Goal: Task Accomplishment & Management: Manage account settings

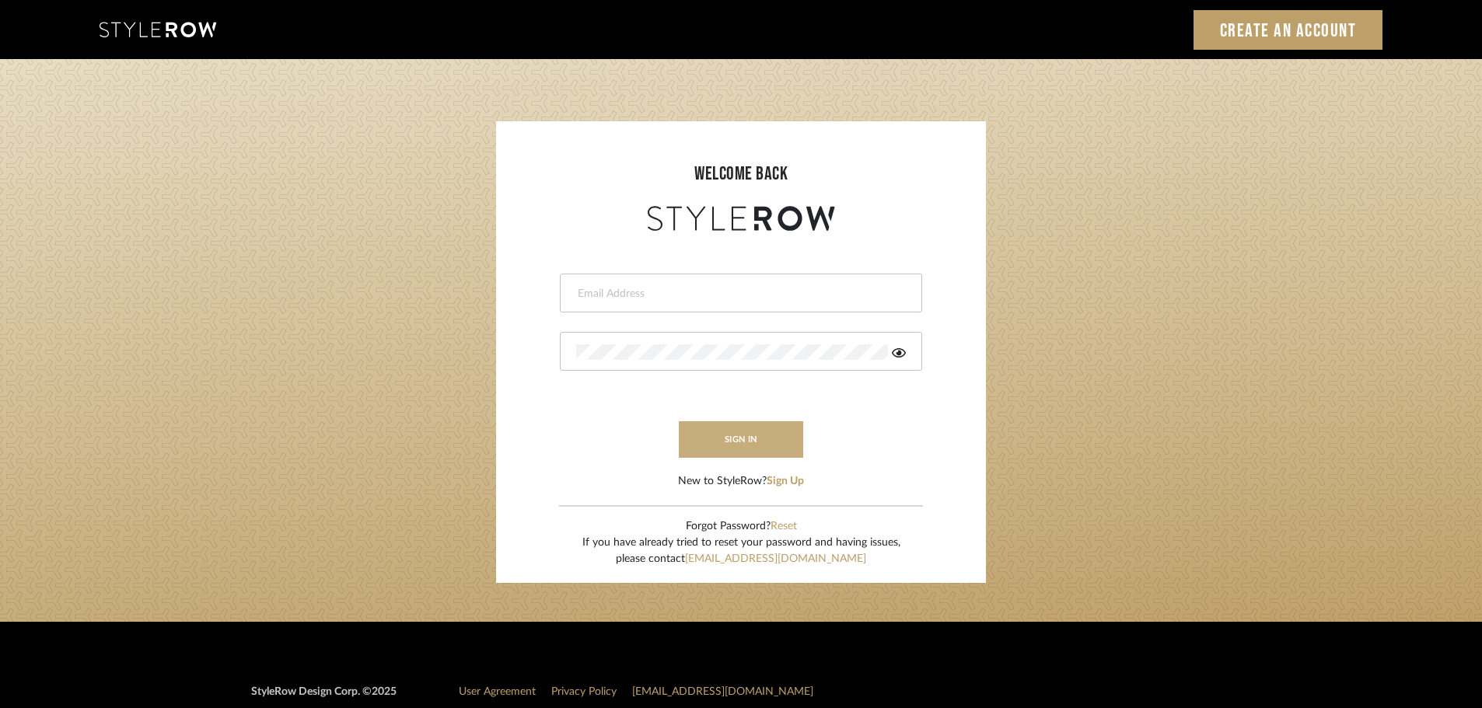
type input "ahood@marikameyer.com"
click at [760, 457] on button "sign in" at bounding box center [741, 439] width 124 height 37
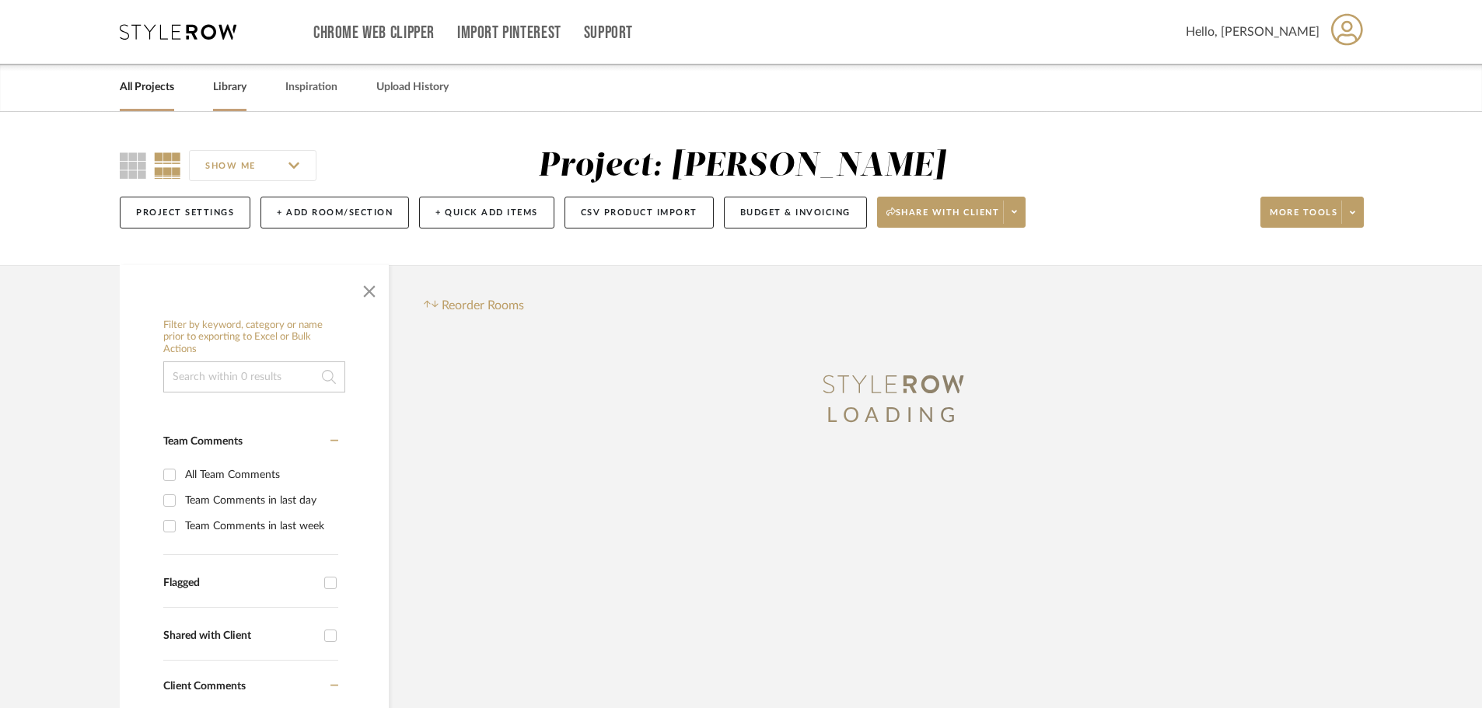
click at [237, 89] on link "Library" at bounding box center [229, 87] width 33 height 21
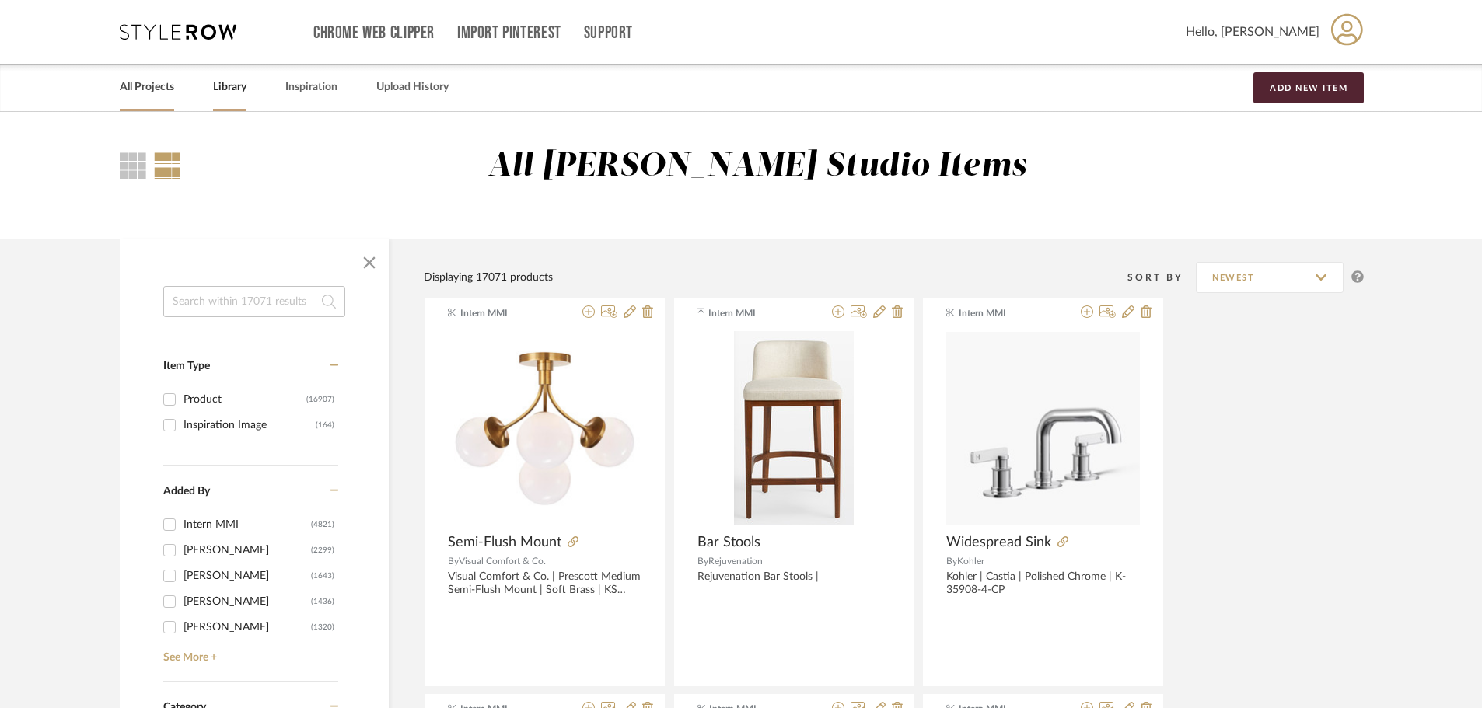
click at [140, 92] on link "All Projects" at bounding box center [147, 87] width 54 height 21
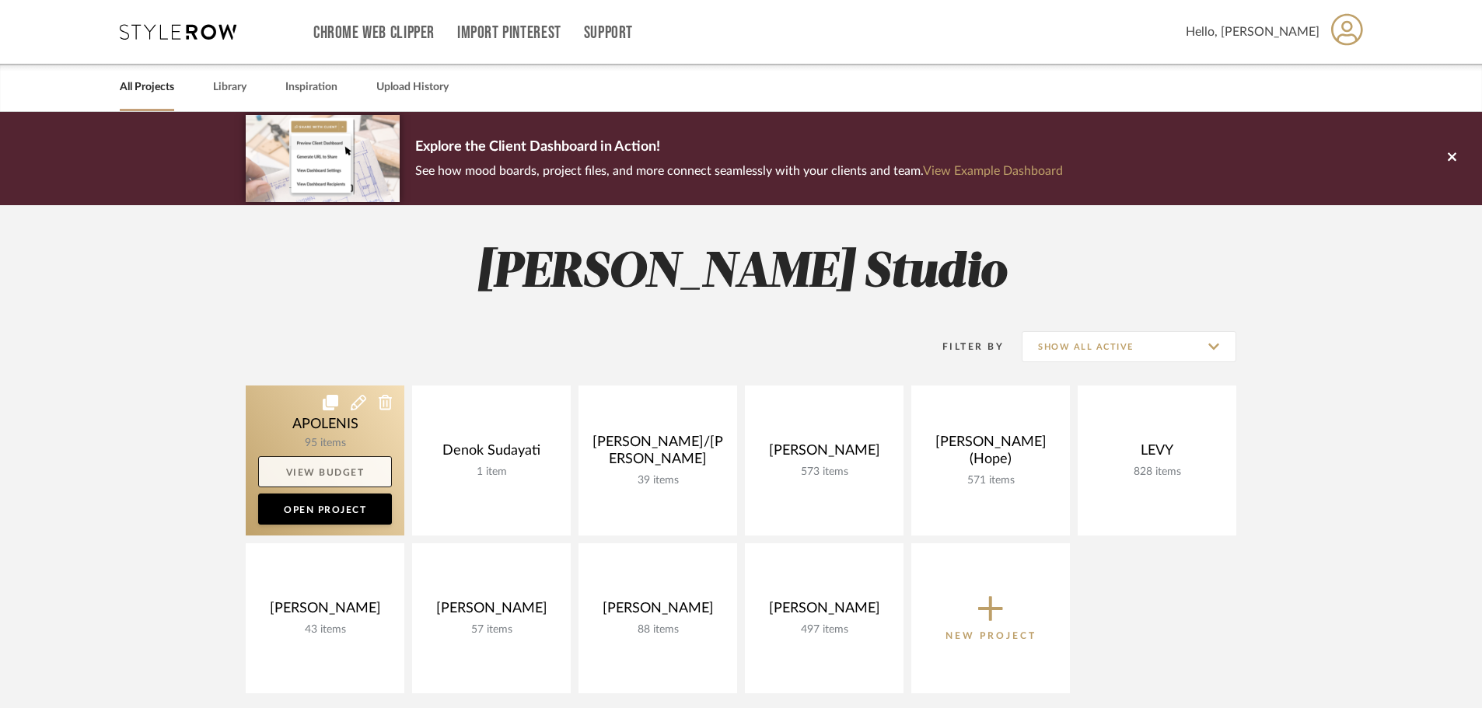
click at [390, 487] on link "View Budget" at bounding box center [325, 471] width 134 height 31
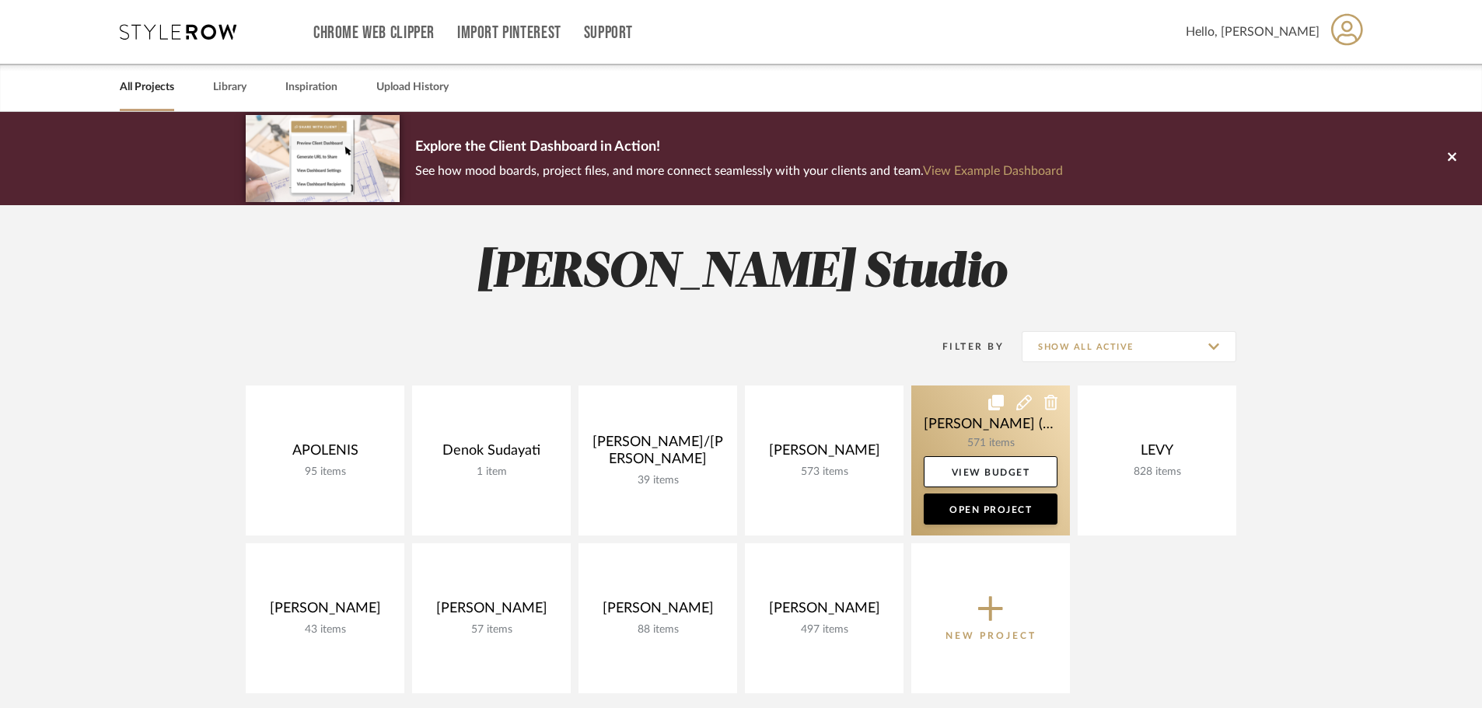
click at [1027, 402] on icon at bounding box center [1024, 403] width 16 height 16
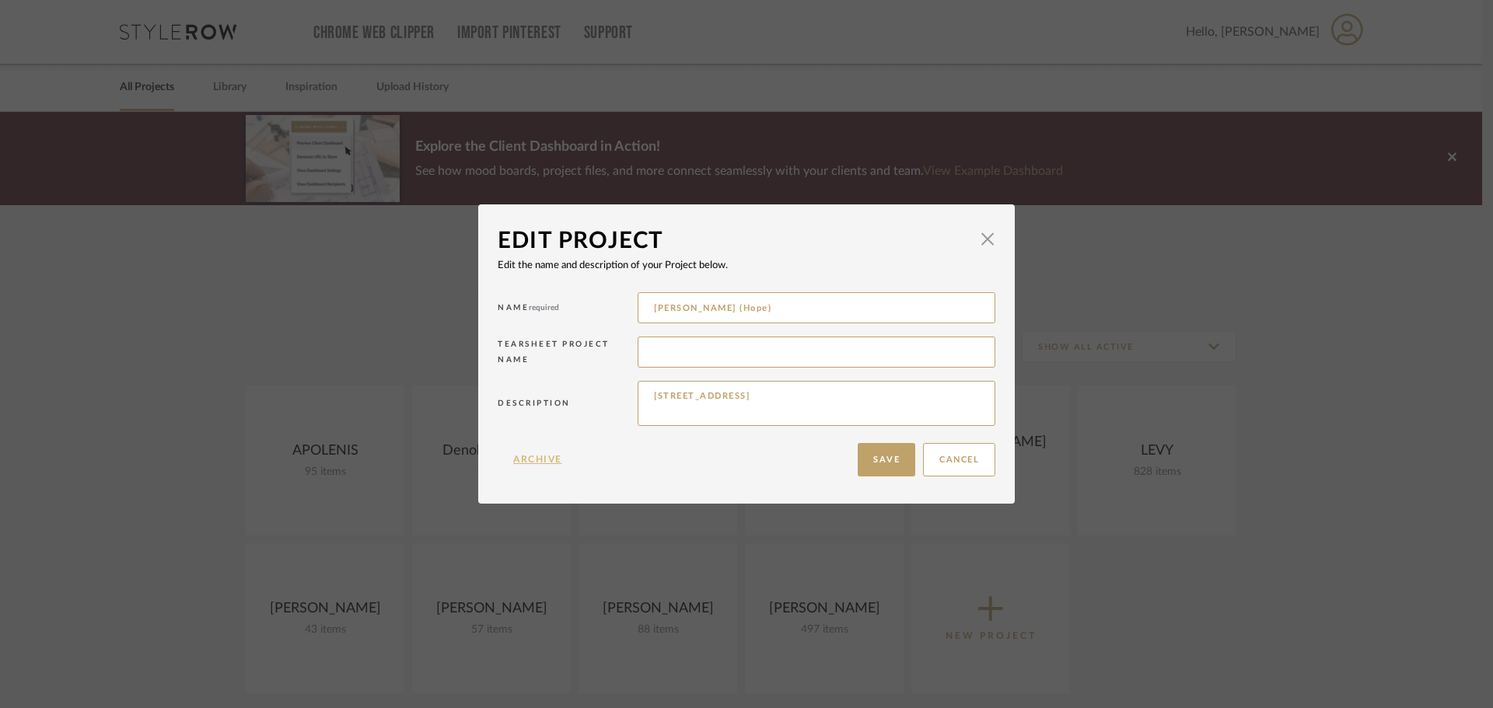
click at [542, 463] on button "Archive" at bounding box center [538, 459] width 80 height 33
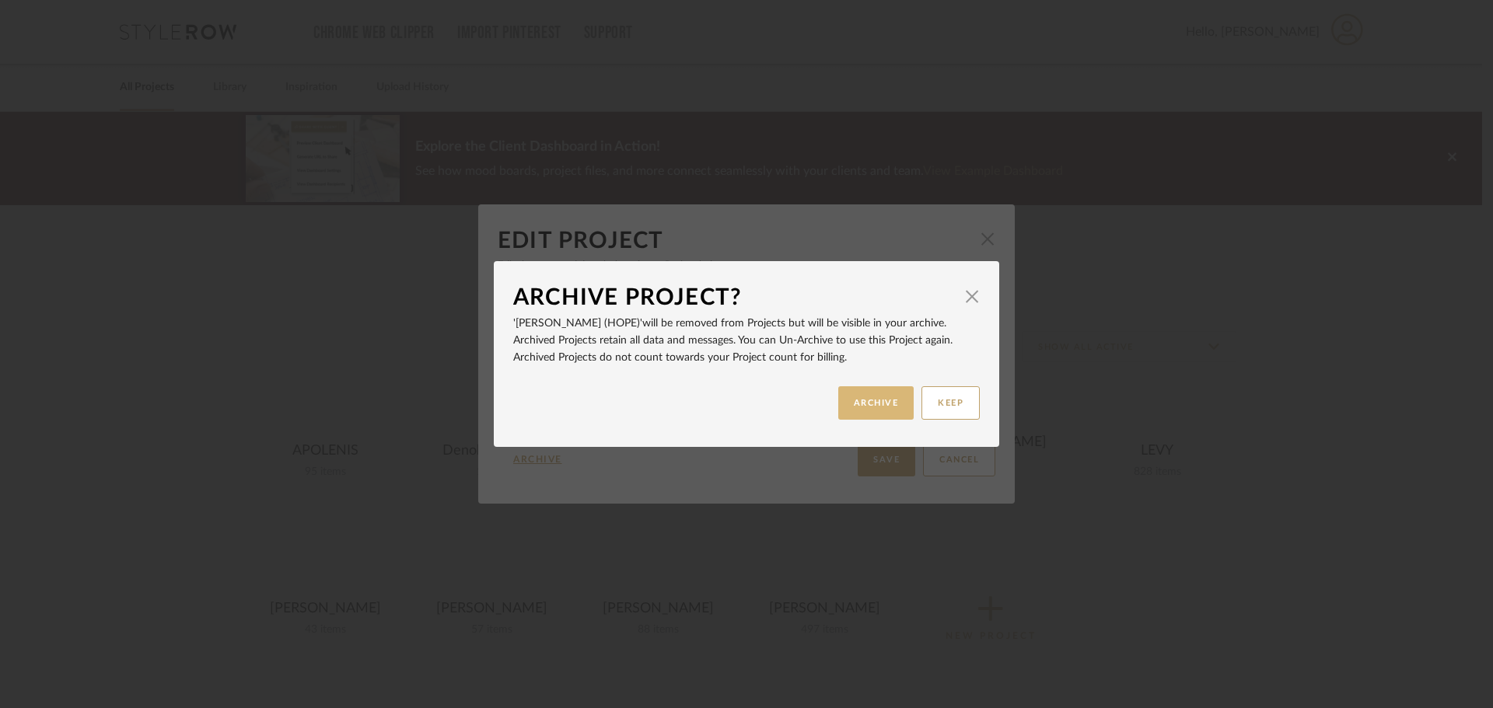
click at [891, 395] on button "ARCHIVE" at bounding box center [876, 402] width 76 height 33
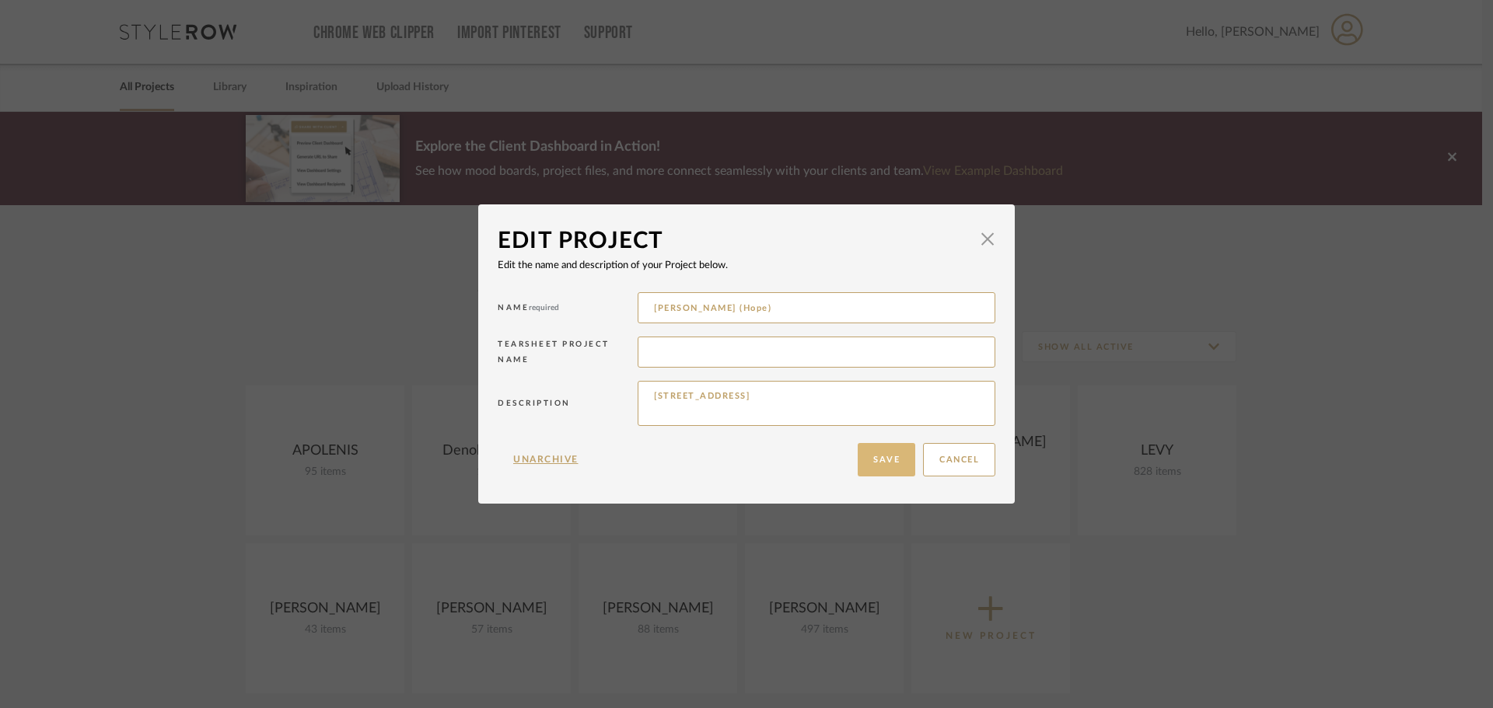
click at [866, 451] on button "Save" at bounding box center [887, 459] width 58 height 33
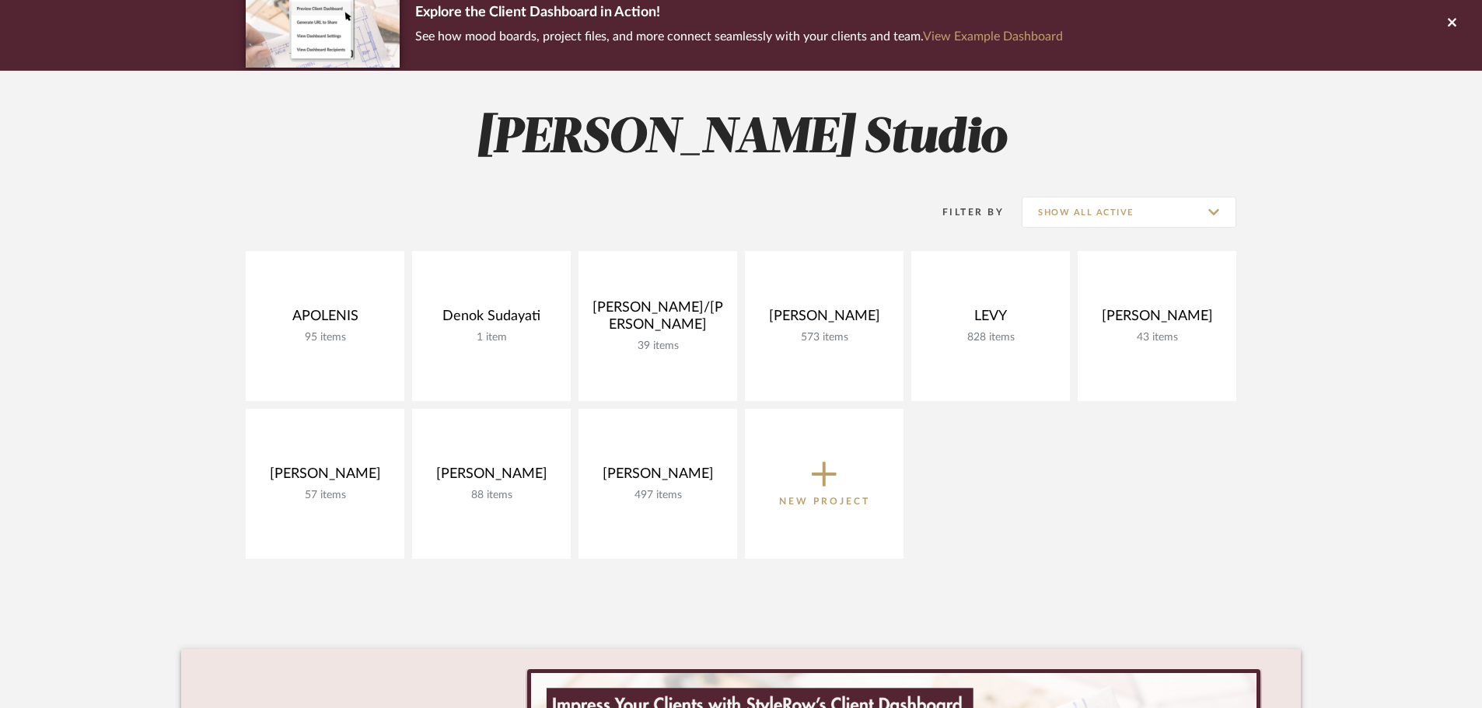
scroll to position [311, 0]
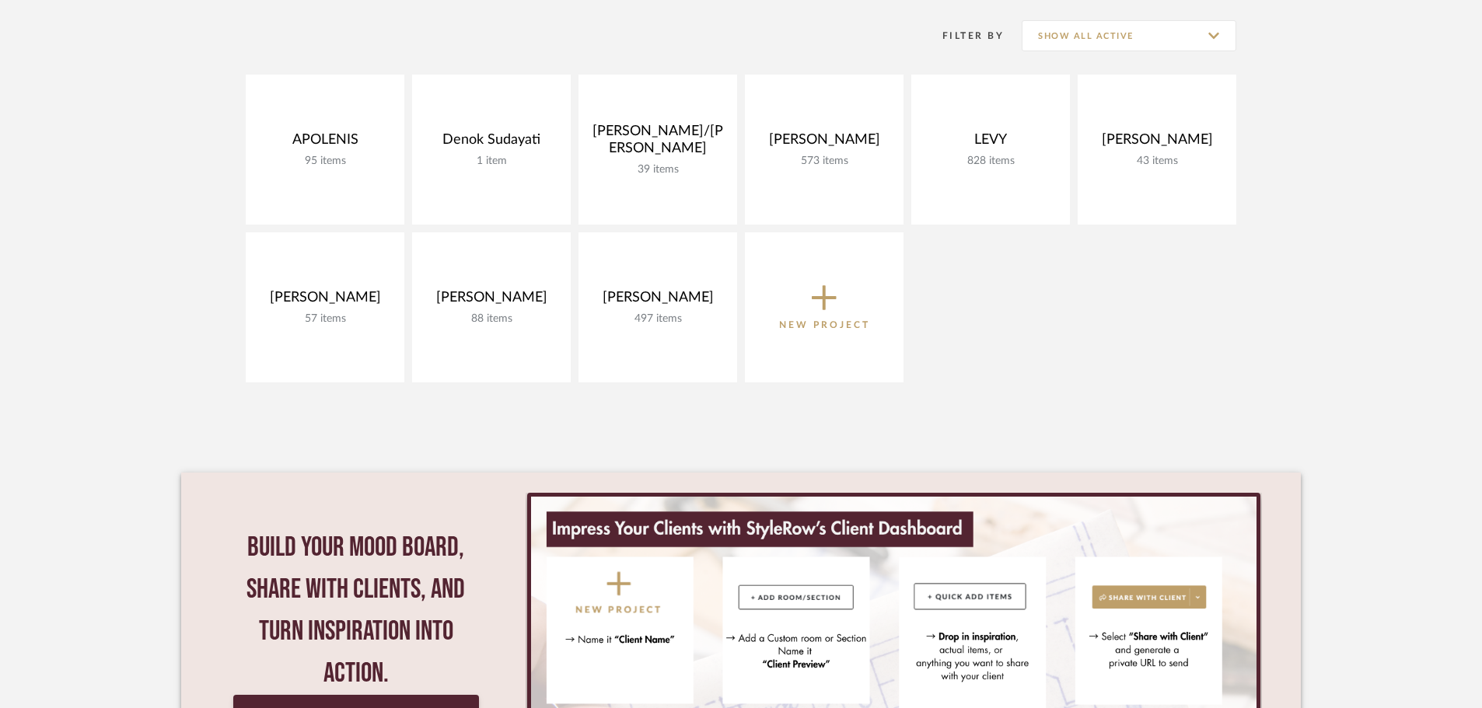
click at [856, 297] on span "New Project" at bounding box center [824, 306] width 91 height 51
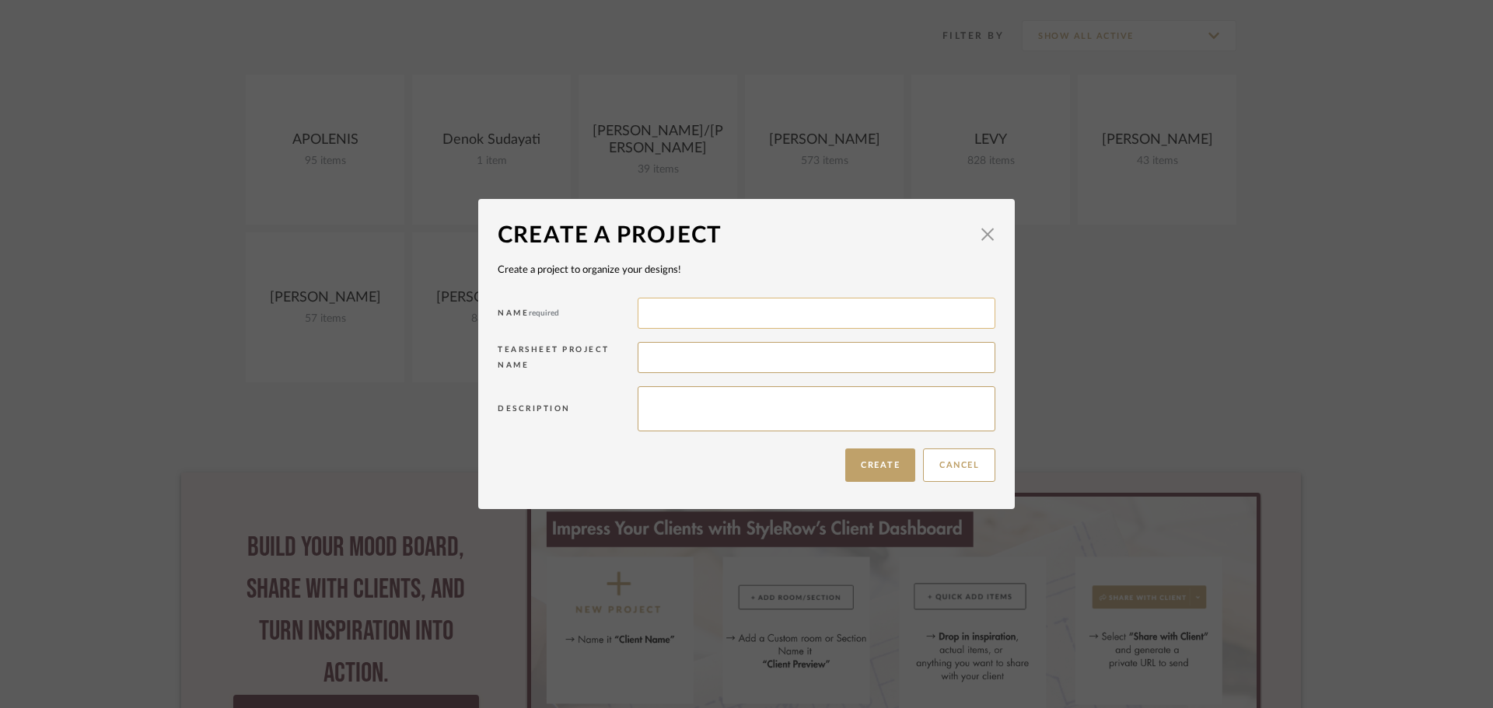
click at [736, 309] on input at bounding box center [817, 313] width 358 height 31
type input "[PERSON_NAME]"
click at [703, 359] on input at bounding box center [817, 357] width 358 height 31
type input "[PERSON_NAME]"
click at [871, 477] on button "Create" at bounding box center [880, 465] width 70 height 33
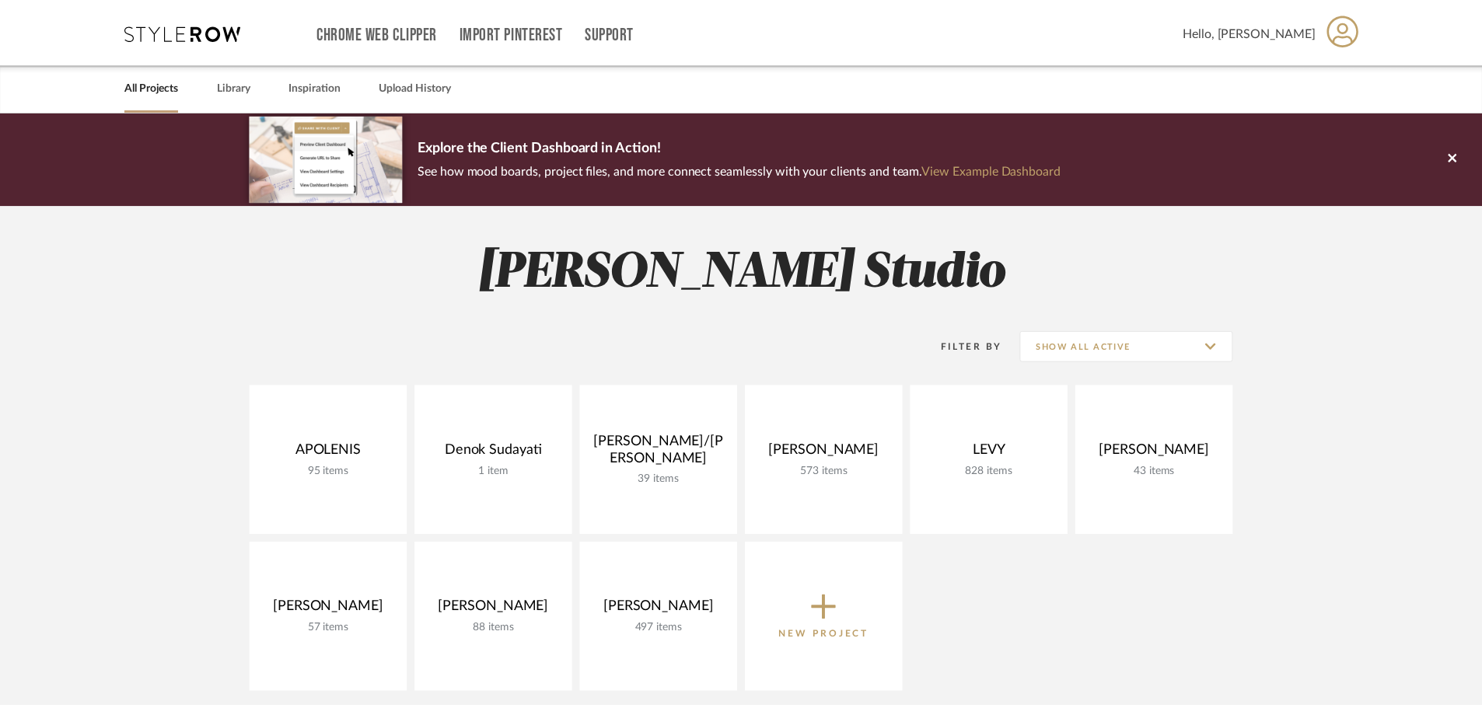
scroll to position [311, 0]
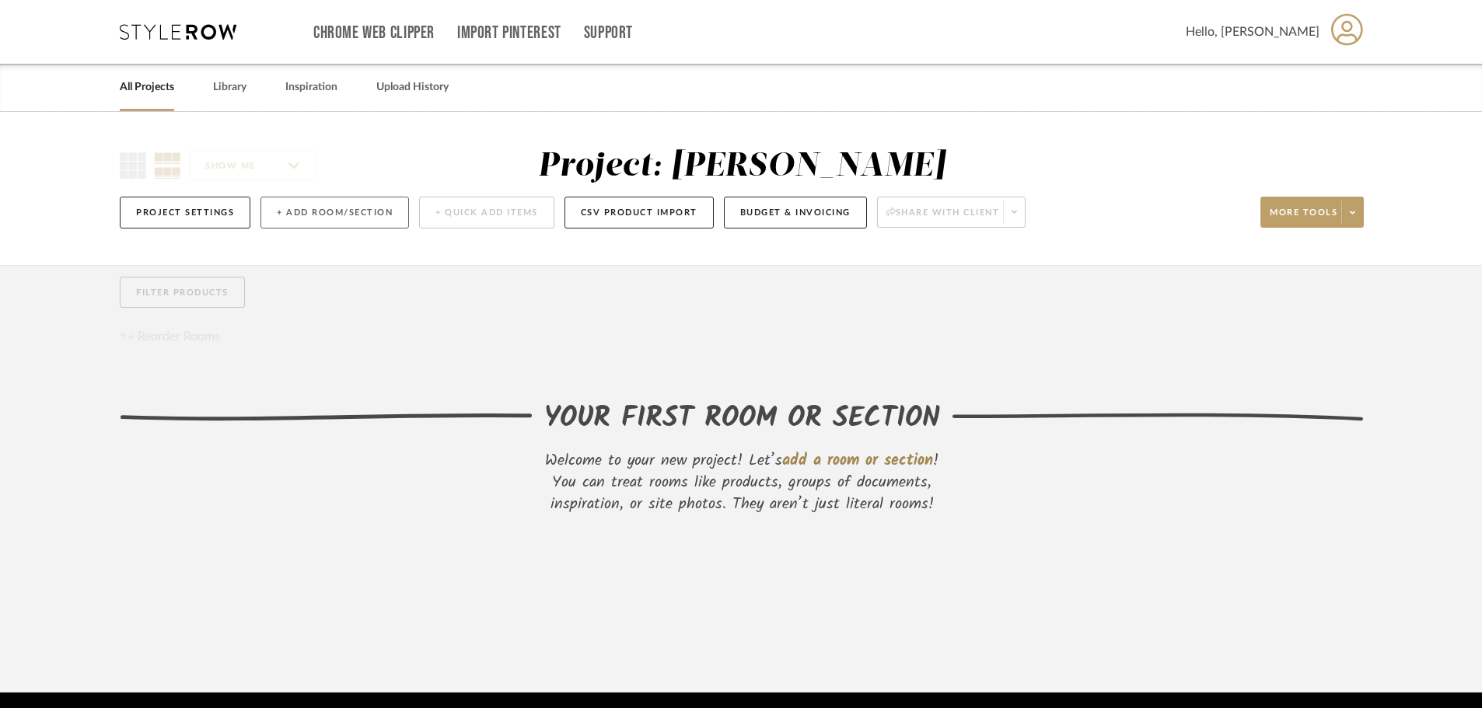
click at [383, 203] on button "+ Add Room/Section" at bounding box center [334, 213] width 148 height 32
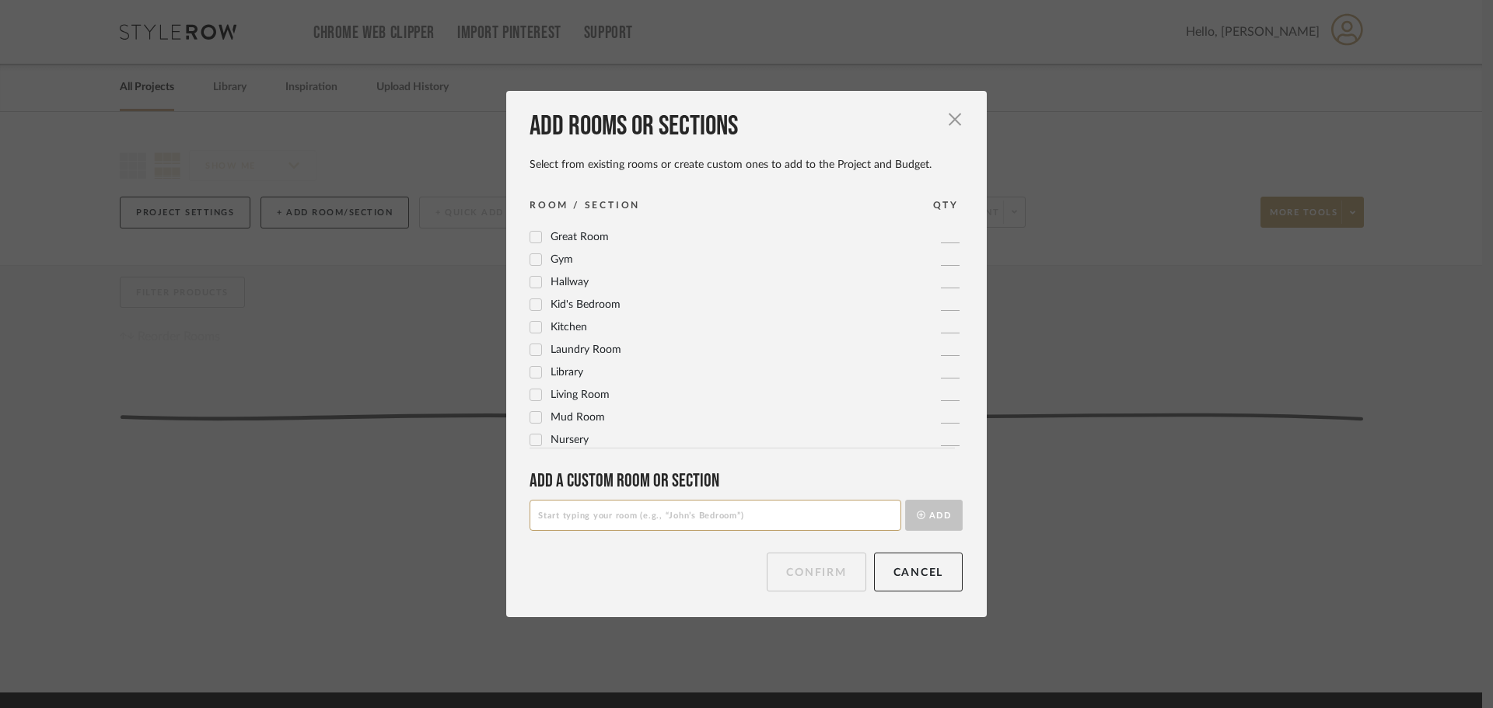
scroll to position [311, 0]
click at [572, 397] on span "Living Room" at bounding box center [579, 394] width 59 height 11
click at [804, 566] on button "Confirm" at bounding box center [816, 572] width 99 height 39
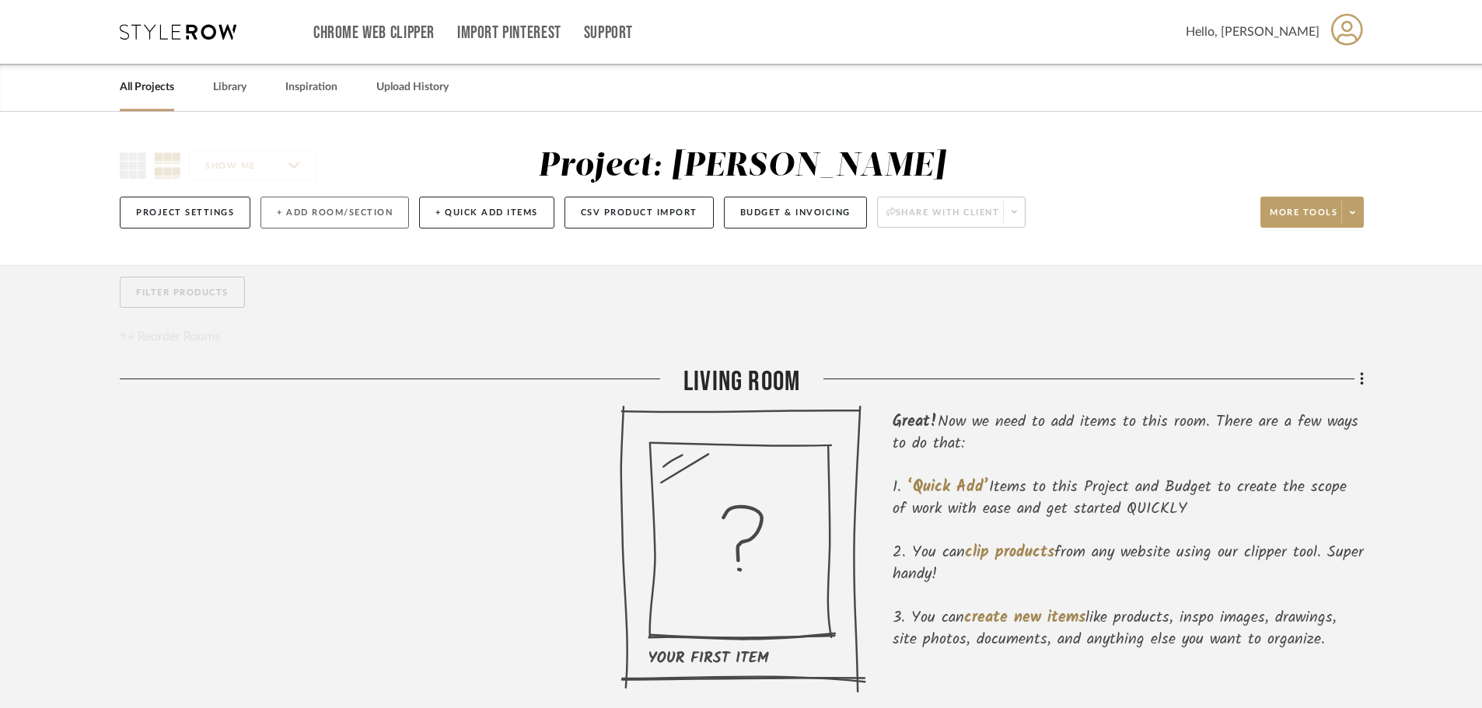
drag, startPoint x: 279, startPoint y: 179, endPoint x: 295, endPoint y: 218, distance: 41.9
click at [278, 180] on div "SHOW ME Project: [PERSON_NAME] Project Settings + Add Room/Section + Quick Add …" at bounding box center [740, 193] width 1289 height 92
click at [295, 218] on button "+ Add Room/Section" at bounding box center [334, 213] width 148 height 32
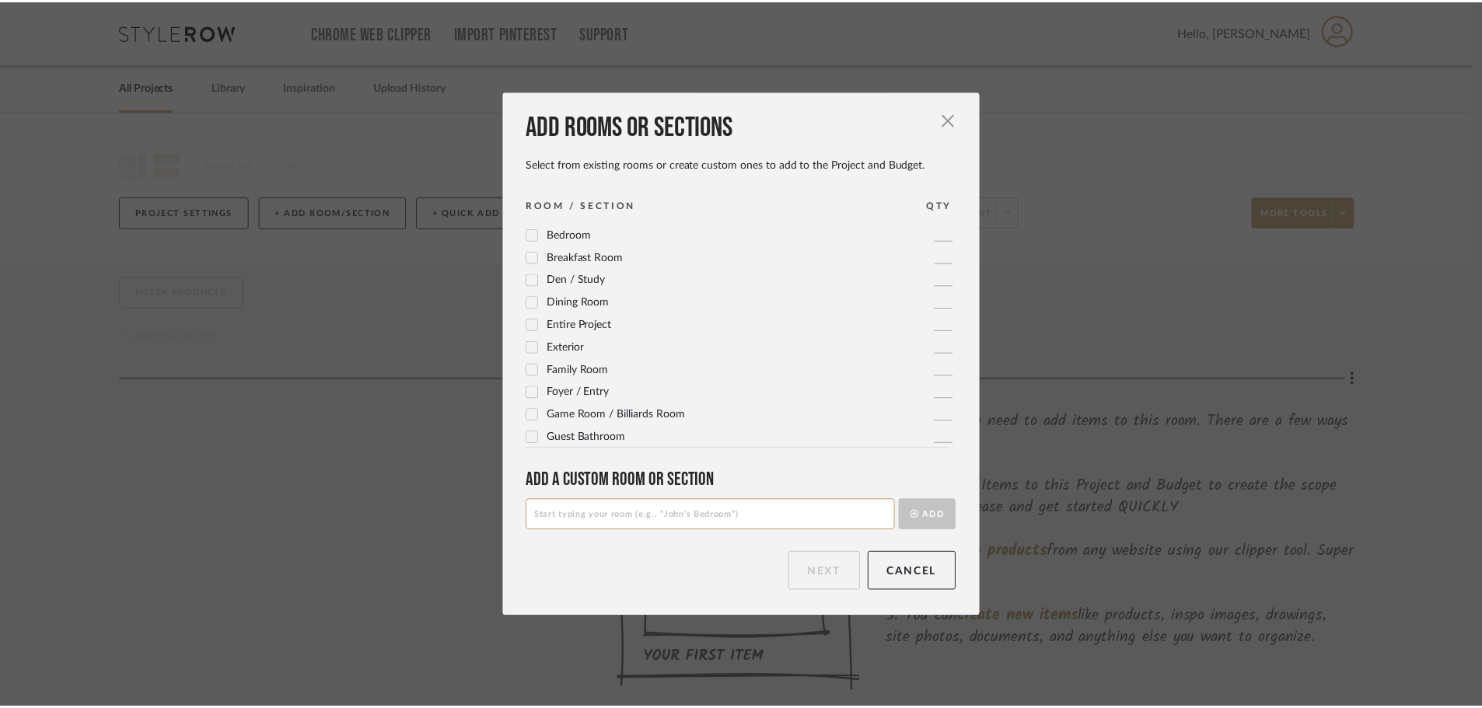
scroll to position [78, 0]
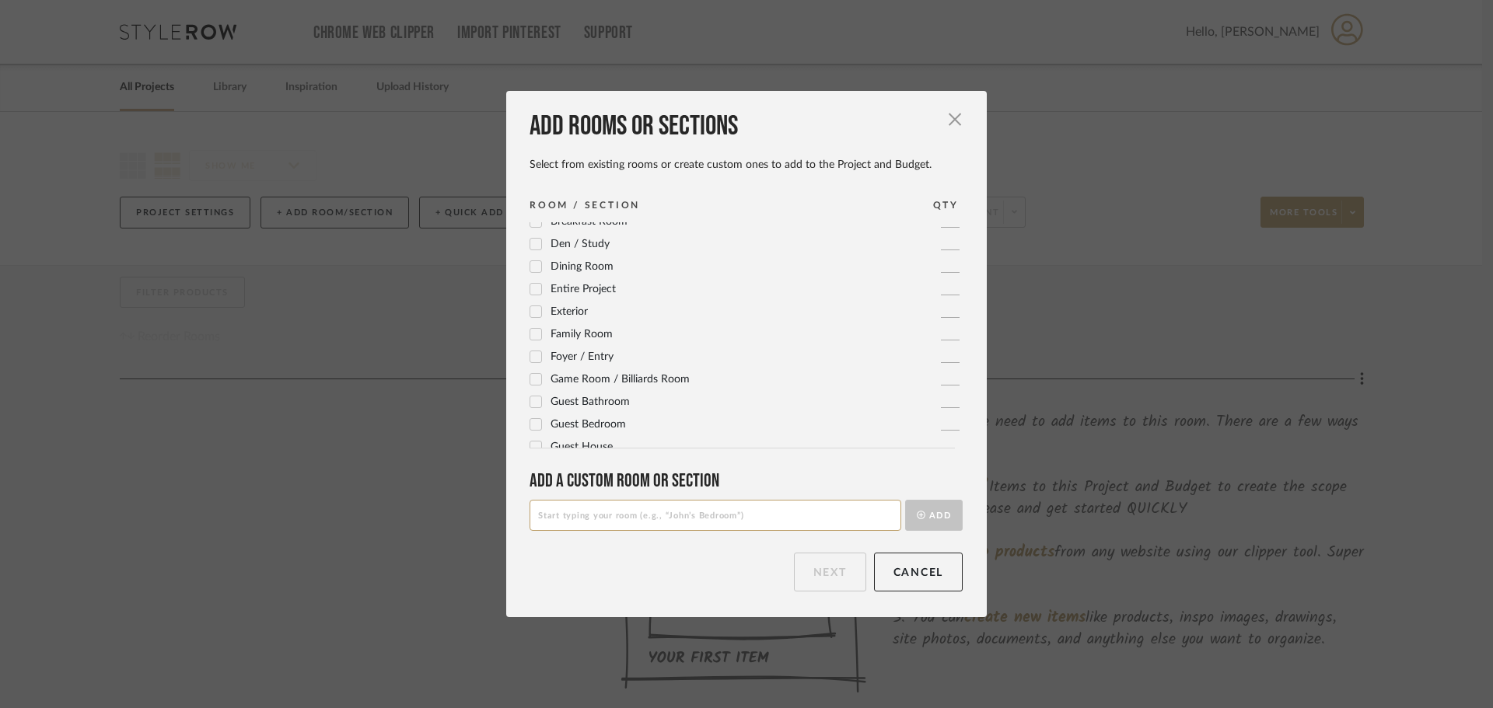
click at [585, 348] on div "Foyer / Entry" at bounding box center [571, 357] width 84 height 19
click at [592, 358] on span "Foyer / Entry" at bounding box center [581, 356] width 63 height 11
click at [832, 564] on button "Next" at bounding box center [830, 572] width 72 height 39
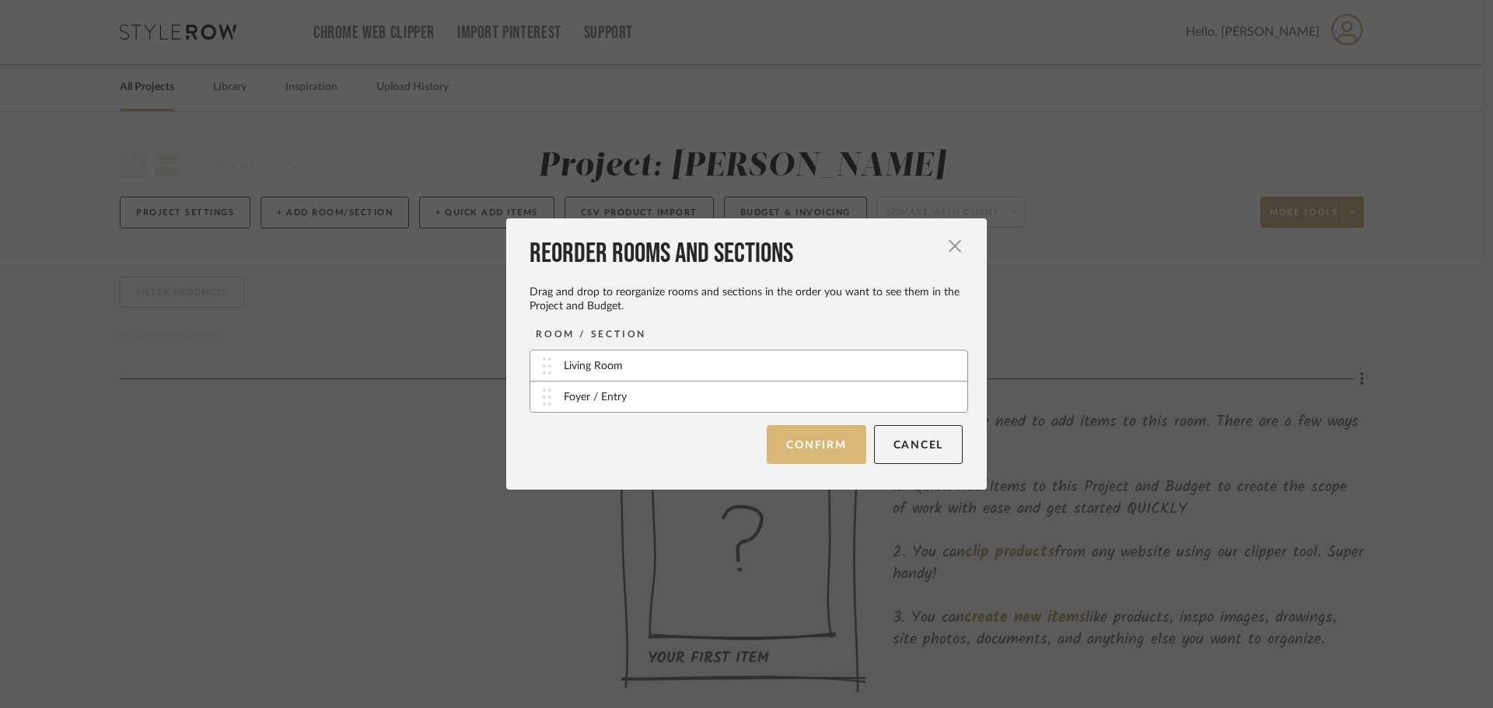
click at [815, 445] on button "Confirm" at bounding box center [816, 444] width 99 height 39
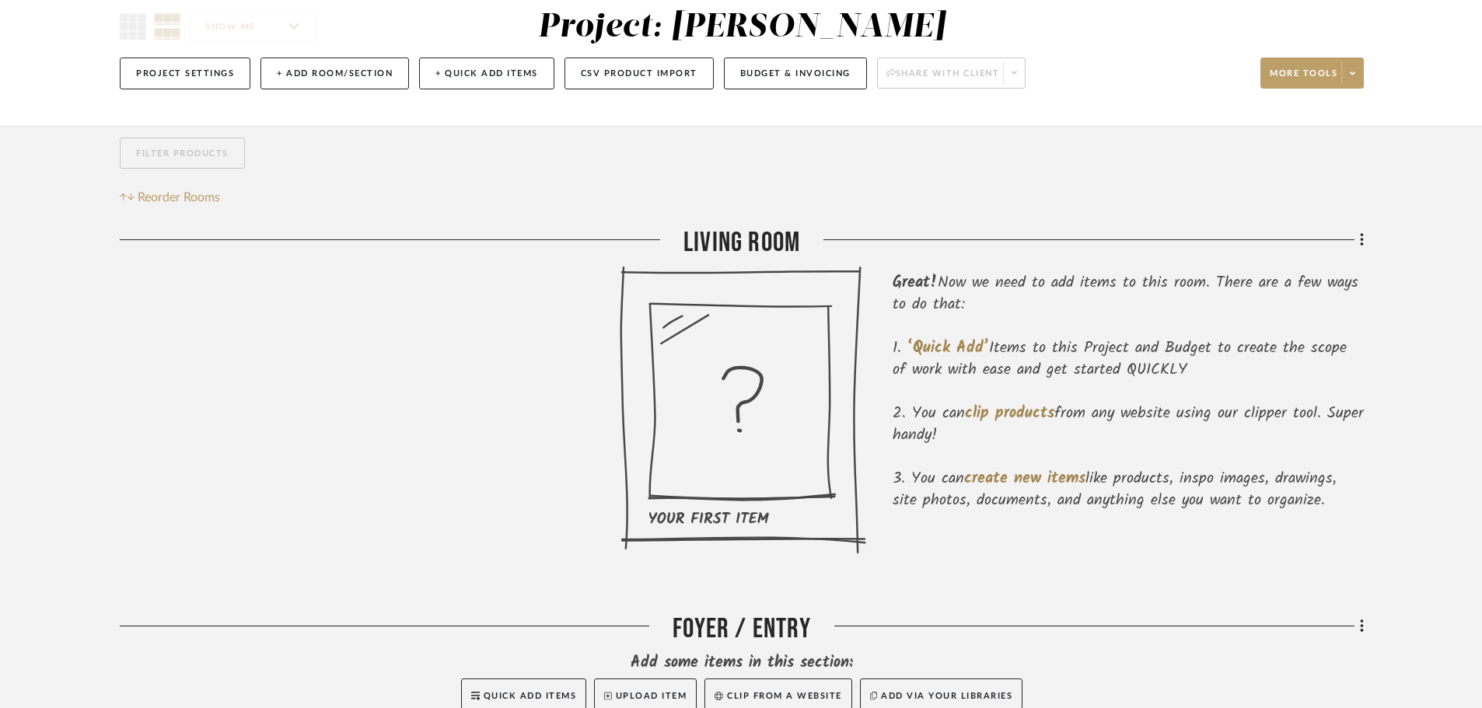
scroll to position [282, 0]
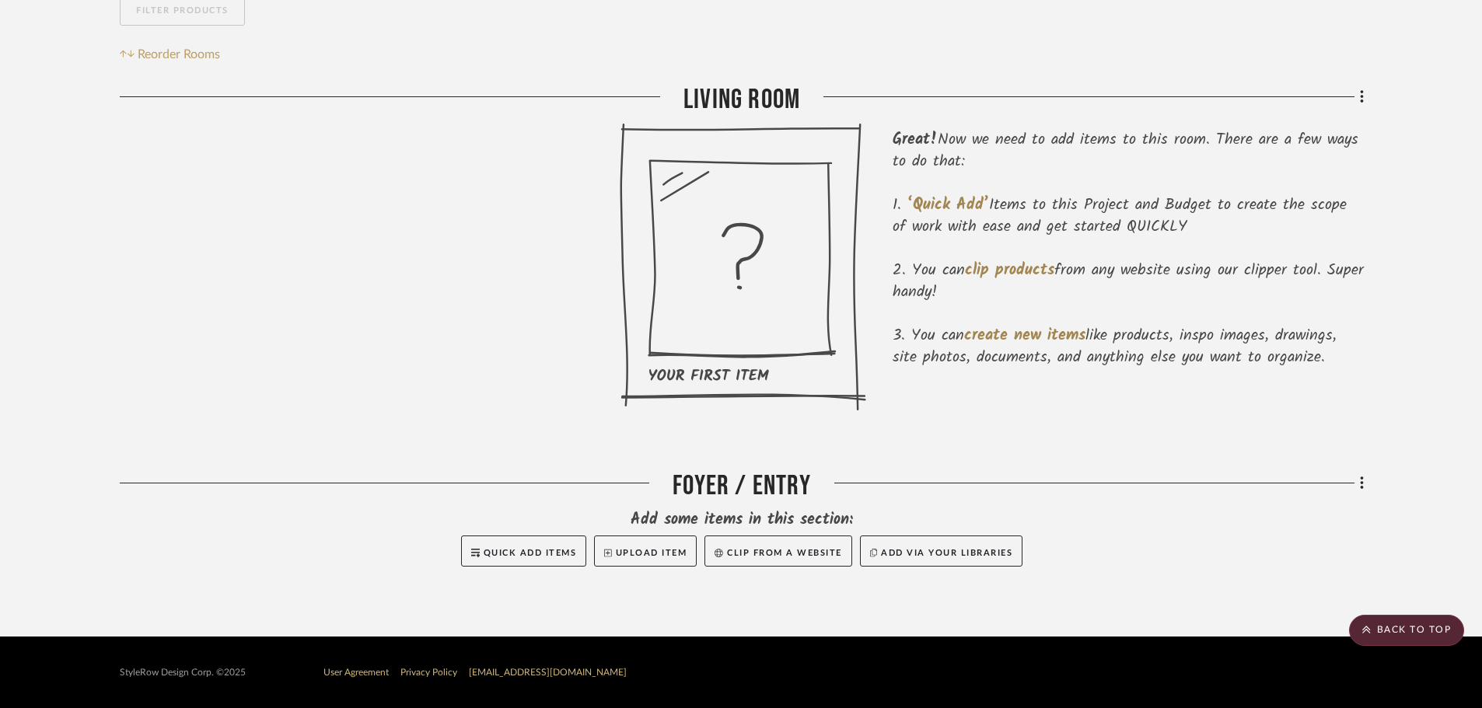
drag, startPoint x: 1363, startPoint y: 487, endPoint x: 1345, endPoint y: 451, distance: 40.7
click at [1392, 227] on project-details-page "SHOW ME Project: [PERSON_NAME] Project Settings + Add Room/Section + Quick Add …" at bounding box center [741, 233] width 1482 height 807
click at [1363, 100] on icon at bounding box center [1362, 97] width 5 height 17
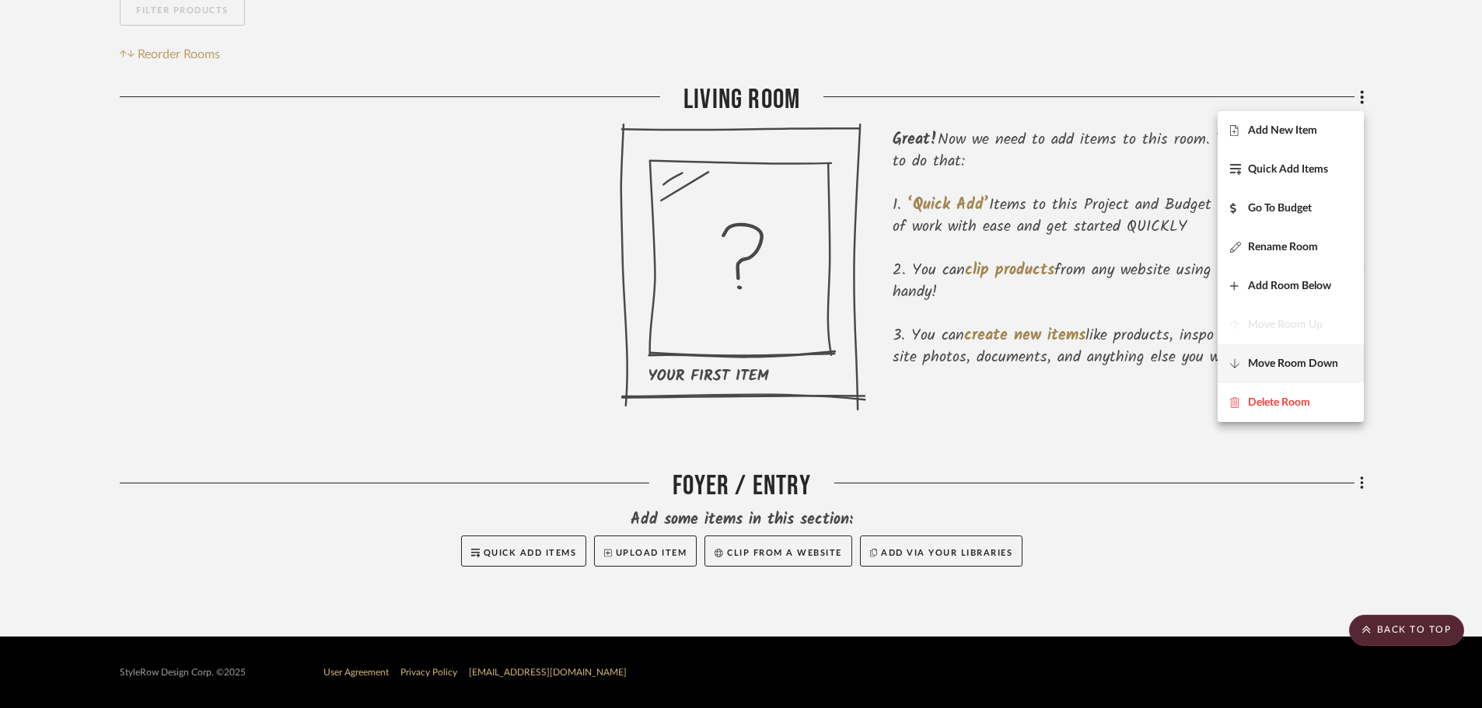
click at [1314, 358] on span "Move Room Down" at bounding box center [1293, 364] width 90 height 13
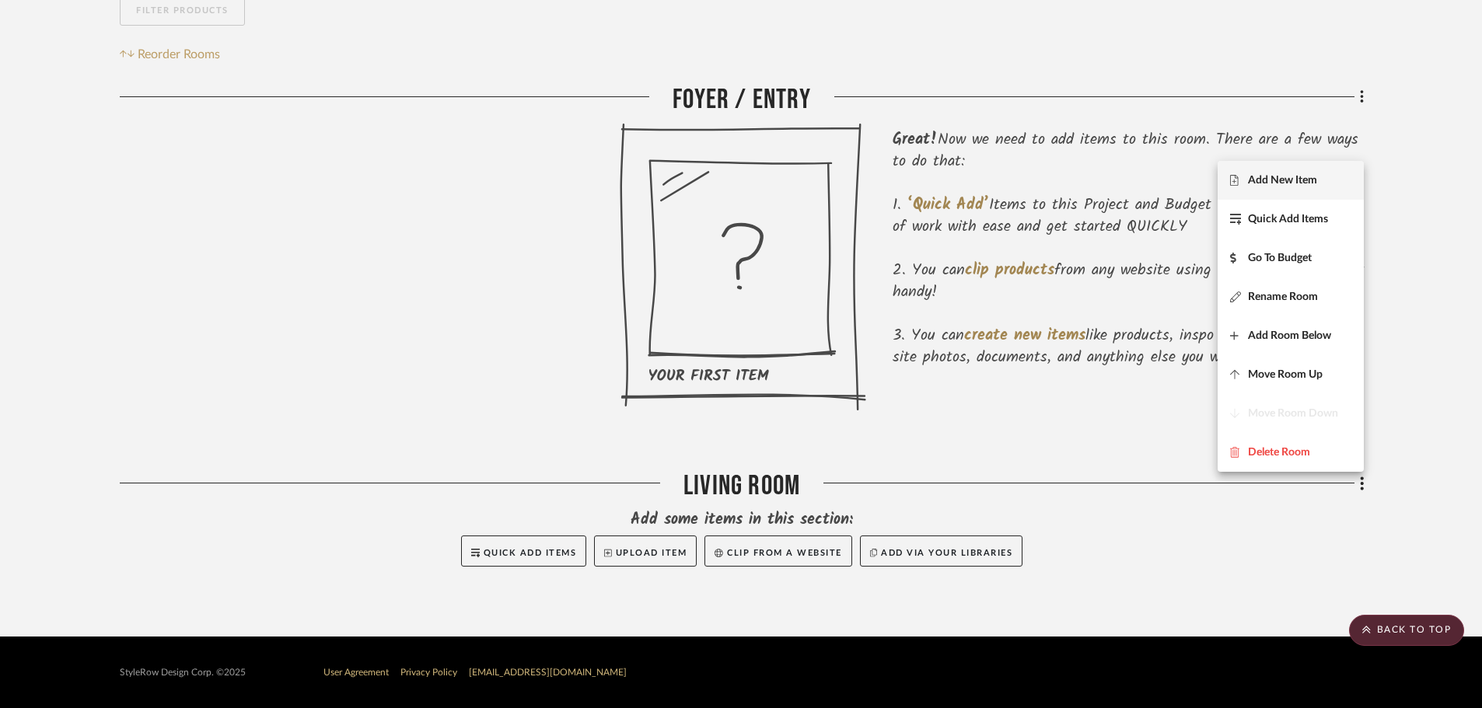
click at [1465, 286] on div at bounding box center [741, 354] width 1482 height 708
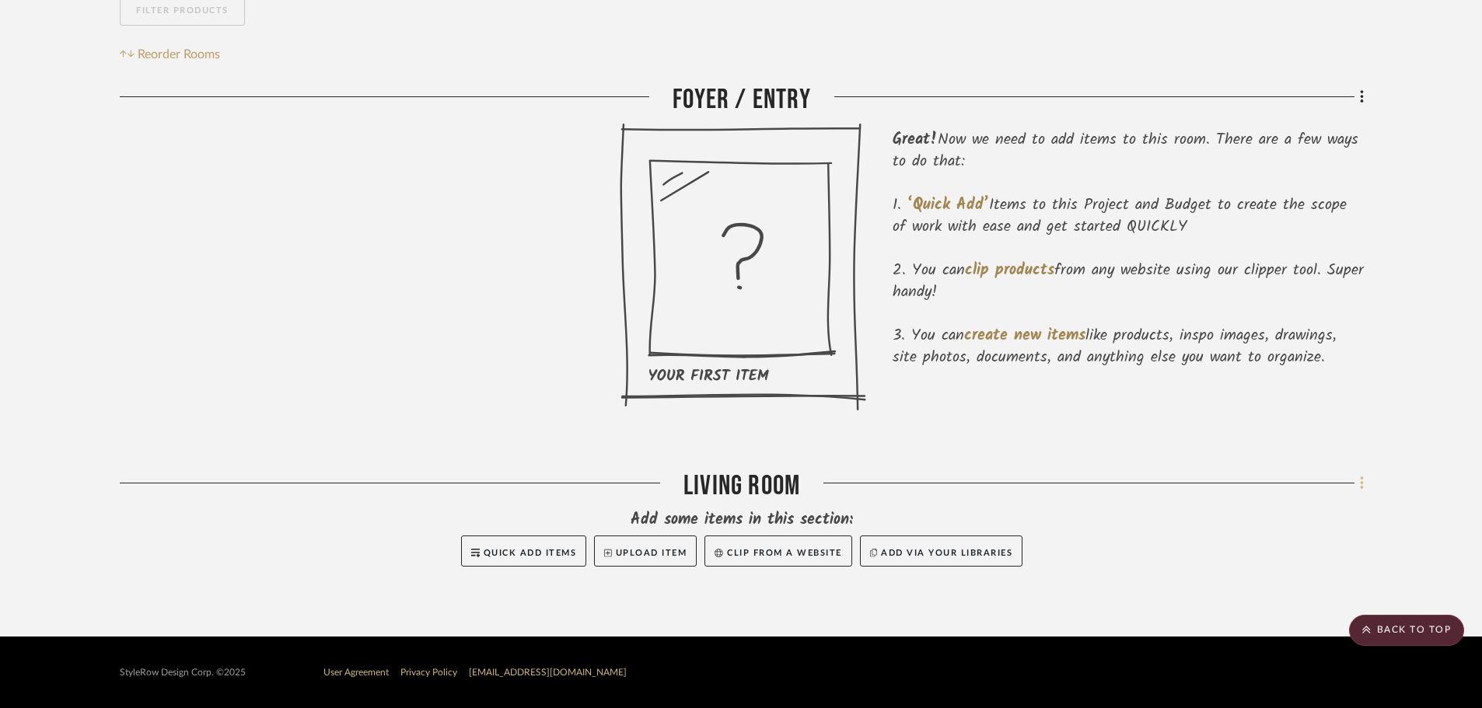
click at [1364, 484] on icon at bounding box center [1362, 483] width 5 height 17
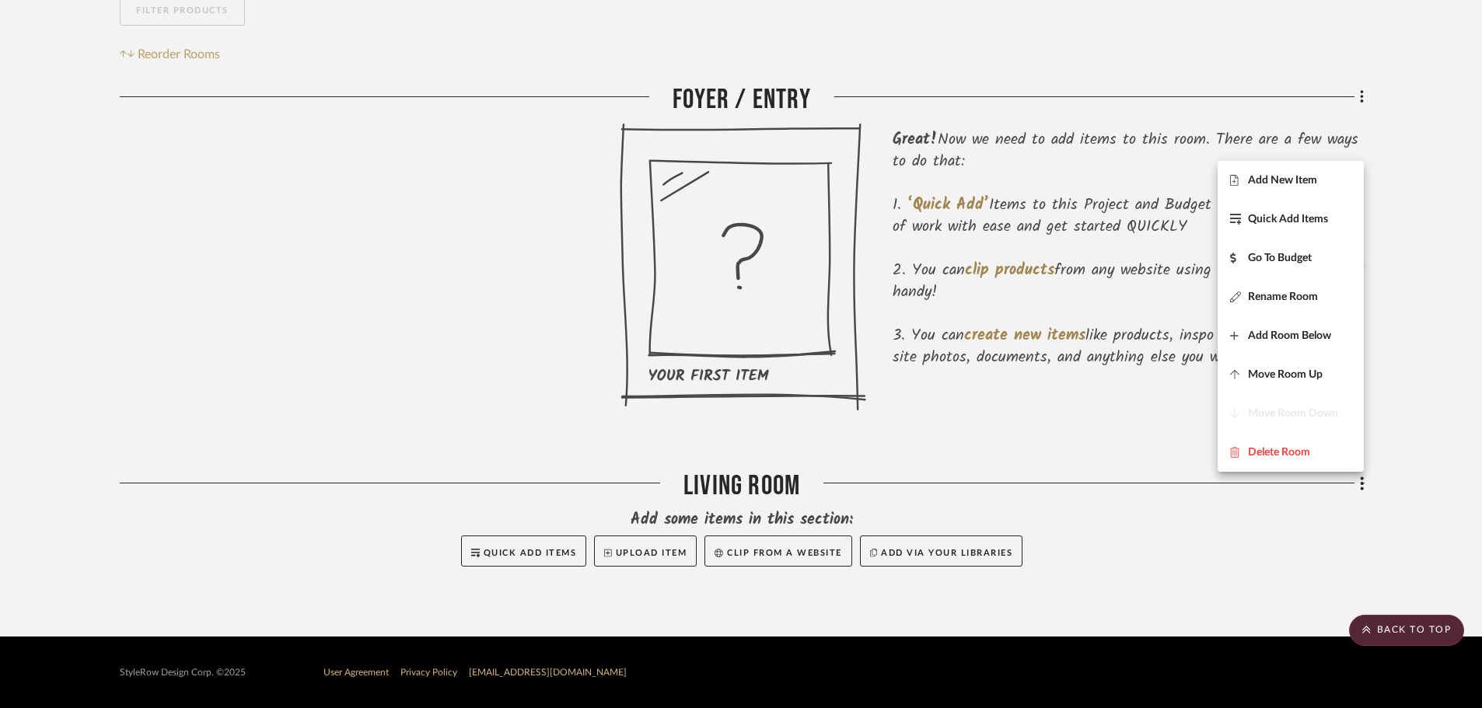
drag, startPoint x: 1417, startPoint y: 461, endPoint x: 1406, endPoint y: 454, distance: 13.6
click at [1417, 460] on div at bounding box center [741, 354] width 1482 height 708
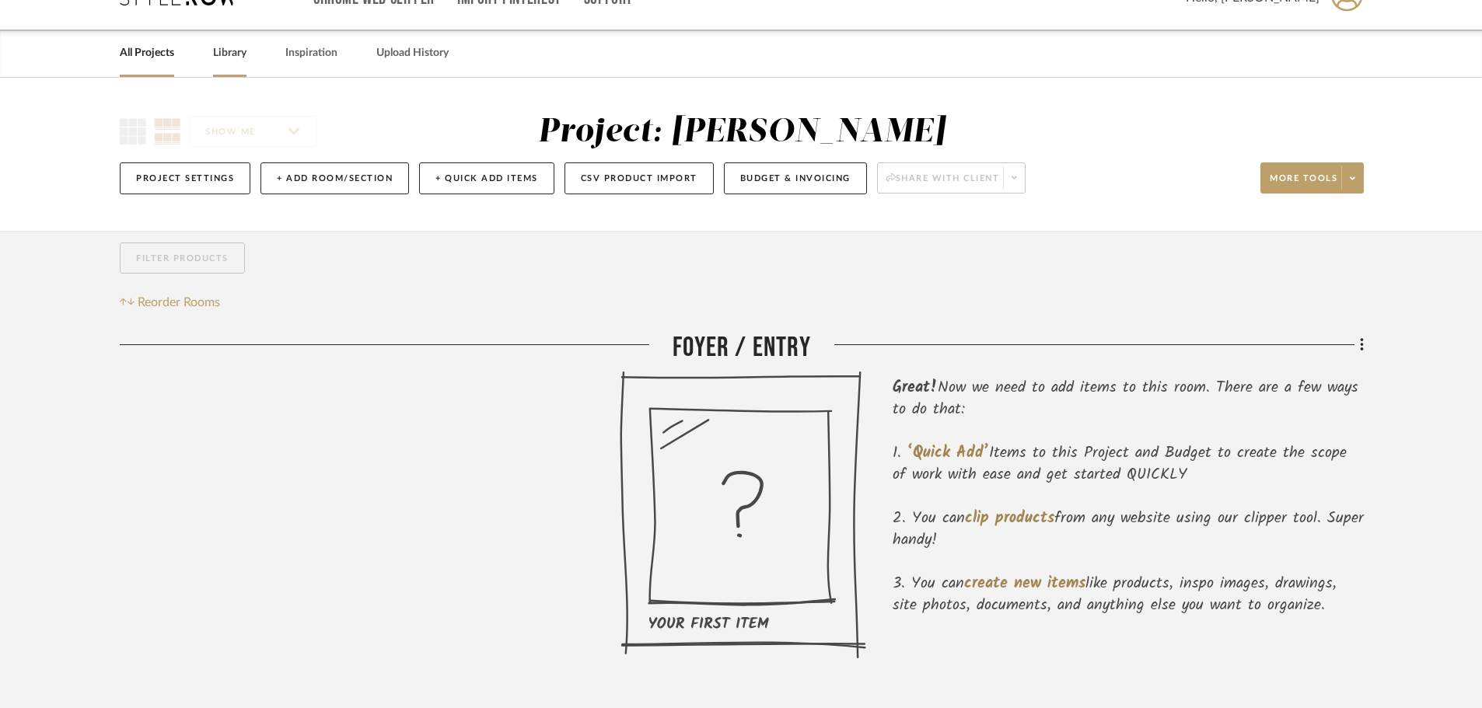
scroll to position [0, 0]
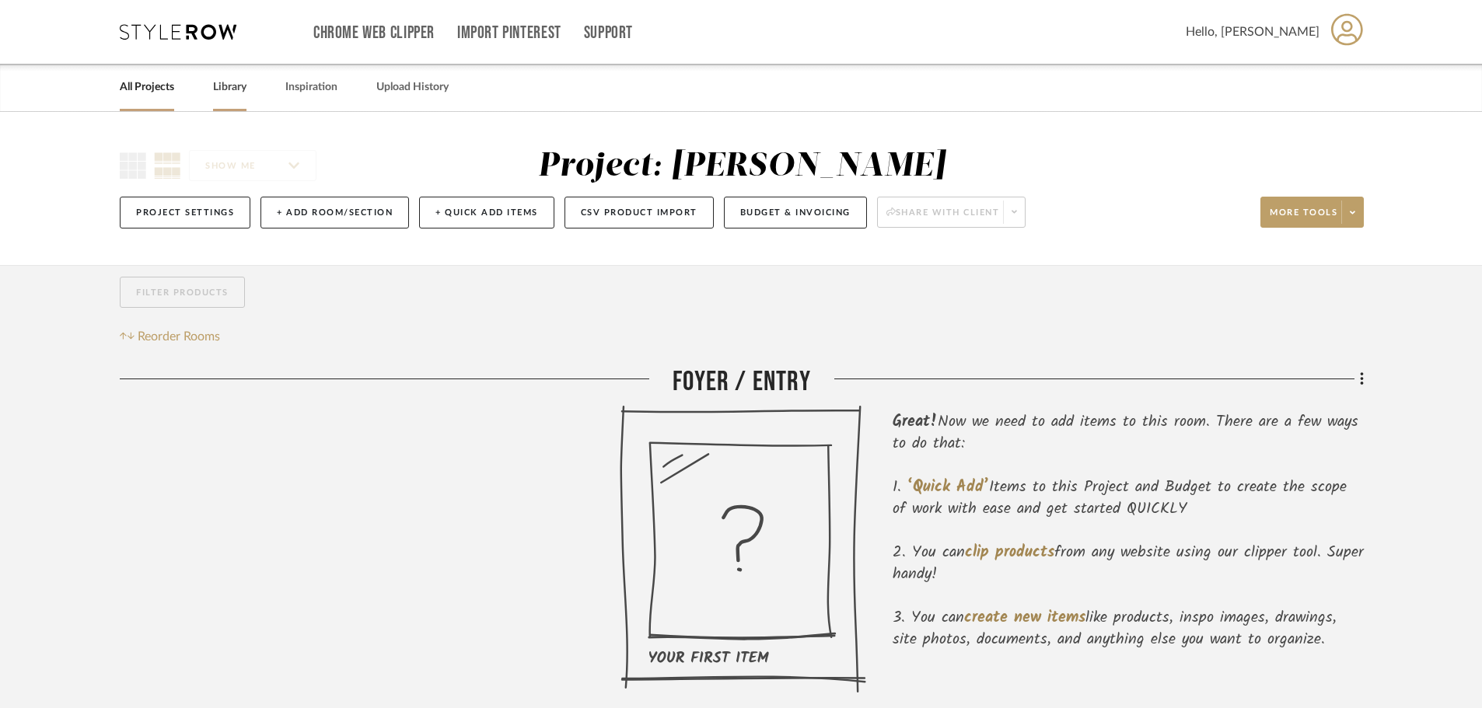
click at [218, 91] on link "Library" at bounding box center [229, 87] width 33 height 21
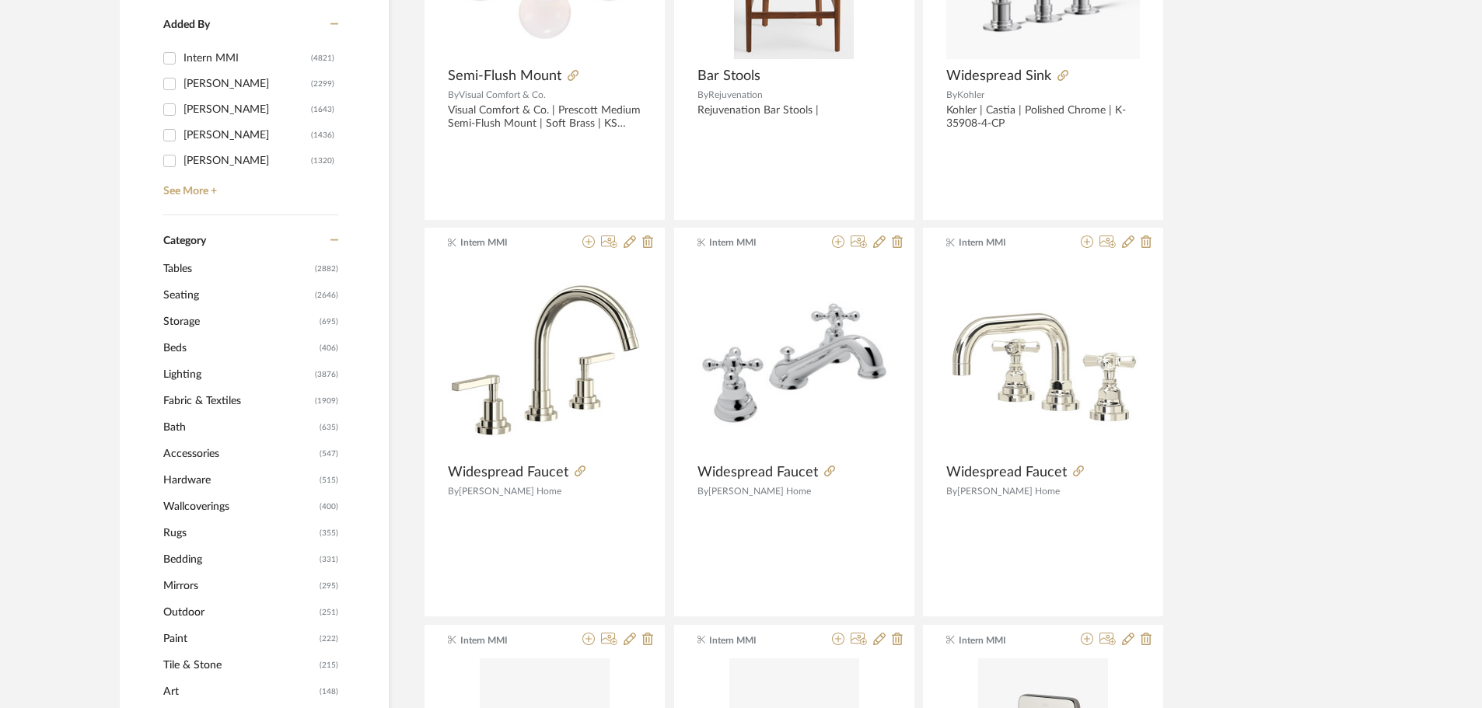
click at [191, 295] on span "Seating" at bounding box center [237, 295] width 148 height 26
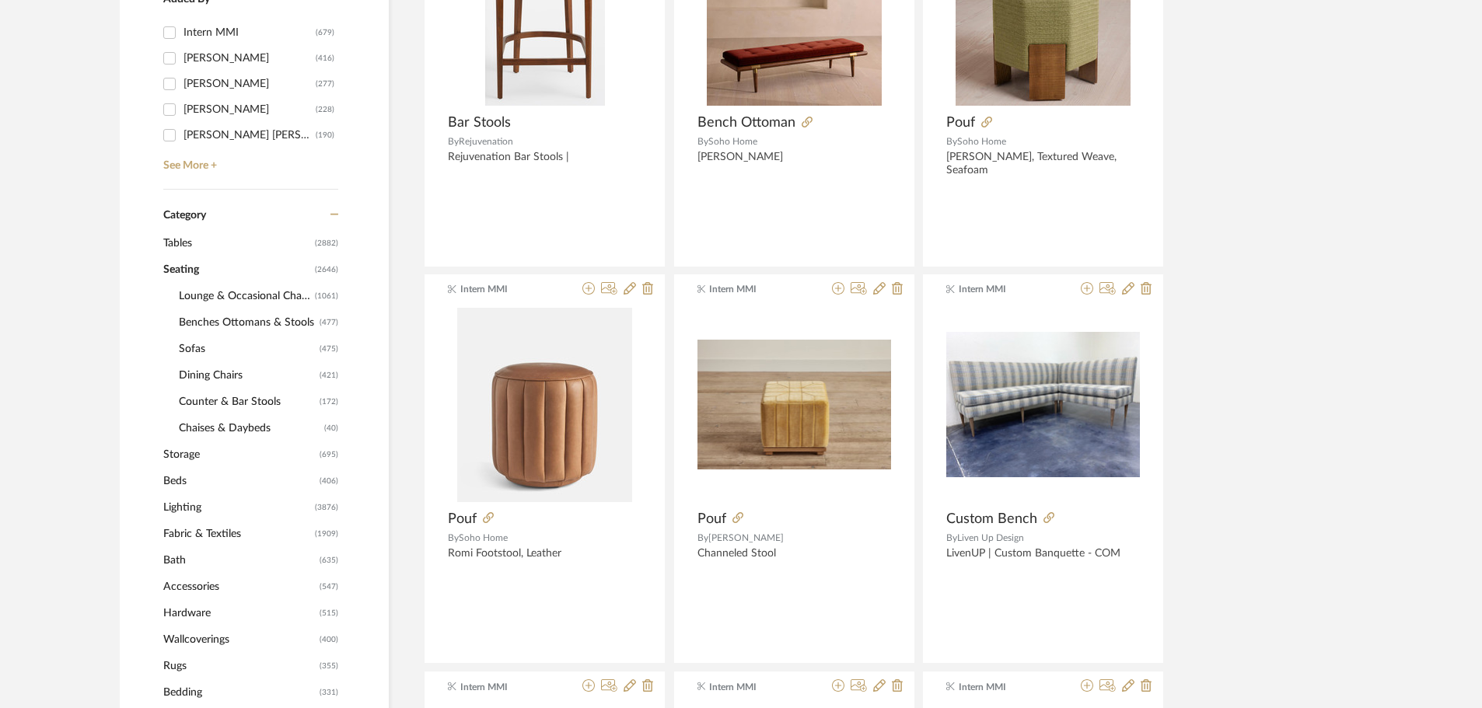
scroll to position [464, 0]
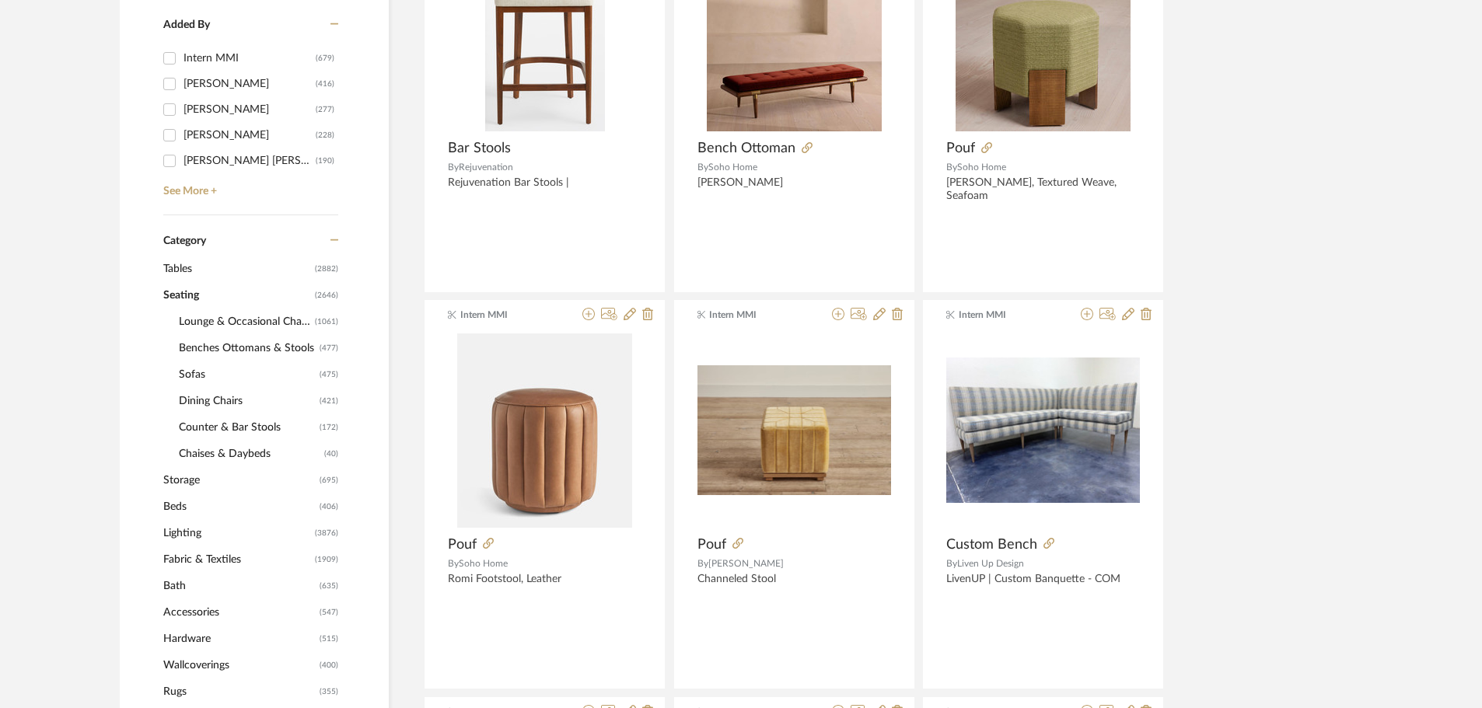
click at [199, 367] on span "Sofas" at bounding box center [247, 375] width 137 height 26
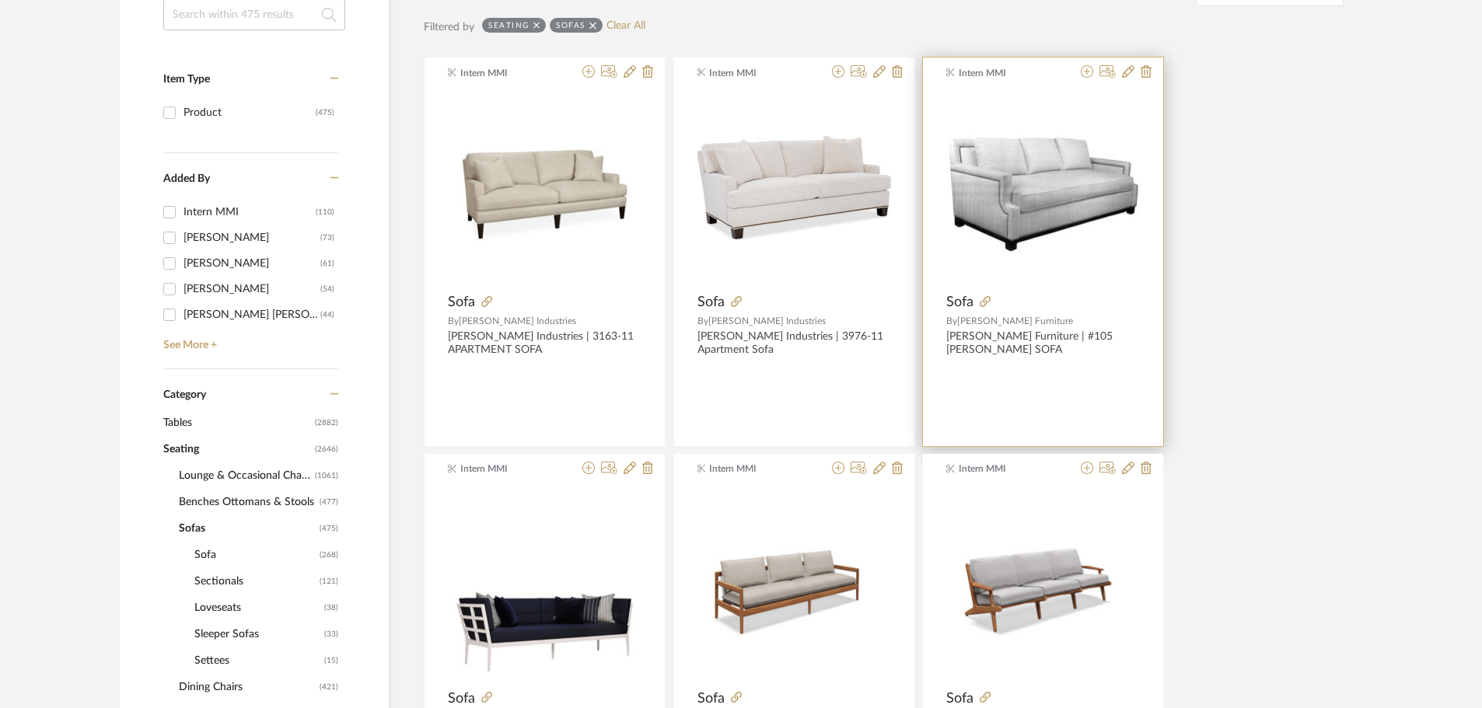
scroll to position [309, 0]
click at [1086, 72] on icon at bounding box center [1087, 73] width 12 height 12
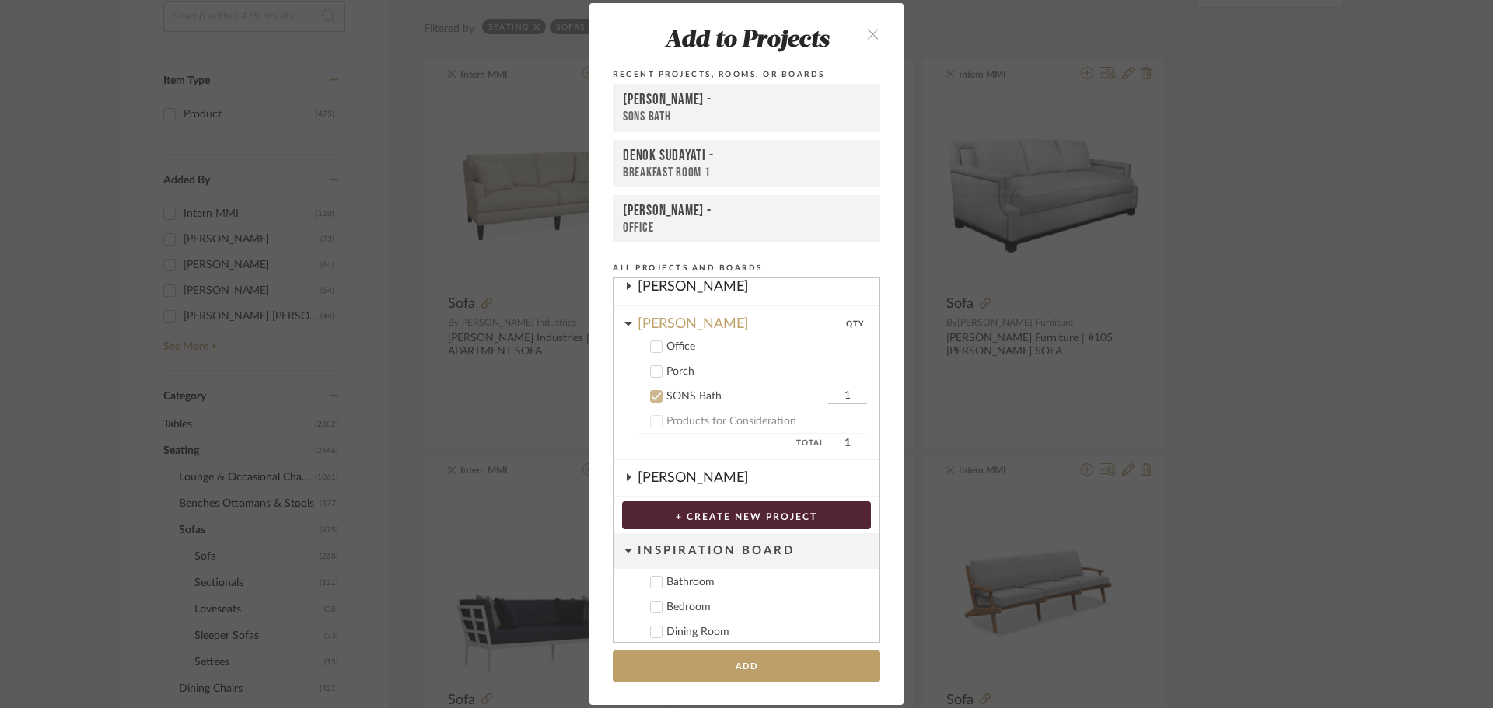
scroll to position [320, 0]
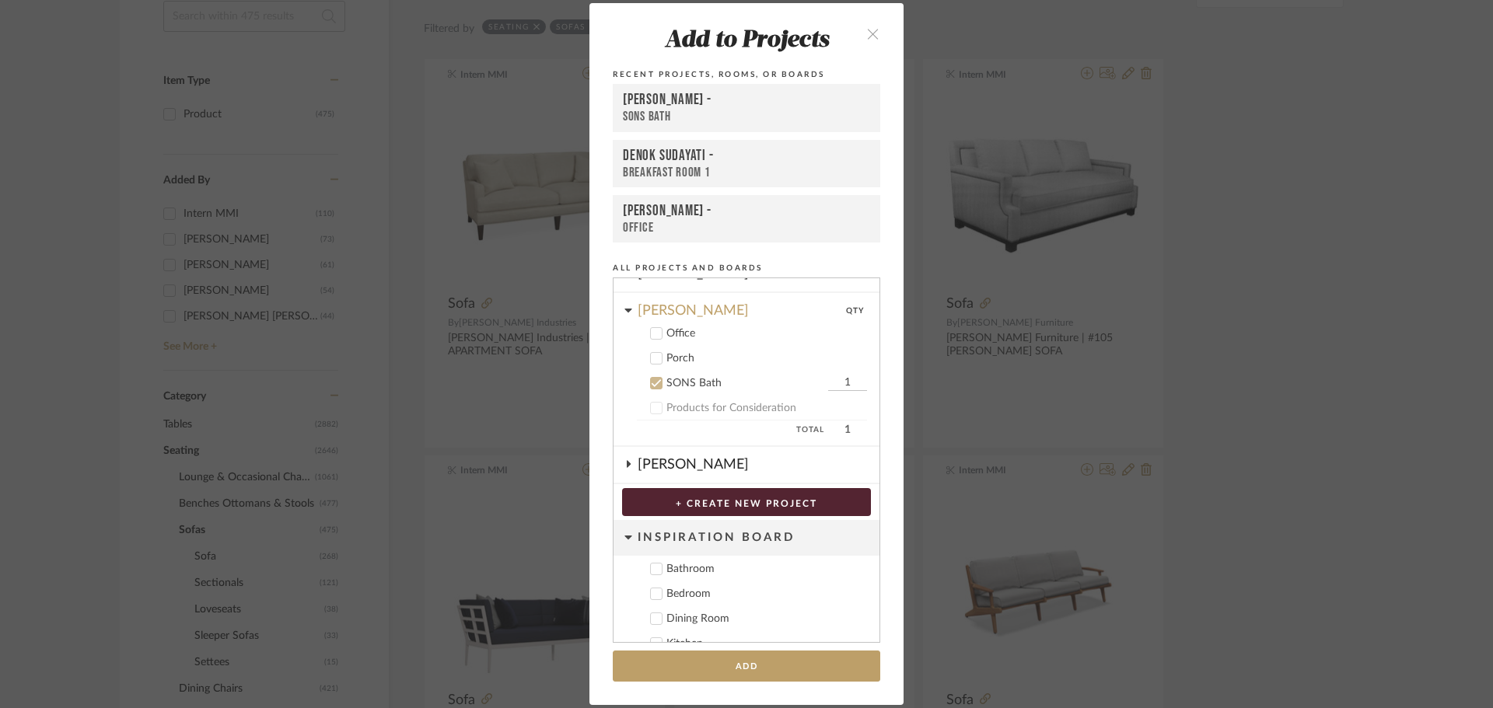
click at [651, 383] on icon at bounding box center [656, 383] width 11 height 11
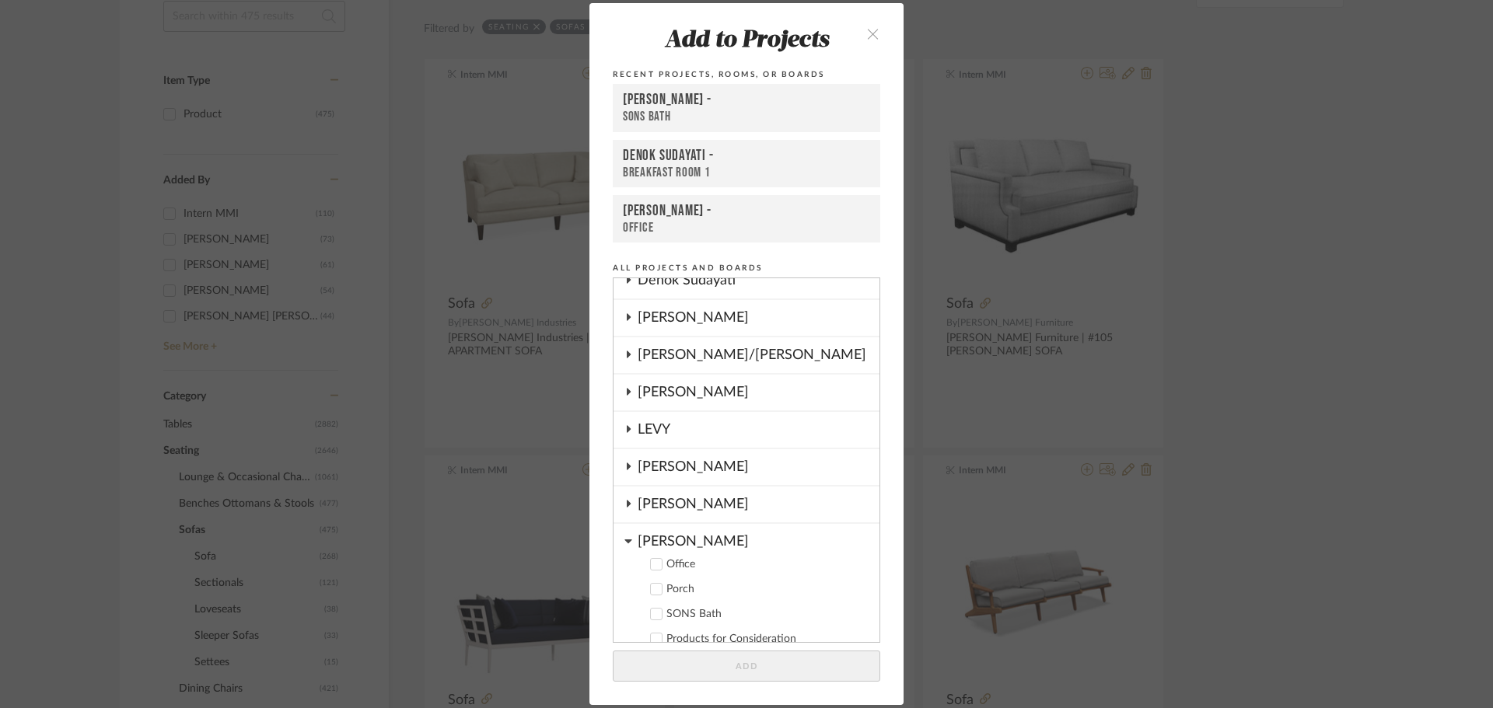
scroll to position [311, 0]
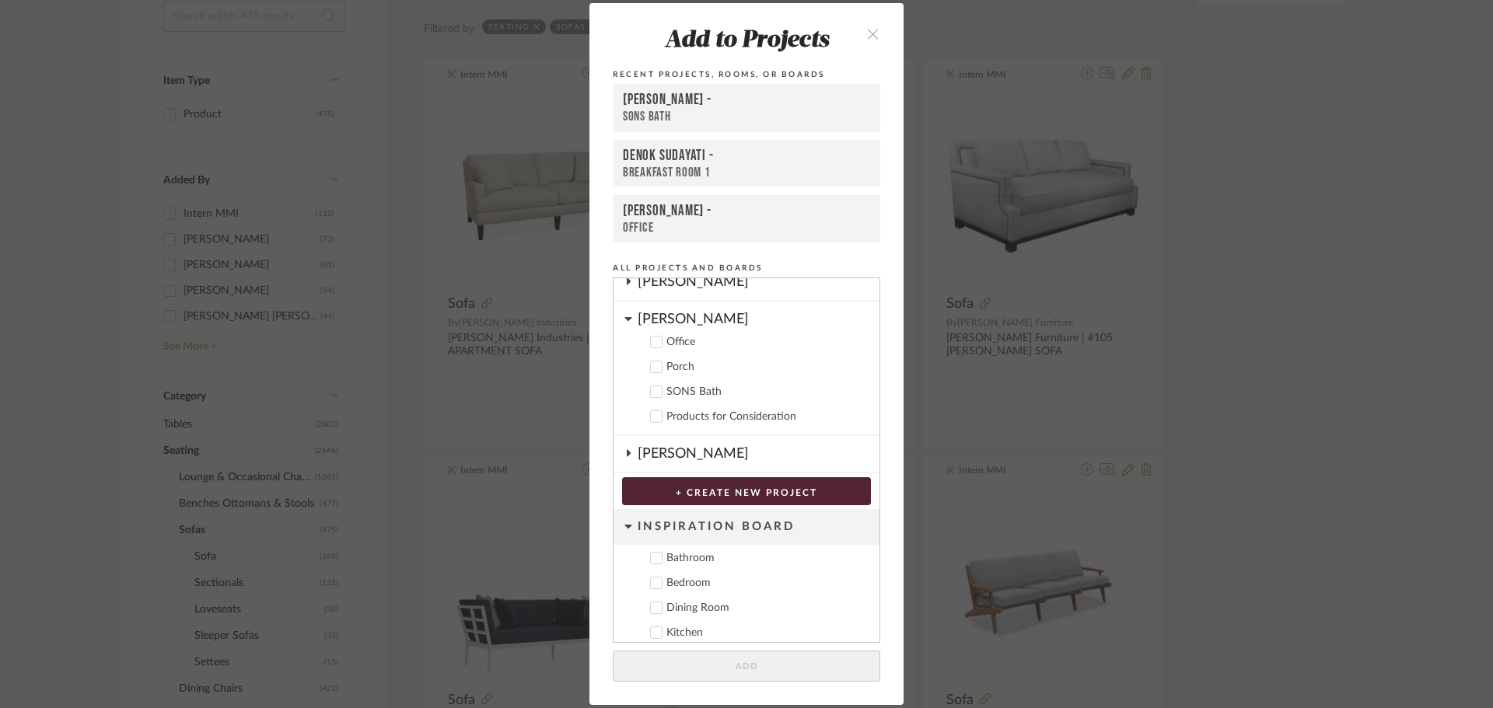
click at [624, 449] on fa-icon at bounding box center [628, 454] width 8 height 12
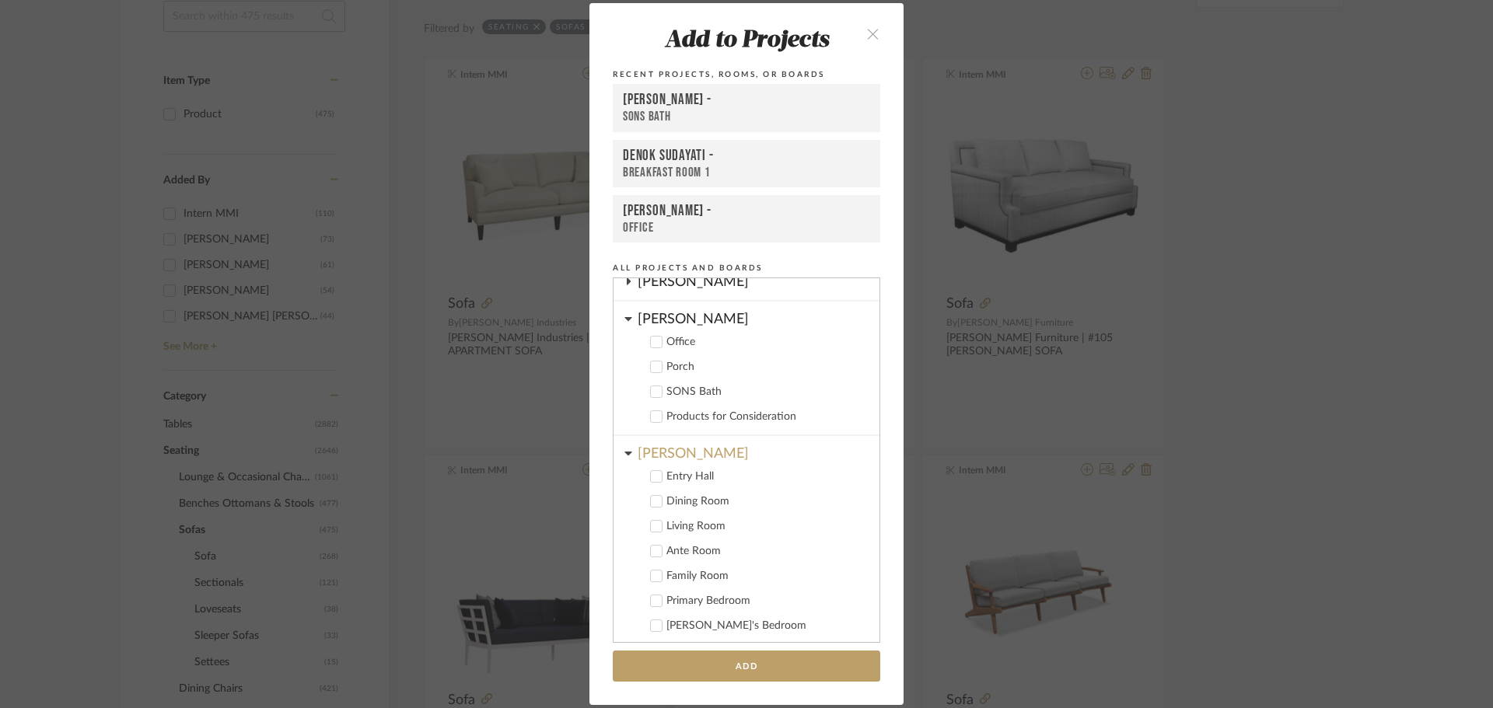
click at [624, 448] on icon at bounding box center [628, 453] width 8 height 12
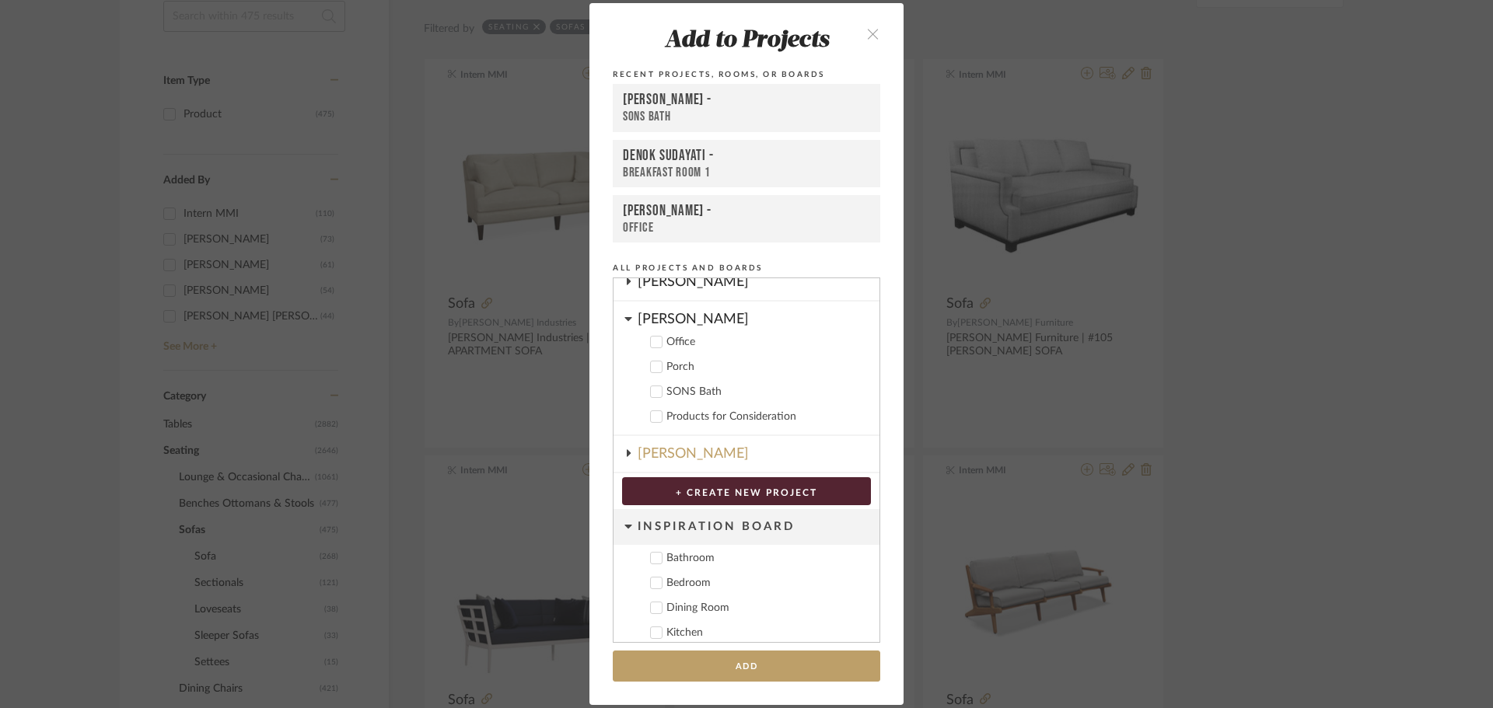
click at [626, 318] on icon at bounding box center [627, 319] width 7 height 4
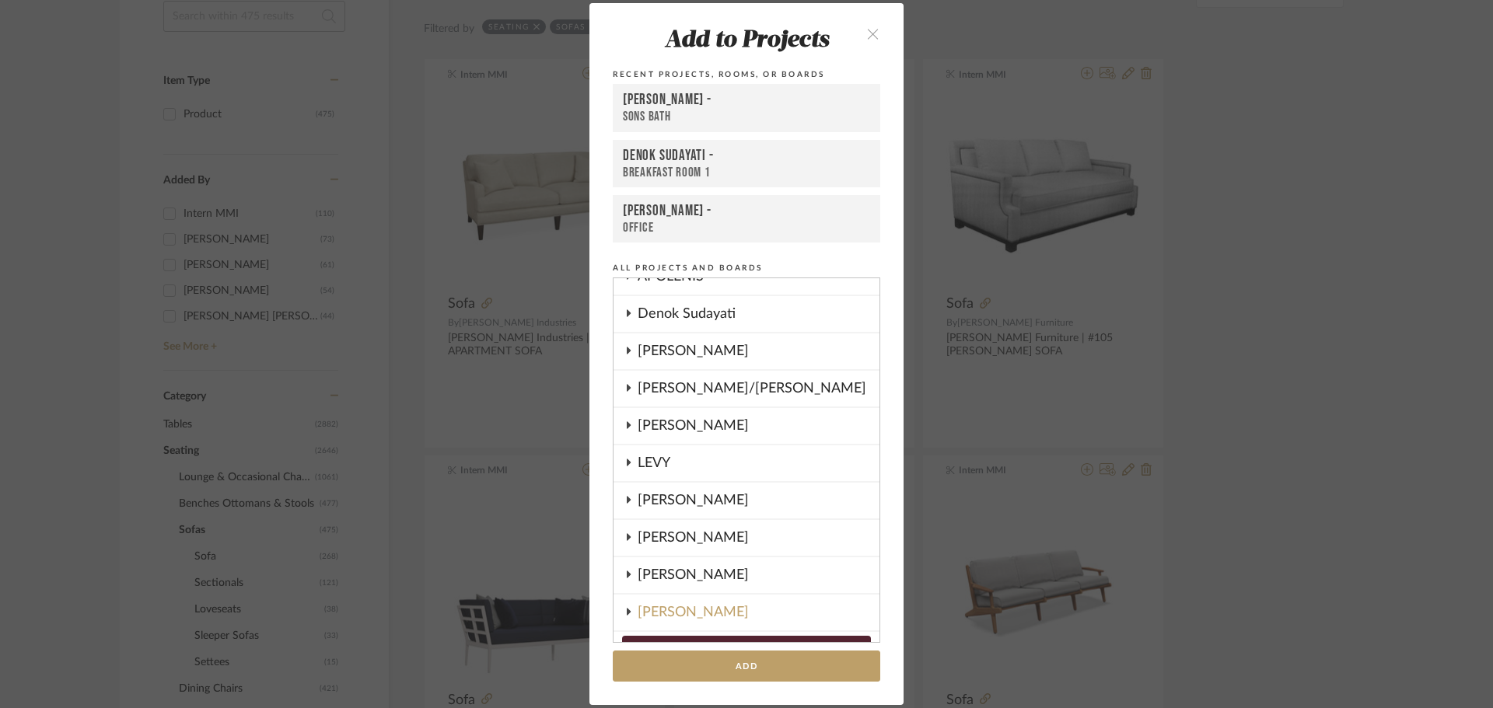
scroll to position [14, 0]
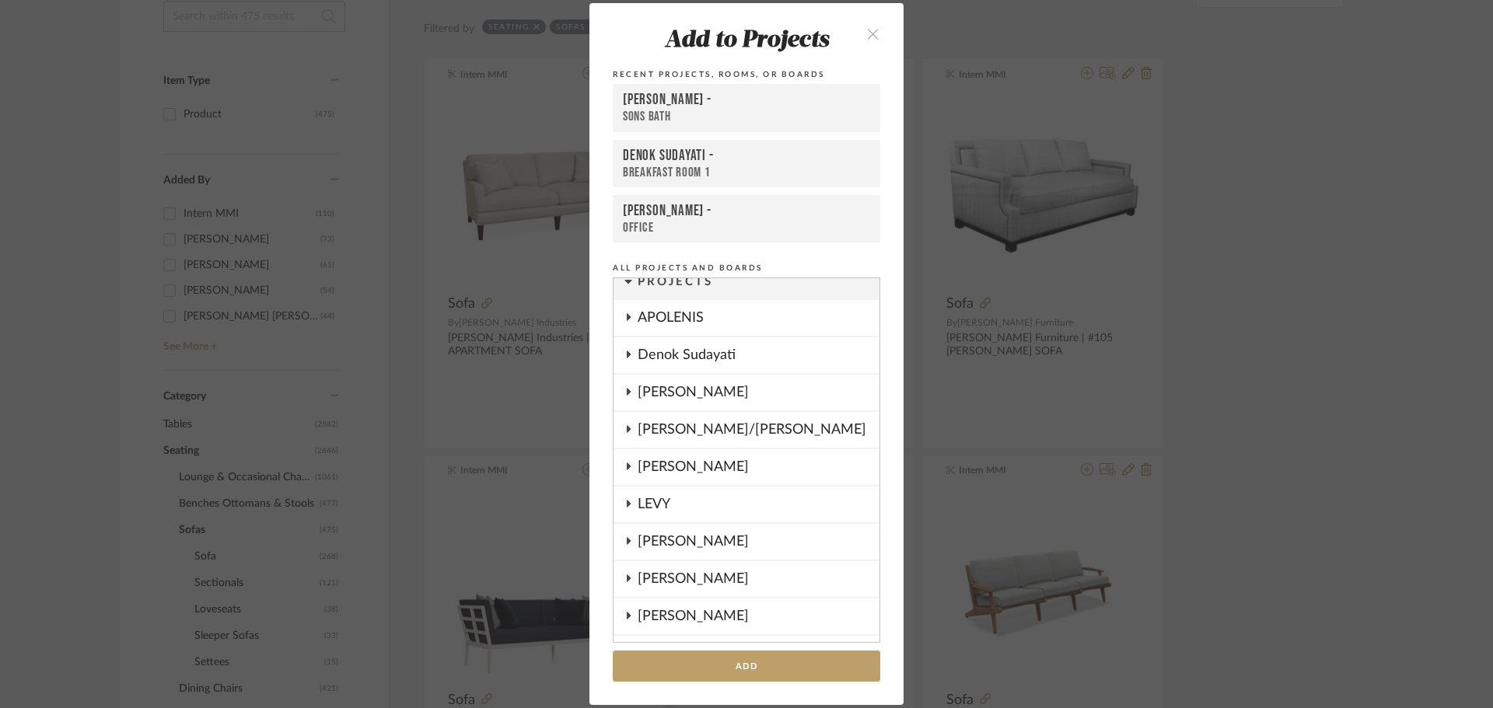
click at [622, 393] on icon at bounding box center [628, 392] width 12 height 8
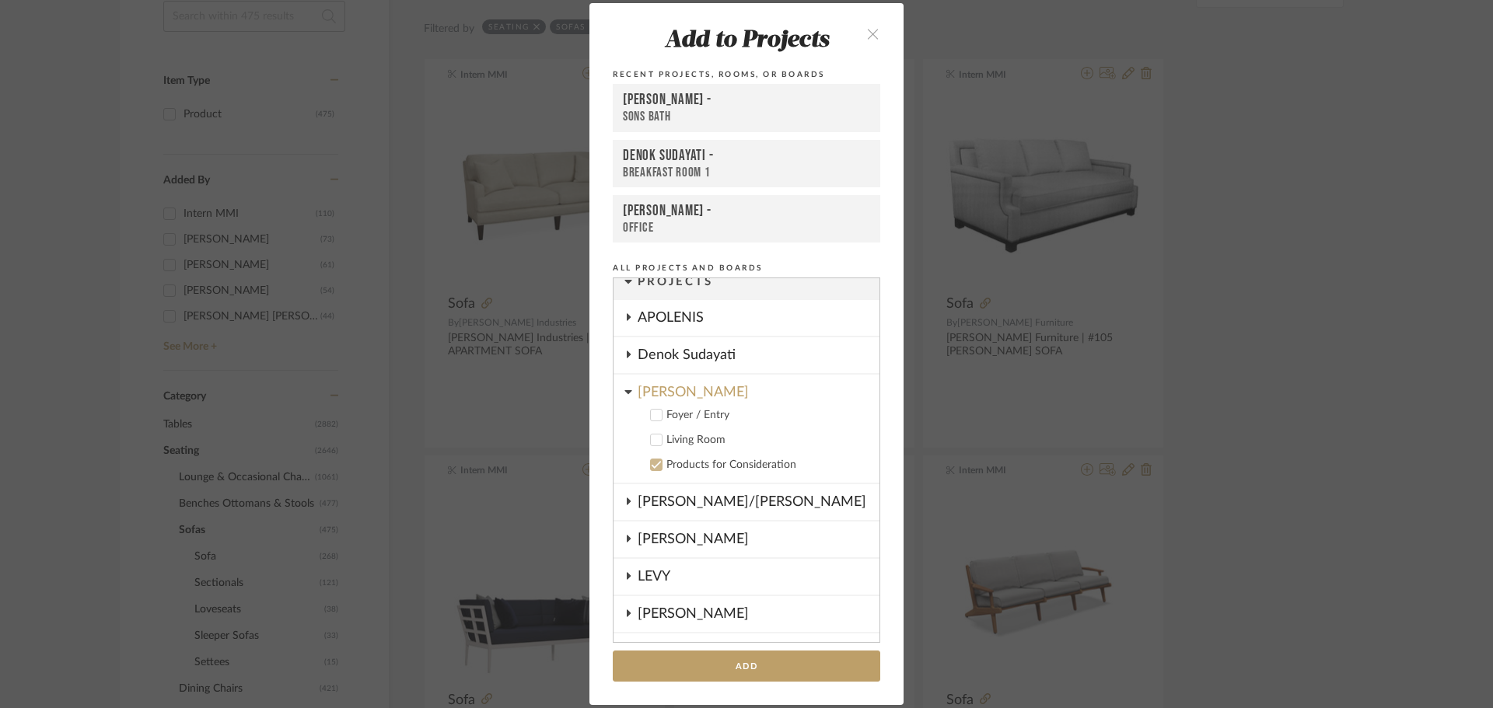
click at [666, 440] on div "Living Room" at bounding box center [766, 440] width 201 height 13
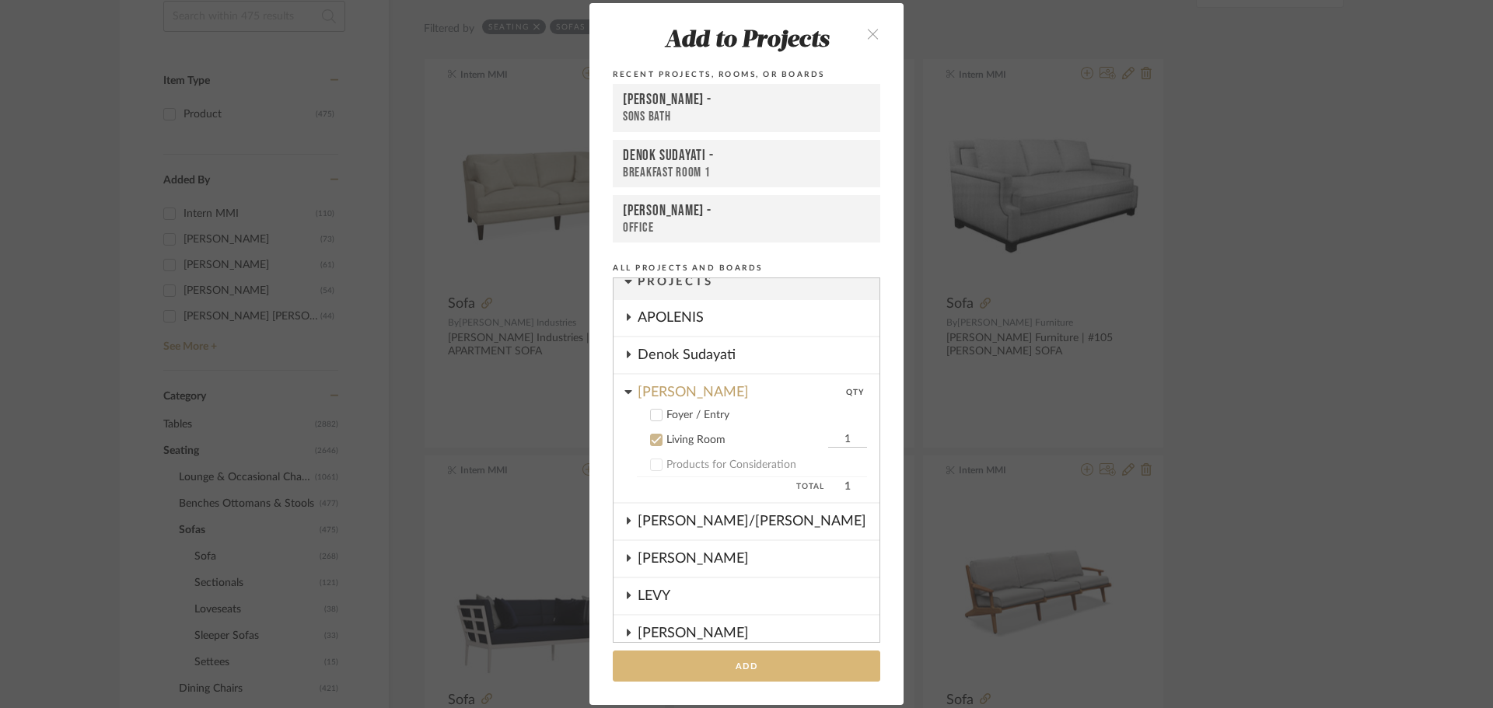
click at [771, 668] on button "Add" at bounding box center [746, 667] width 267 height 32
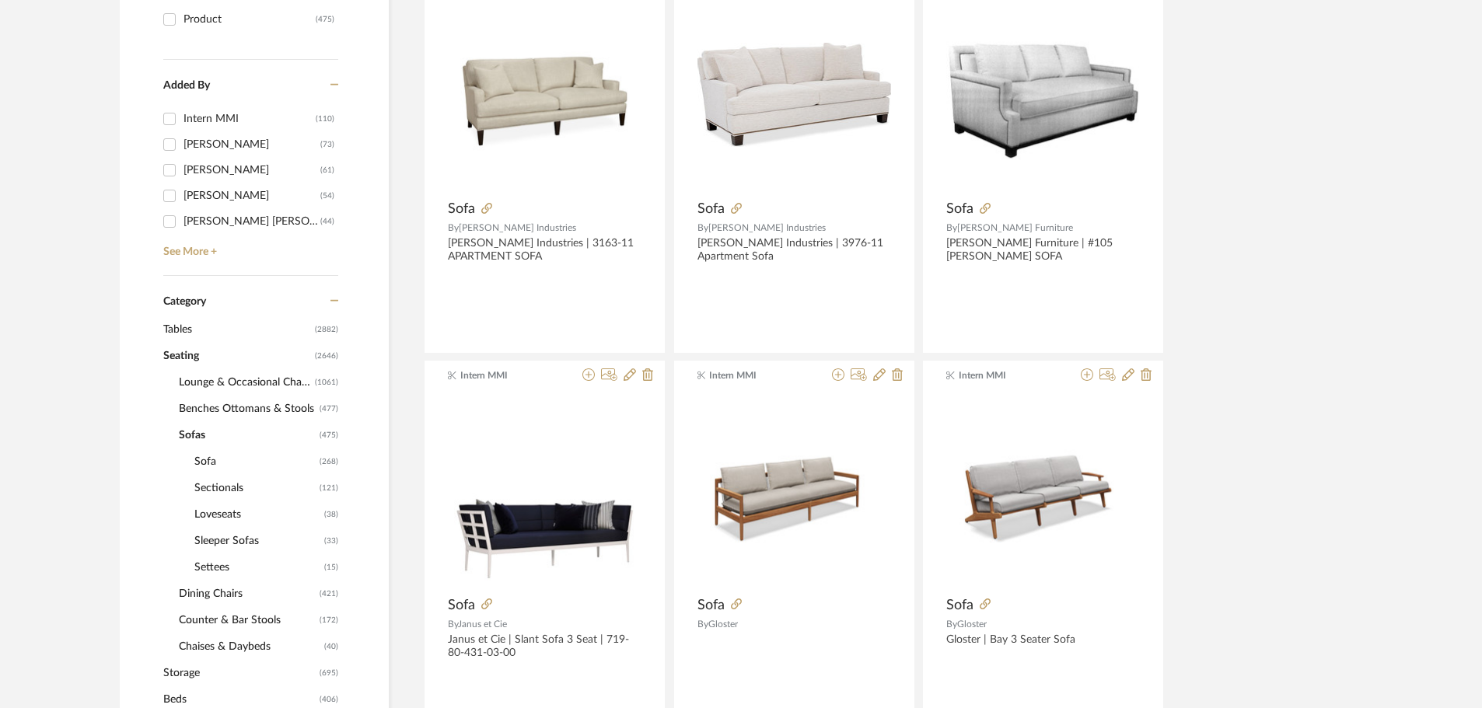
scroll to position [231, 0]
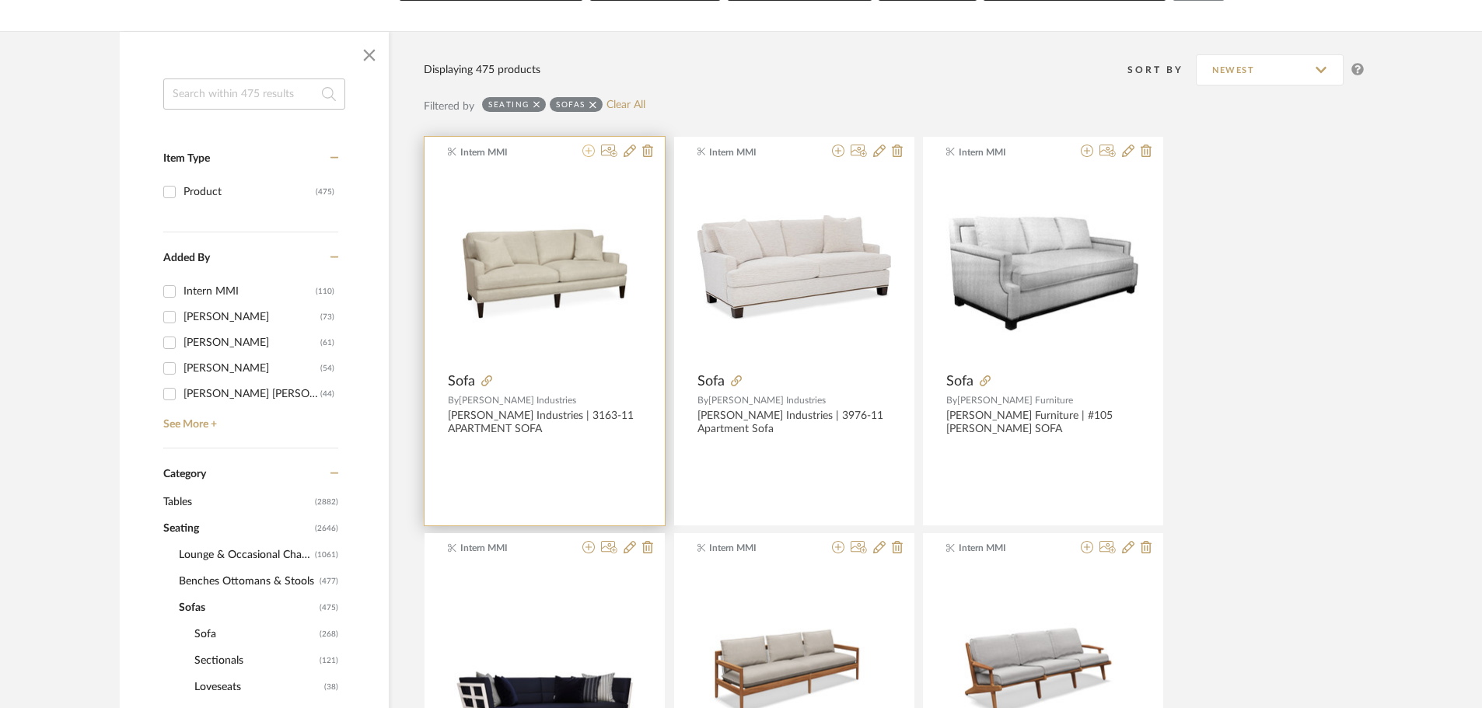
click at [588, 151] on icon at bounding box center [588, 151] width 12 height 12
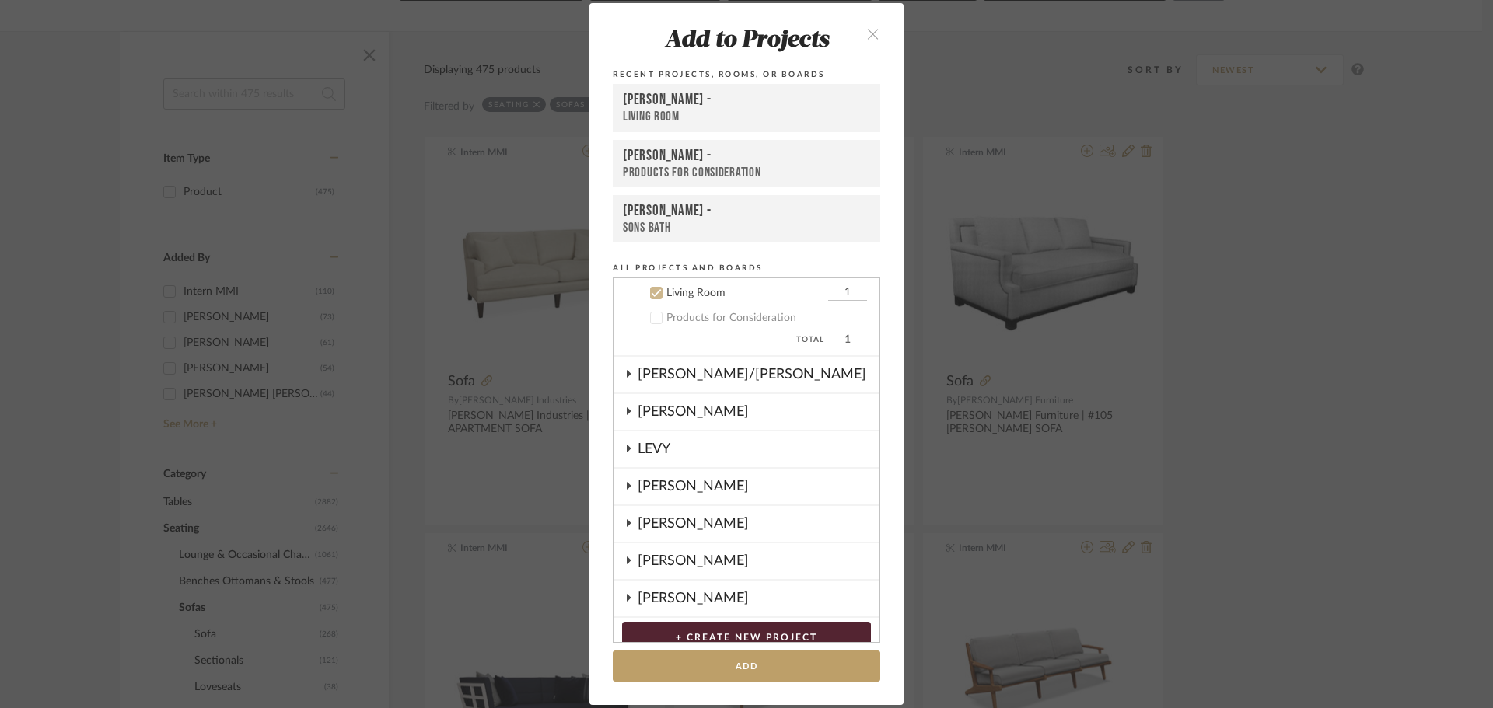
scroll to position [162, 0]
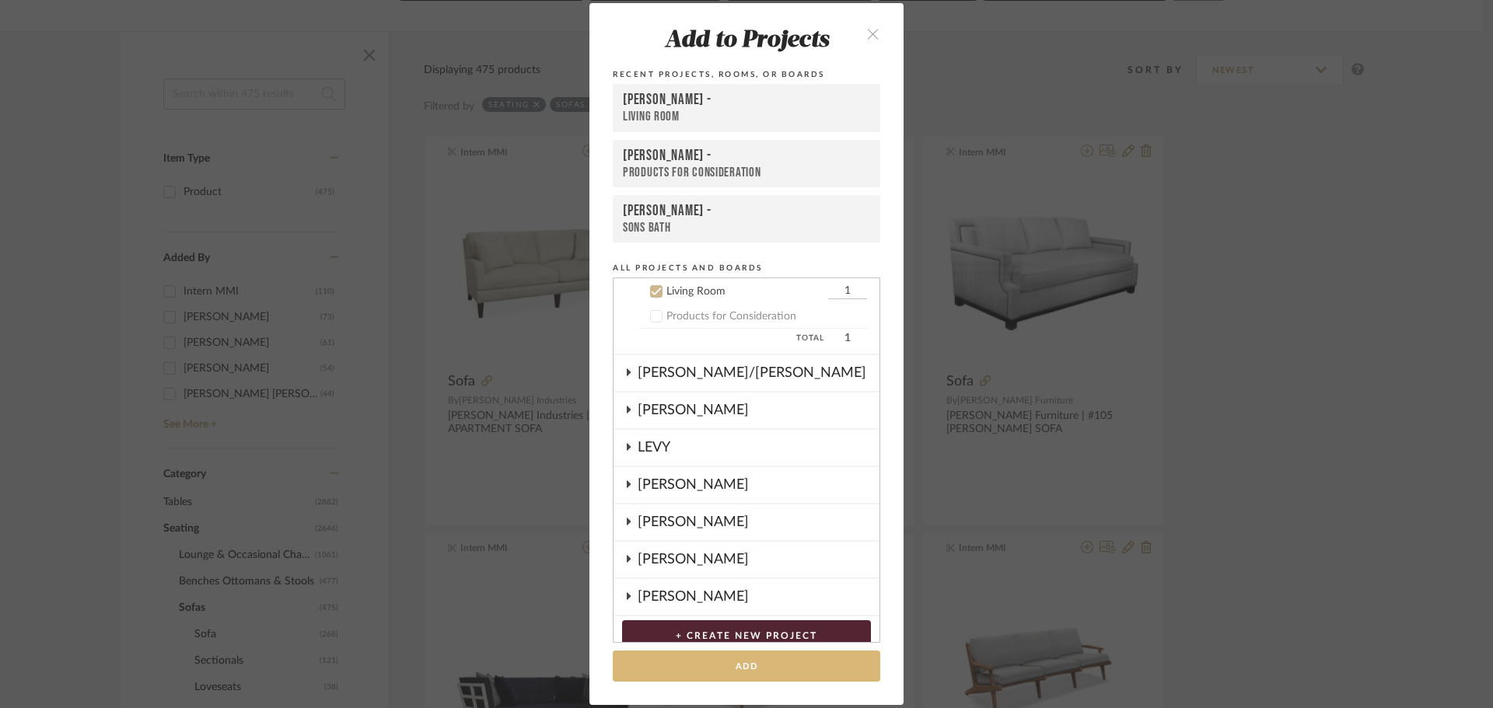
click at [792, 659] on button "Add" at bounding box center [746, 667] width 267 height 32
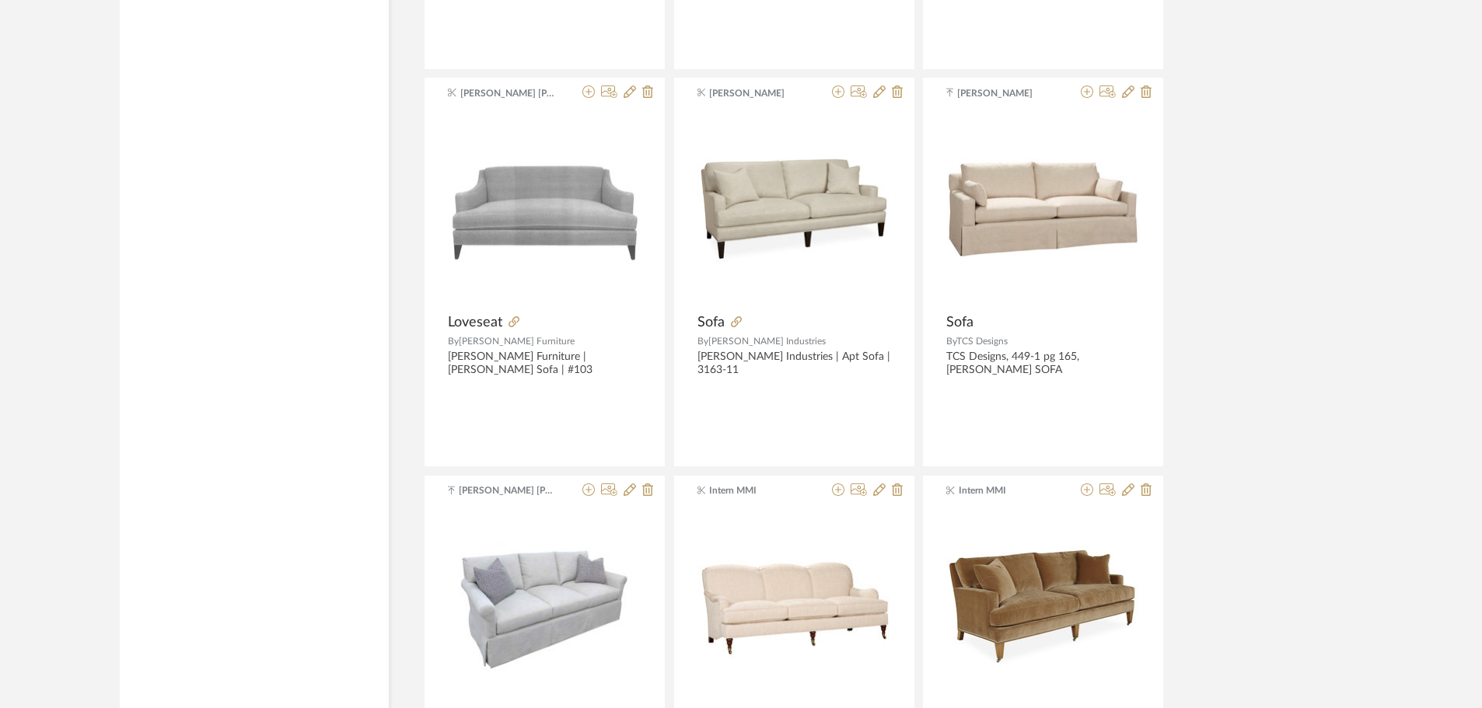
scroll to position [4587, 0]
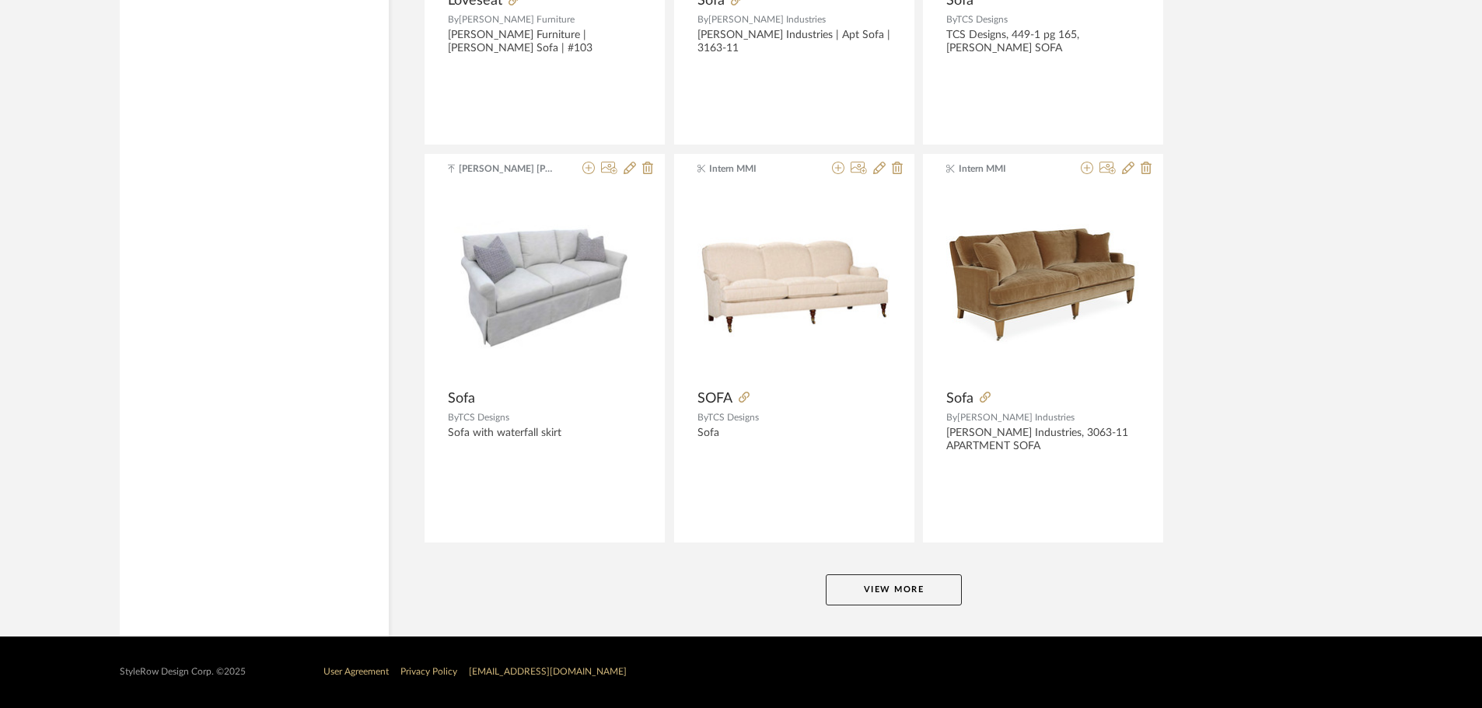
drag, startPoint x: 935, startPoint y: 588, endPoint x: 1048, endPoint y: 565, distance: 115.0
click at [936, 588] on button "View More" at bounding box center [894, 590] width 136 height 31
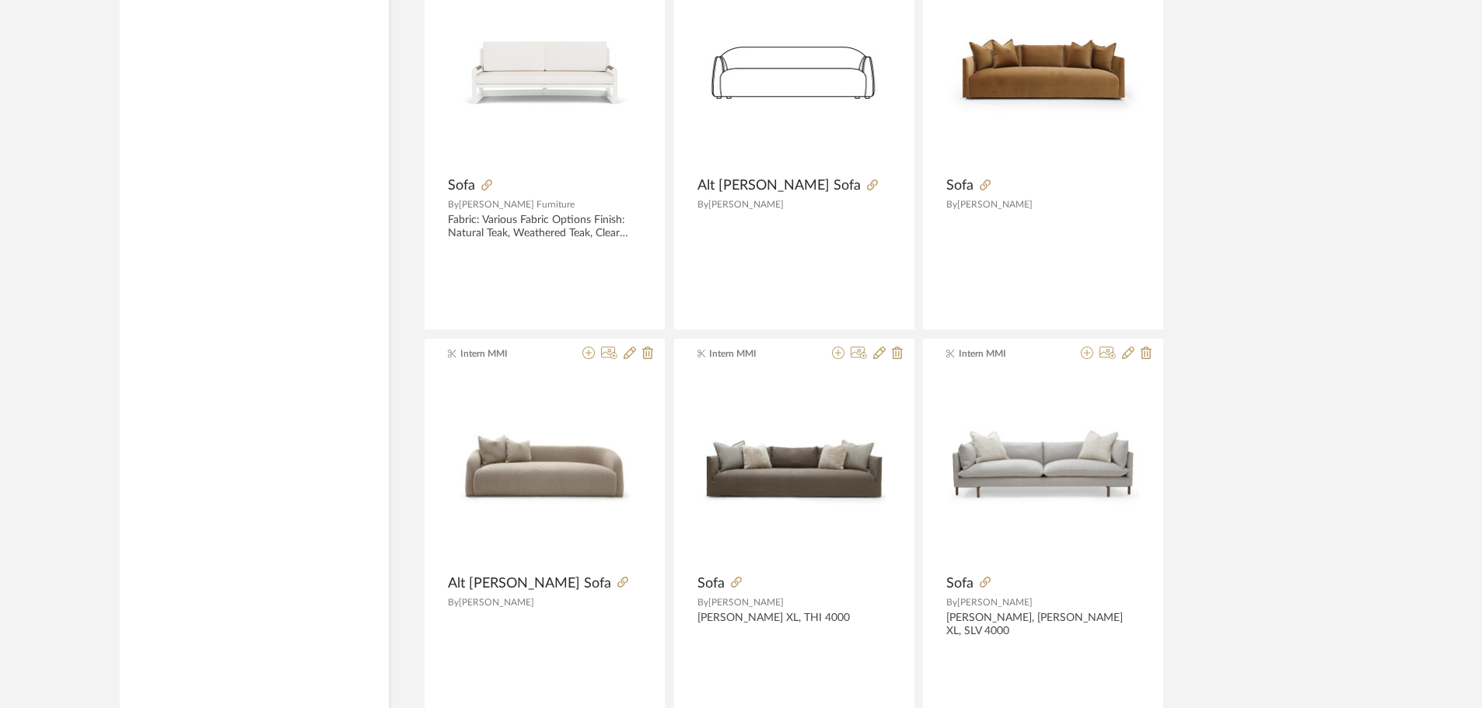
scroll to position [9359, 0]
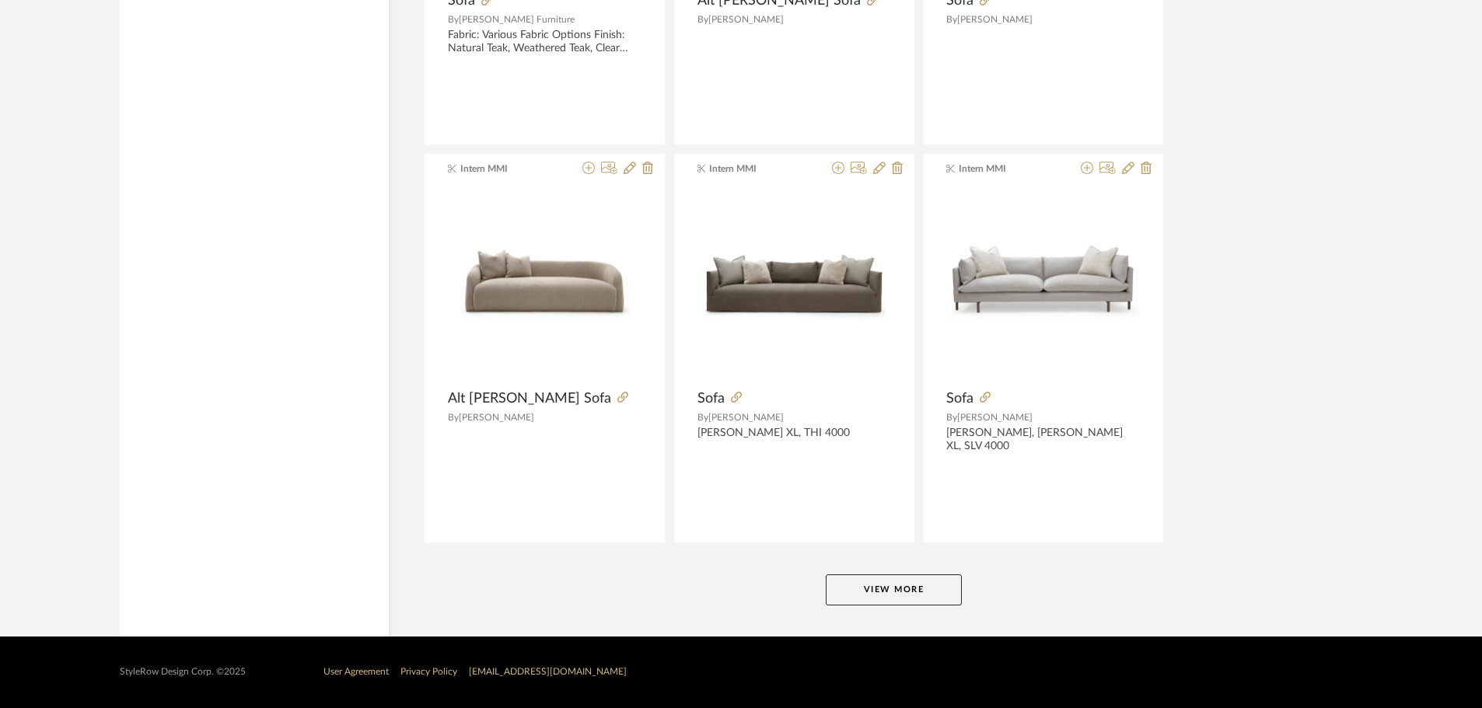
click at [916, 588] on button "View More" at bounding box center [894, 590] width 136 height 31
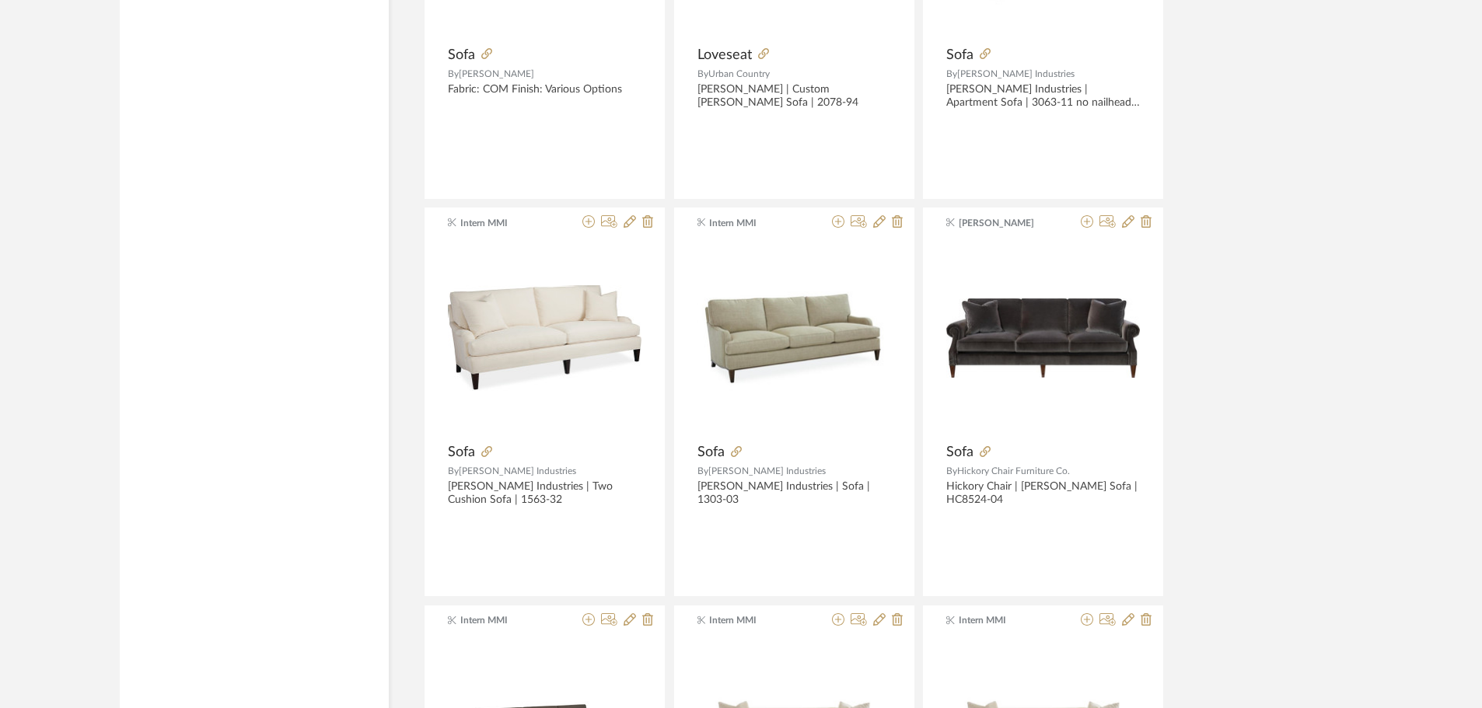
scroll to position [10525, 0]
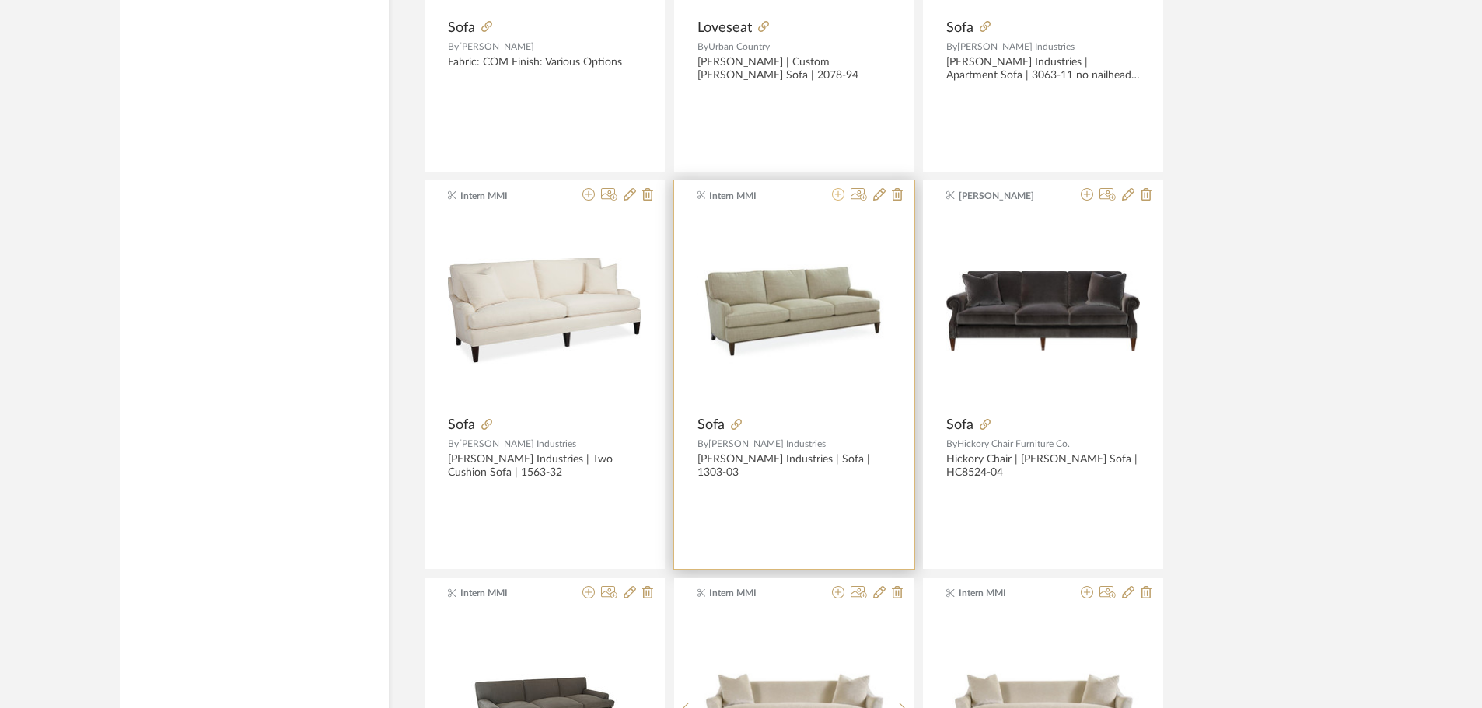
click at [840, 195] on icon at bounding box center [838, 194] width 12 height 12
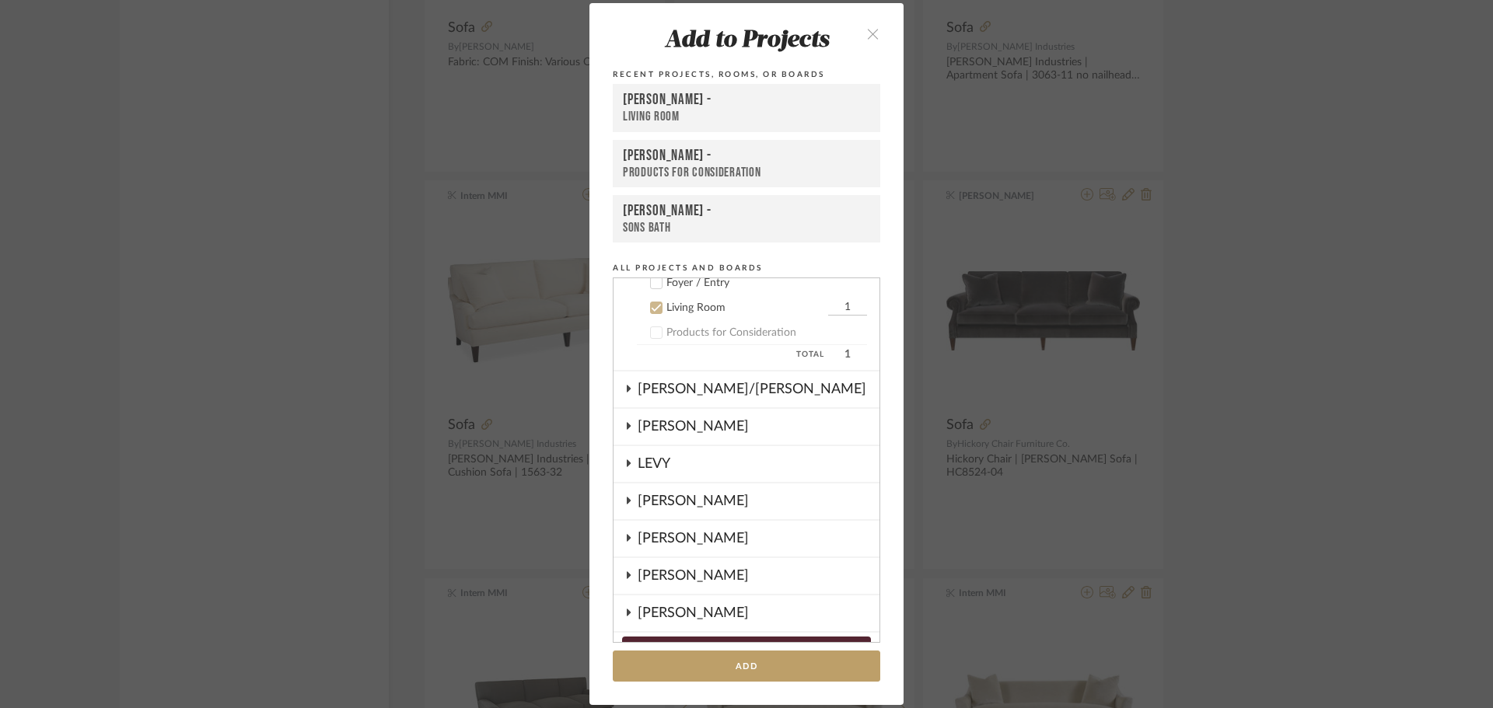
scroll to position [162, 0]
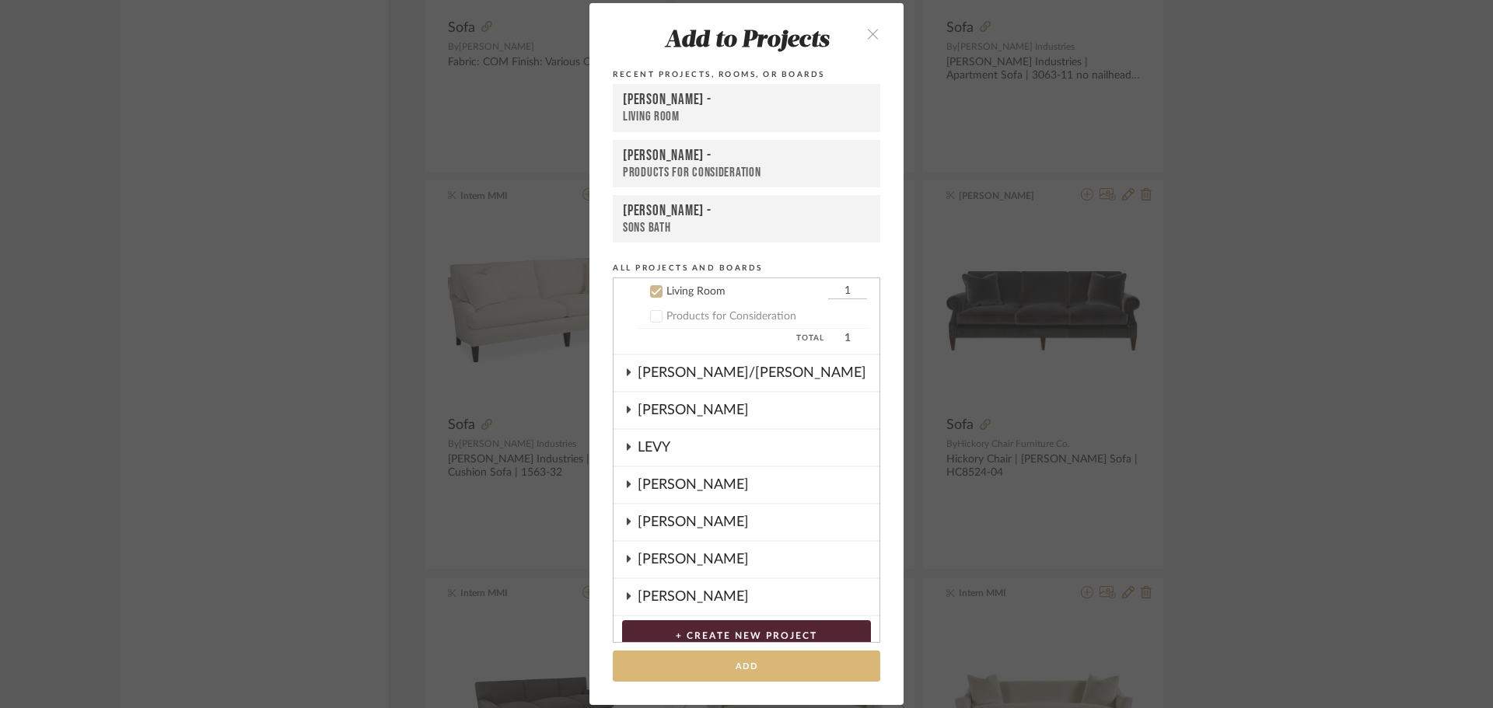
click at [735, 661] on button "Add" at bounding box center [746, 667] width 267 height 32
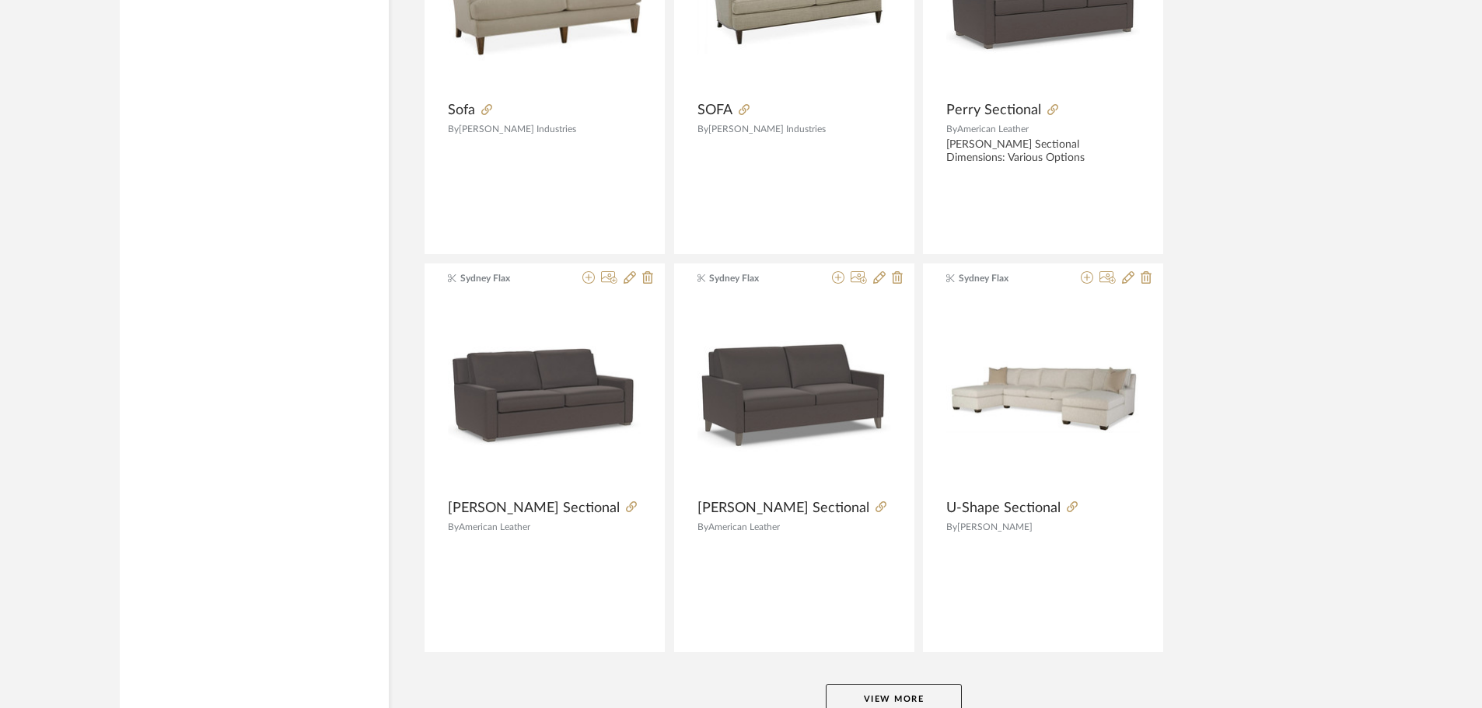
scroll to position [14131, 0]
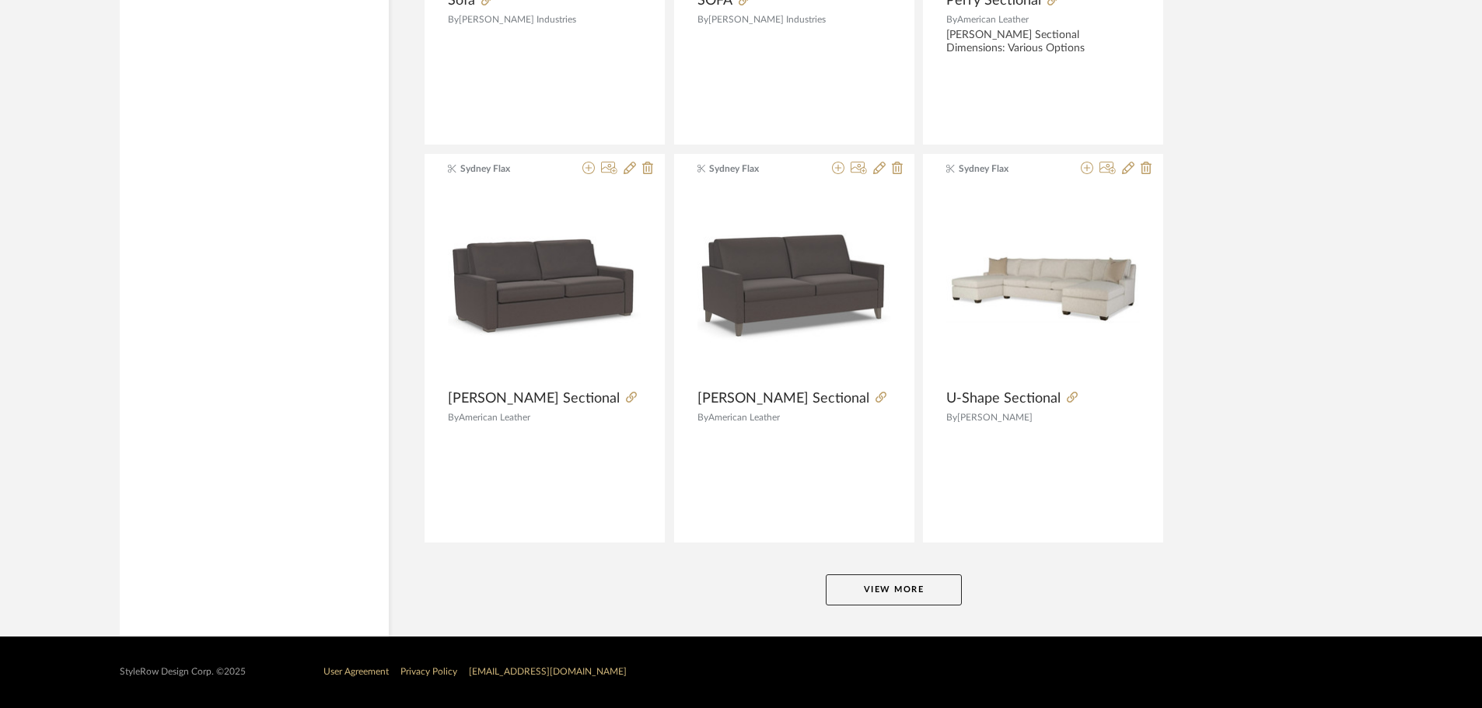
click at [886, 585] on button "View More" at bounding box center [894, 590] width 136 height 31
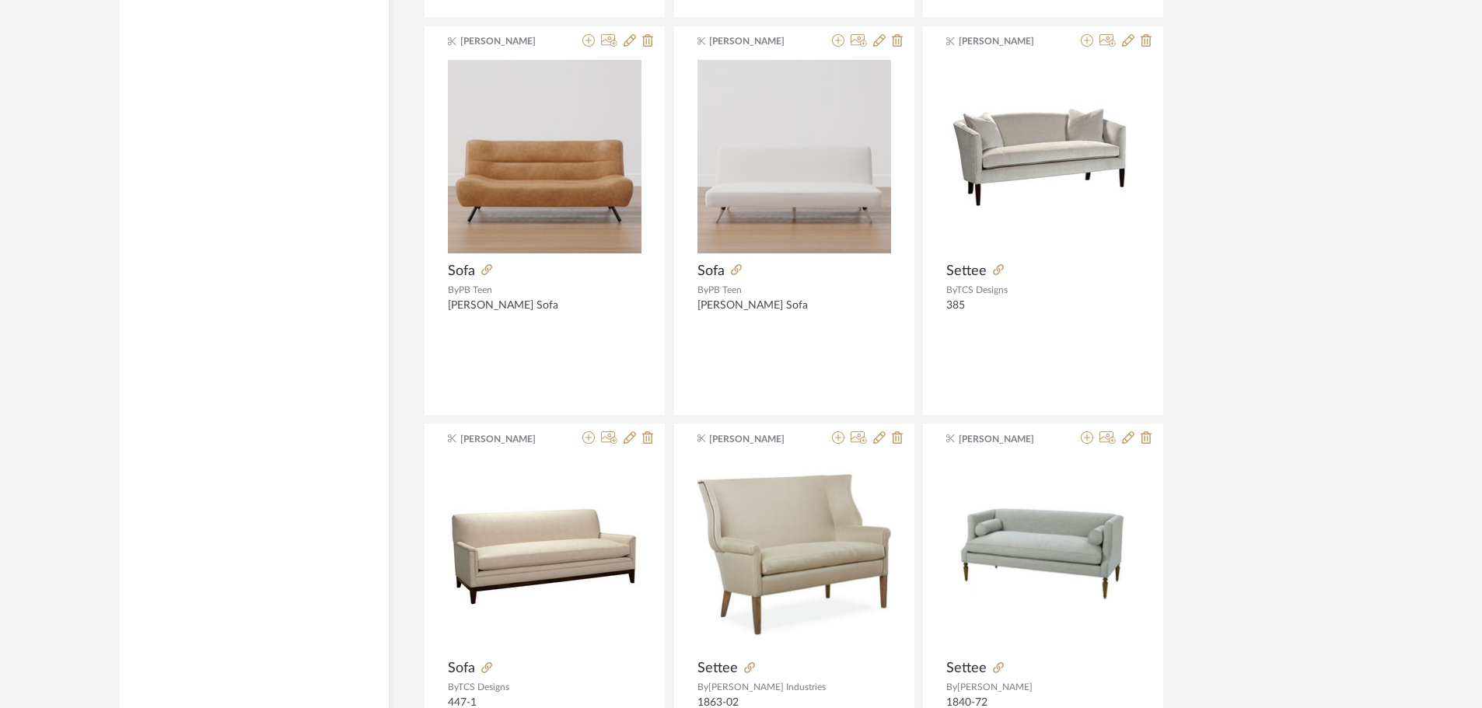
scroll to position [15298, 0]
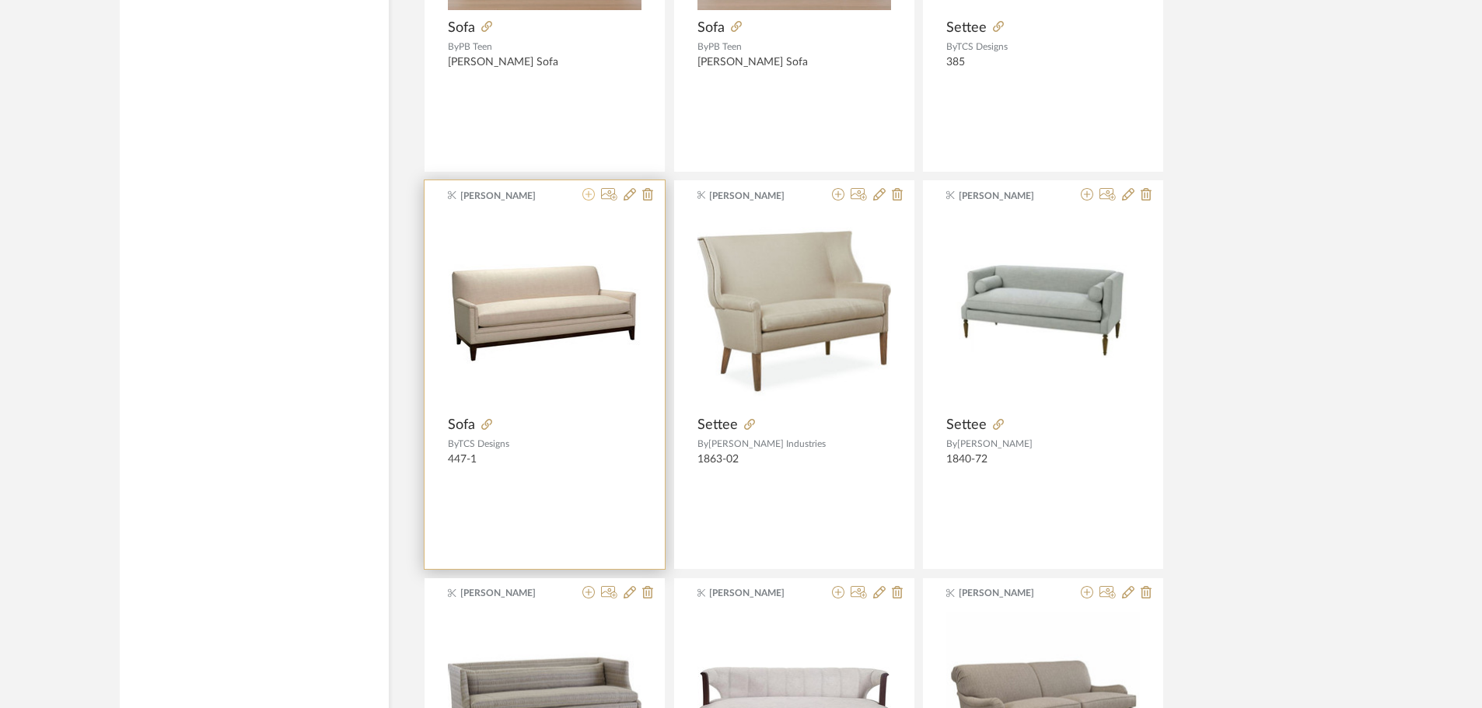
click at [588, 198] on icon at bounding box center [588, 194] width 12 height 12
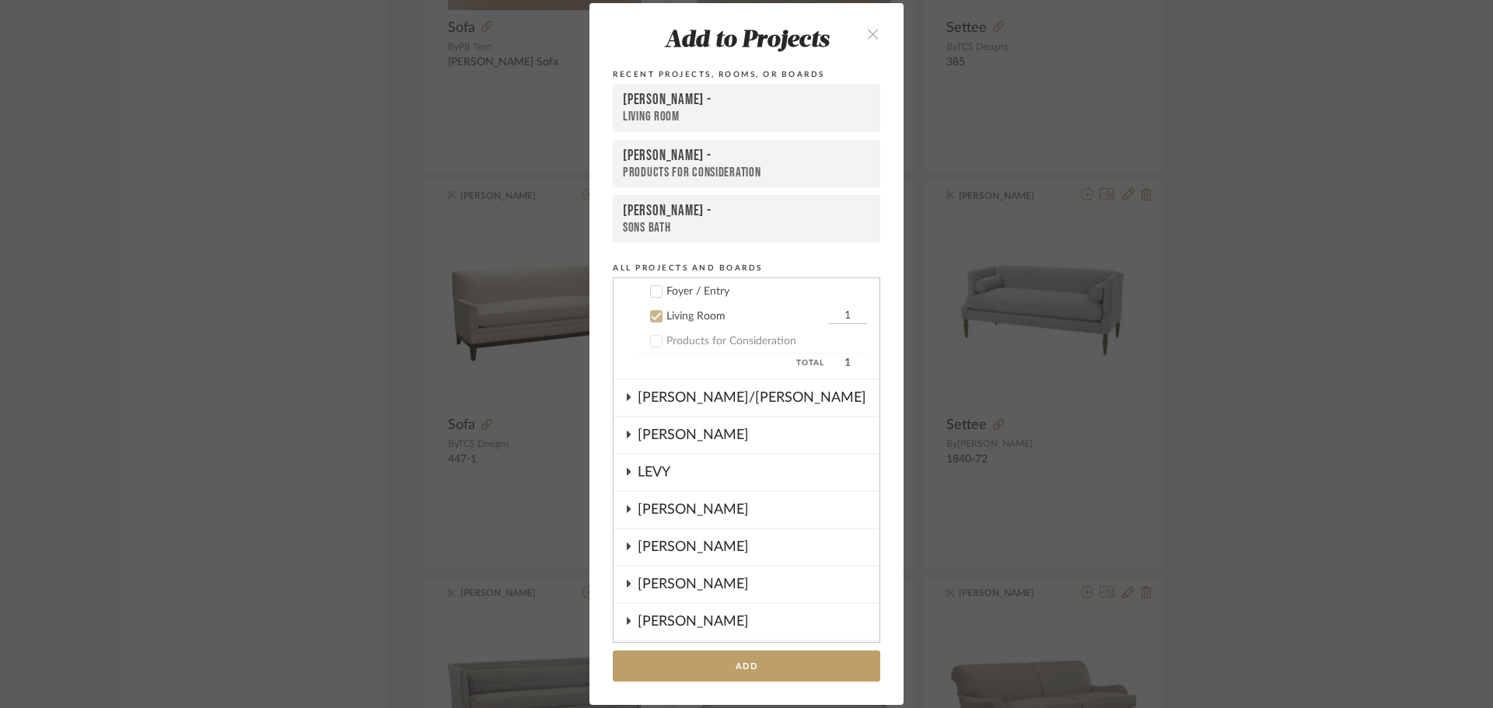
scroll to position [162, 0]
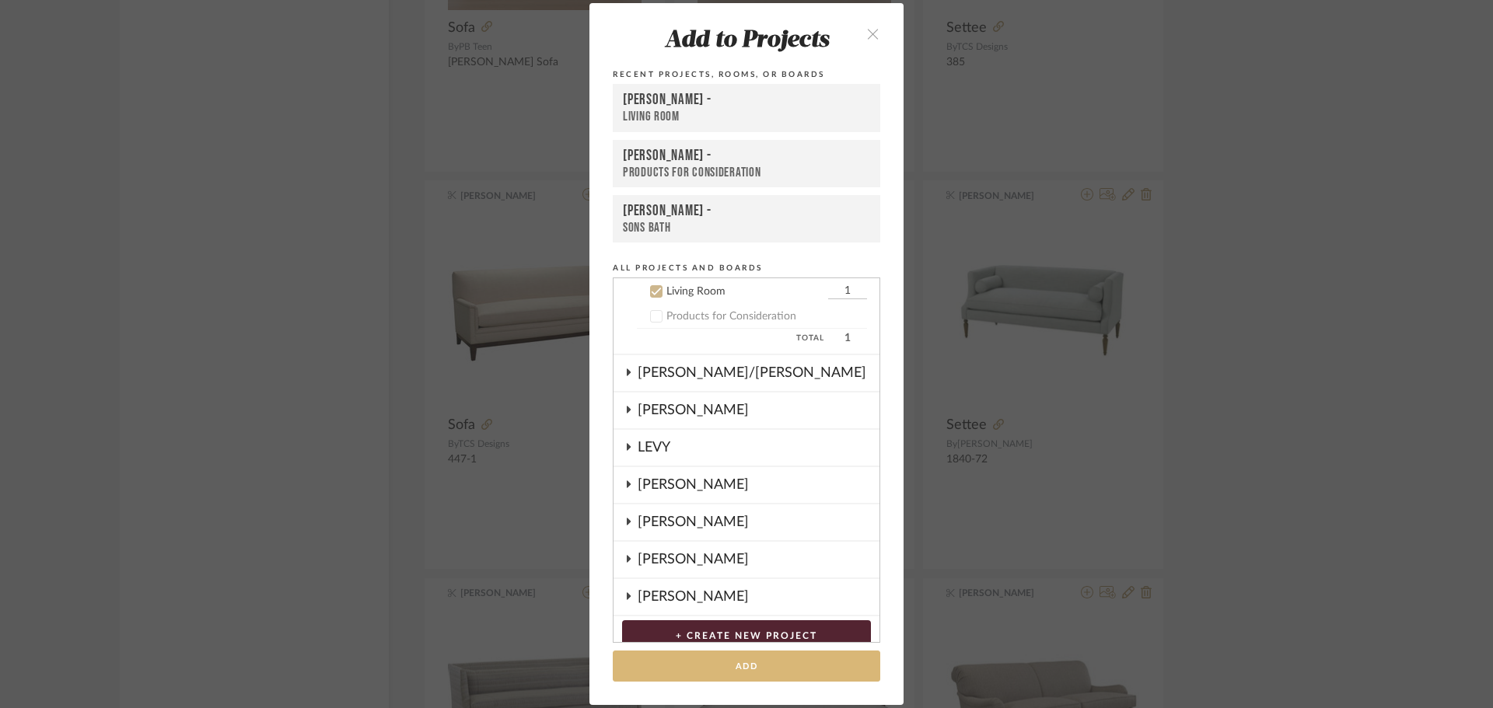
click at [741, 670] on button "Add" at bounding box center [746, 667] width 267 height 32
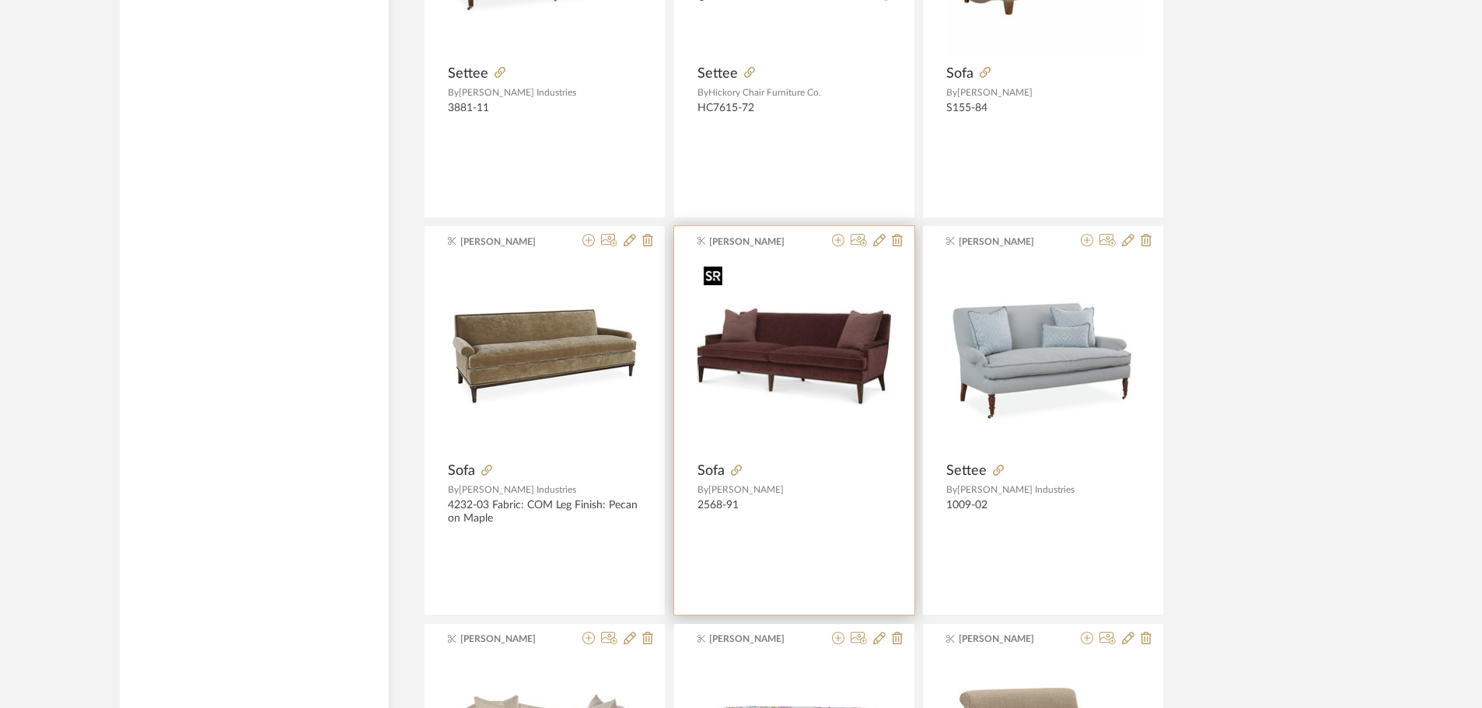
scroll to position [16075, 0]
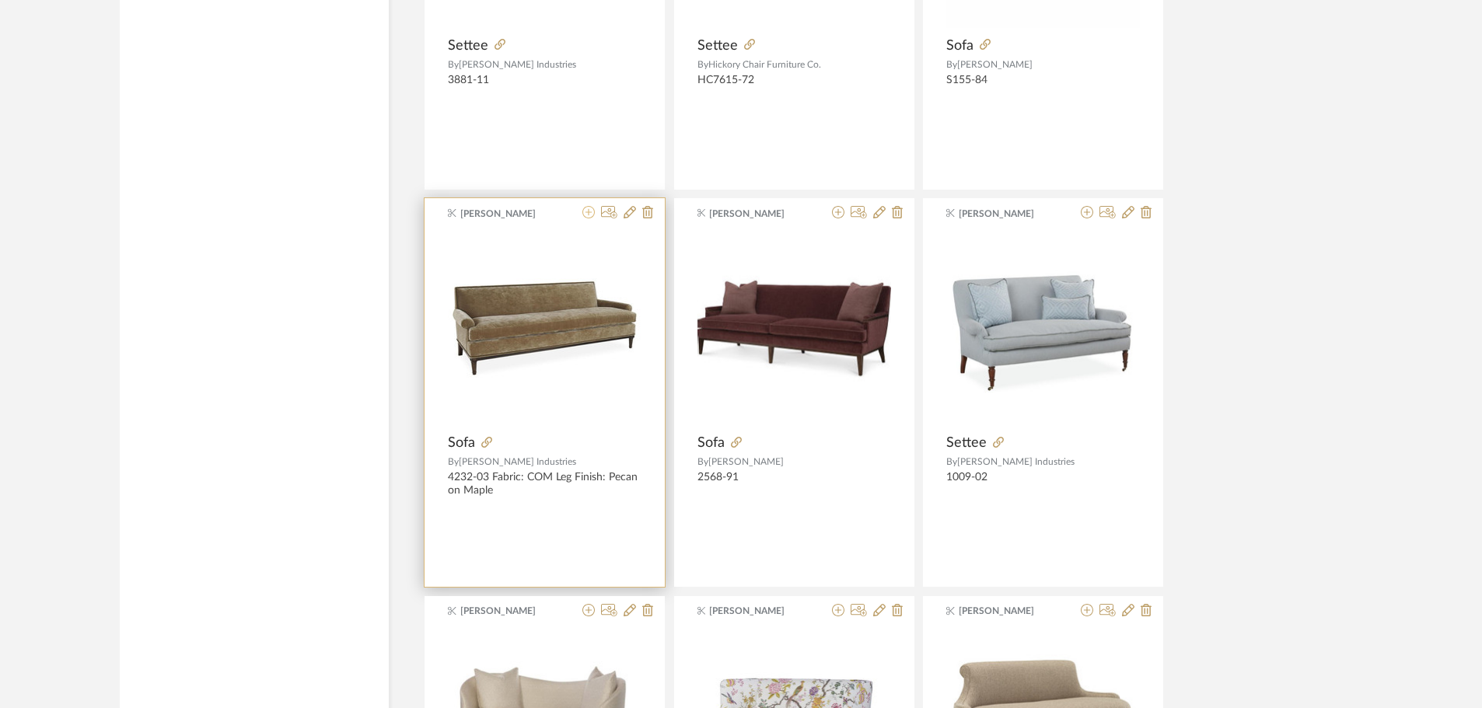
click at [586, 206] on icon at bounding box center [588, 212] width 12 height 12
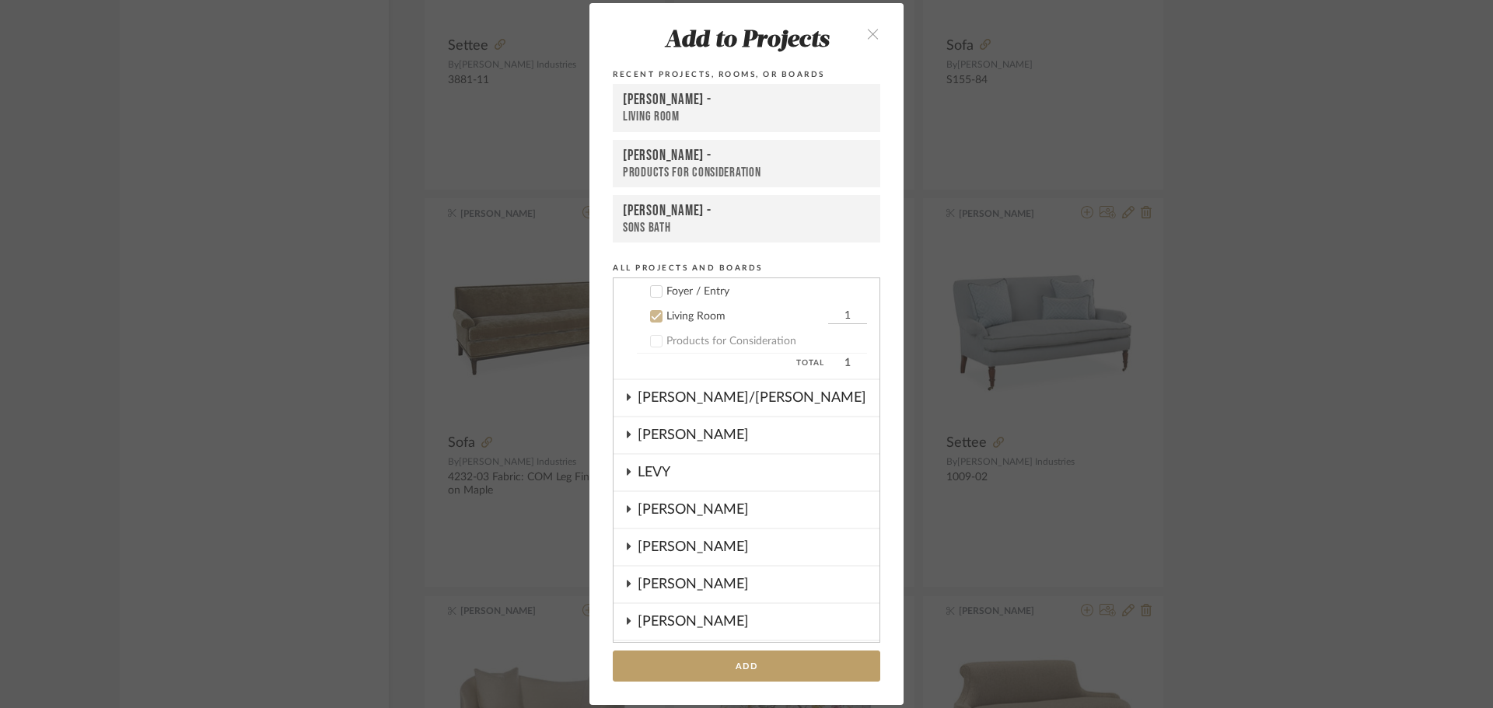
scroll to position [162, 0]
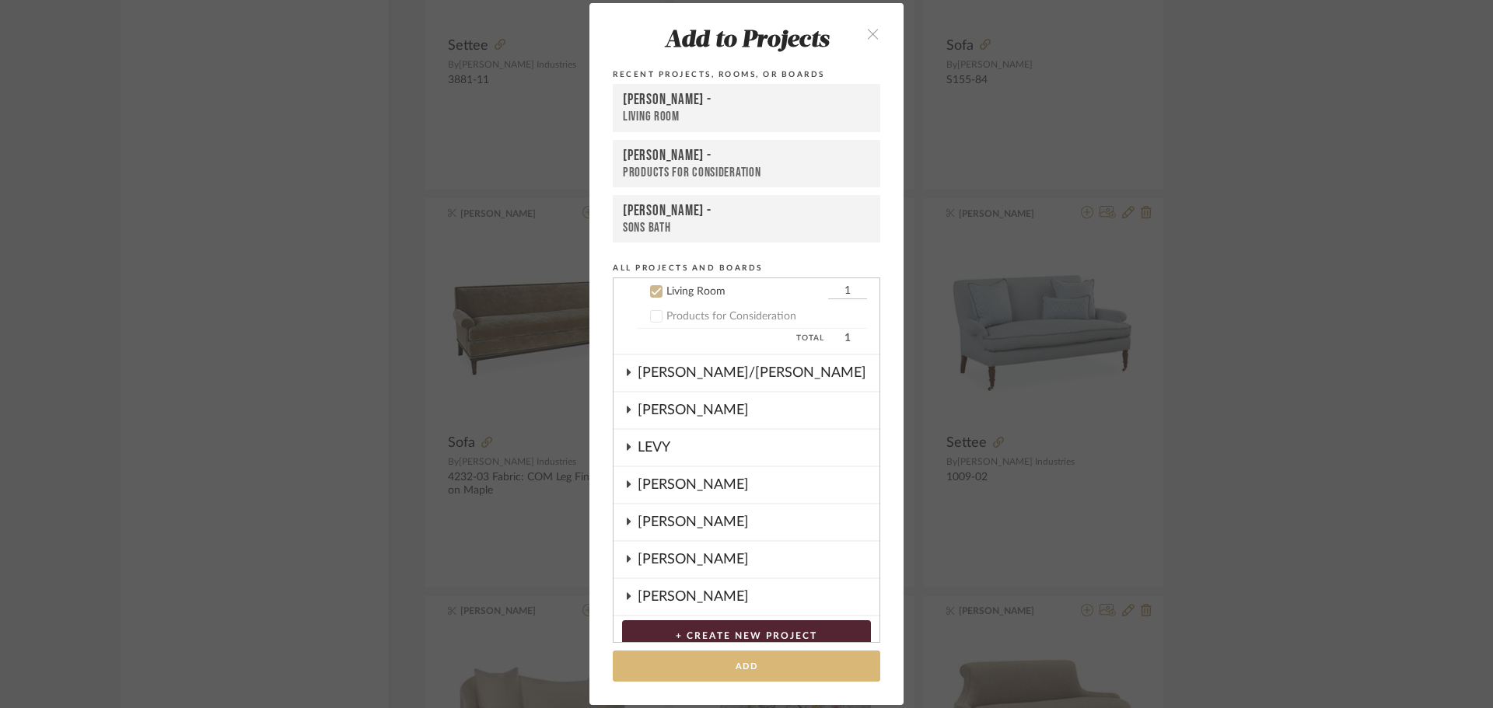
click at [748, 655] on button "Add" at bounding box center [746, 667] width 267 height 32
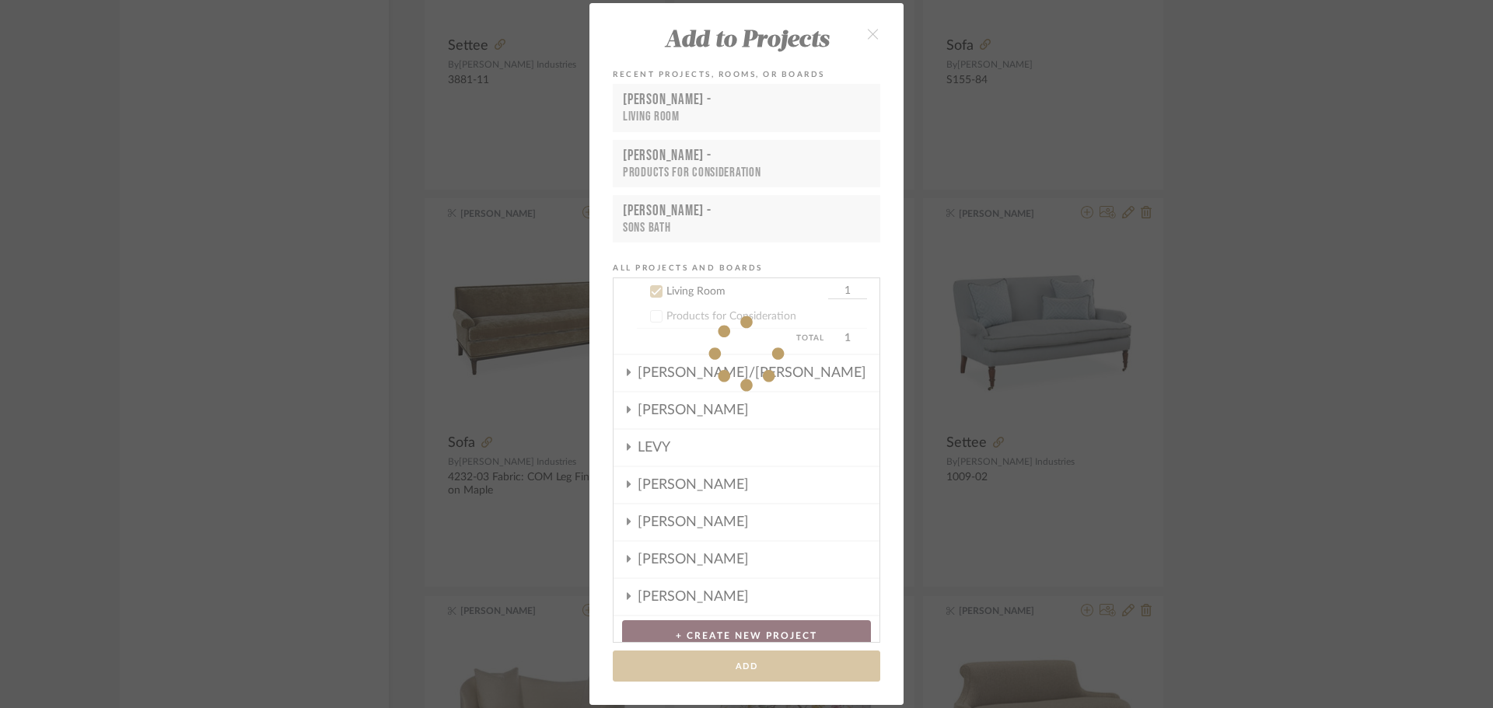
click at [1336, 376] on div "Add to Projects Recent Projects, Rooms, or Boards [PERSON_NAME] - Living Room […" at bounding box center [746, 354] width 1493 height 708
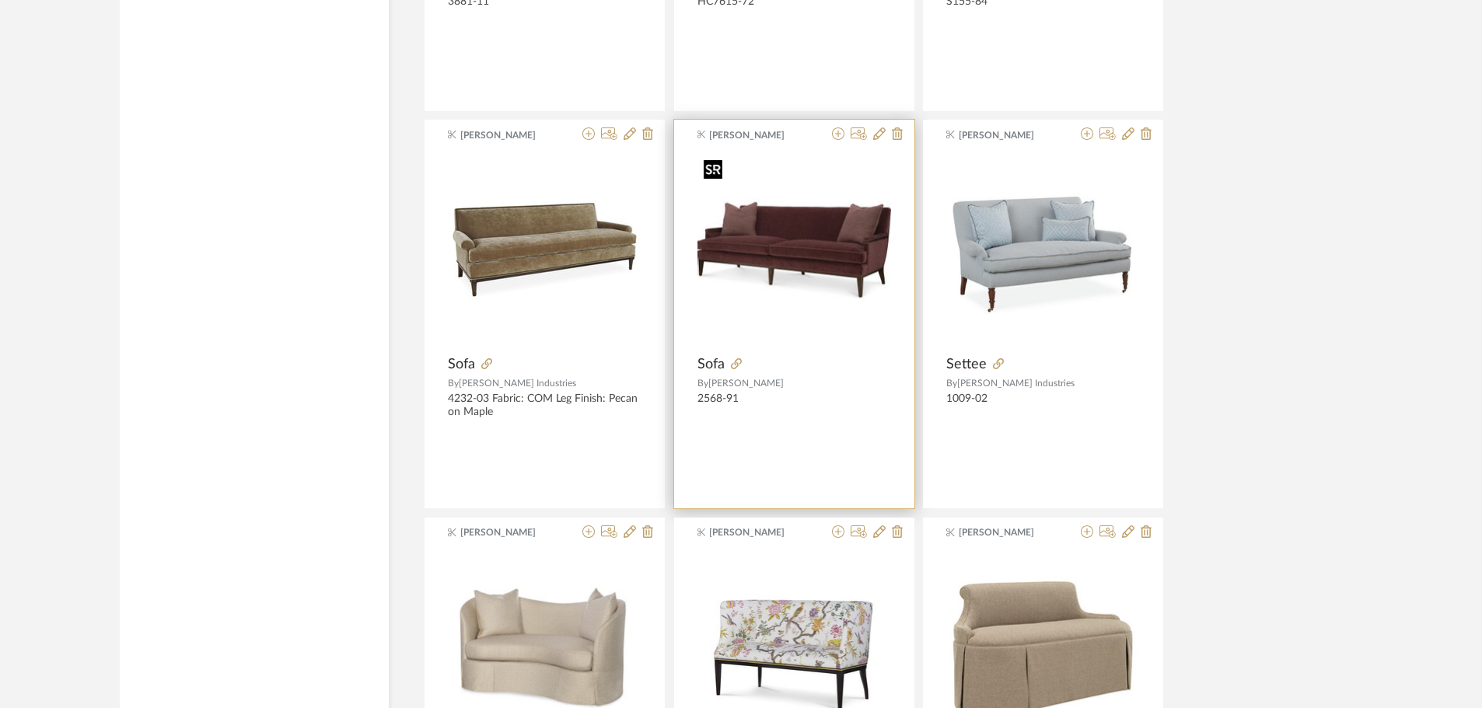
scroll to position [16153, 0]
click at [840, 133] on icon at bounding box center [838, 134] width 12 height 12
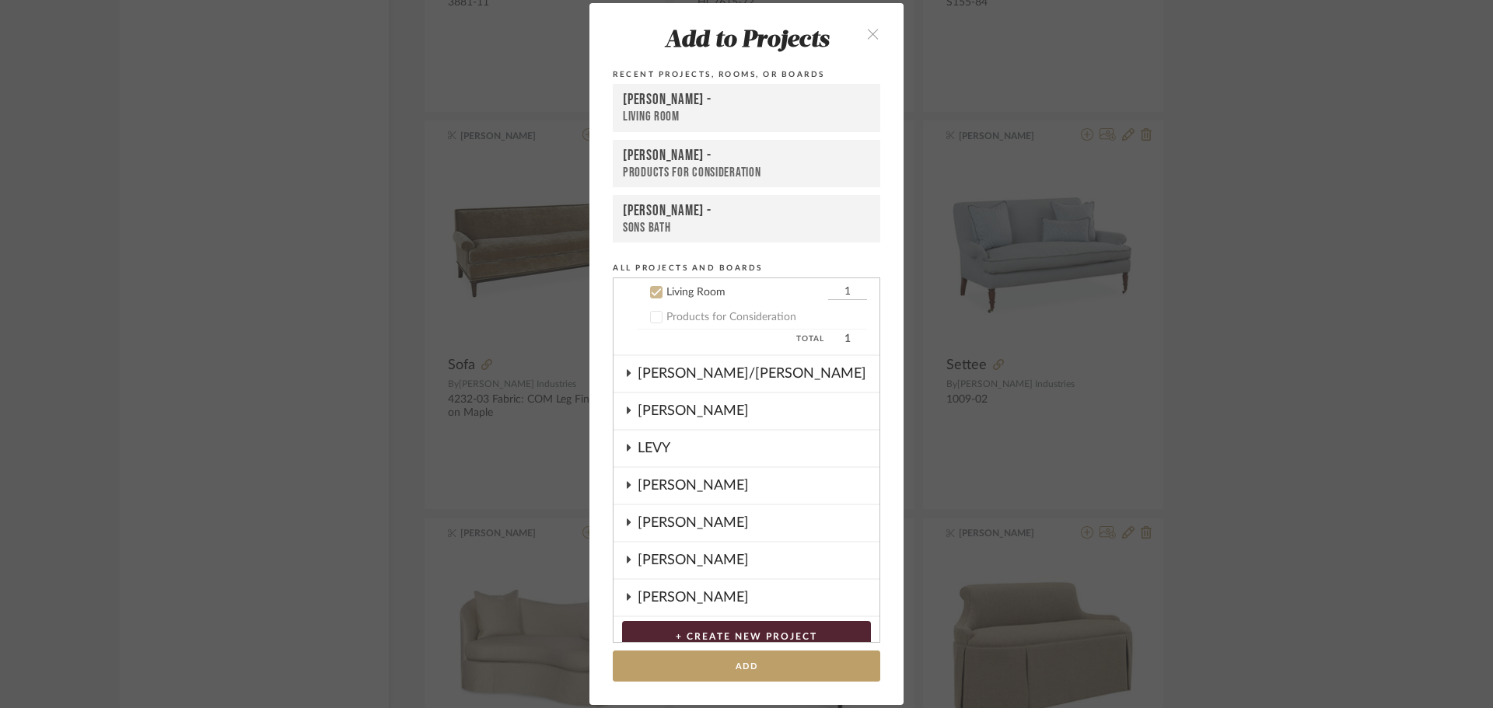
scroll to position [162, 0]
click at [757, 653] on button "Add" at bounding box center [746, 667] width 267 height 32
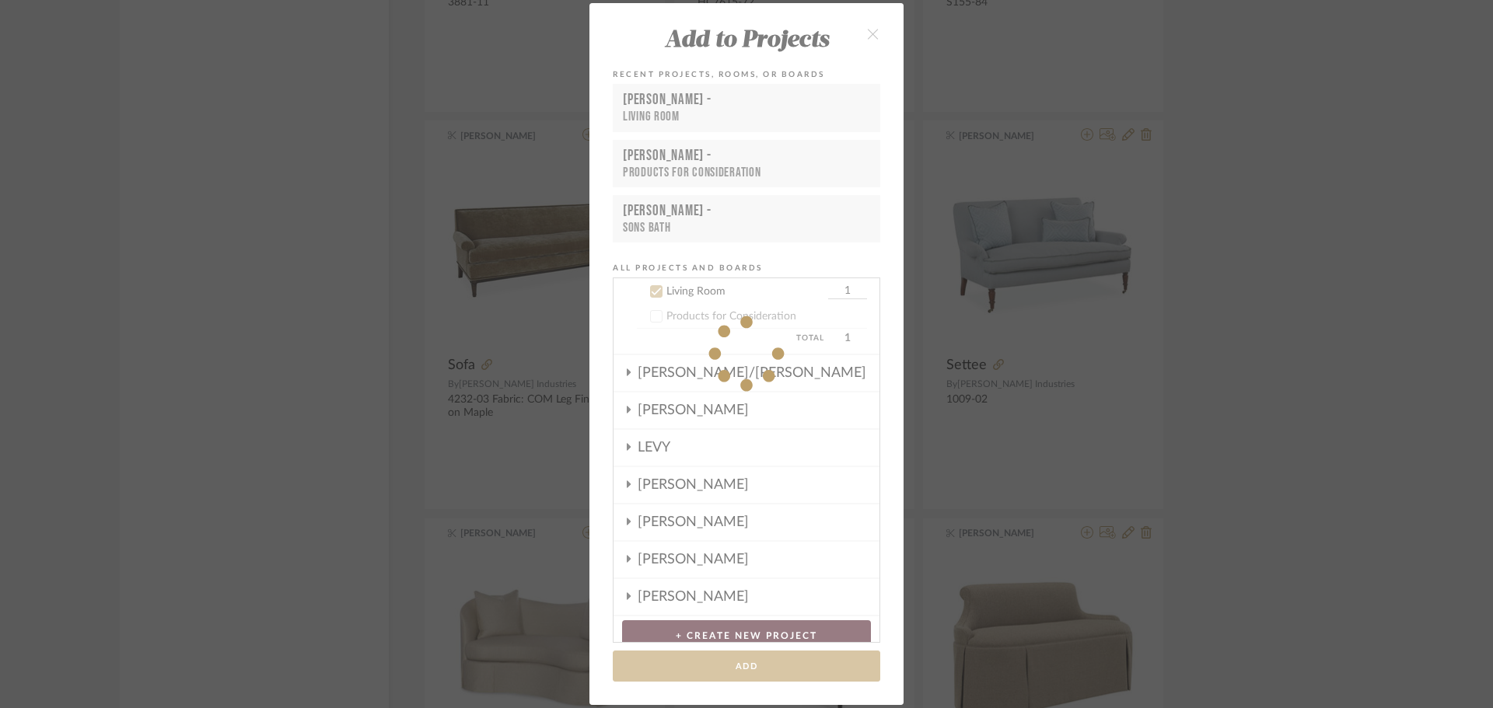
click at [1312, 424] on div "Add to Projects Recent Projects, Rooms, or Boards [PERSON_NAME] - Living Room […" at bounding box center [746, 354] width 1493 height 708
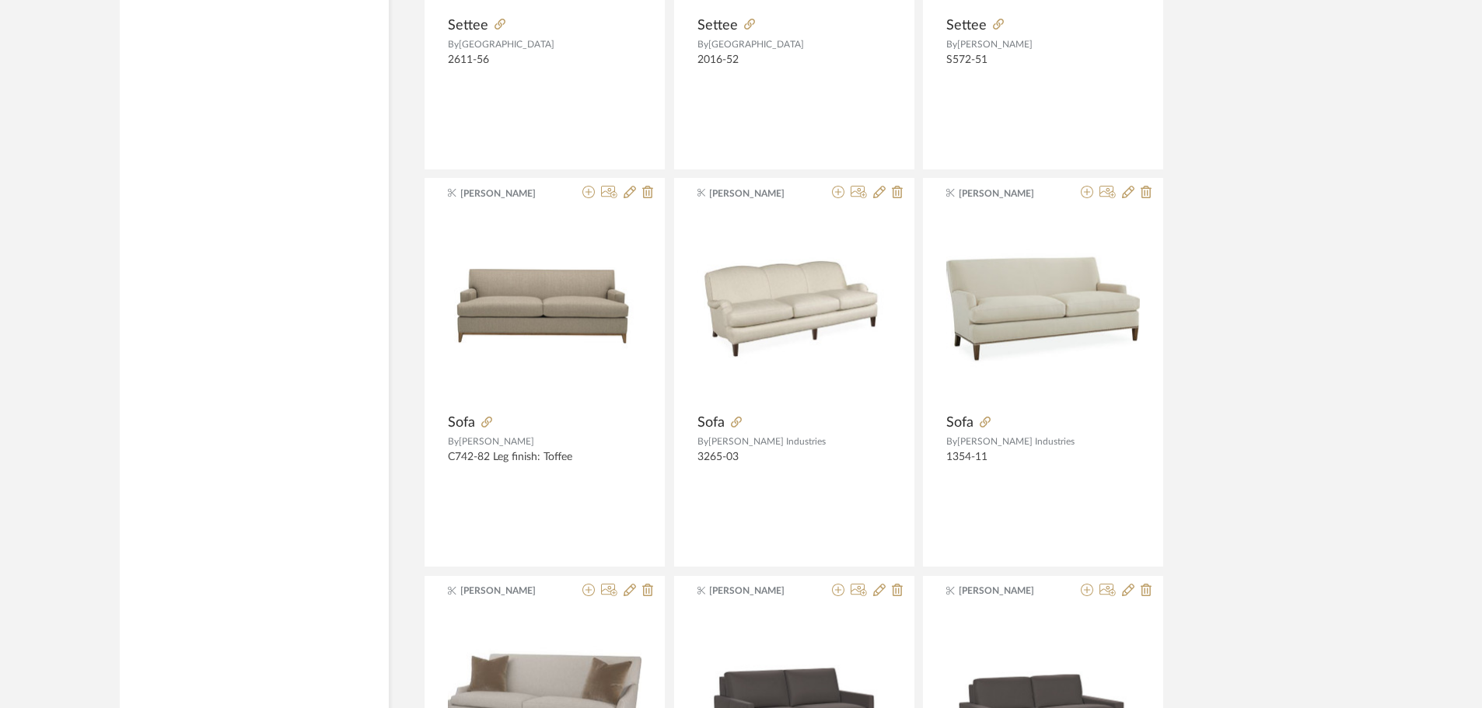
scroll to position [17008, 0]
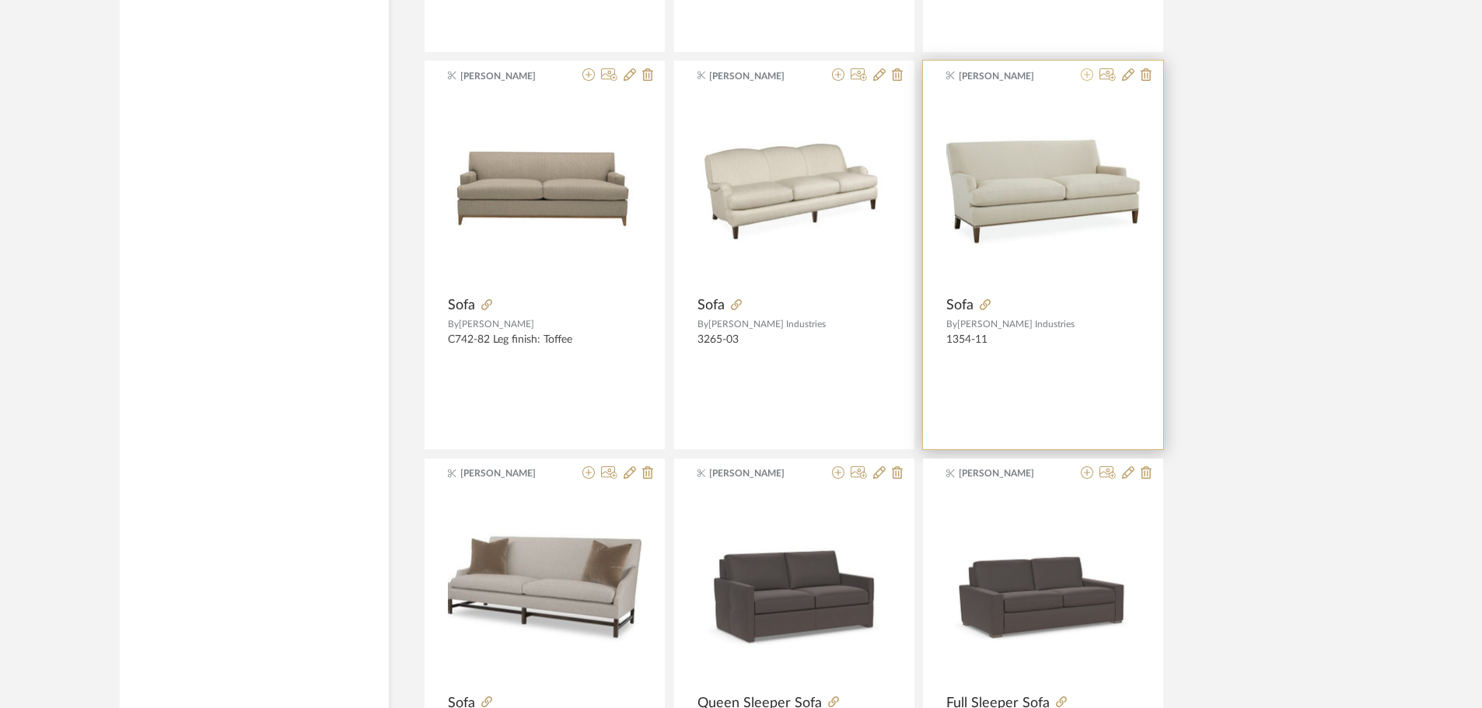
click at [1087, 75] on icon at bounding box center [1087, 74] width 12 height 12
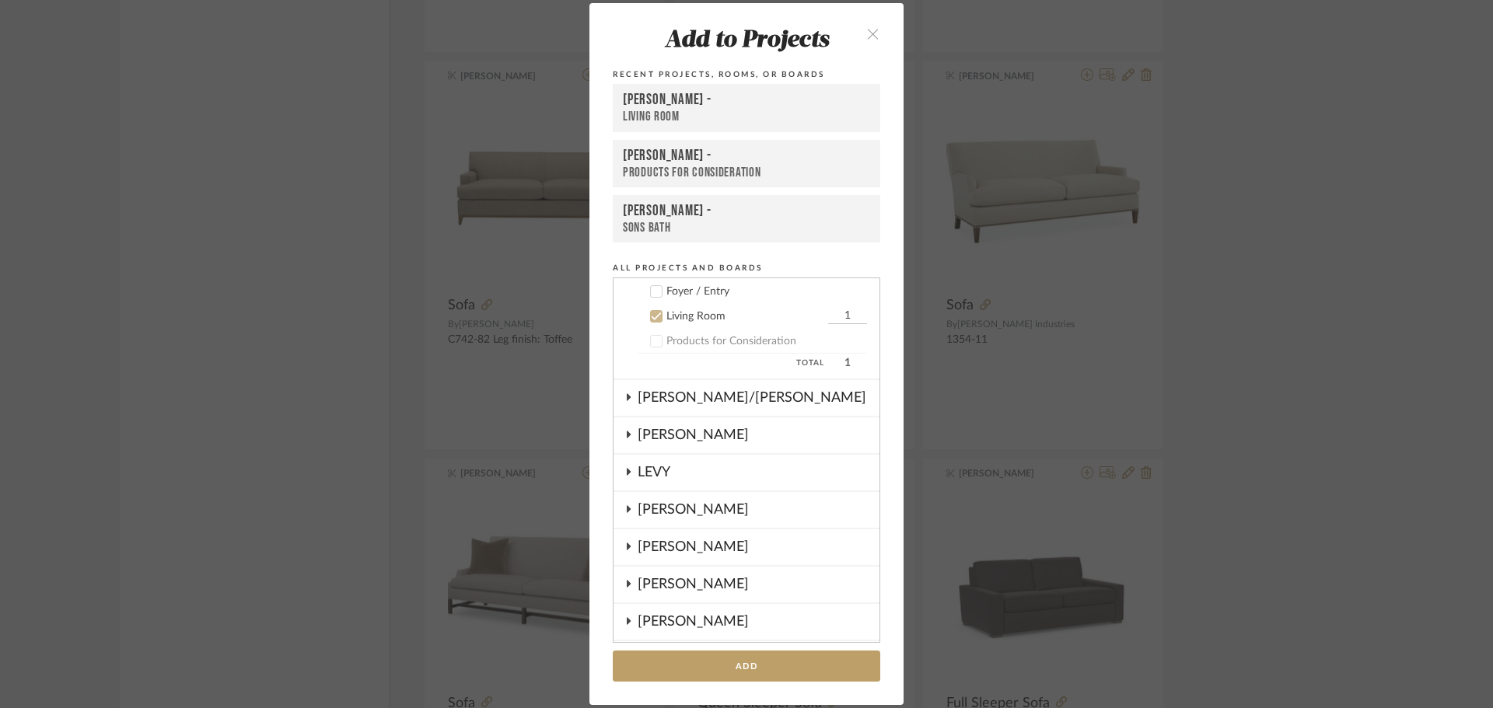
scroll to position [162, 0]
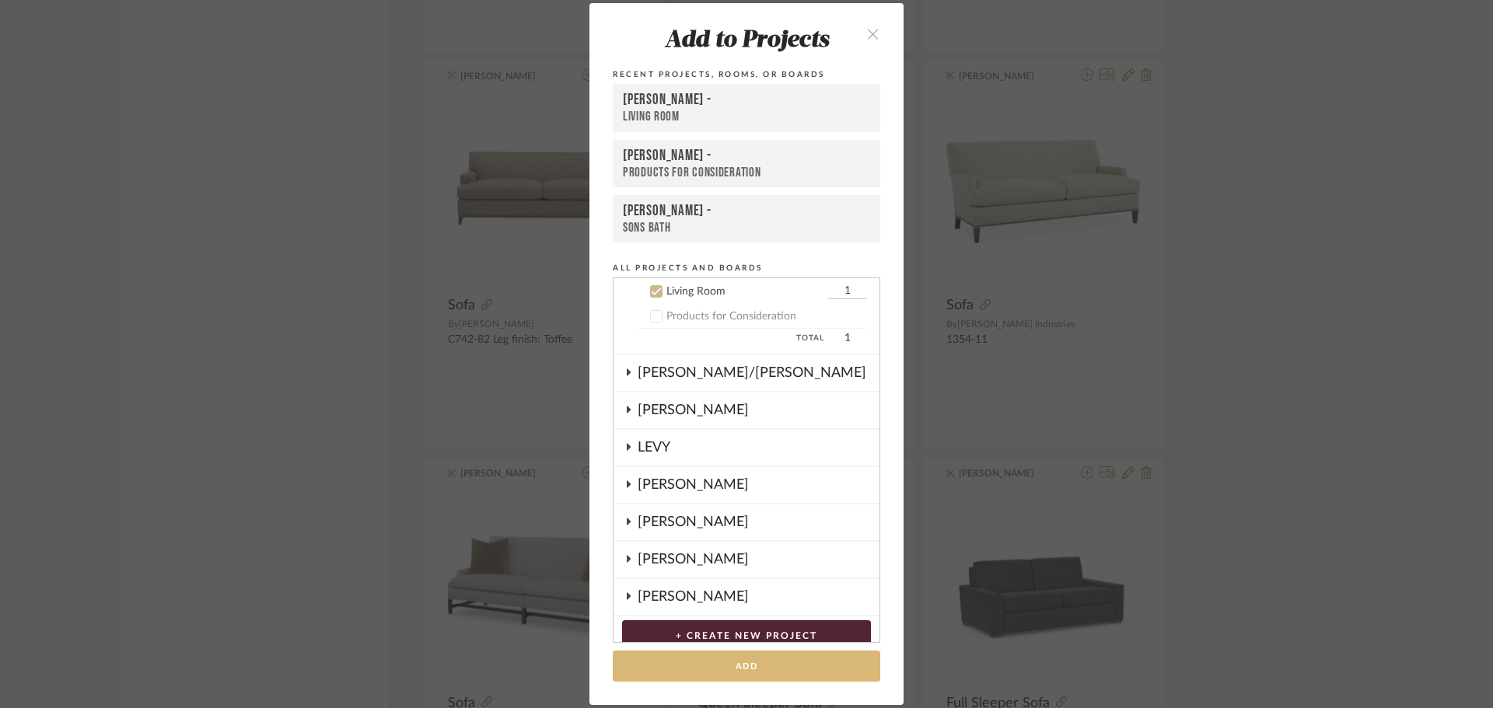
click at [784, 663] on button "Add" at bounding box center [746, 667] width 267 height 32
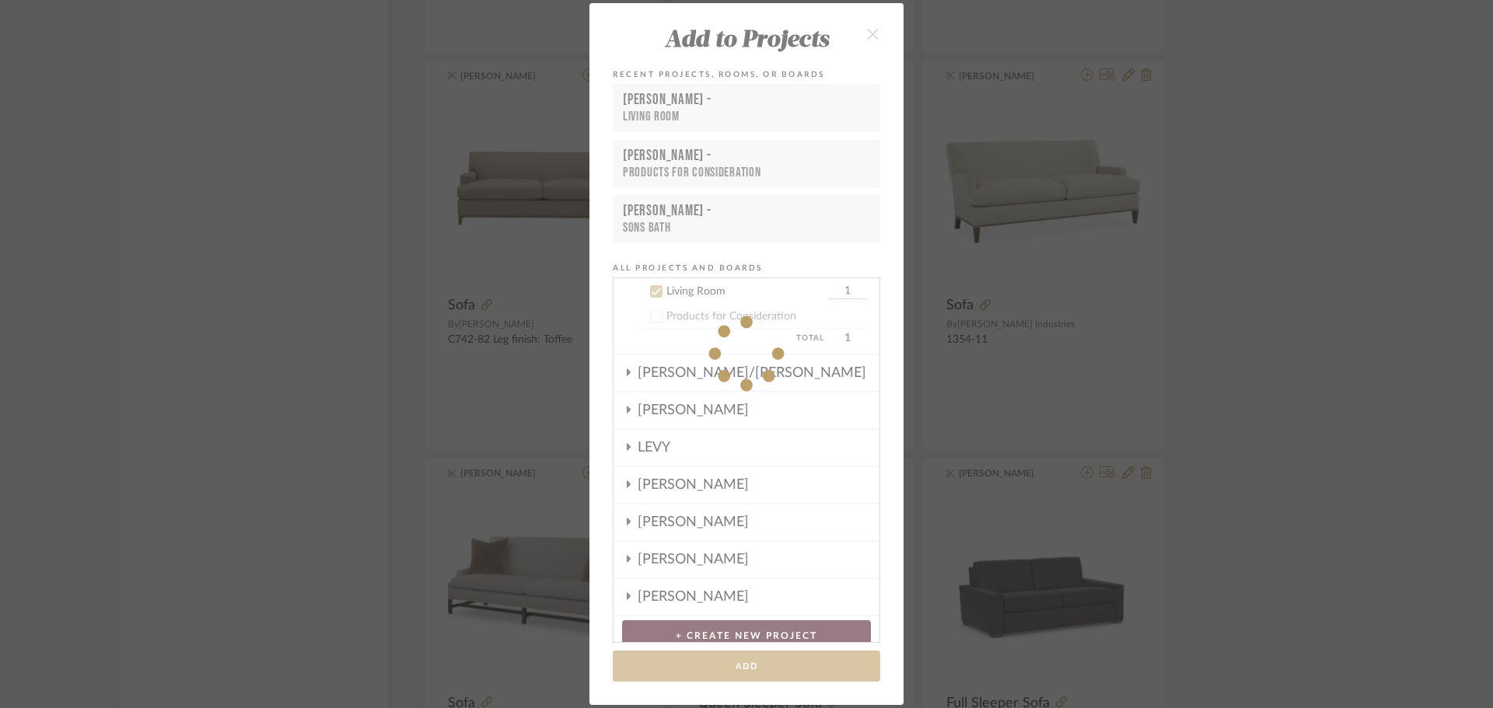
click at [1373, 431] on div "Add to Projects Recent Projects, Rooms, or Boards [PERSON_NAME] - Living Room […" at bounding box center [746, 354] width 1493 height 708
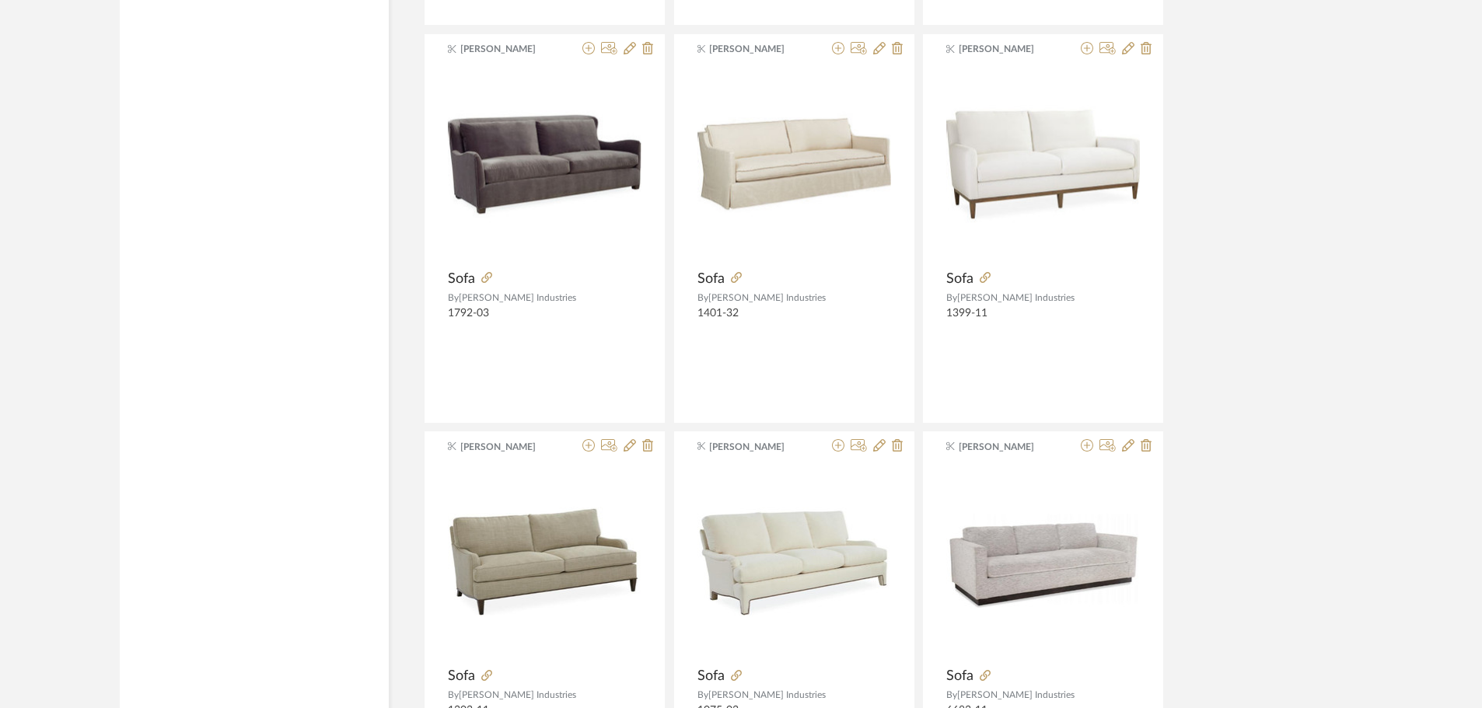
scroll to position [18252, 0]
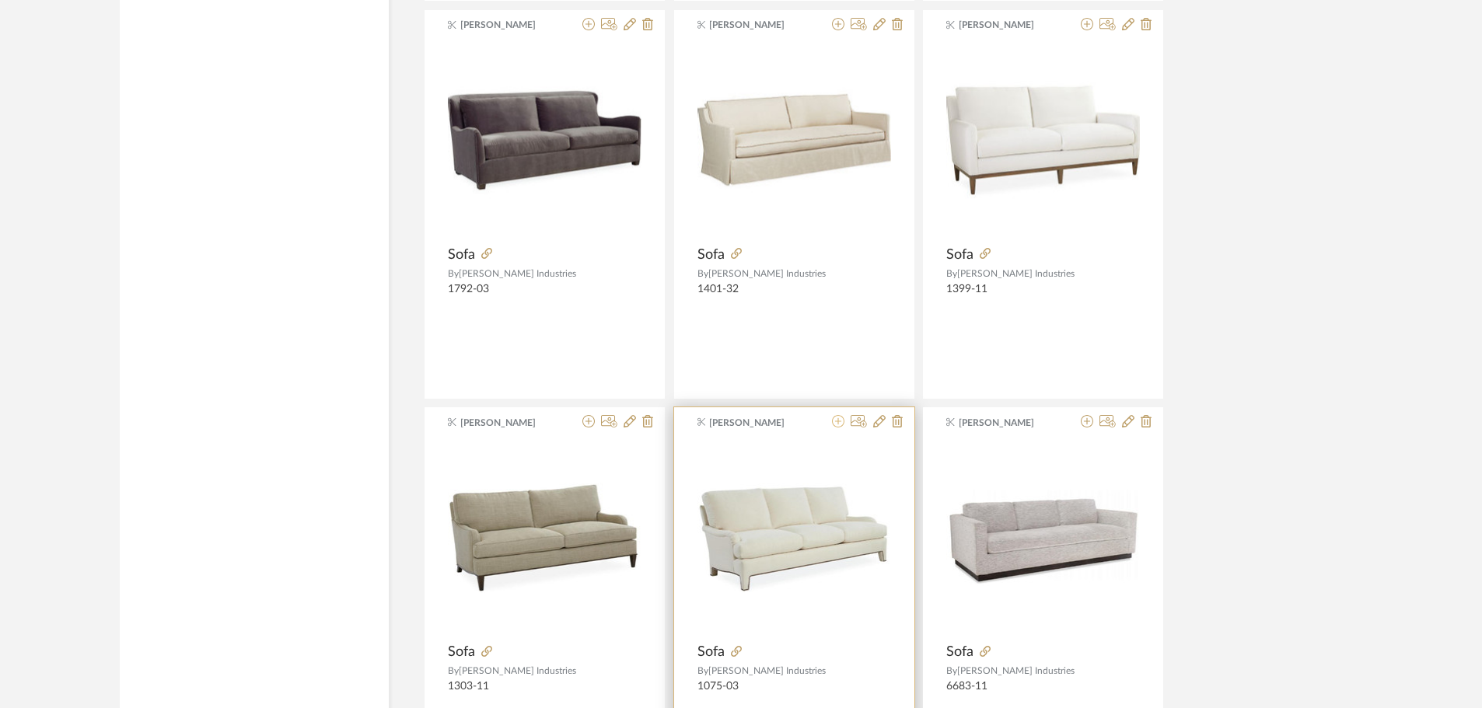
click at [838, 420] on icon at bounding box center [838, 421] width 12 height 12
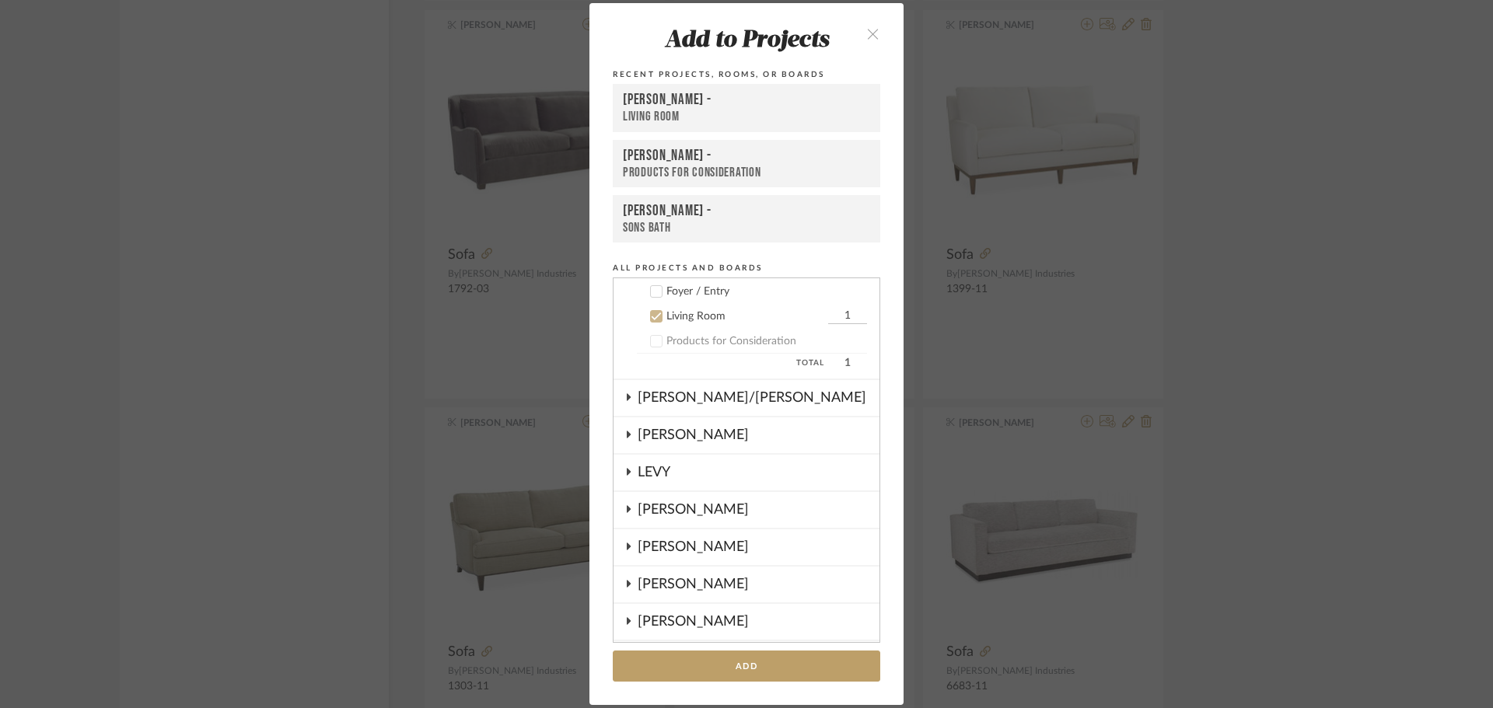
scroll to position [162, 0]
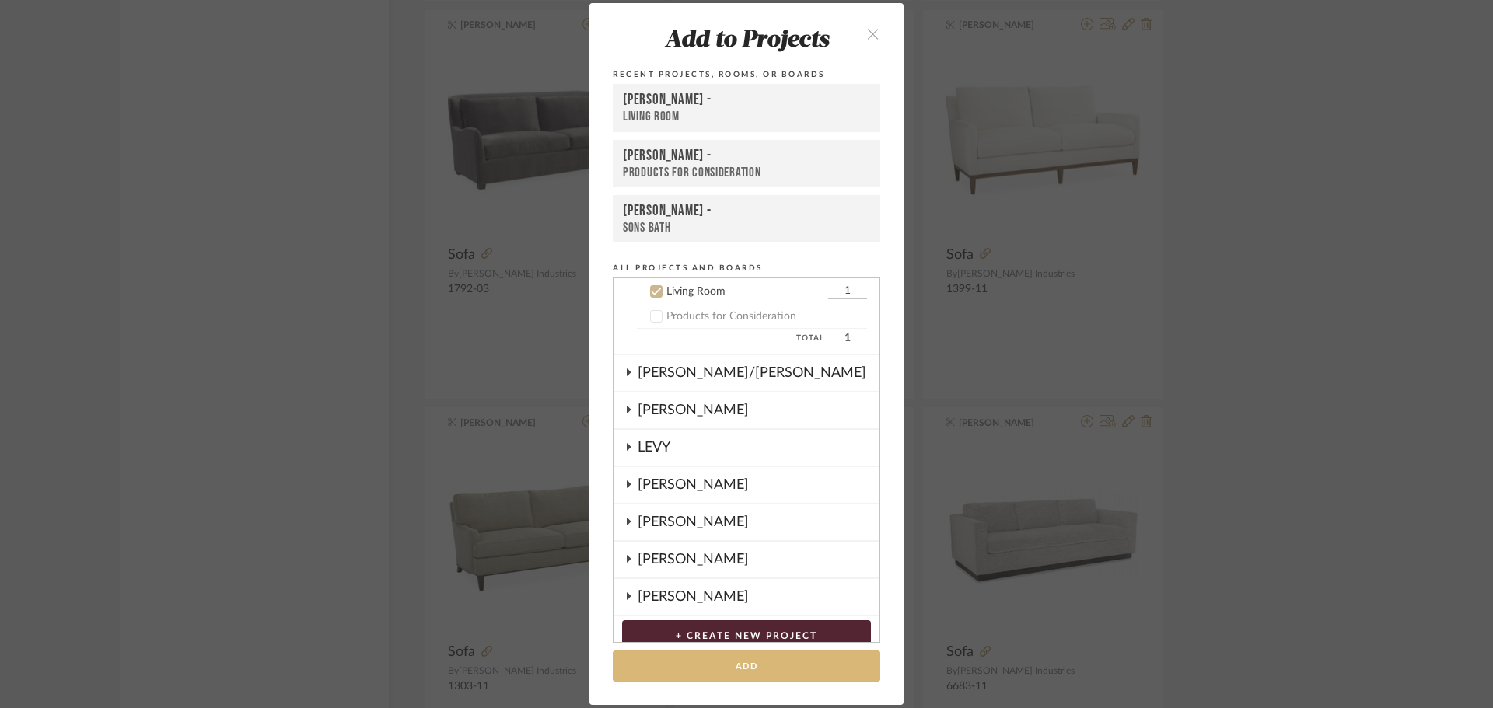
click at [789, 673] on button "Add" at bounding box center [746, 667] width 267 height 32
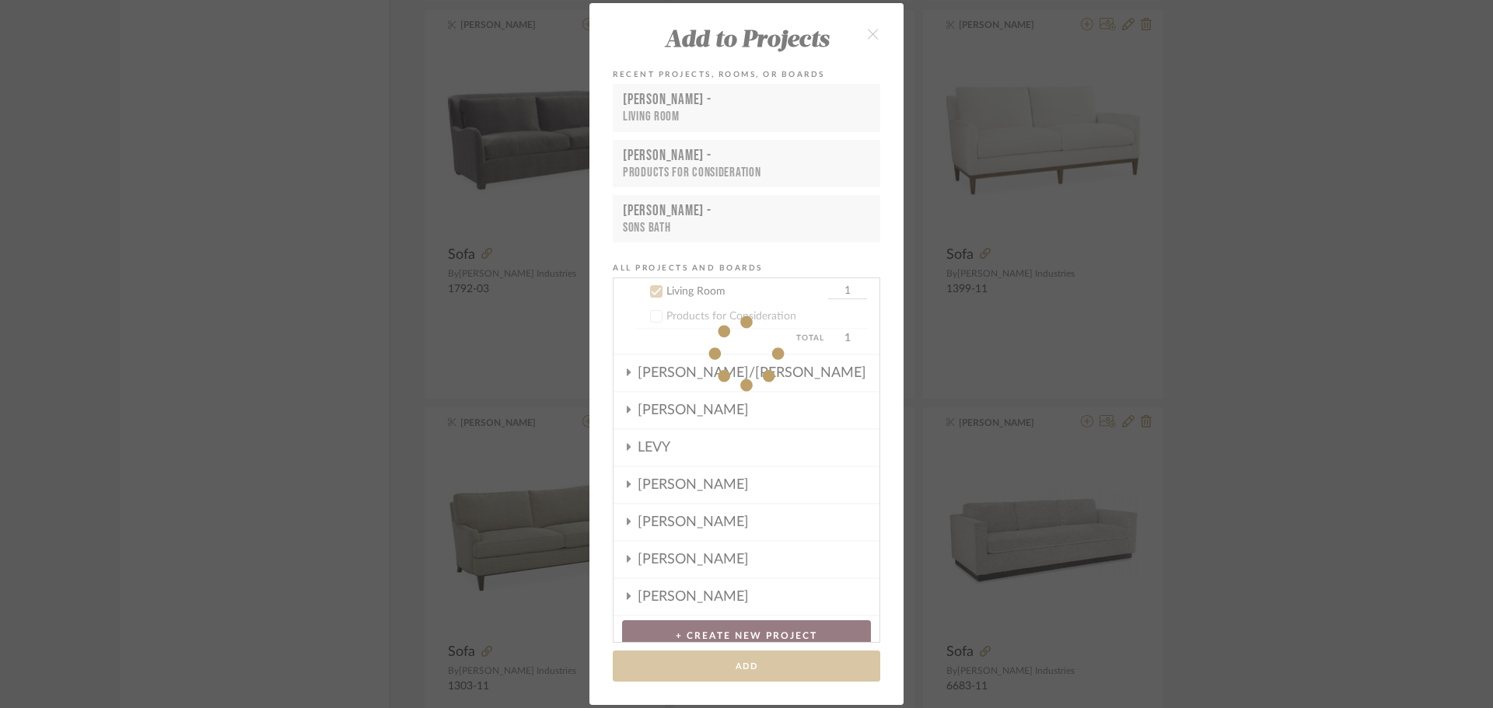
click at [1354, 349] on div "Add to Projects Recent Projects, Rooms, or Boards [PERSON_NAME] - Living Room […" at bounding box center [746, 354] width 1493 height 708
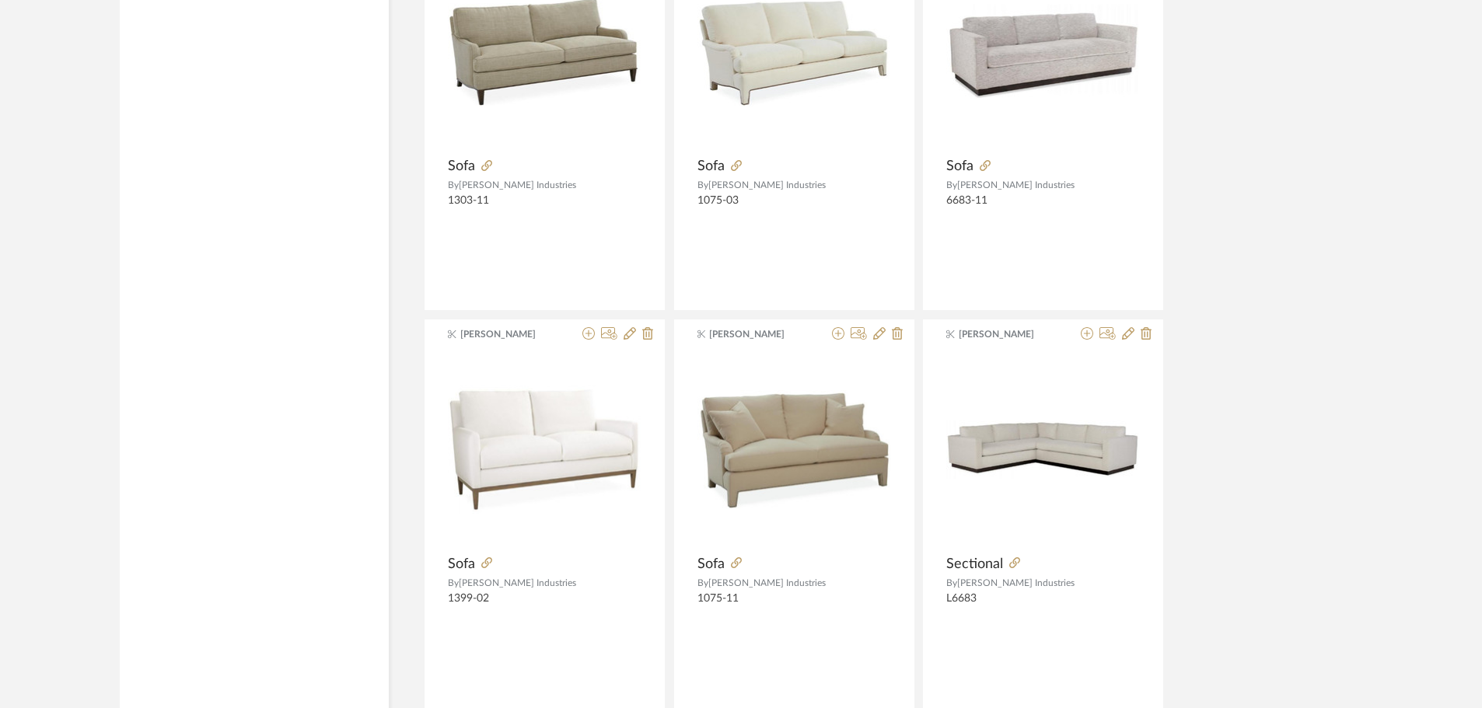
scroll to position [18903, 0]
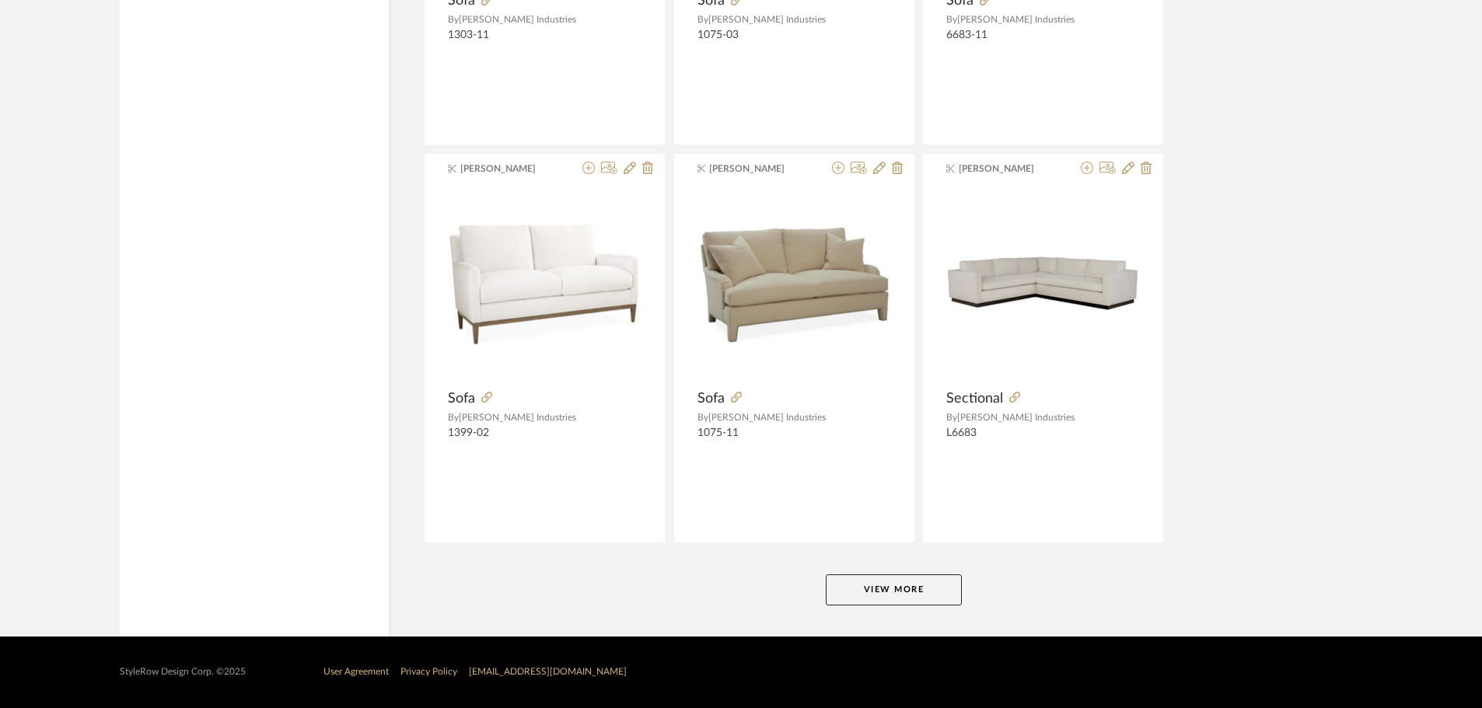
drag, startPoint x: 924, startPoint y: 587, endPoint x: 309, endPoint y: 9, distance: 843.7
click at [922, 587] on button "View More" at bounding box center [894, 590] width 136 height 31
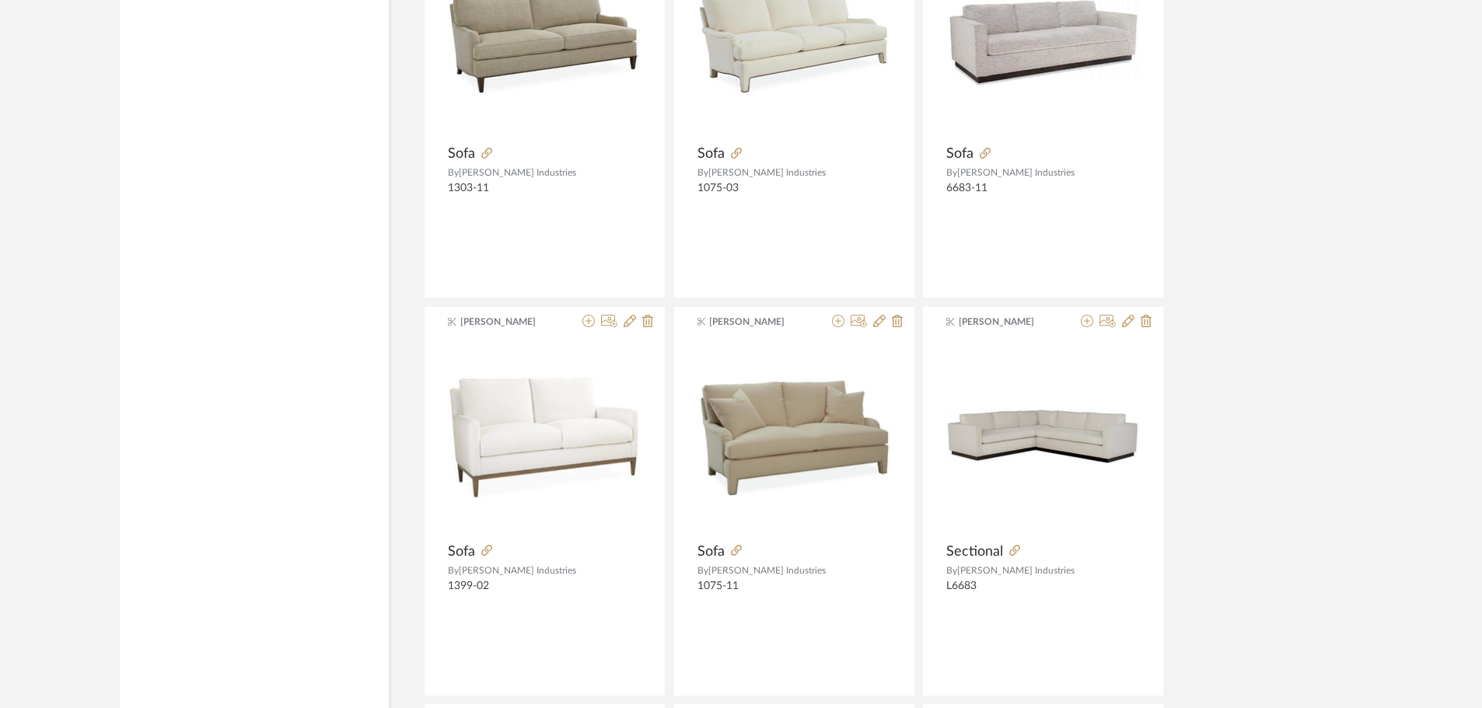
scroll to position [18592, 0]
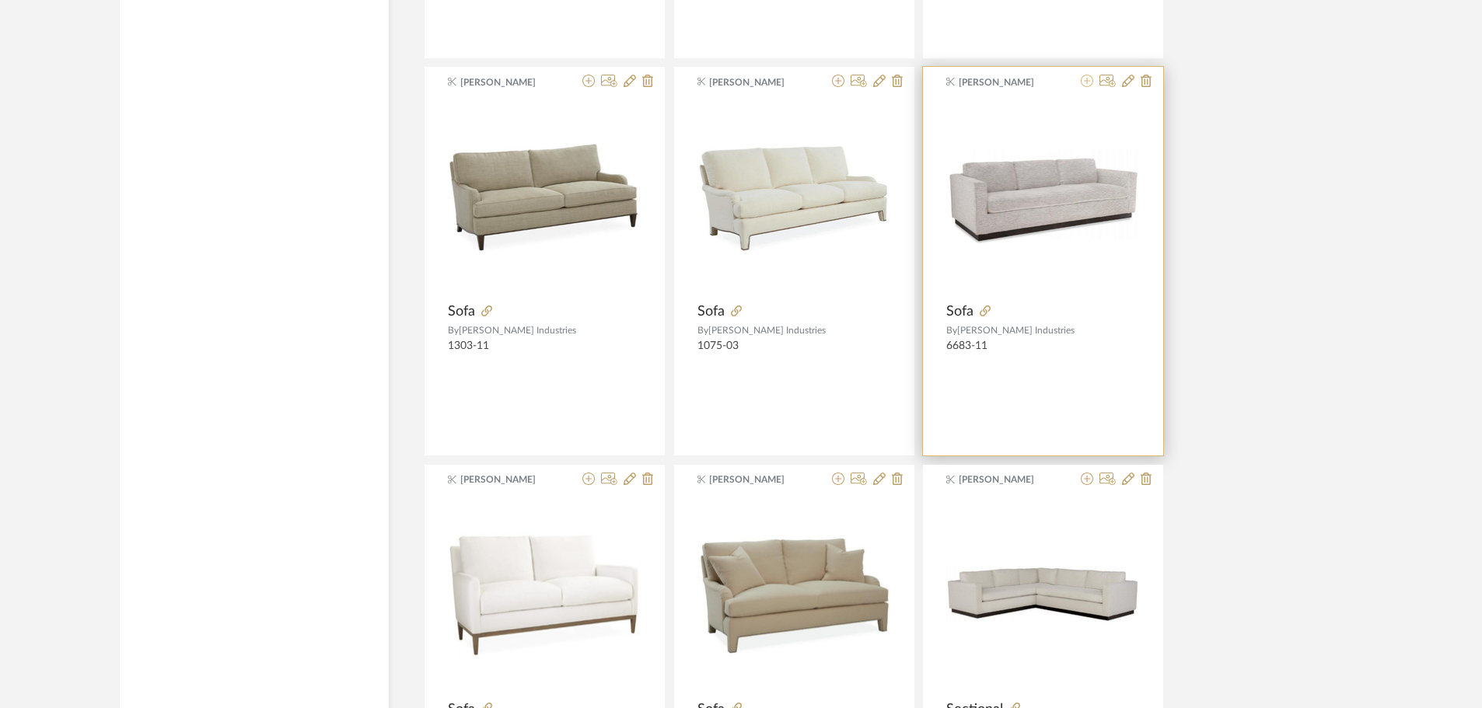
click at [1085, 82] on icon at bounding box center [1087, 81] width 12 height 12
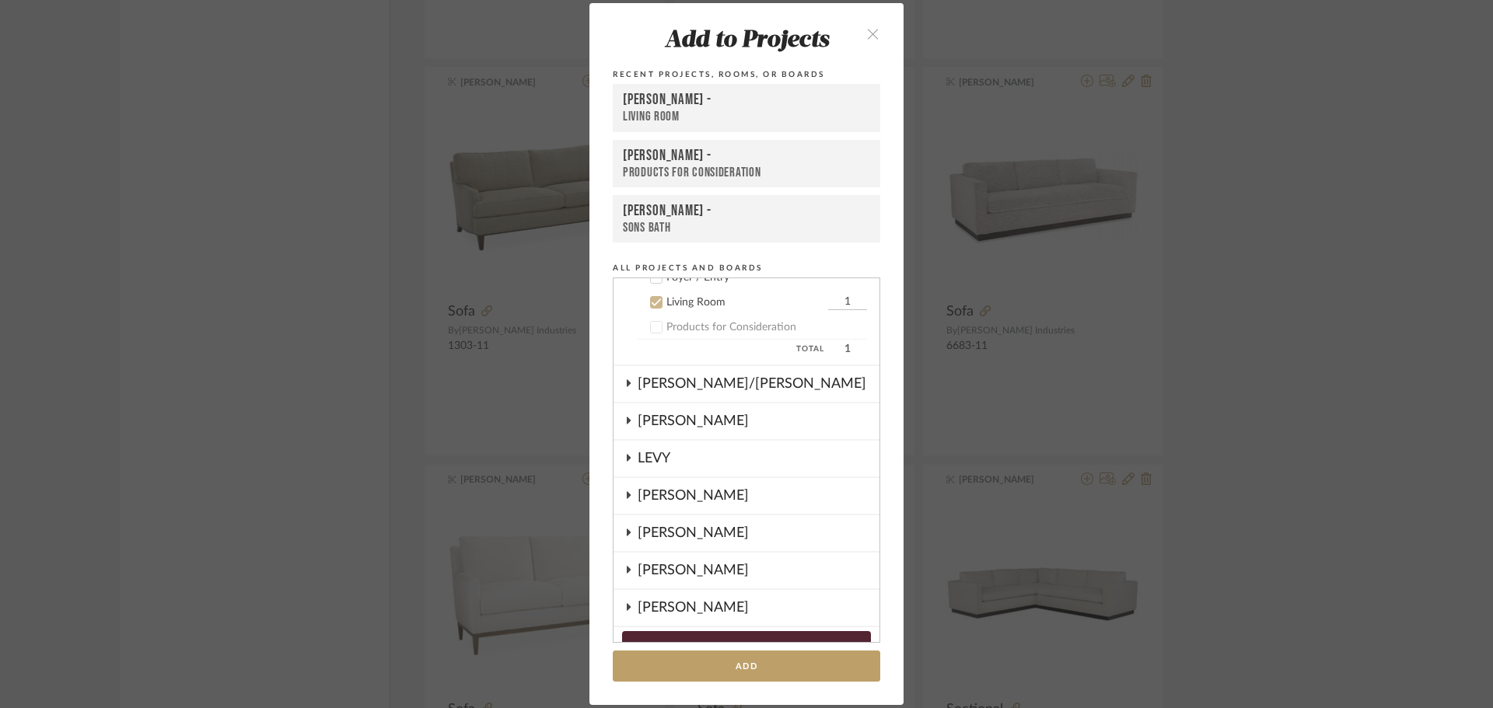
scroll to position [162, 0]
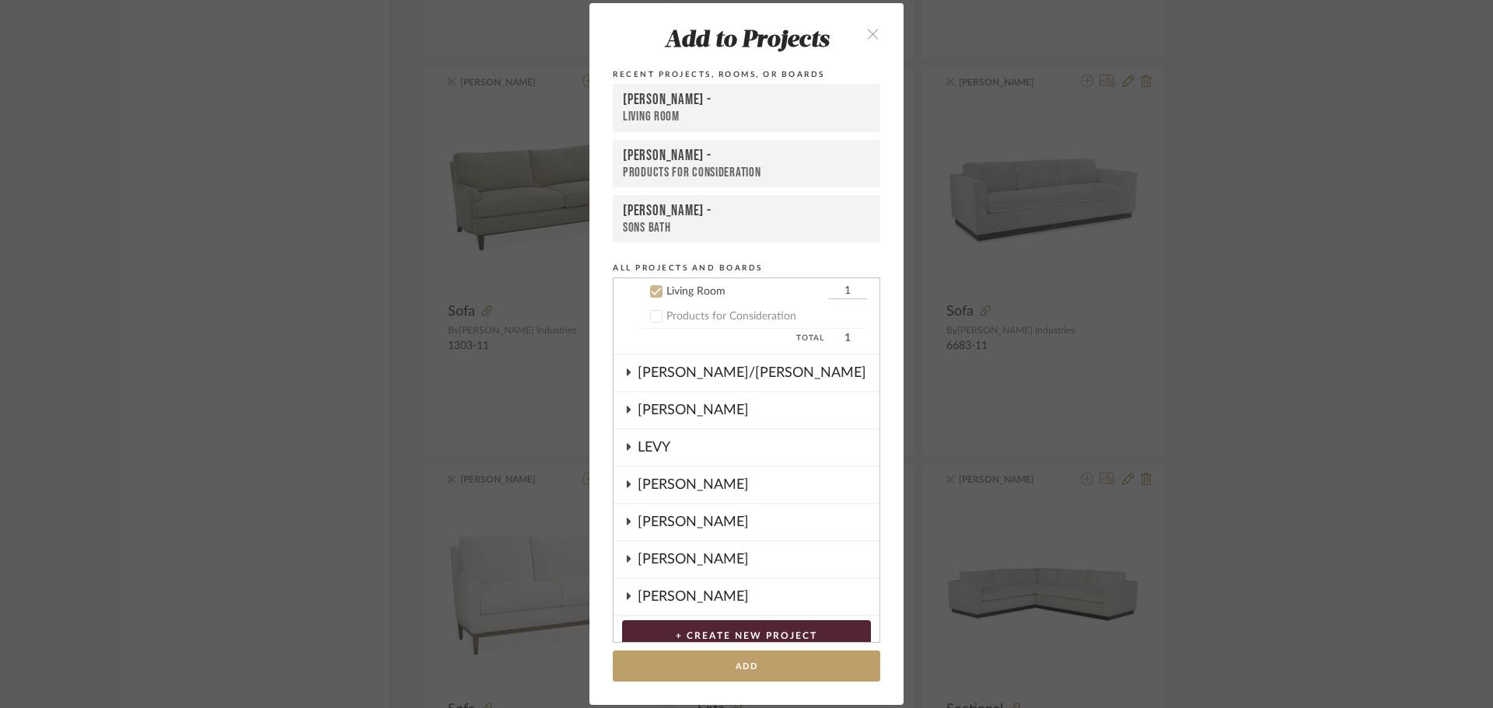
click at [718, 648] on add-to "Add to Projects Recent Projects, Rooms, or Boards [PERSON_NAME] - Living Room […" at bounding box center [746, 354] width 314 height 702
drag, startPoint x: 728, startPoint y: 668, endPoint x: 1064, endPoint y: 505, distance: 373.4
click at [728, 668] on button "Add" at bounding box center [746, 667] width 267 height 32
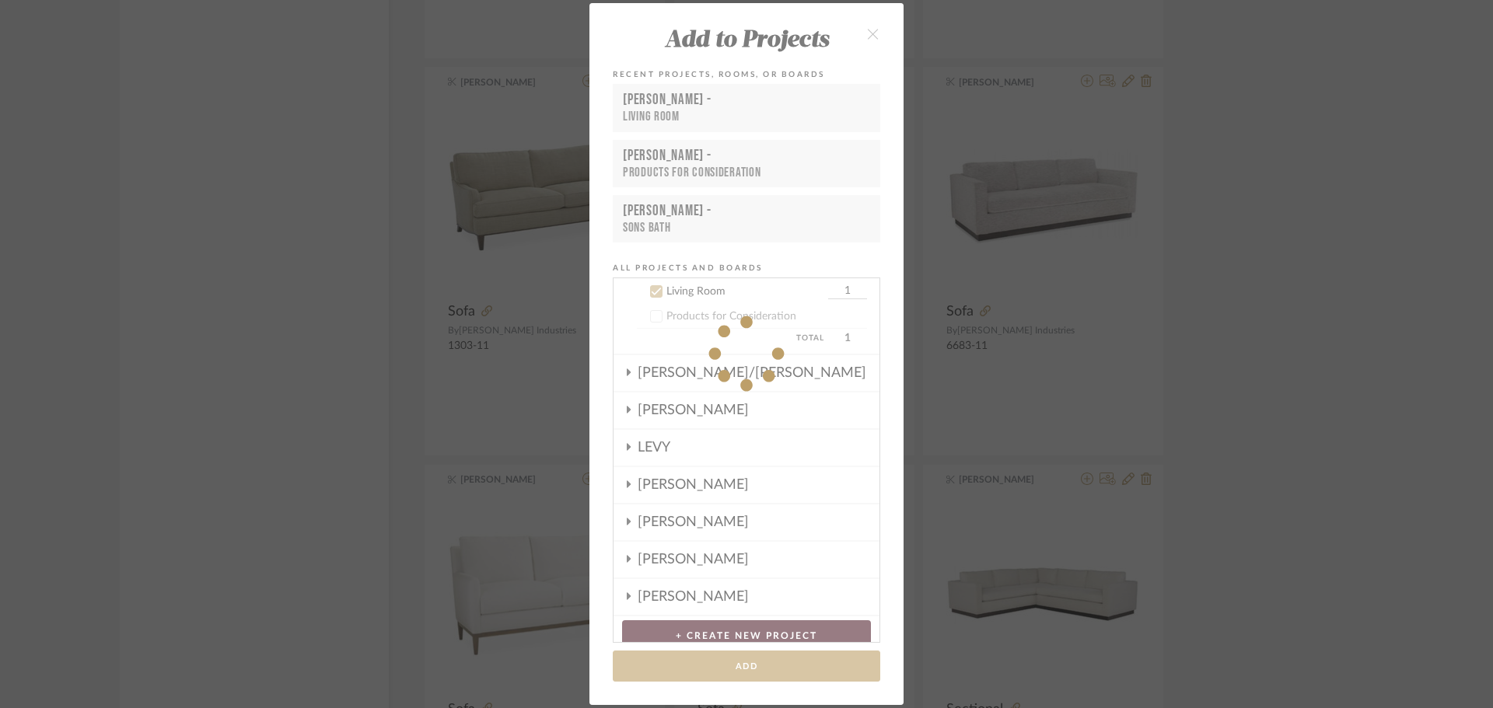
click at [1379, 281] on div "Add to Projects Recent Projects, Rooms, or Boards [PERSON_NAME] - Living Room […" at bounding box center [746, 354] width 1493 height 708
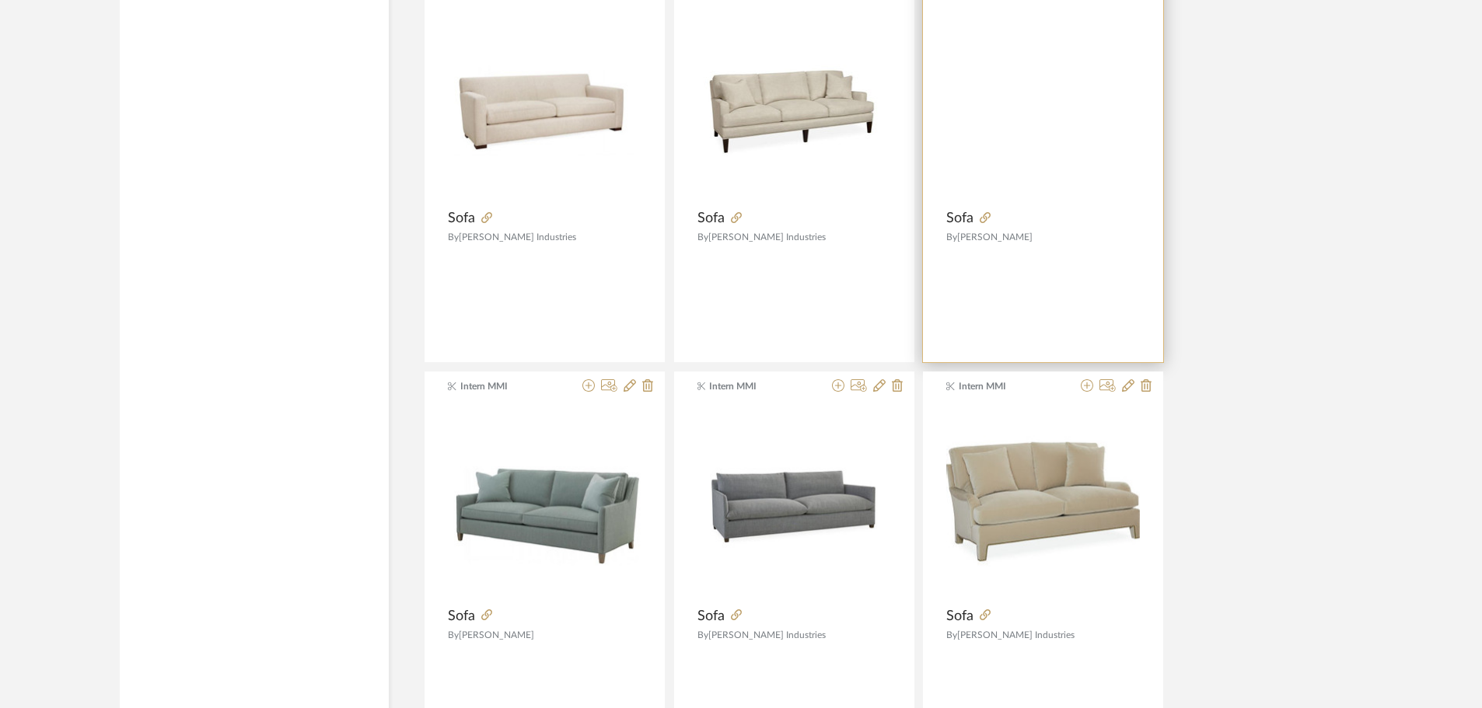
scroll to position [22635, 0]
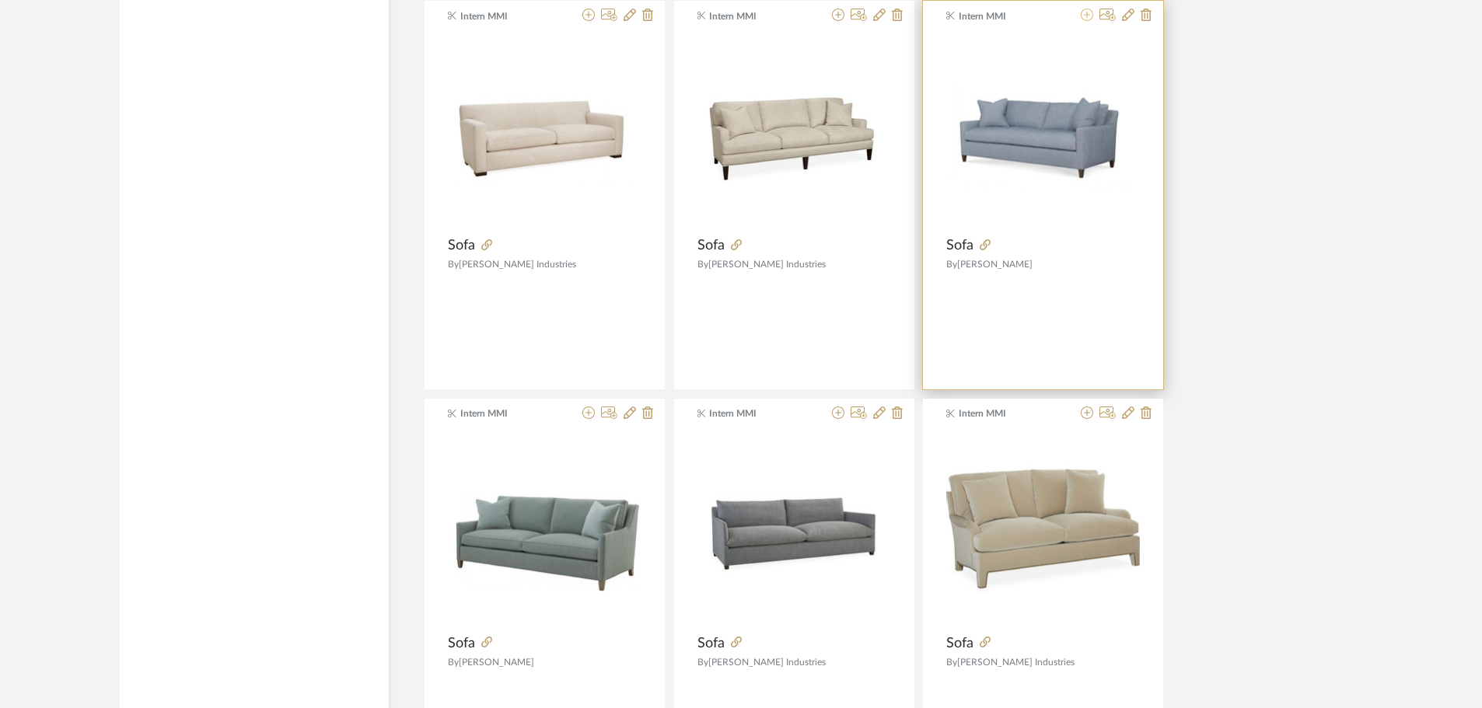
click at [1084, 12] on icon at bounding box center [1087, 15] width 12 height 12
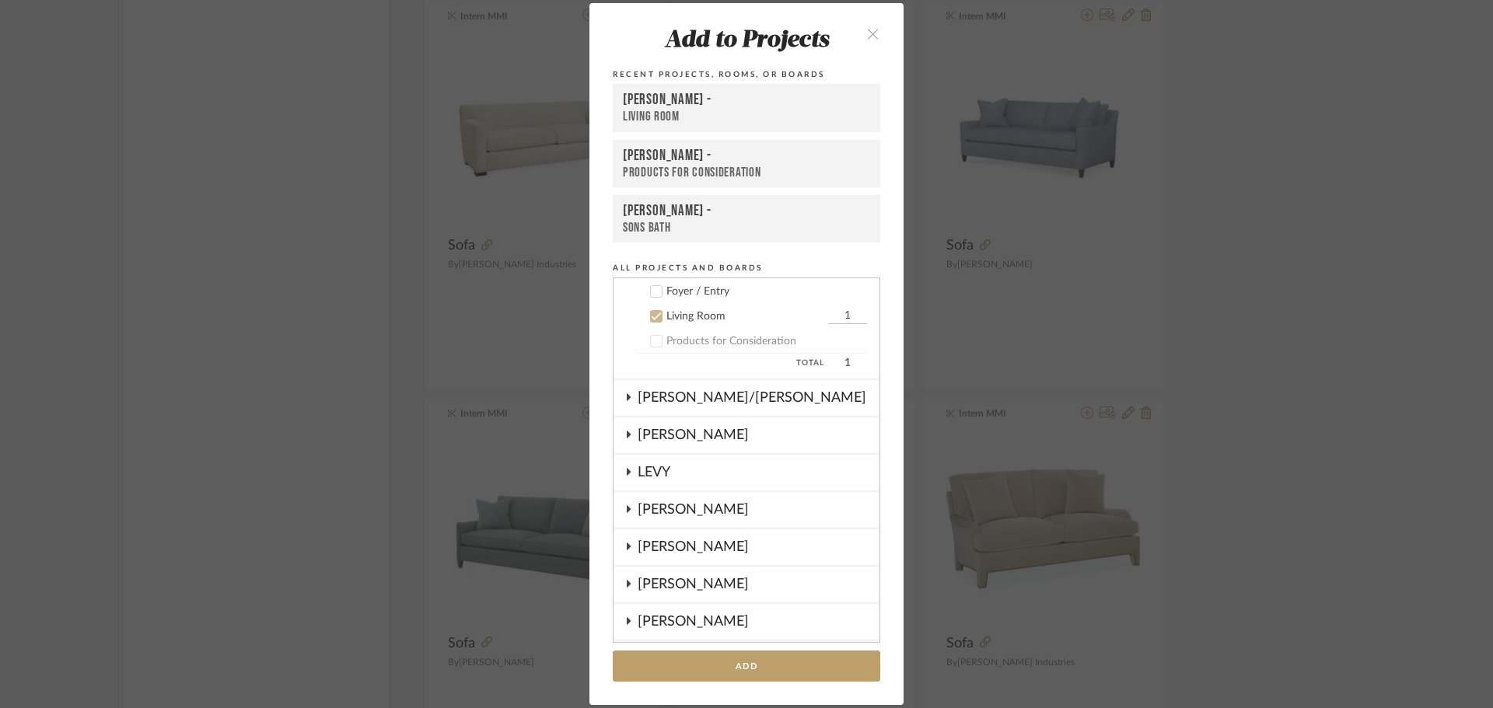
scroll to position [162, 0]
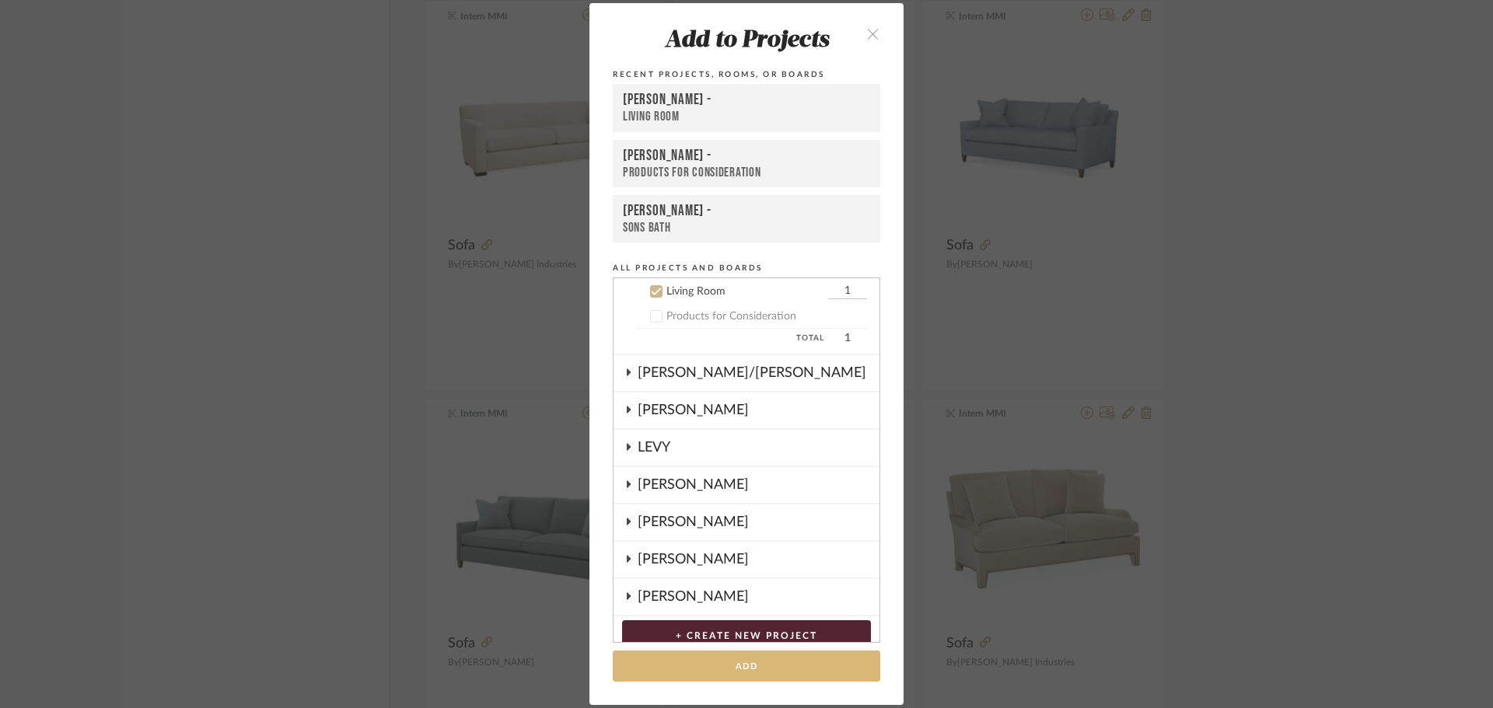
click at [799, 662] on button "Add" at bounding box center [746, 667] width 267 height 32
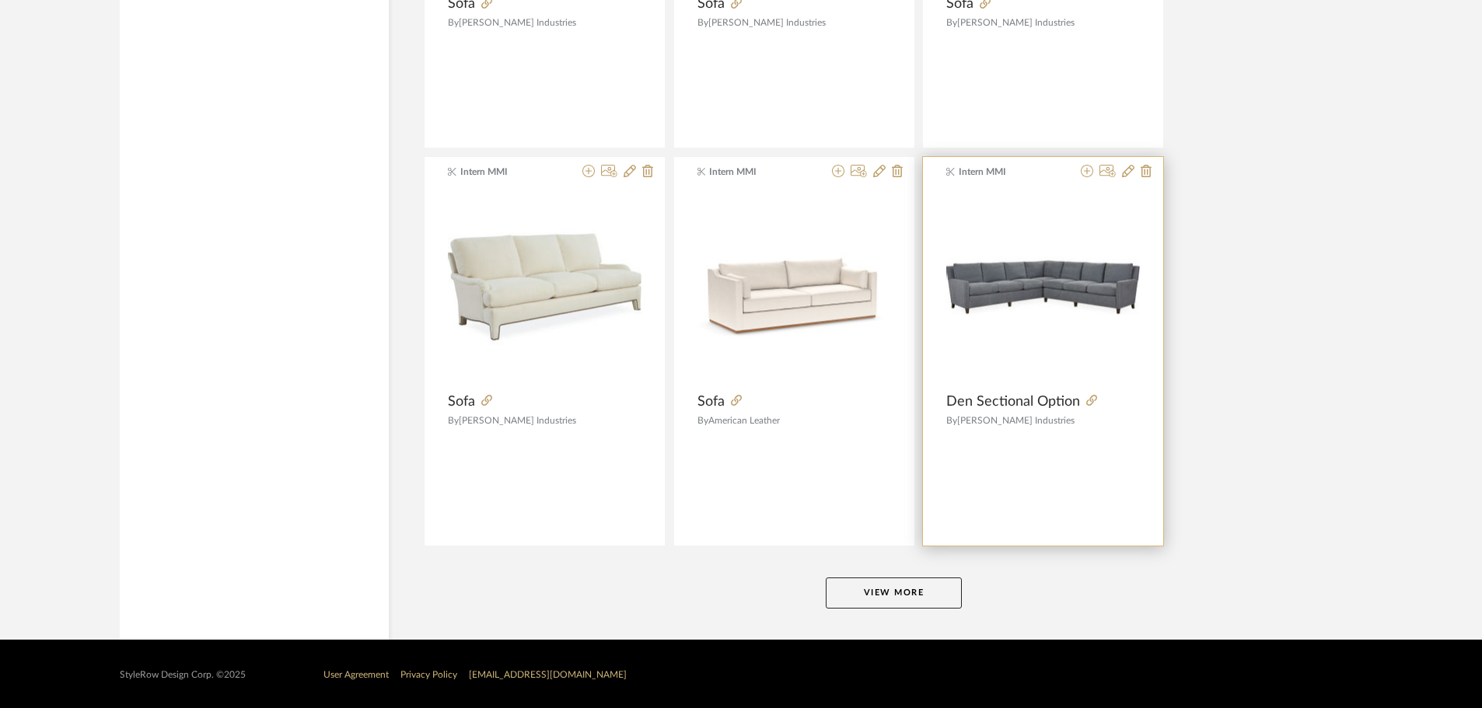
scroll to position [23676, 0]
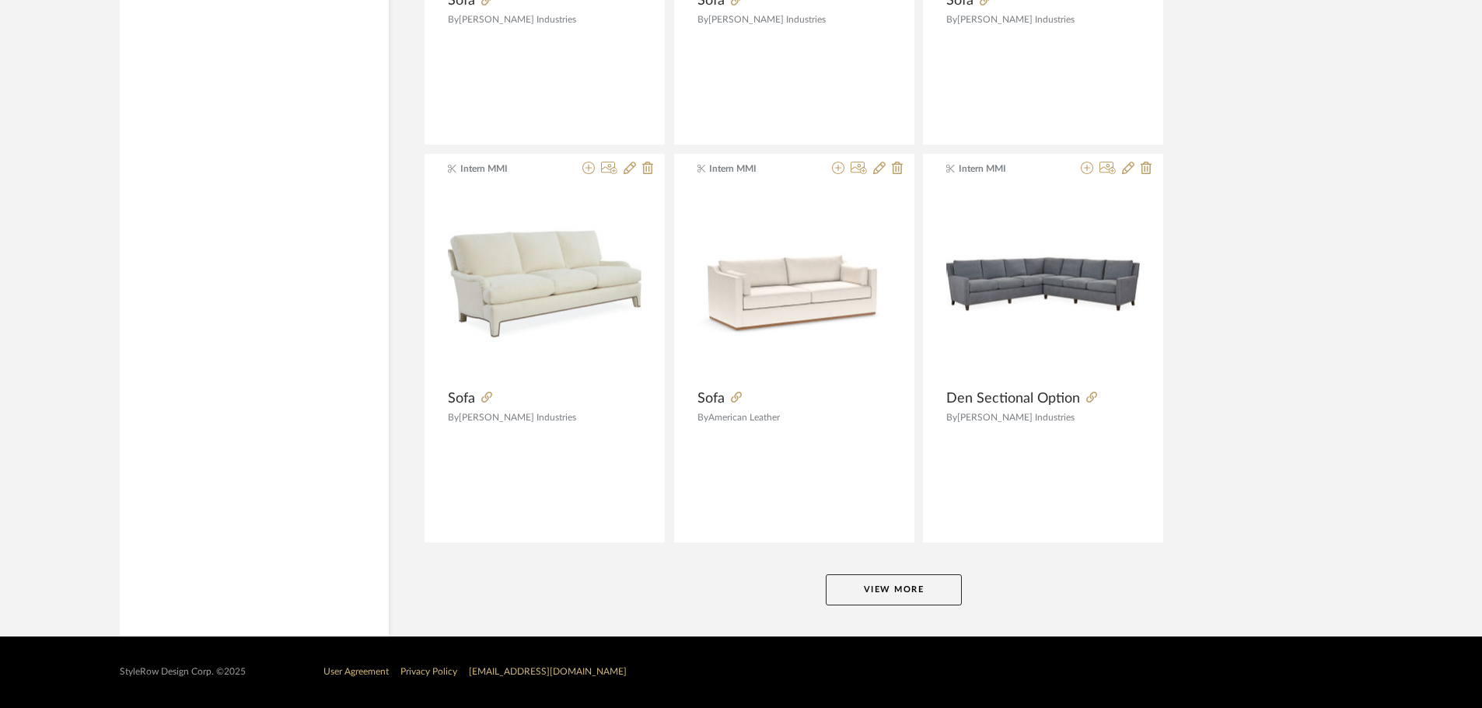
click at [909, 599] on button "View More" at bounding box center [894, 590] width 136 height 31
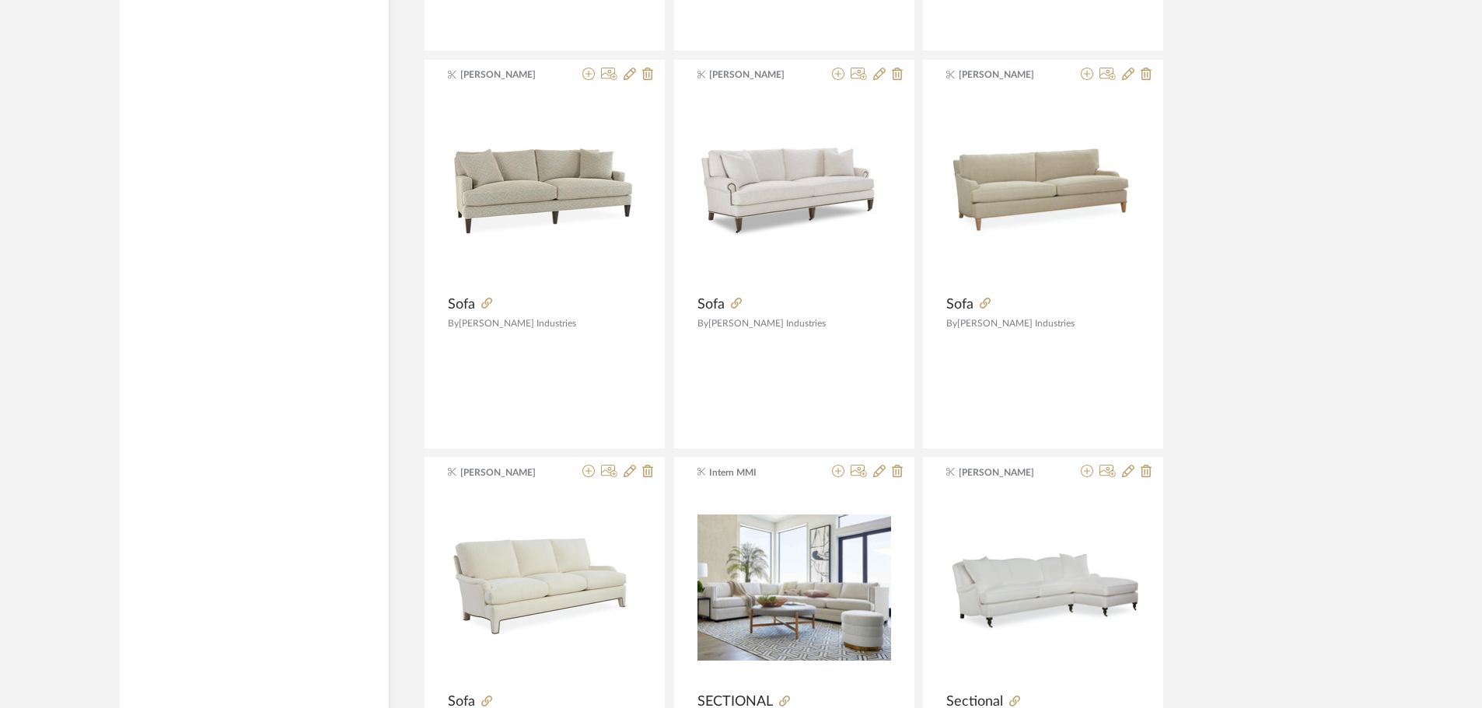
scroll to position [26956, 0]
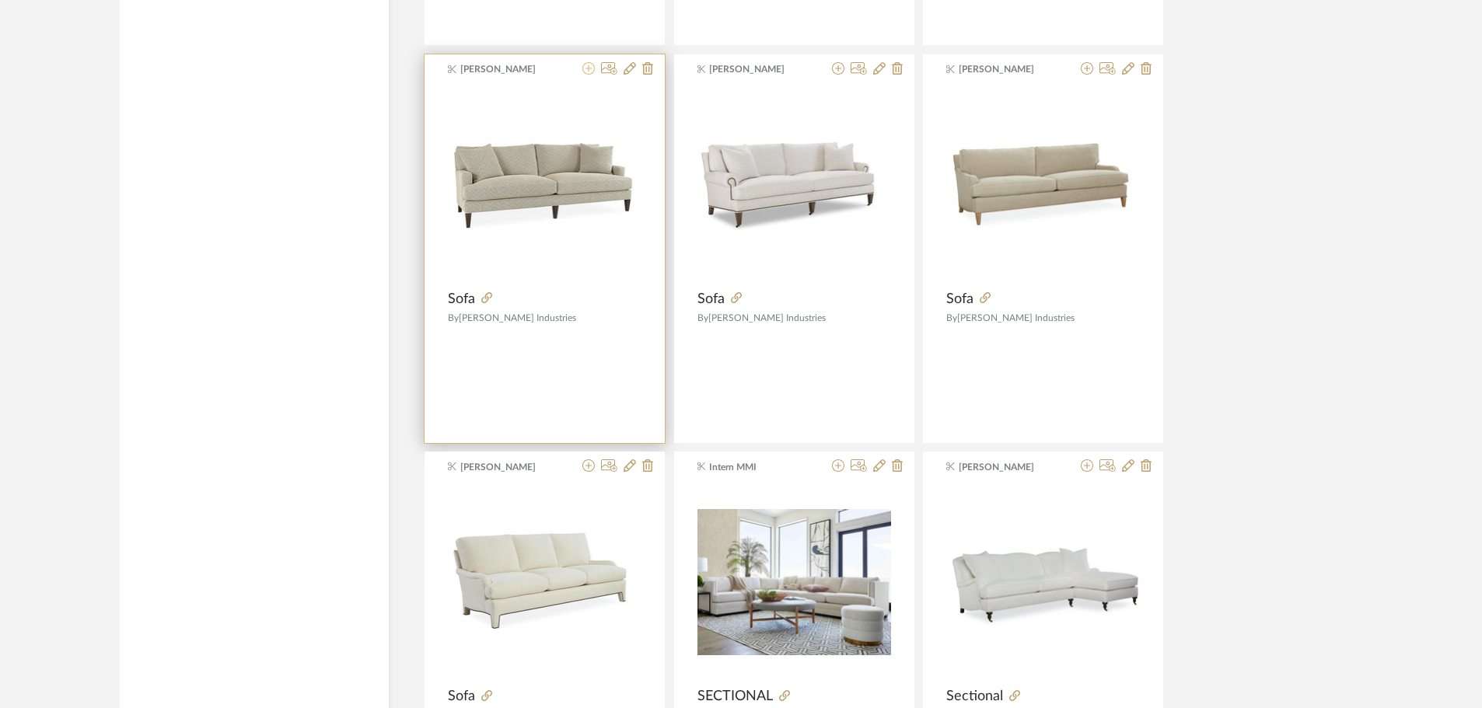
click at [587, 68] on icon at bounding box center [588, 68] width 12 height 12
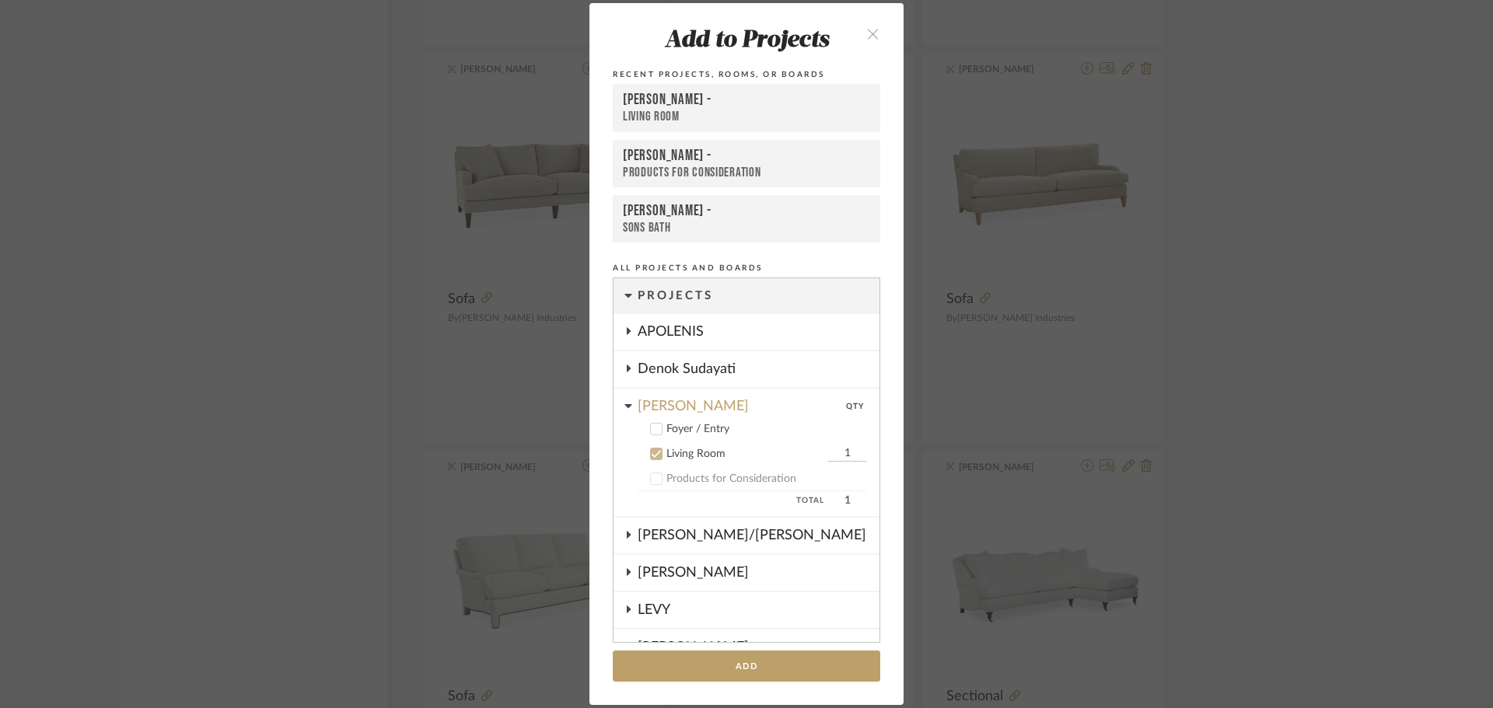
scroll to position [162, 0]
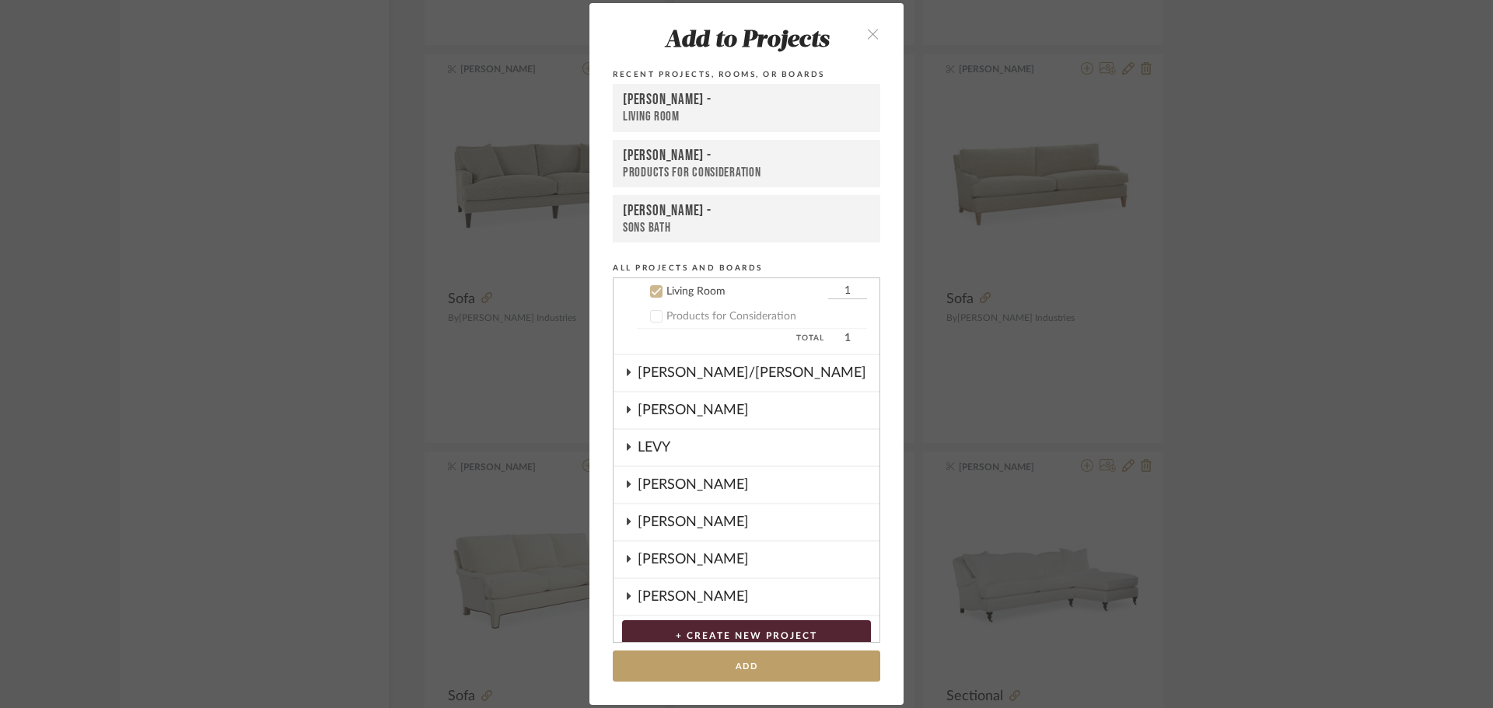
click at [756, 648] on add-to "Add to Projects Recent Projects, Rooms, or Boards [PERSON_NAME] - Living Room […" at bounding box center [746, 354] width 314 height 702
click at [760, 654] on button "Add" at bounding box center [746, 667] width 267 height 32
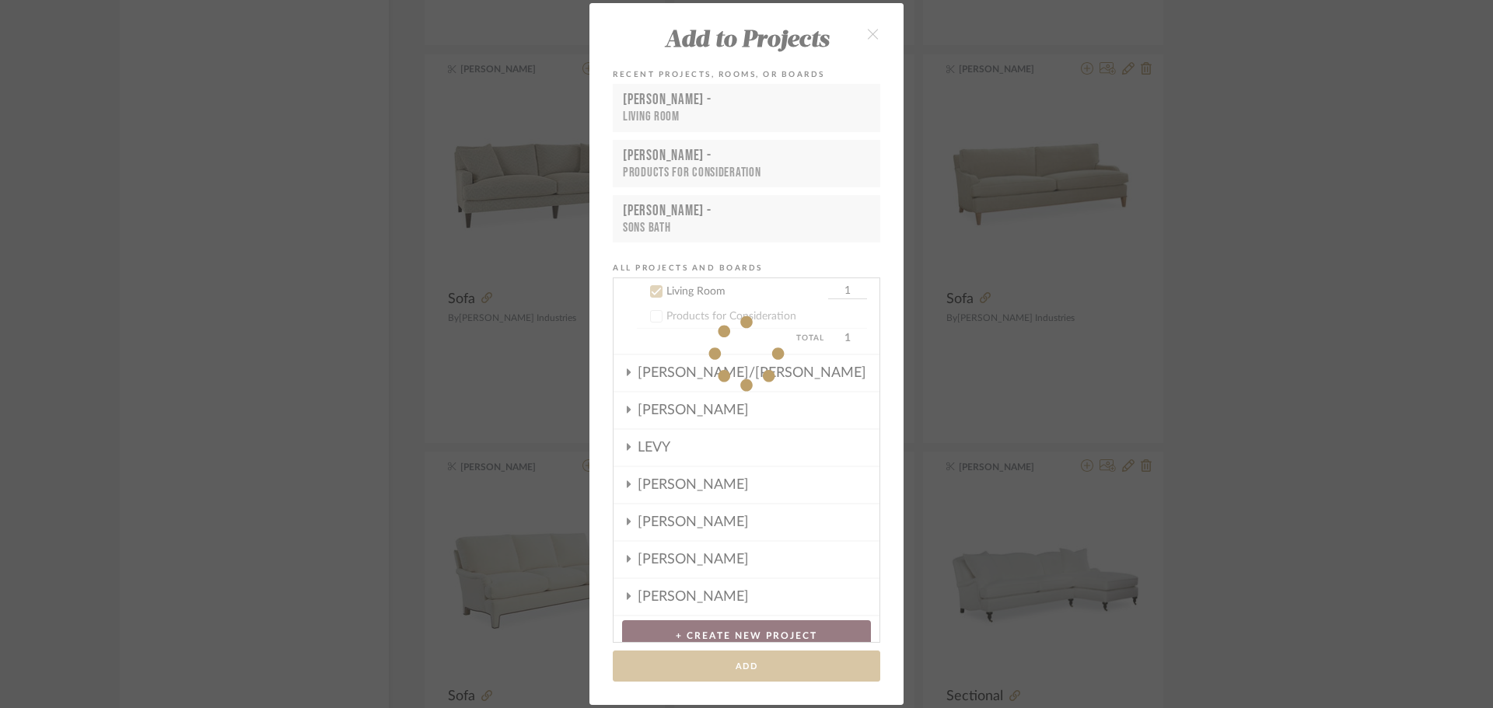
click at [1391, 386] on div "Add to Projects Recent Projects, Rooms, or Boards [PERSON_NAME] - Living Room […" at bounding box center [746, 354] width 1493 height 708
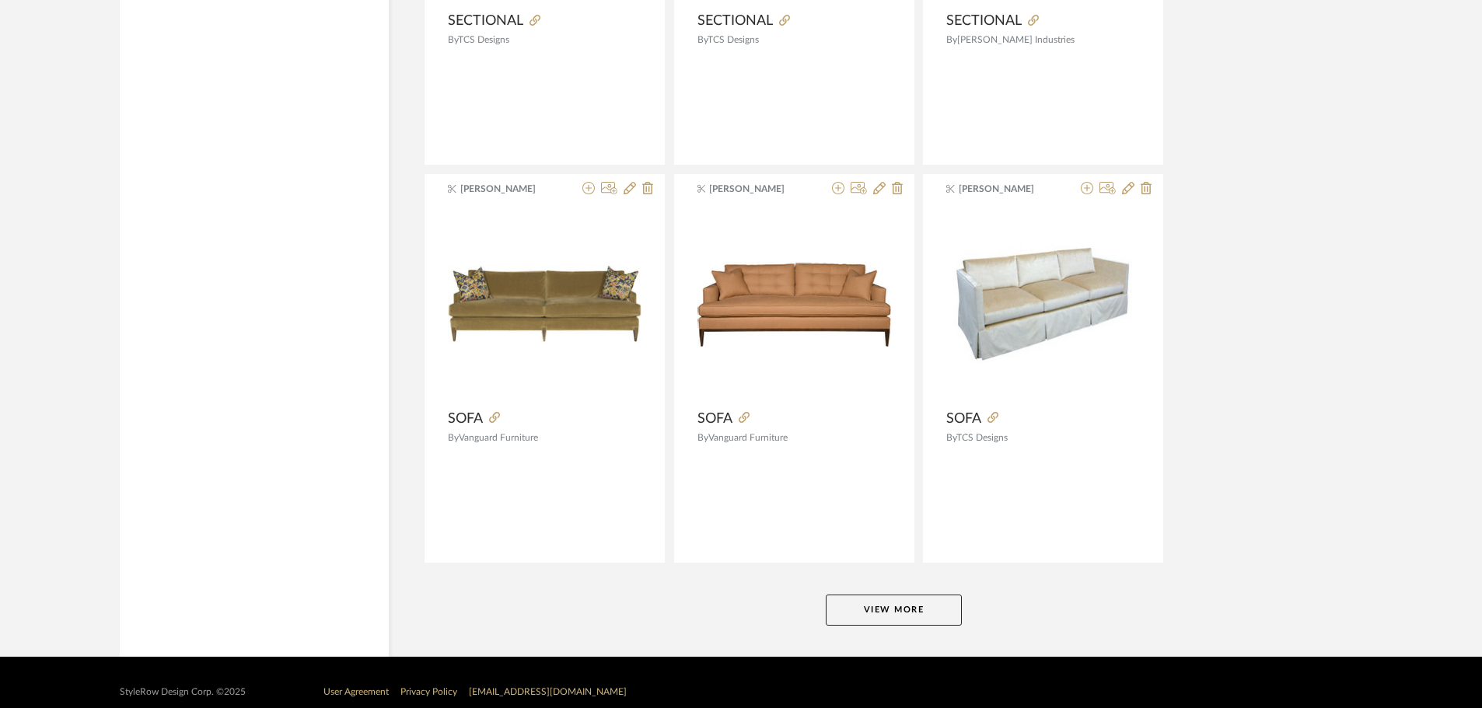
scroll to position [28448, 0]
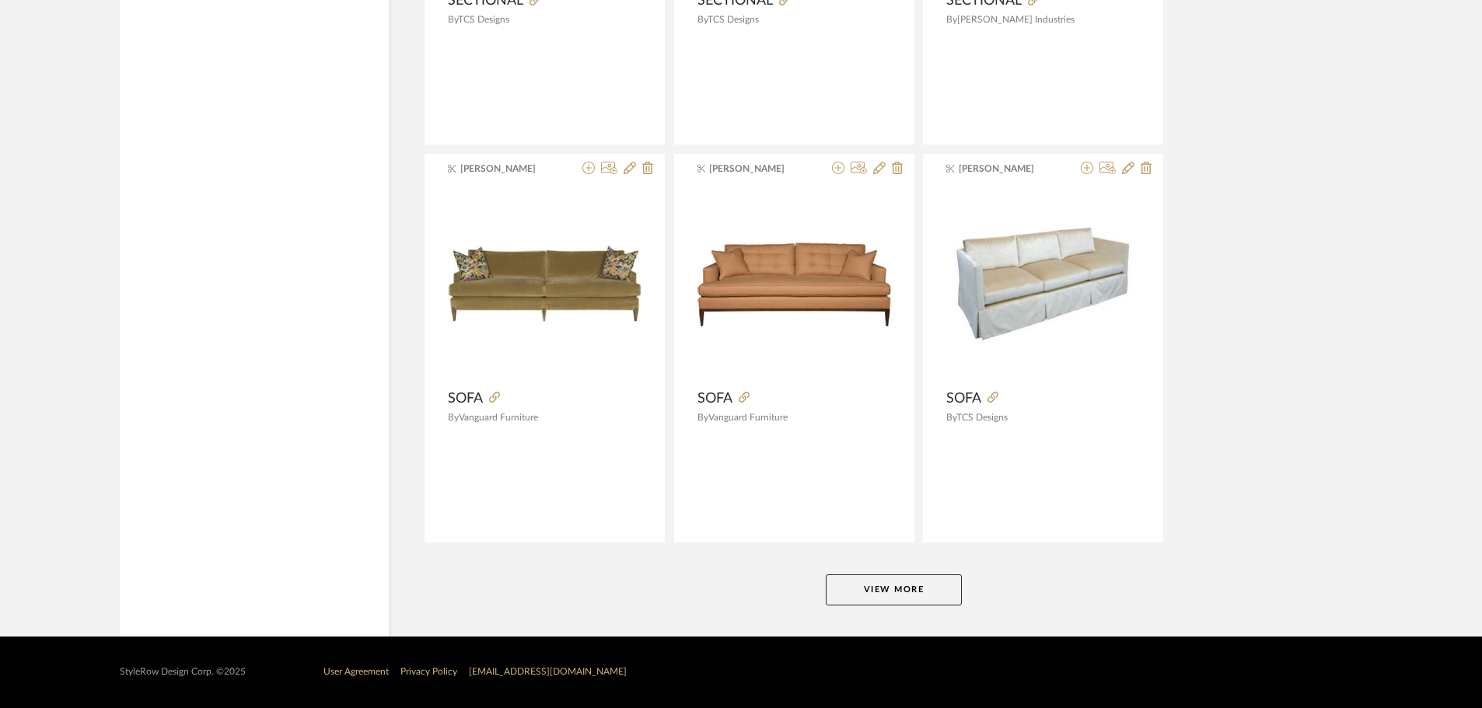
click at [952, 589] on button "View More" at bounding box center [894, 590] width 136 height 31
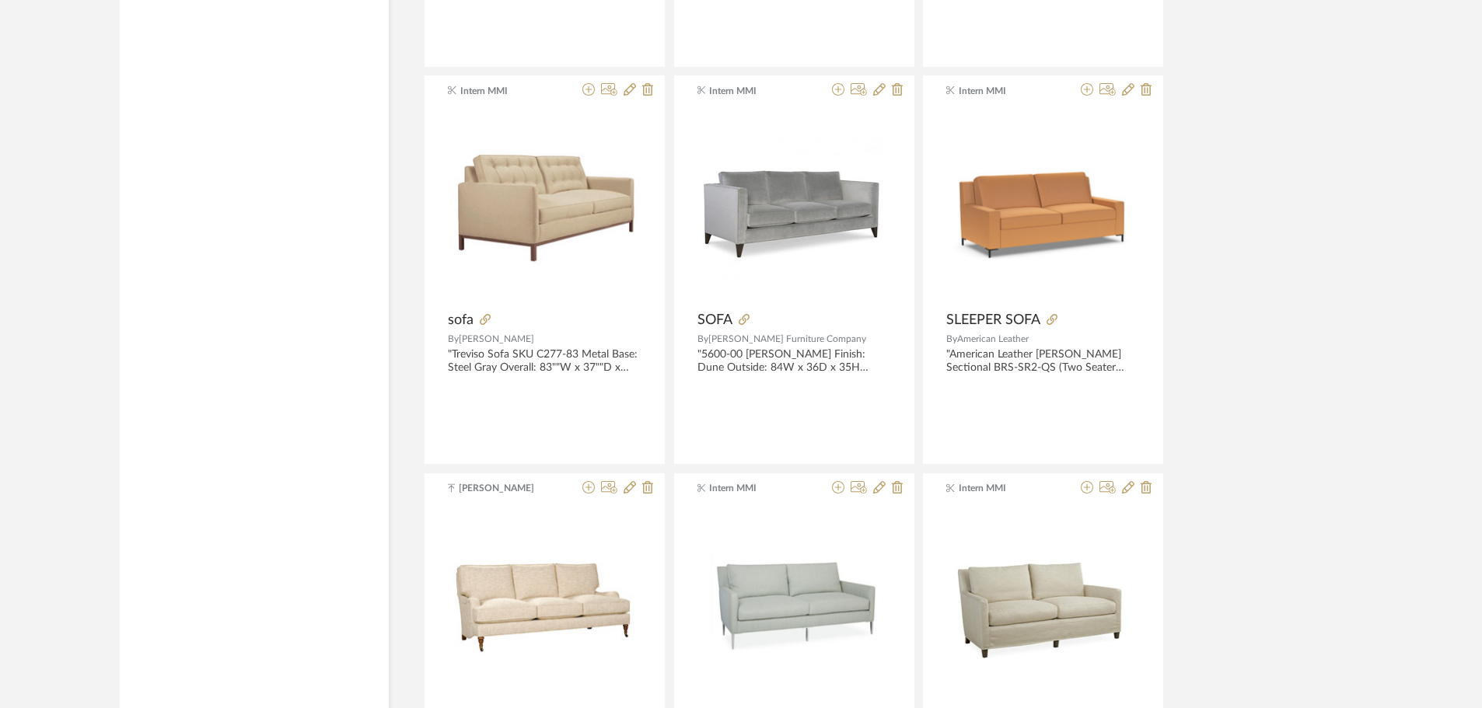
scroll to position [31324, 0]
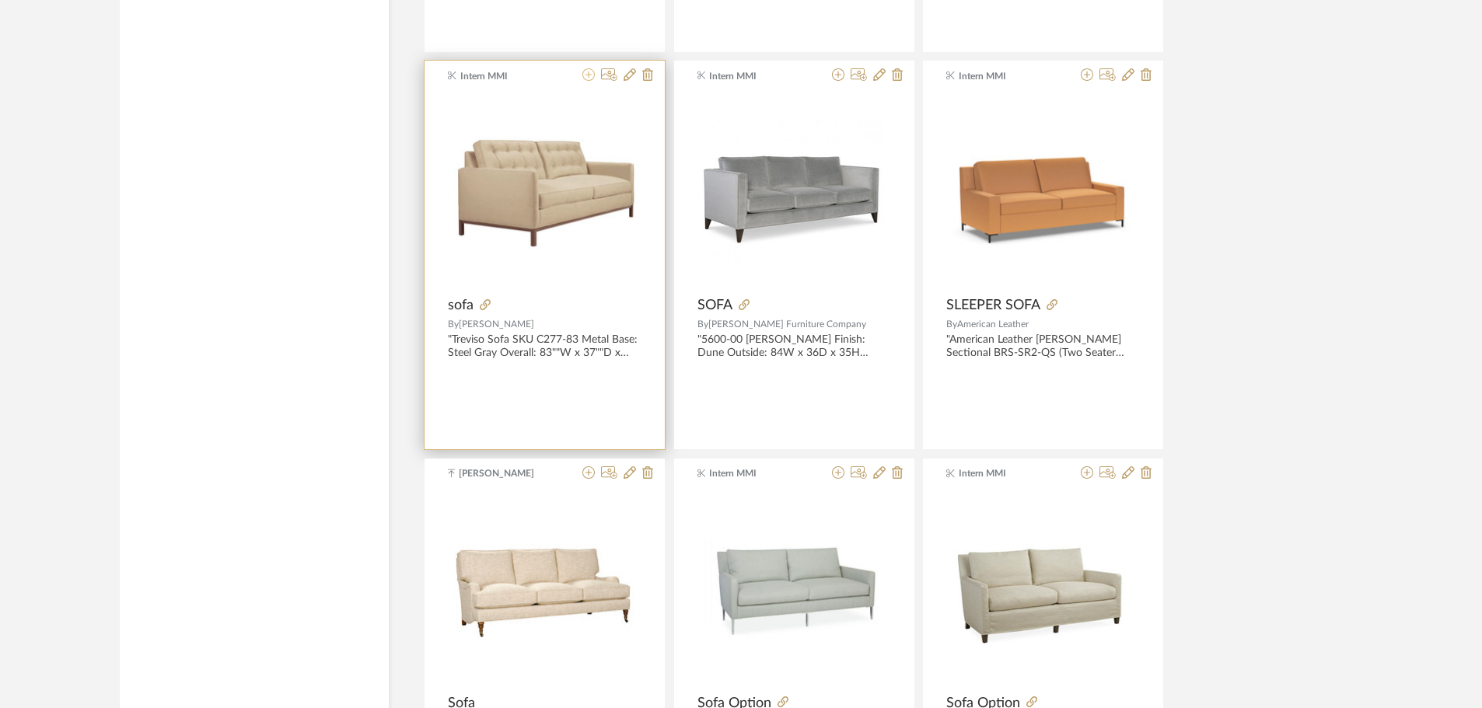
click at [589, 72] on icon at bounding box center [588, 74] width 12 height 12
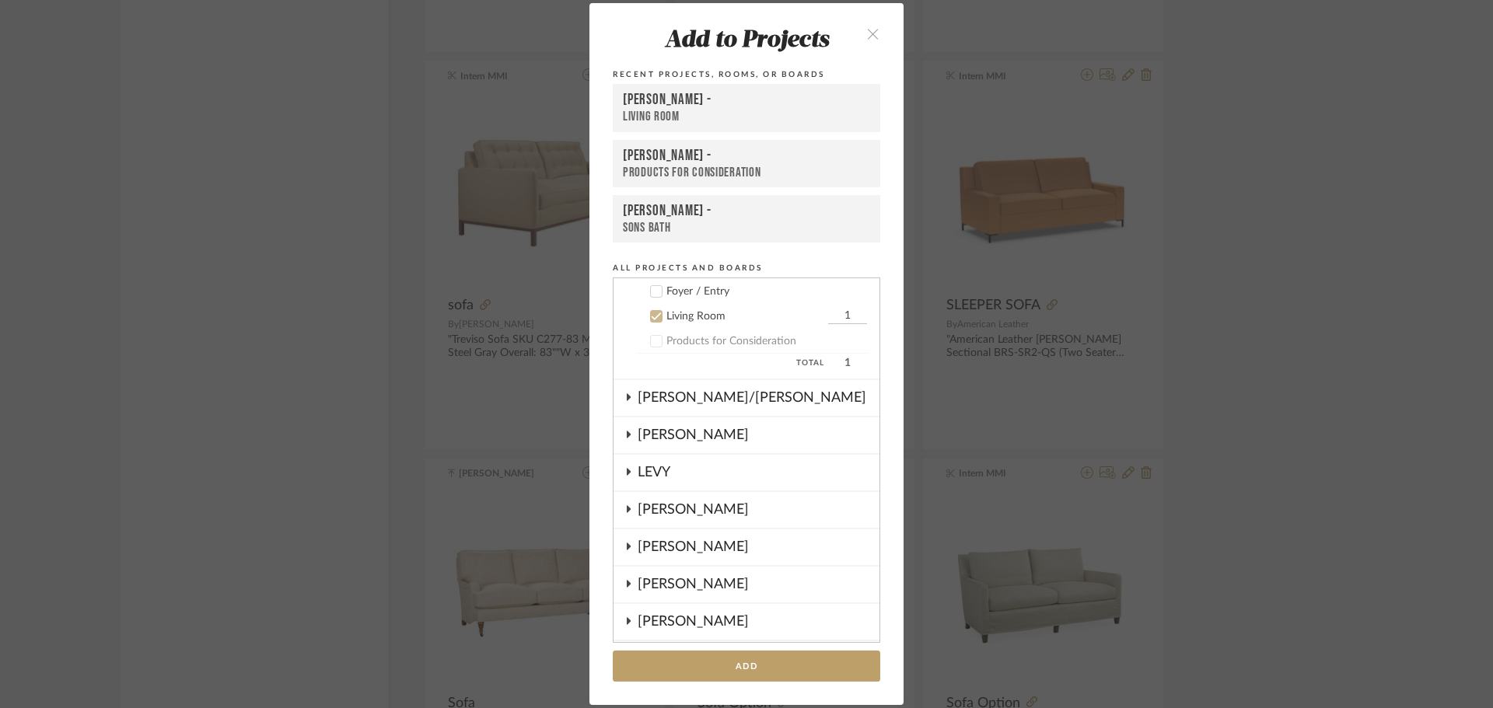
scroll to position [162, 0]
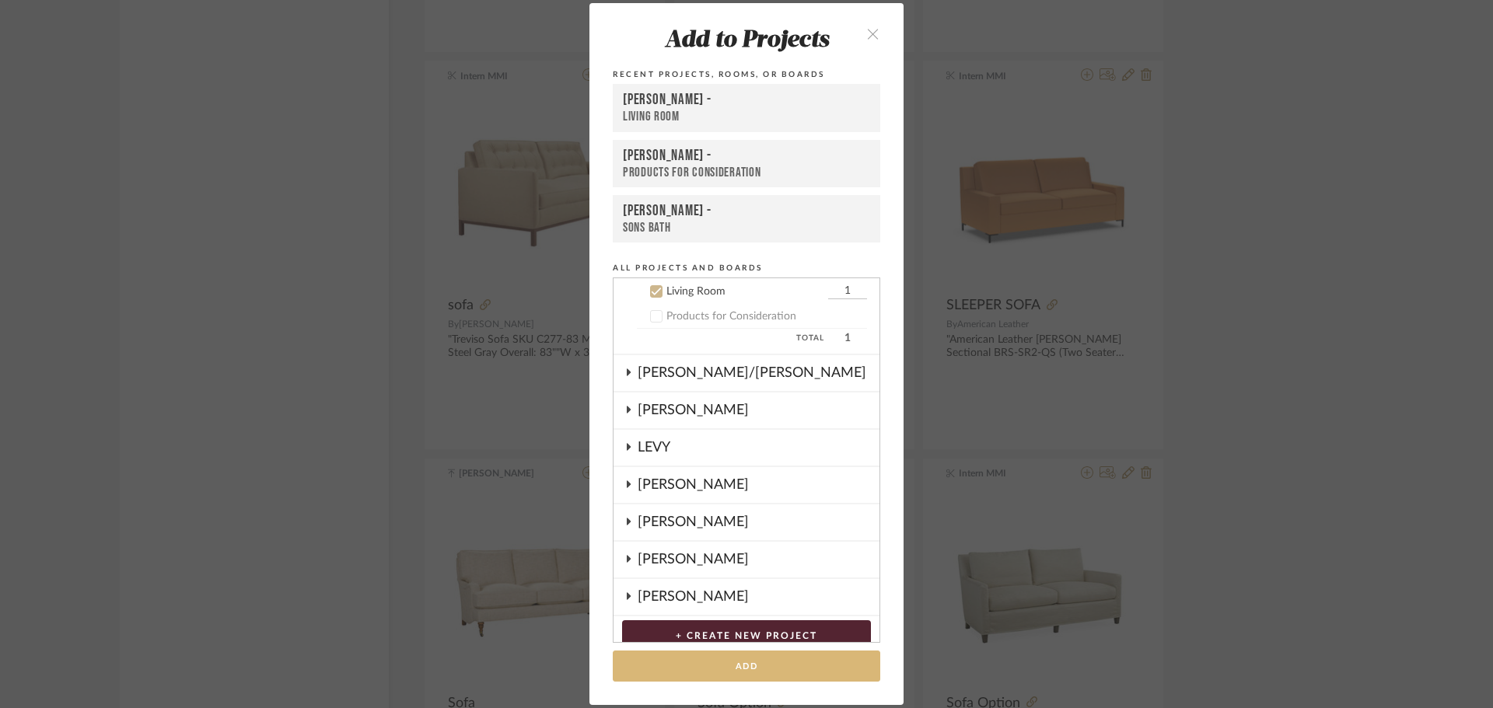
click at [763, 662] on button "Add" at bounding box center [746, 667] width 267 height 32
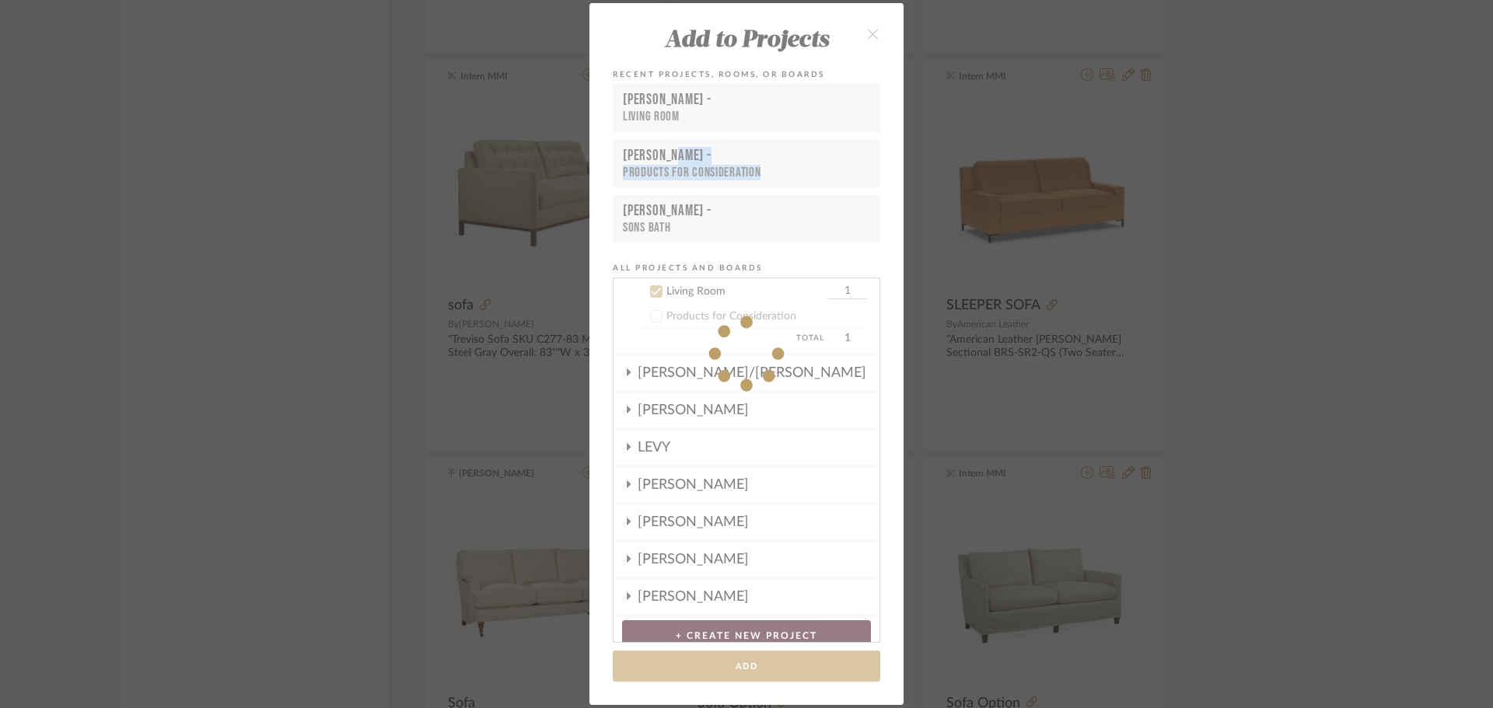
drag, startPoint x: 1307, startPoint y: 162, endPoint x: 1297, endPoint y: 184, distance: 24.7
click at [1301, 170] on div "Add to Projects Recent Projects, Rooms, or Boards [PERSON_NAME] - Living Room […" at bounding box center [746, 354] width 1493 height 708
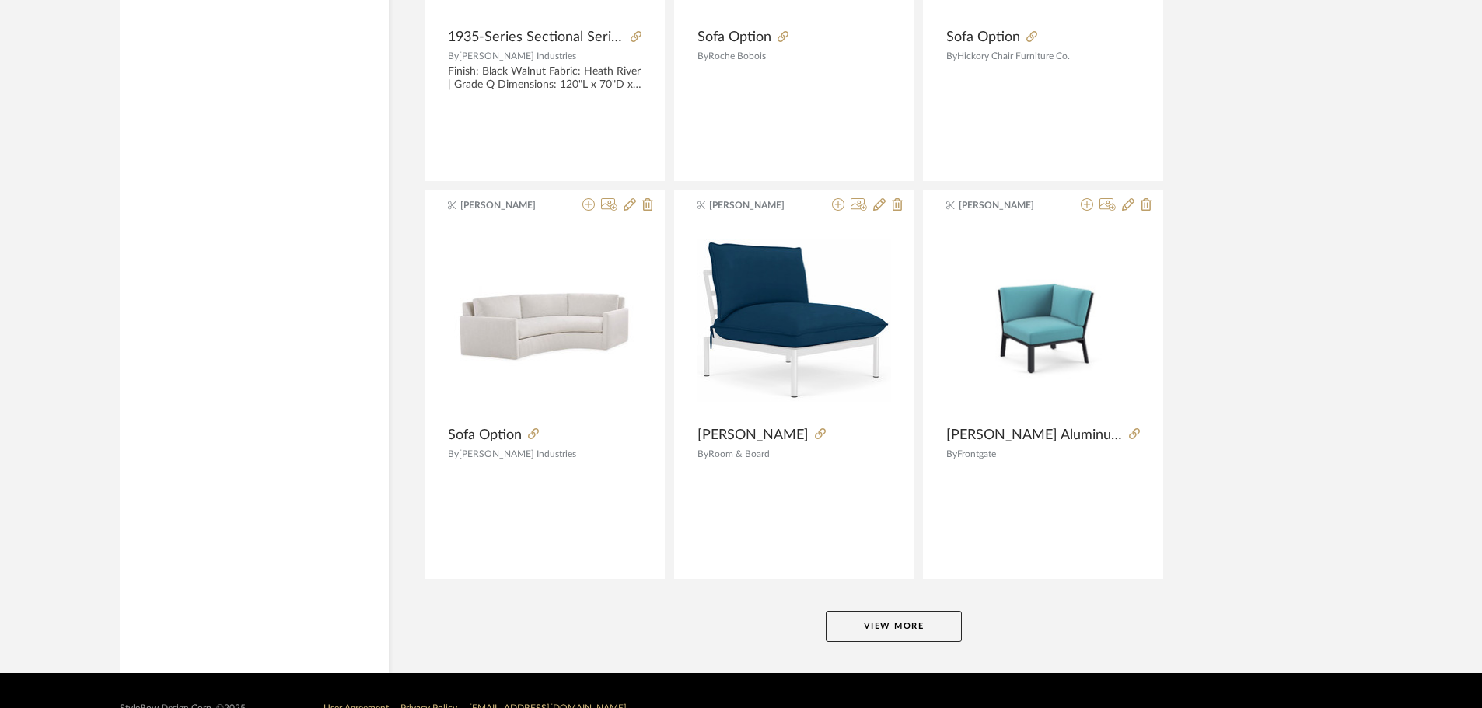
scroll to position [33220, 0]
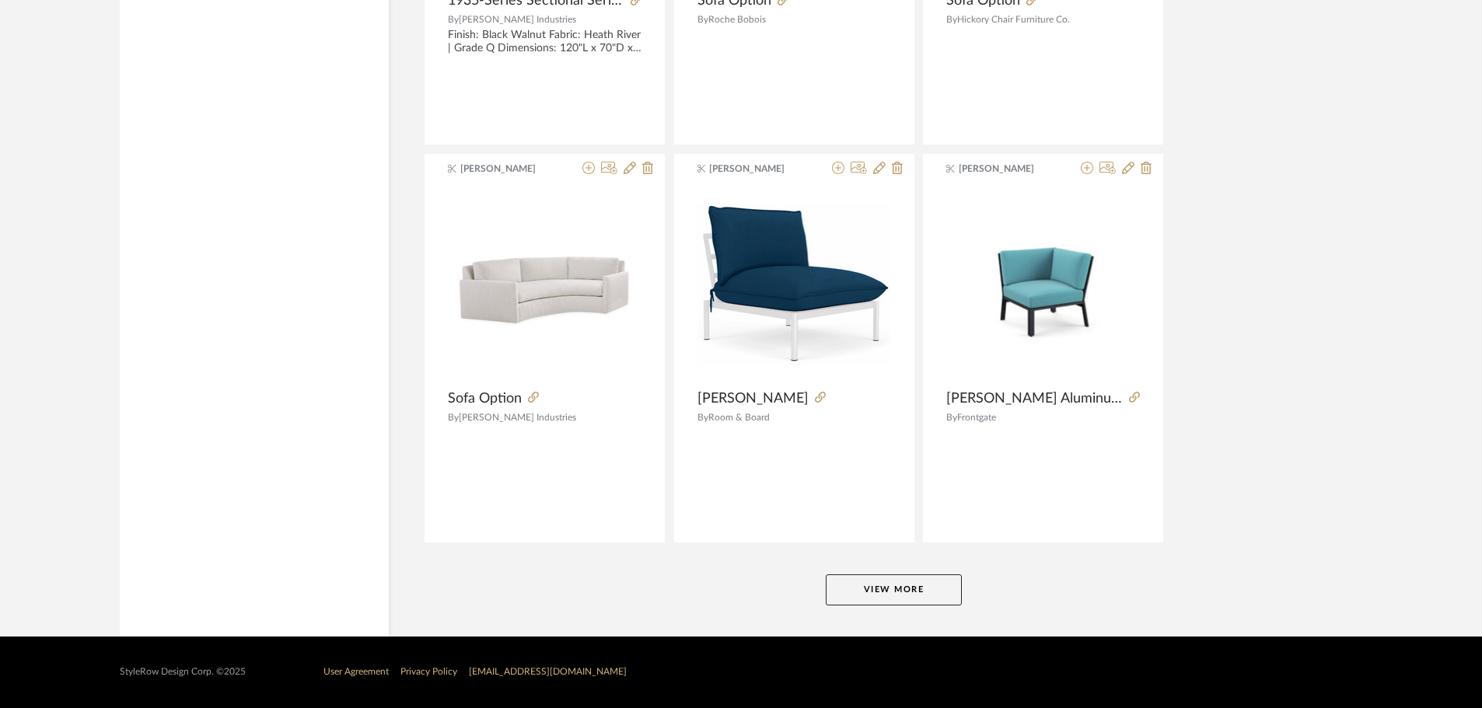
click at [905, 603] on button "View More" at bounding box center [894, 590] width 136 height 31
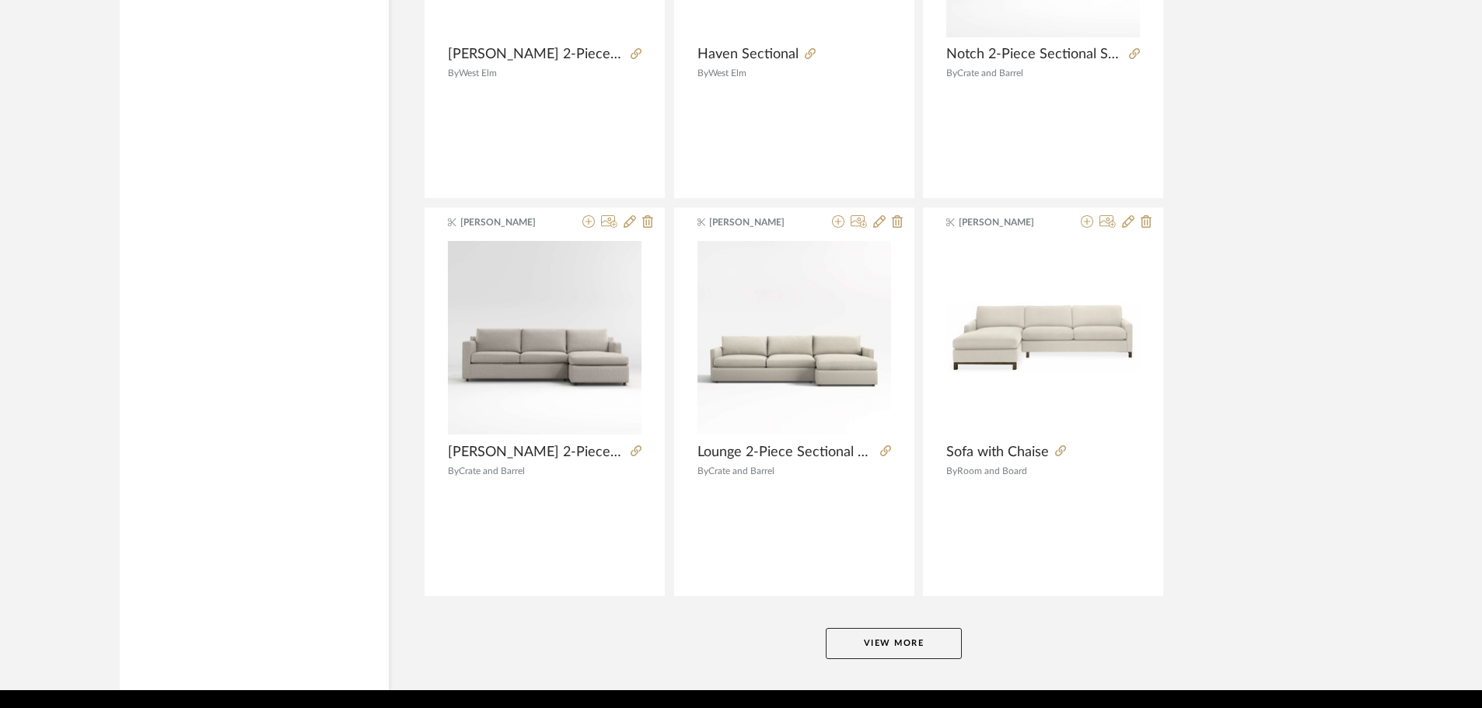
scroll to position [37992, 0]
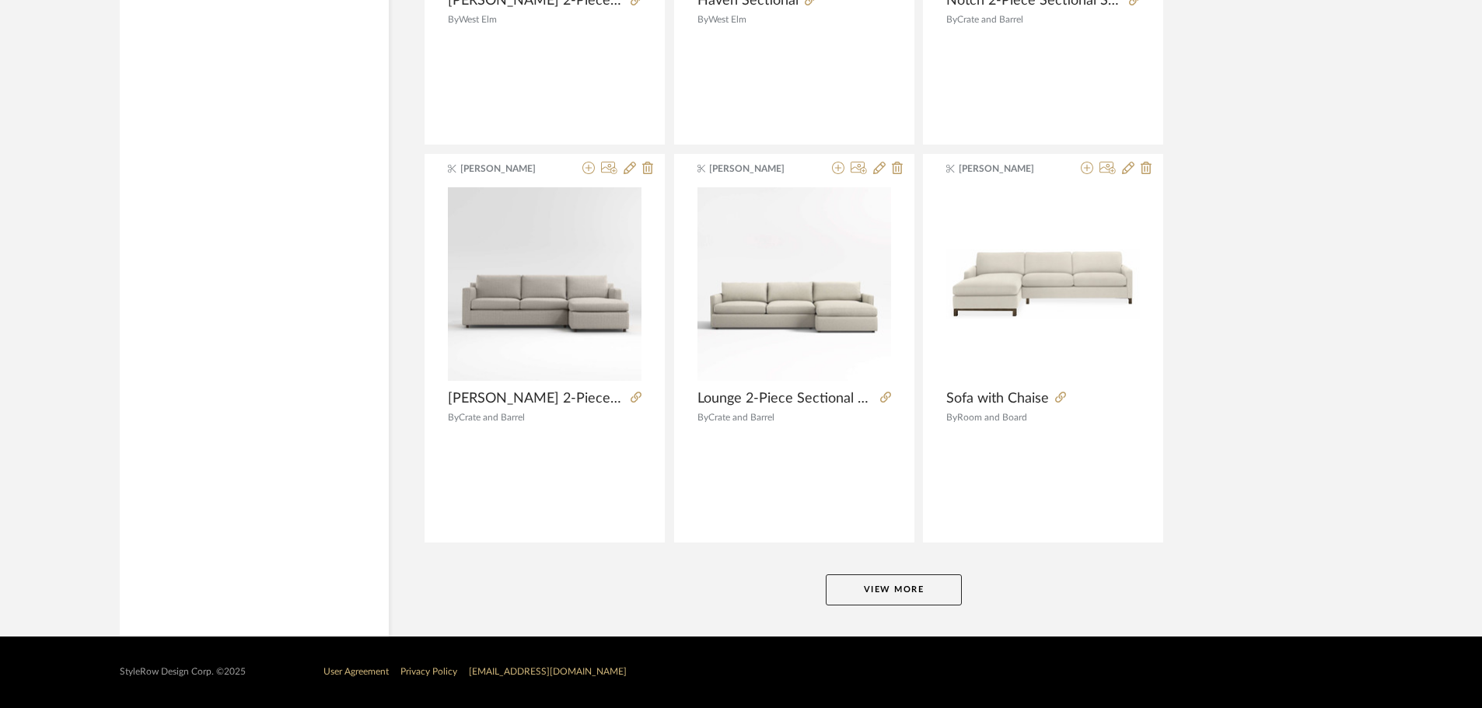
click at [936, 593] on button "View More" at bounding box center [894, 590] width 136 height 31
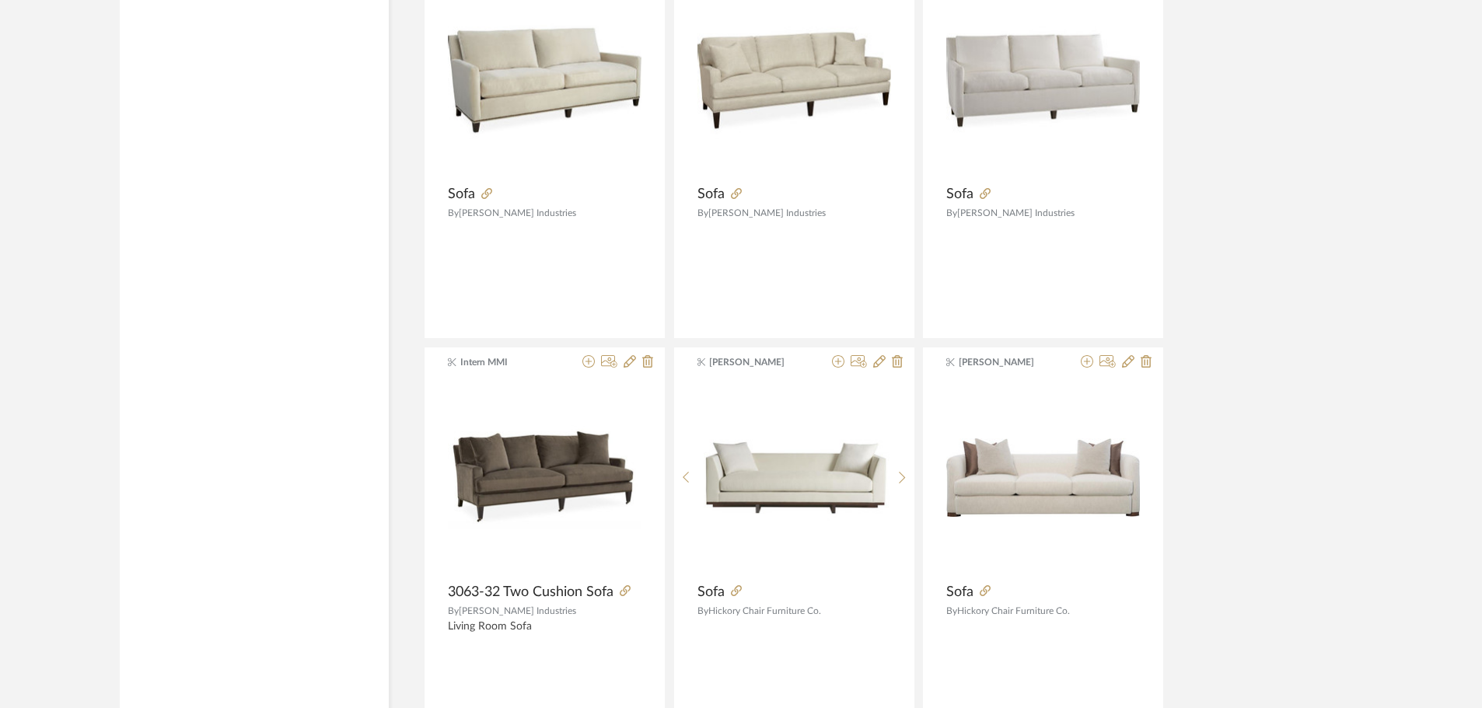
scroll to position [41879, 0]
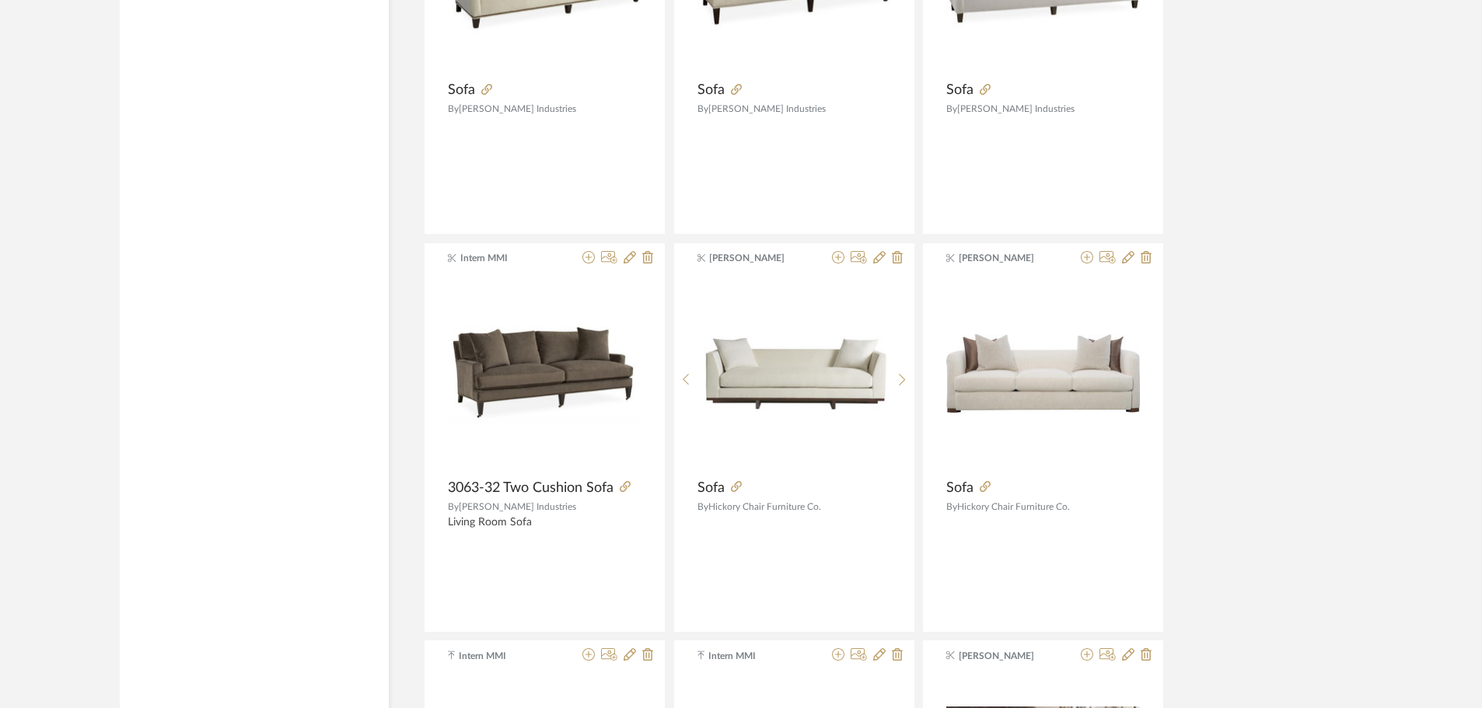
drag, startPoint x: 733, startPoint y: 484, endPoint x: 1374, endPoint y: 328, distance: 659.2
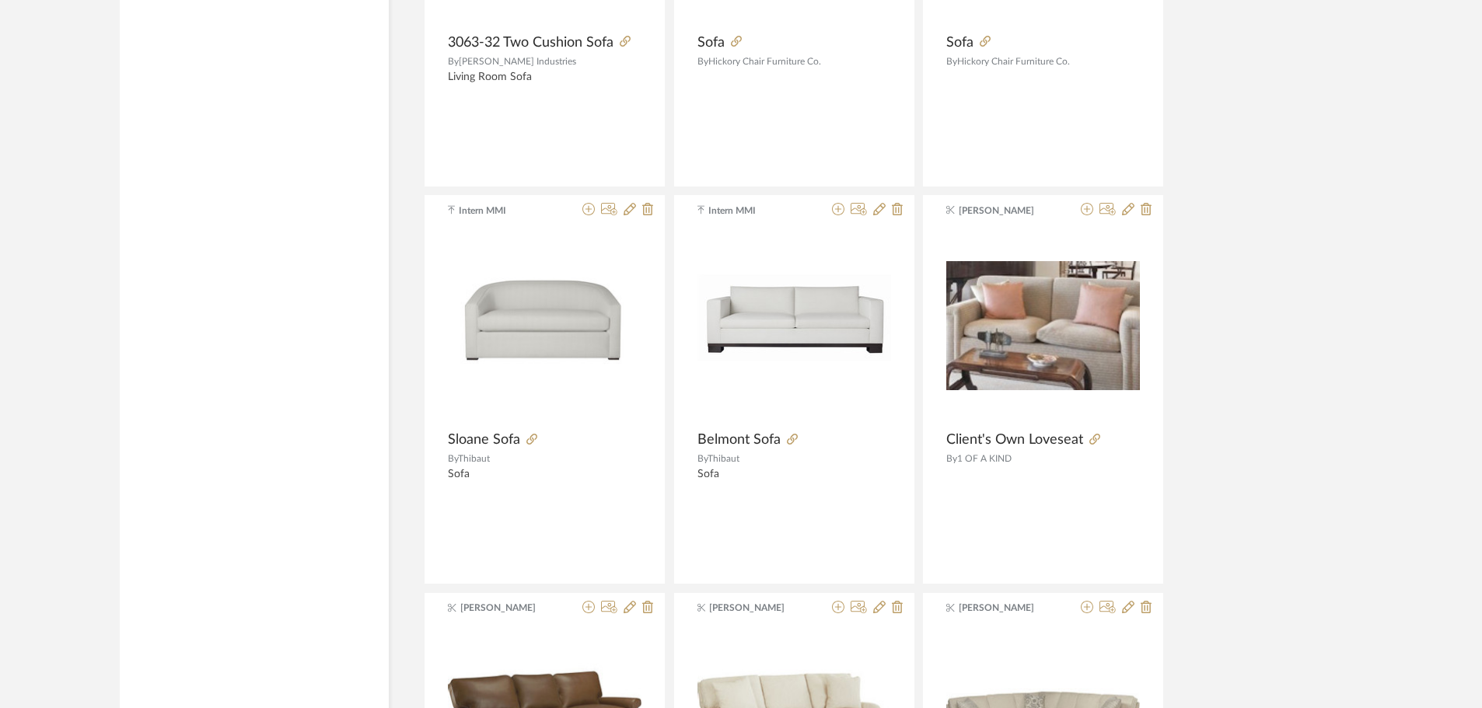
scroll to position [42764, 0]
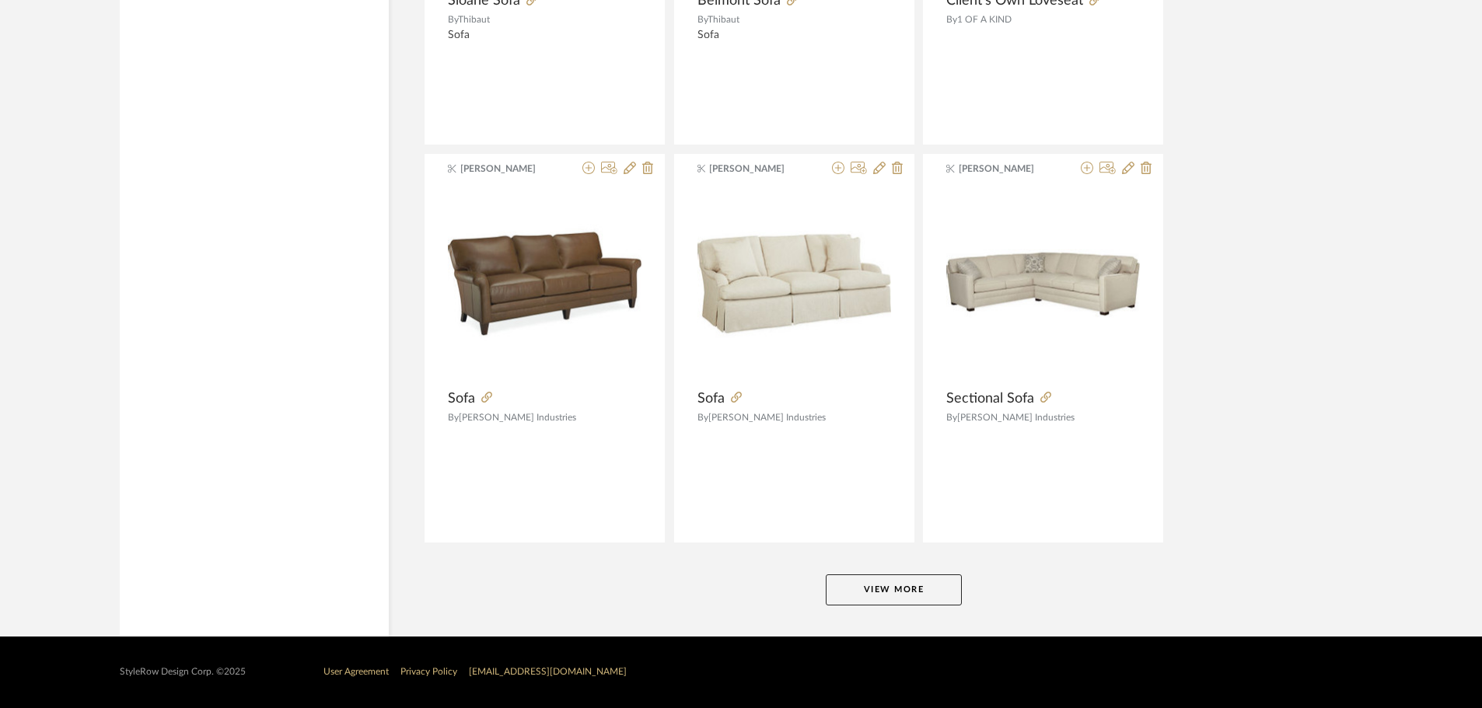
click at [909, 588] on button "View More" at bounding box center [894, 590] width 136 height 31
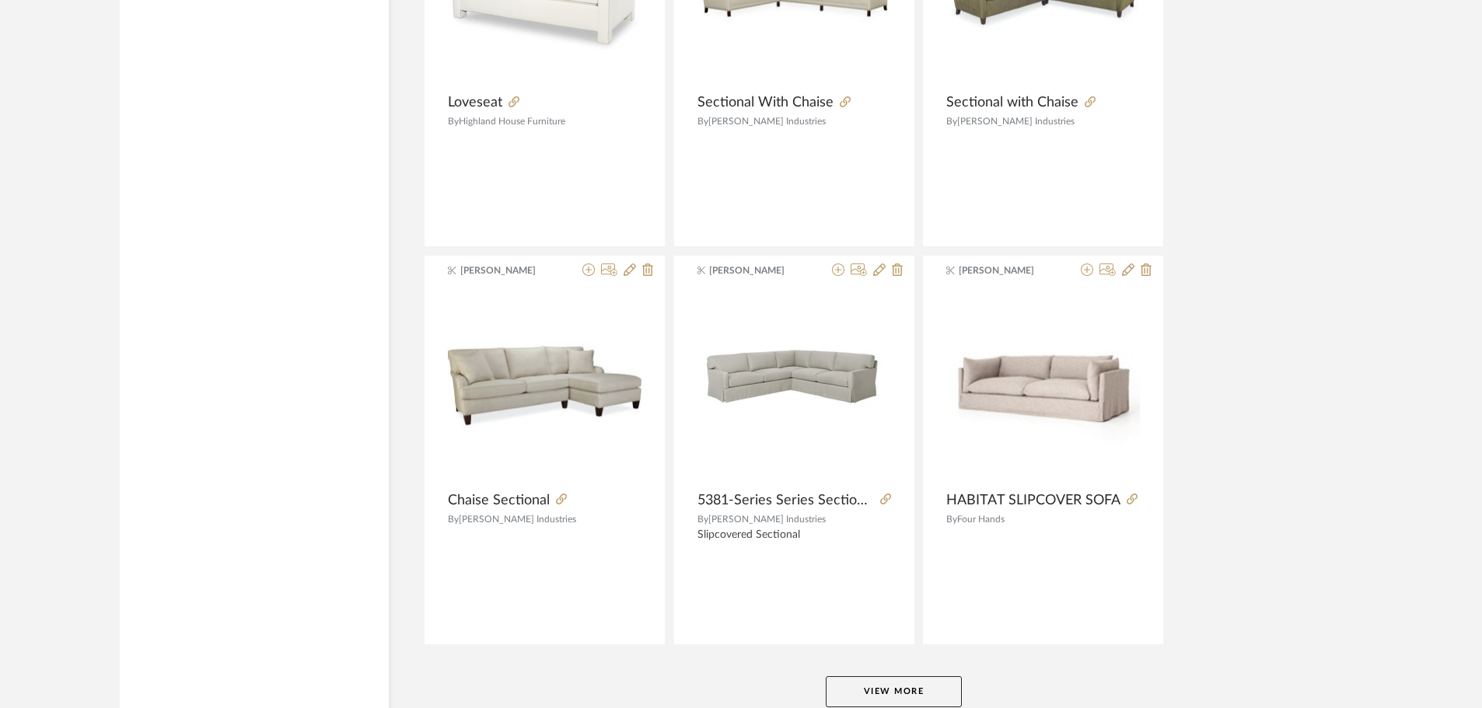
scroll to position [47536, 0]
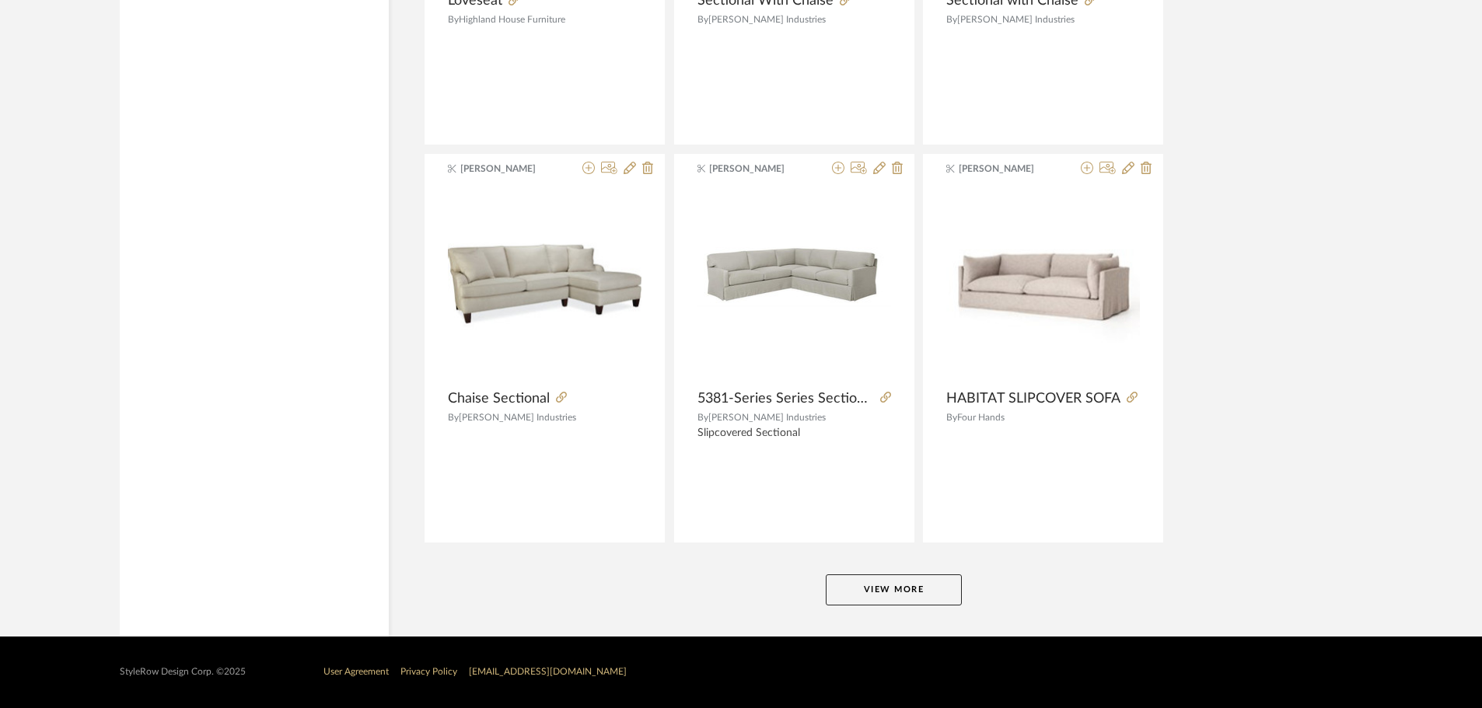
drag, startPoint x: 926, startPoint y: 589, endPoint x: 1271, endPoint y: 511, distance: 354.0
click at [925, 589] on button "View More" at bounding box center [894, 590] width 136 height 31
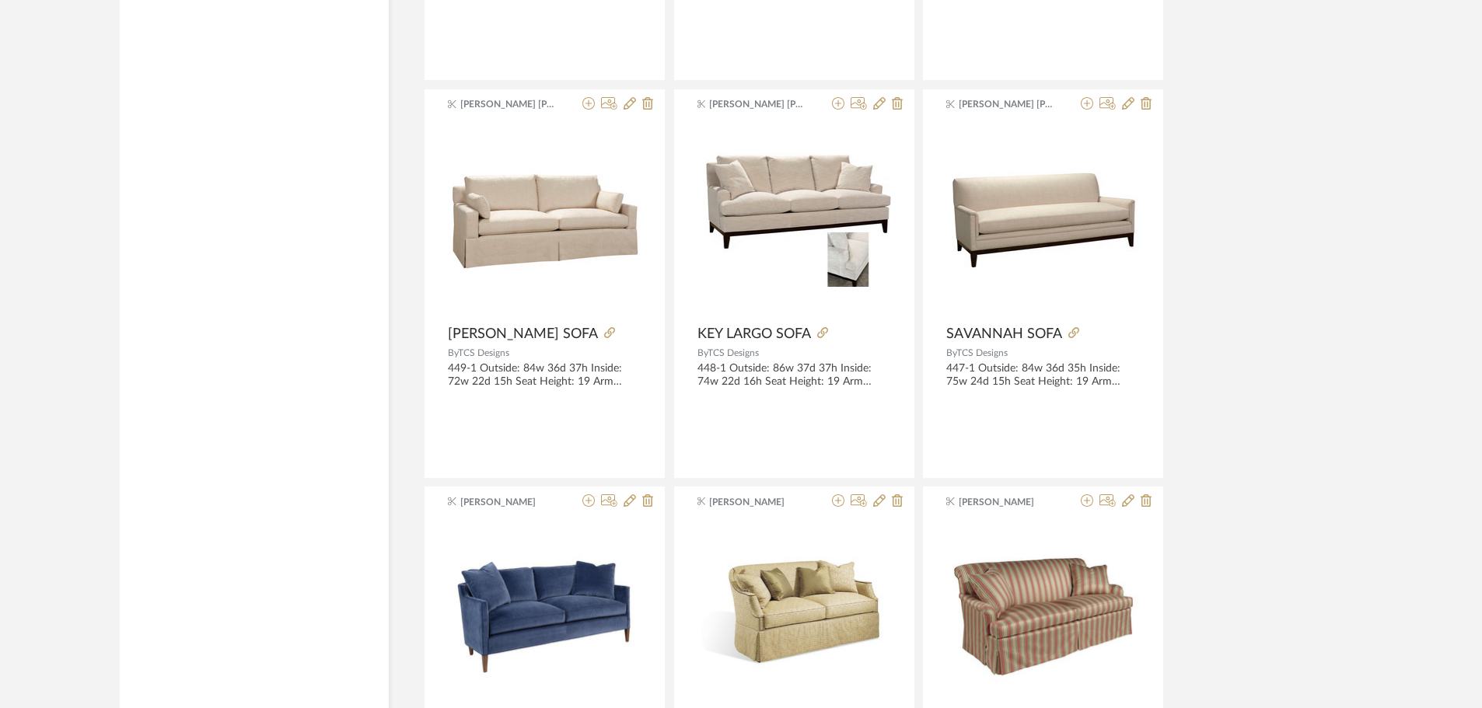
scroll to position [51579, 0]
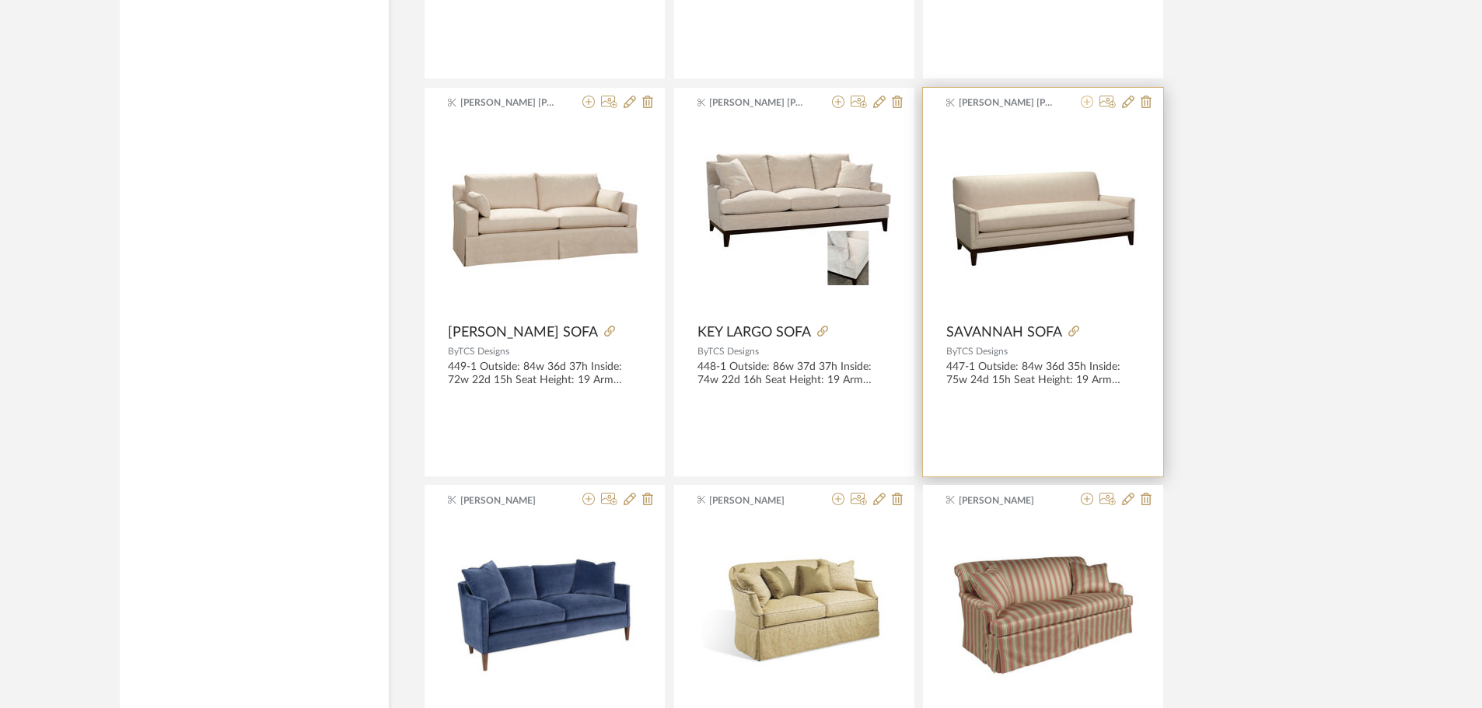
click at [1088, 103] on icon at bounding box center [1087, 102] width 12 height 12
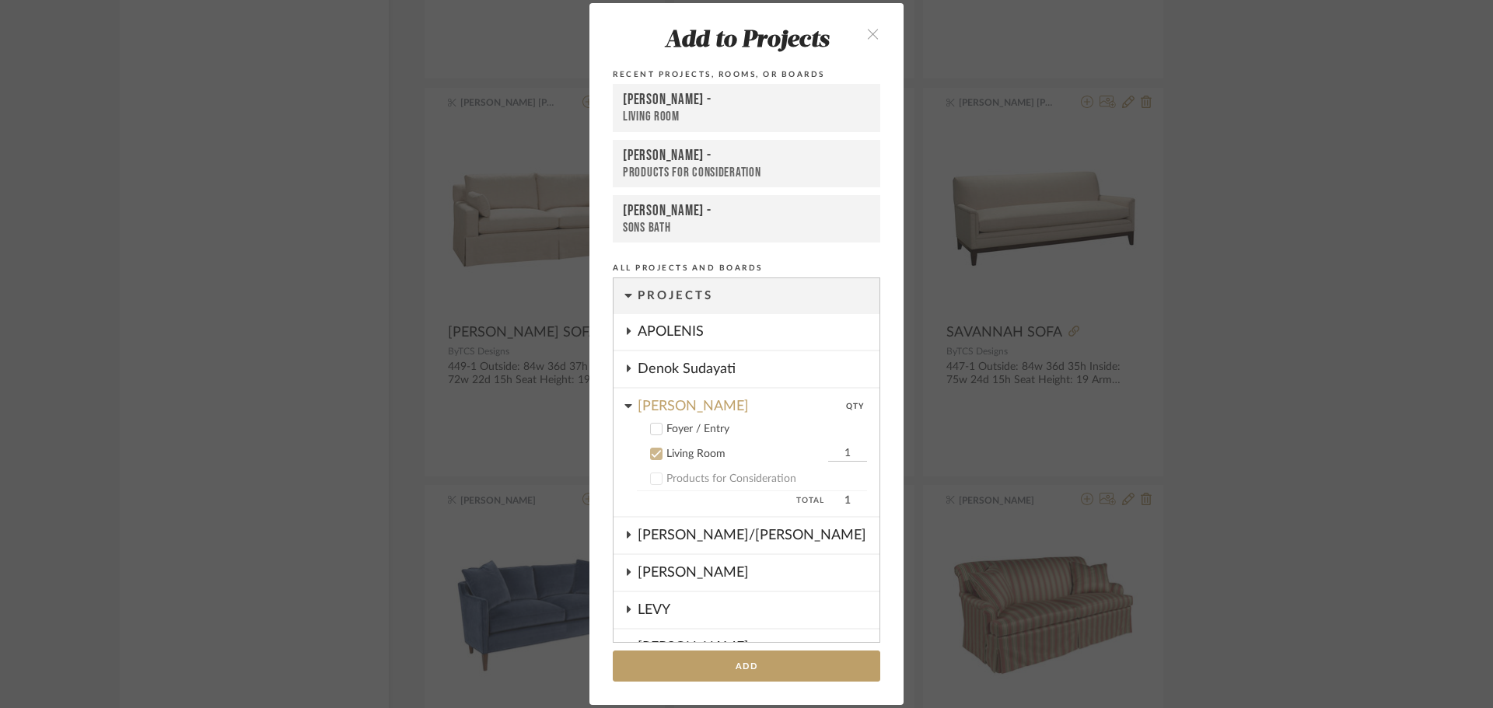
scroll to position [162, 0]
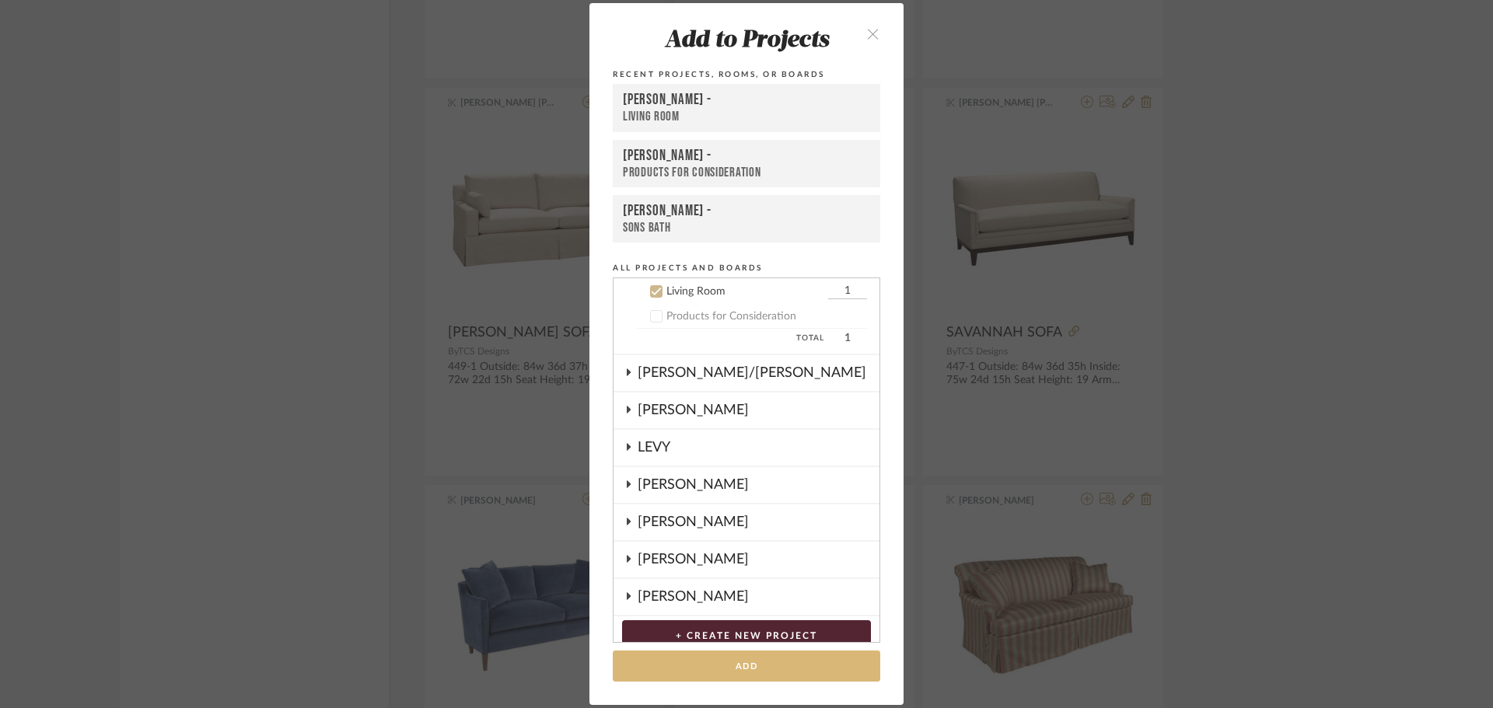
click at [756, 657] on button "Add" at bounding box center [746, 667] width 267 height 32
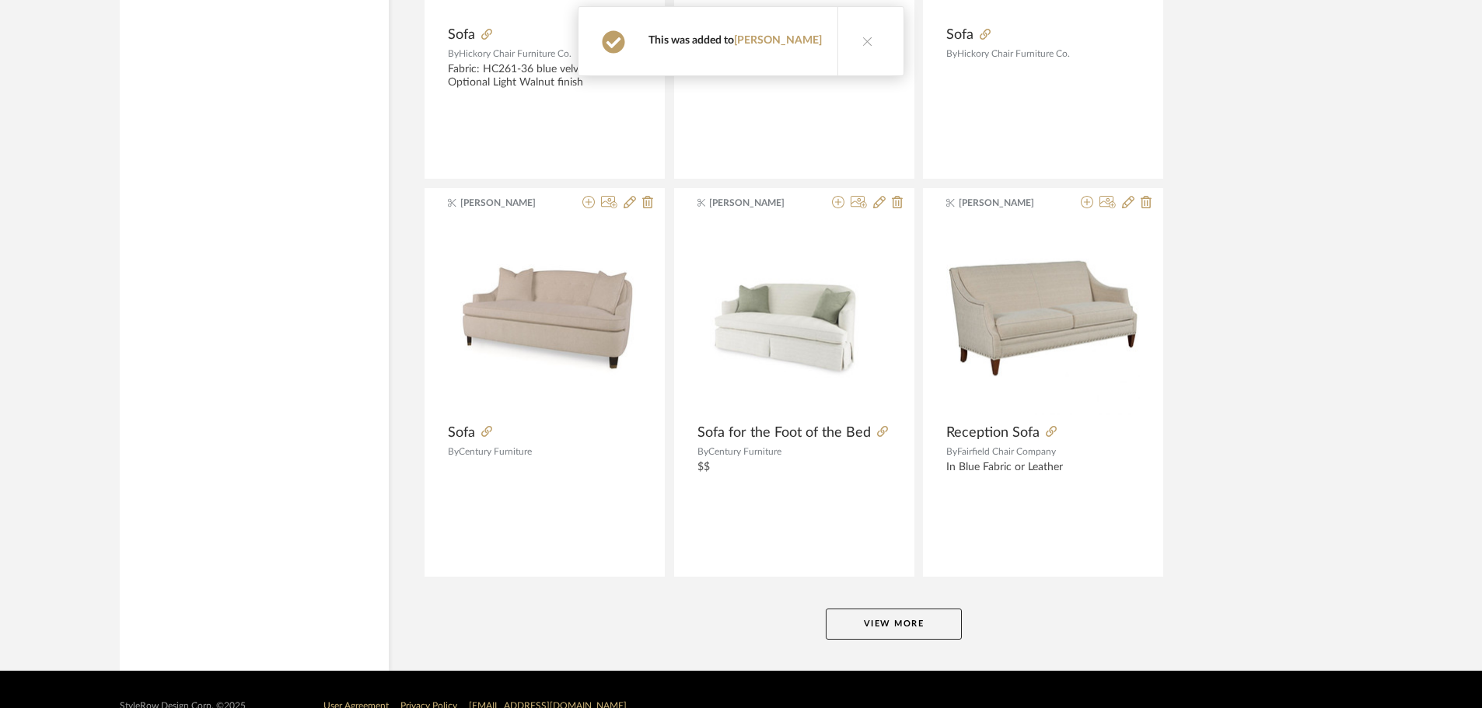
scroll to position [52308, 0]
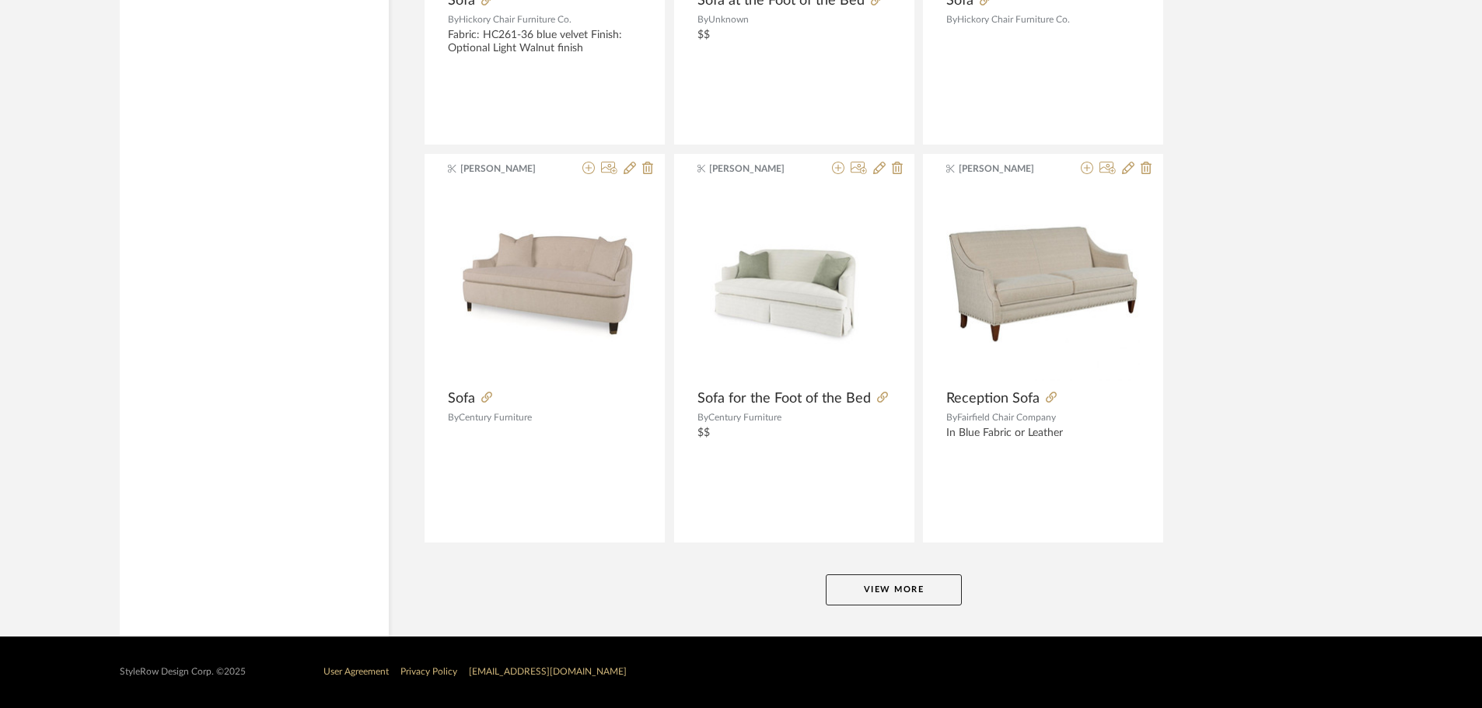
click at [936, 581] on button "View More" at bounding box center [894, 590] width 136 height 31
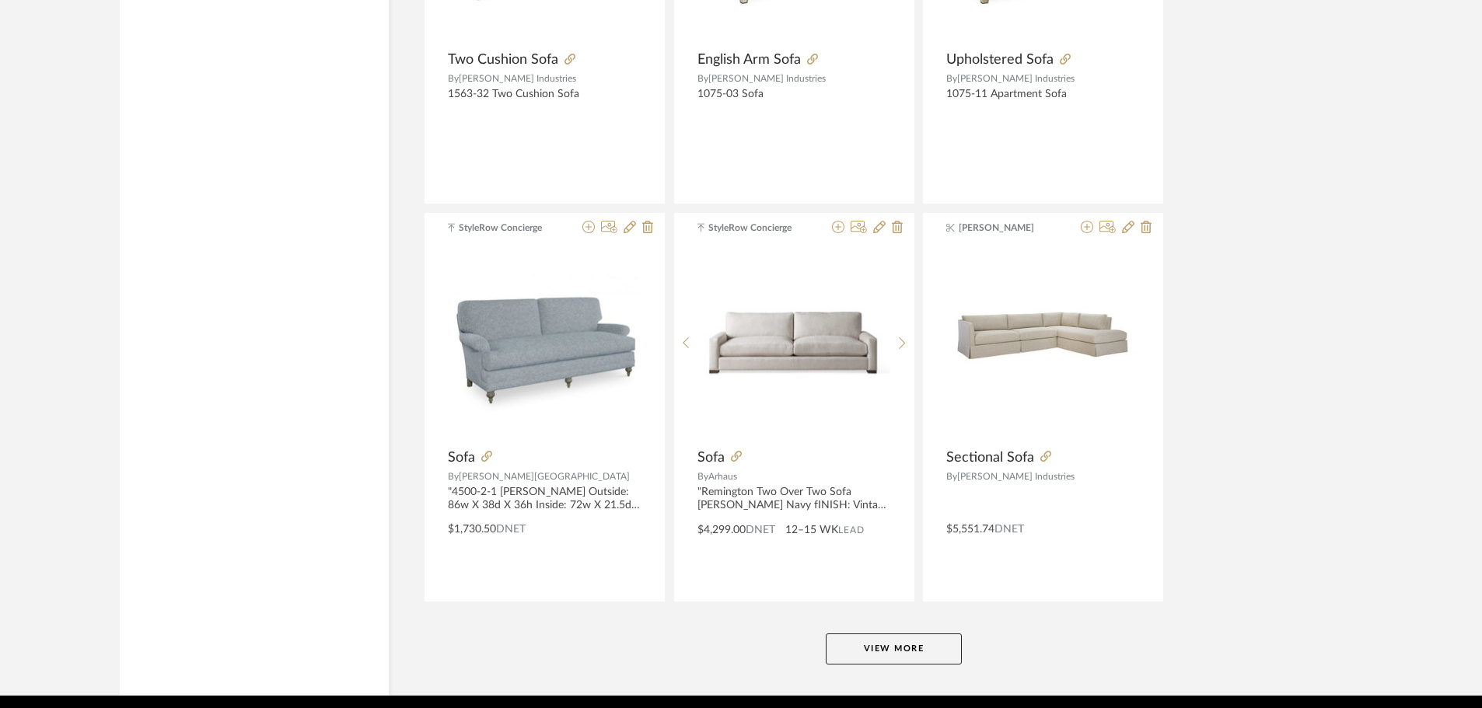
scroll to position [57080, 0]
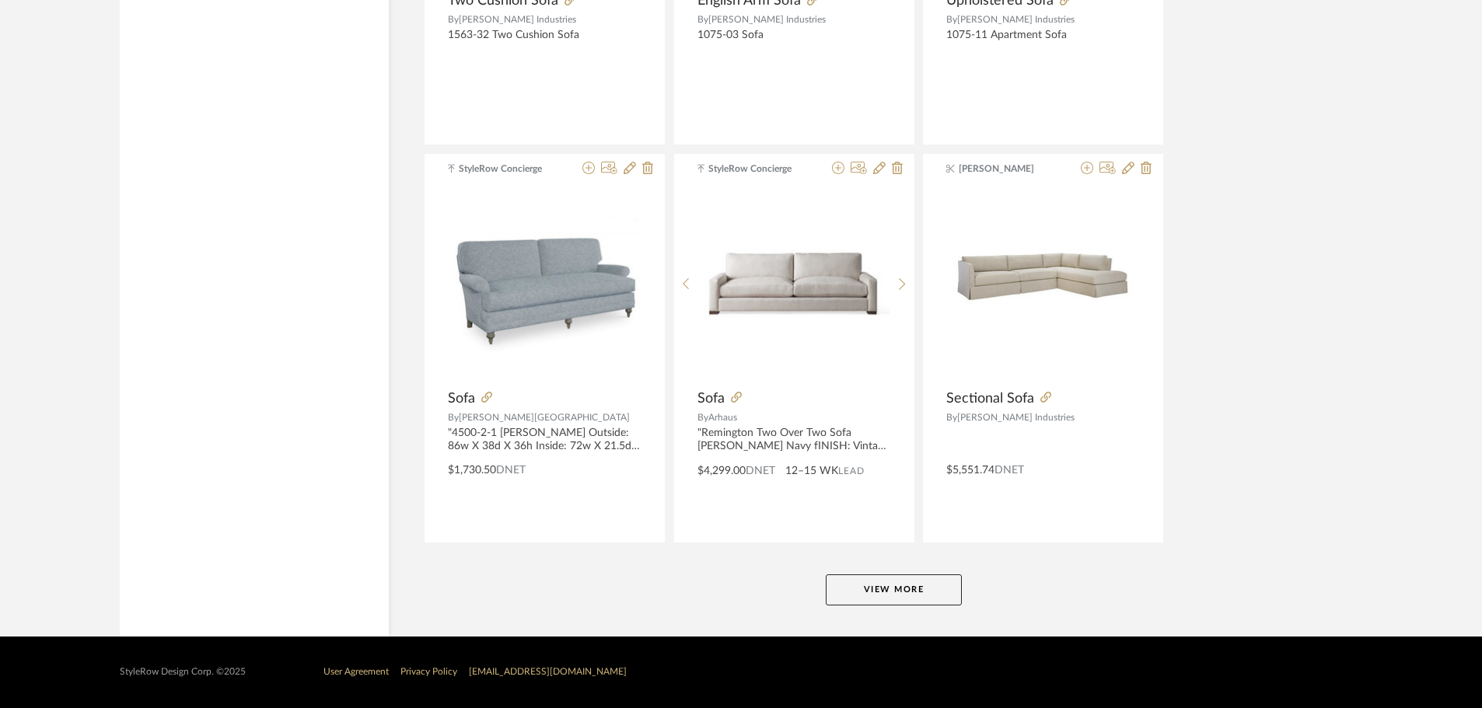
click at [928, 585] on button "View More" at bounding box center [894, 590] width 136 height 31
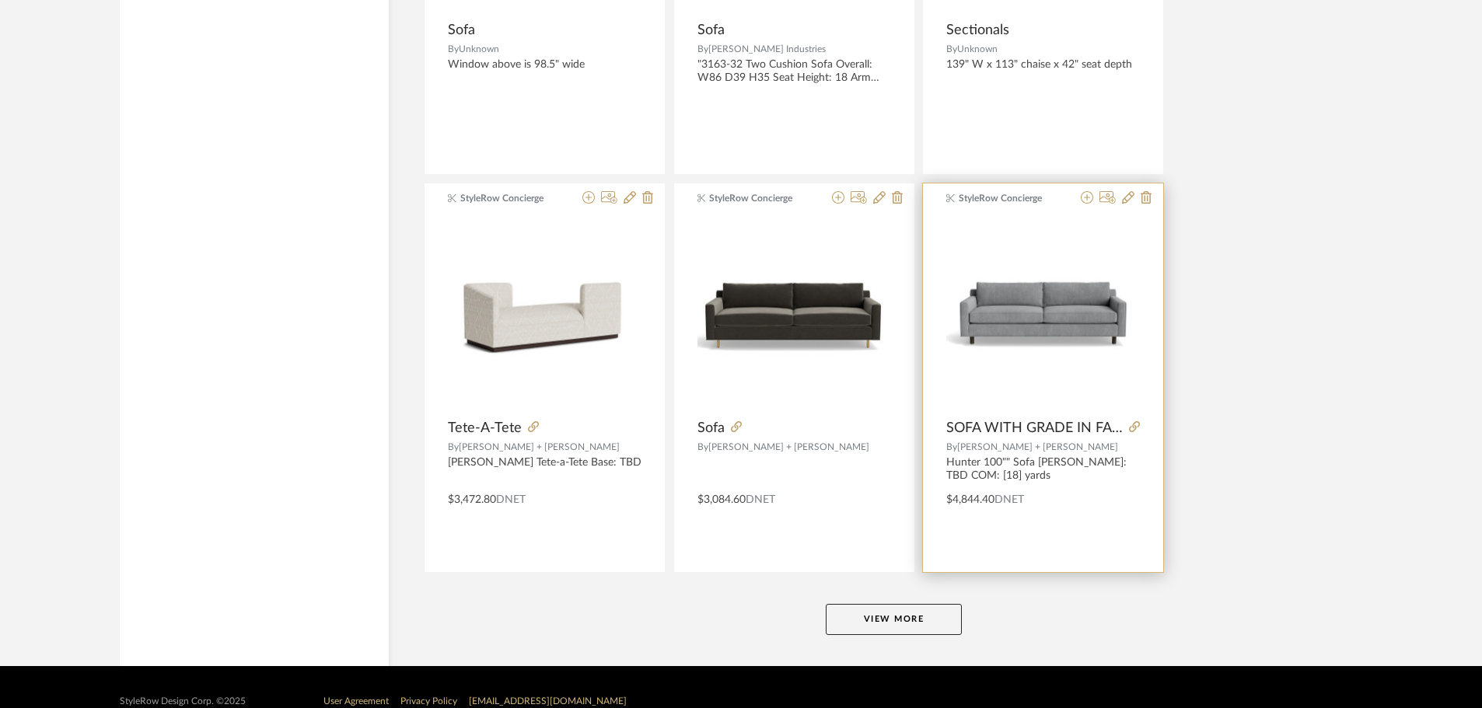
scroll to position [61853, 0]
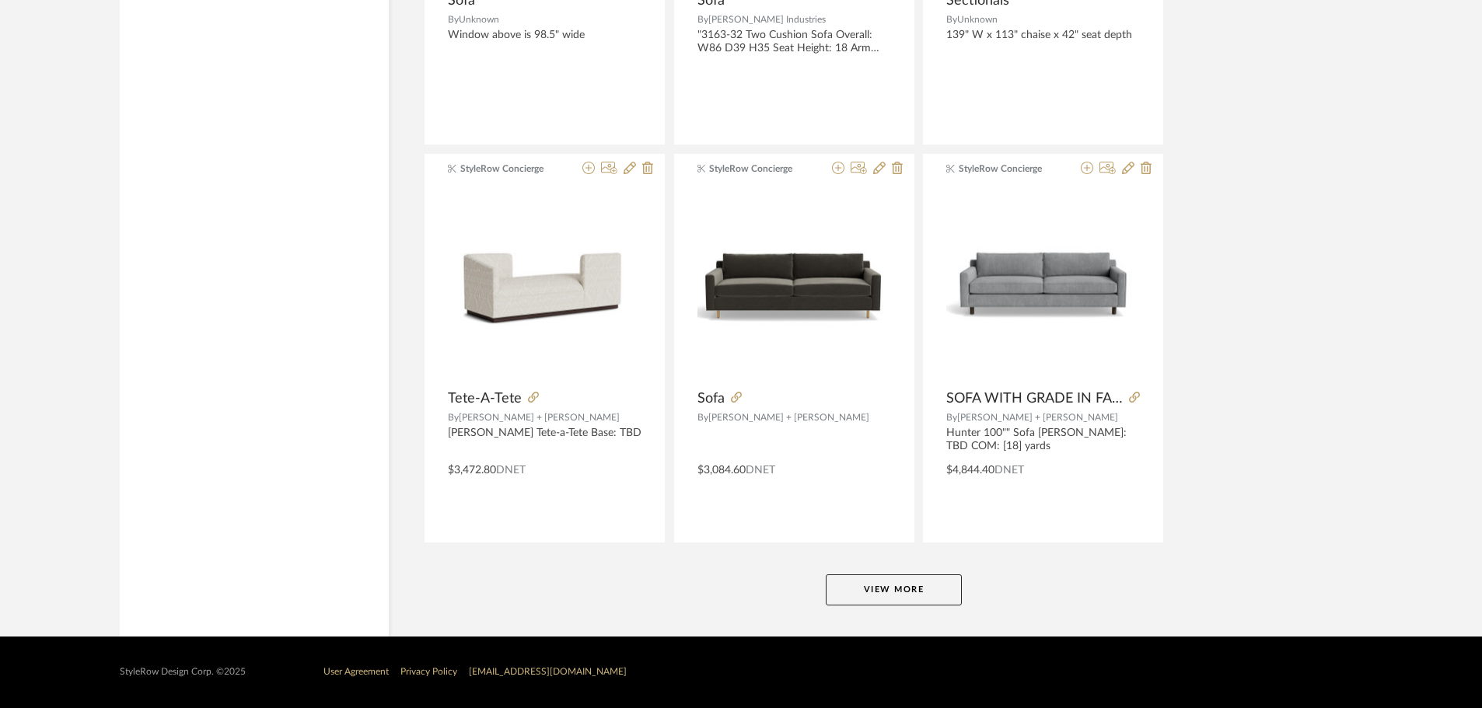
click at [937, 582] on button "View More" at bounding box center [894, 590] width 136 height 31
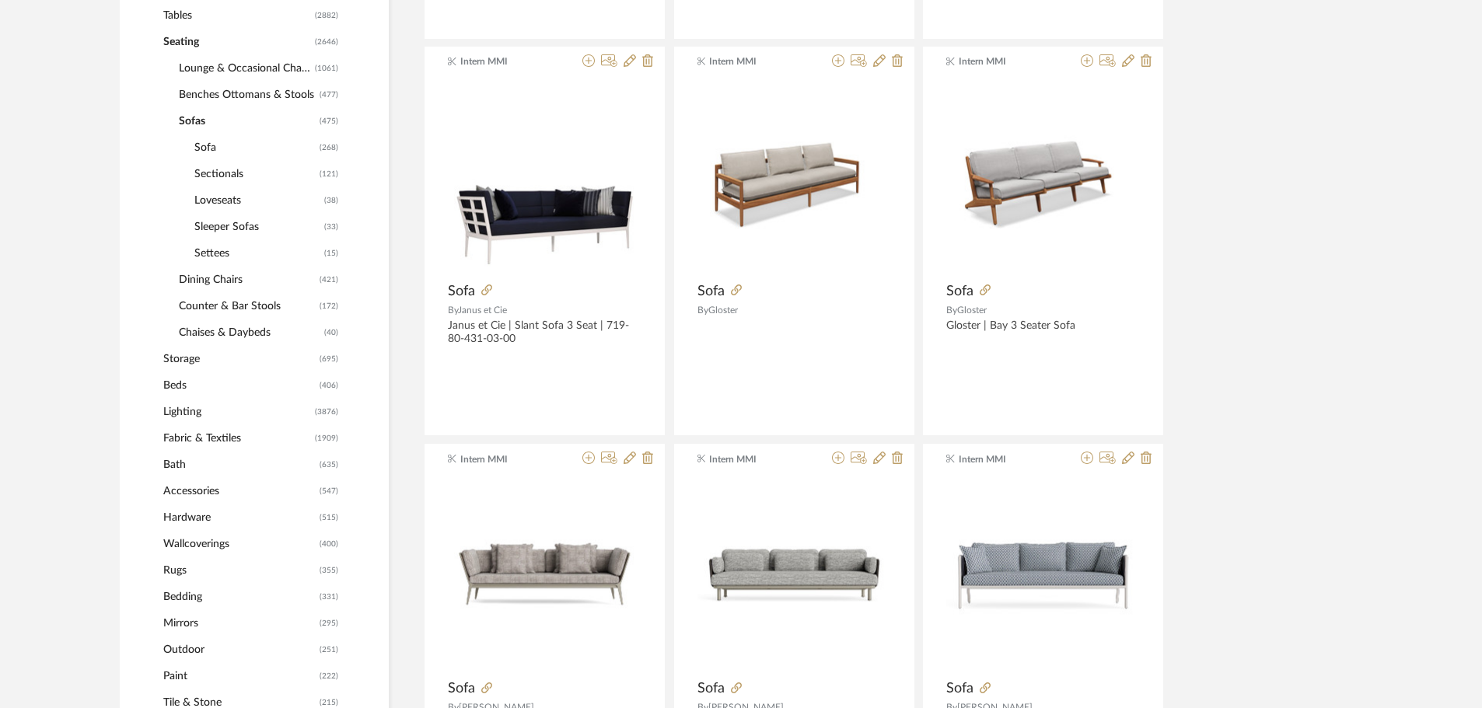
scroll to position [700, 0]
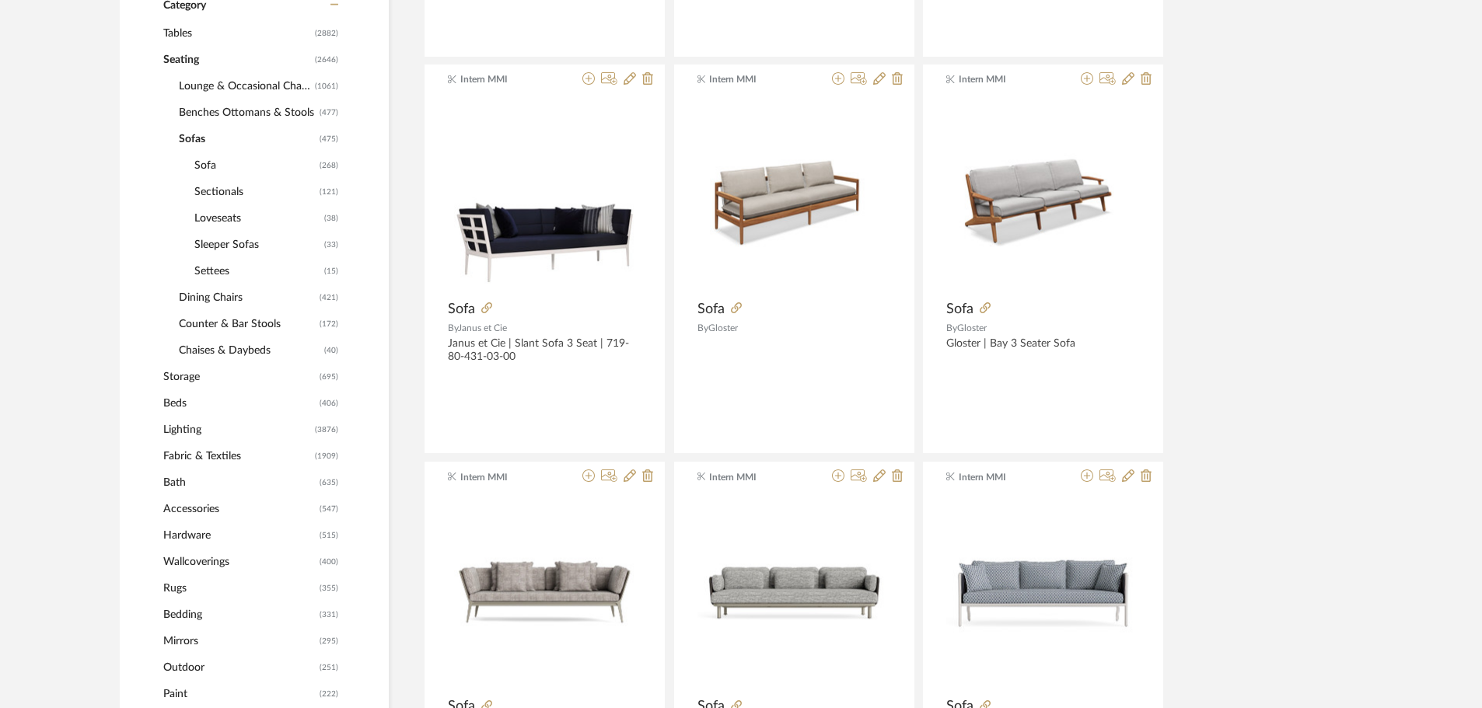
click at [212, 86] on span "Lounge & Occasional Chairs" at bounding box center [245, 86] width 132 height 26
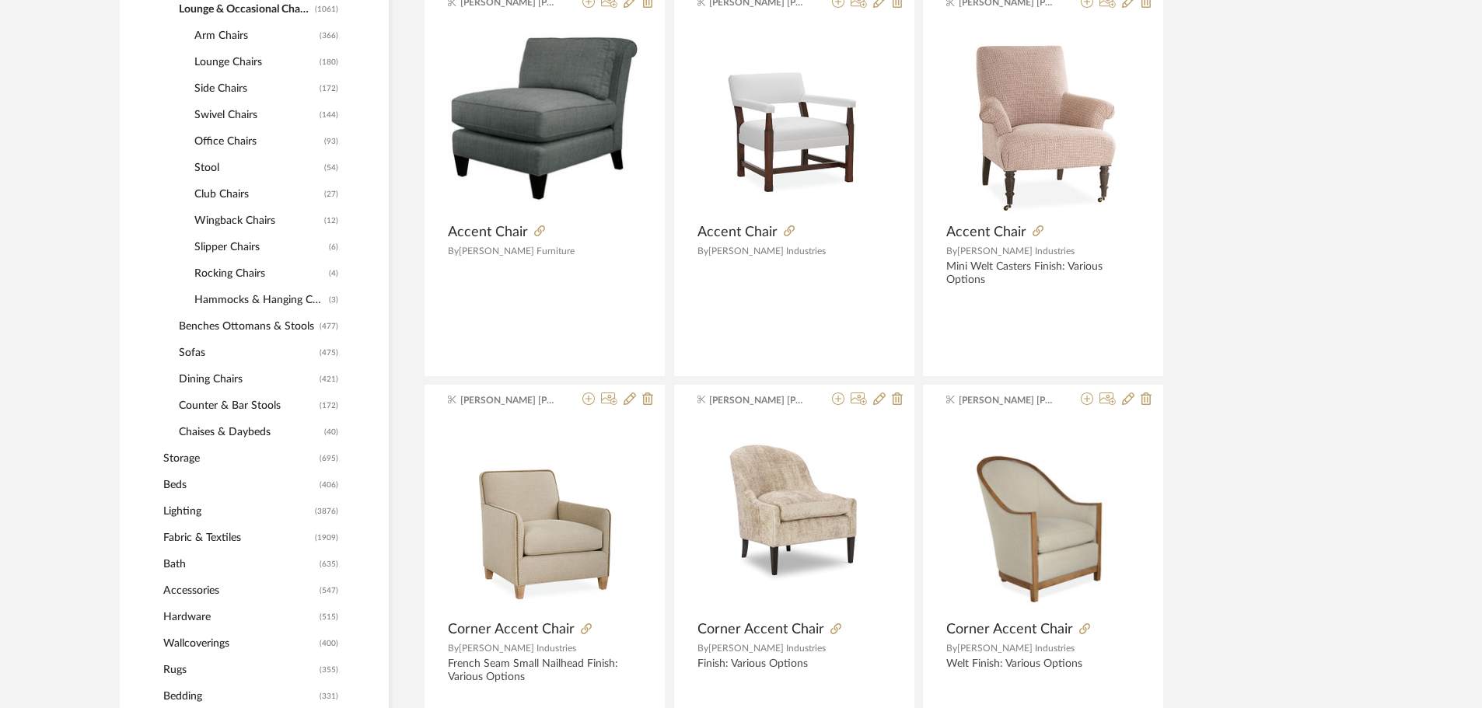
scroll to position [777, 0]
click at [588, 402] on icon at bounding box center [588, 398] width 12 height 12
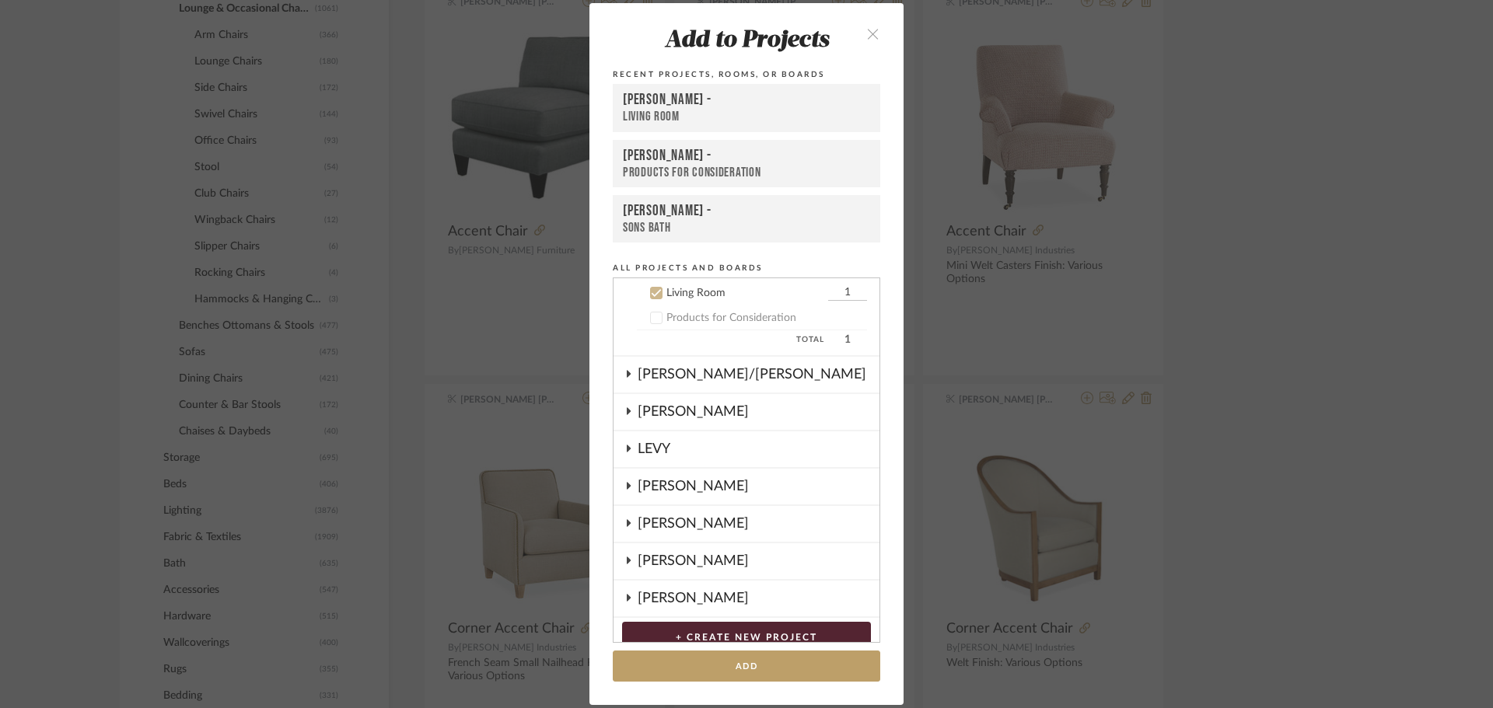
scroll to position [162, 0]
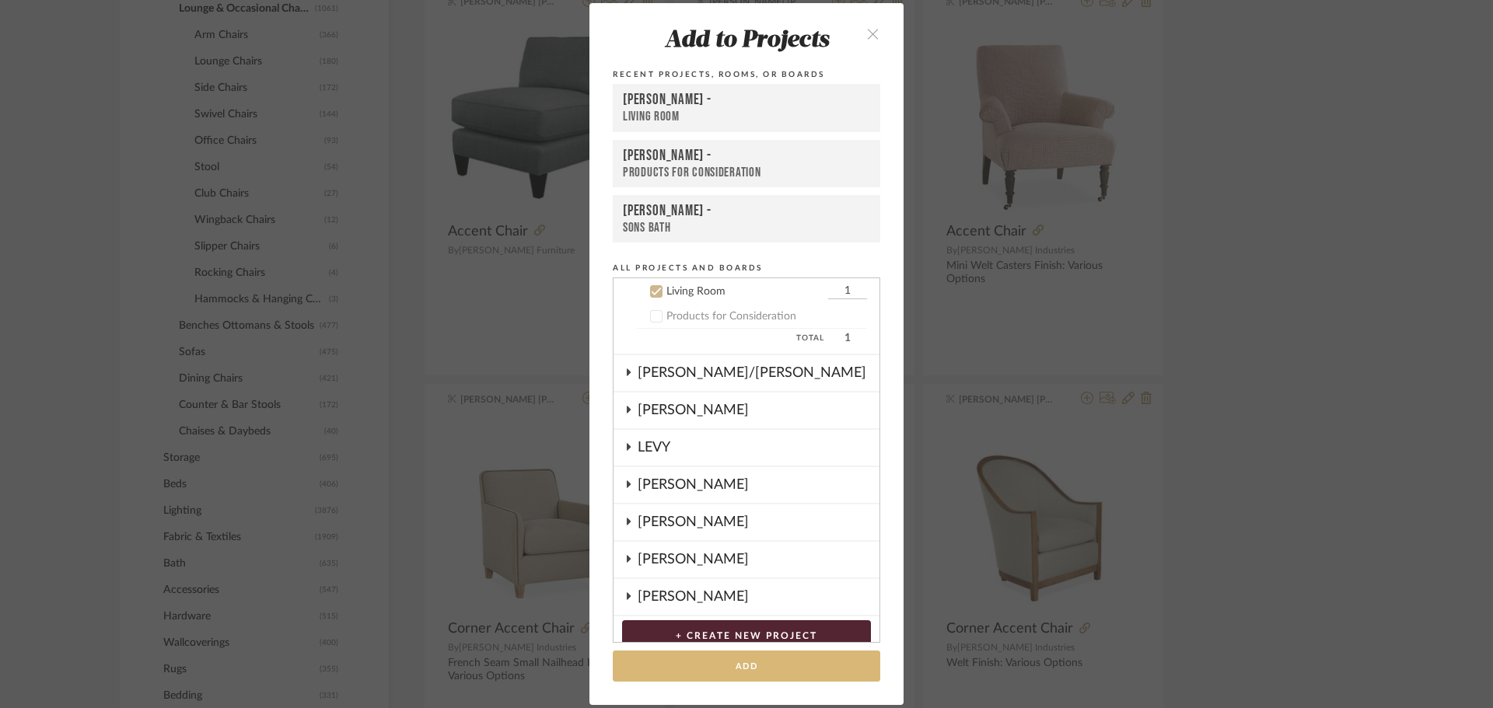
click at [767, 666] on button "Add" at bounding box center [746, 667] width 267 height 32
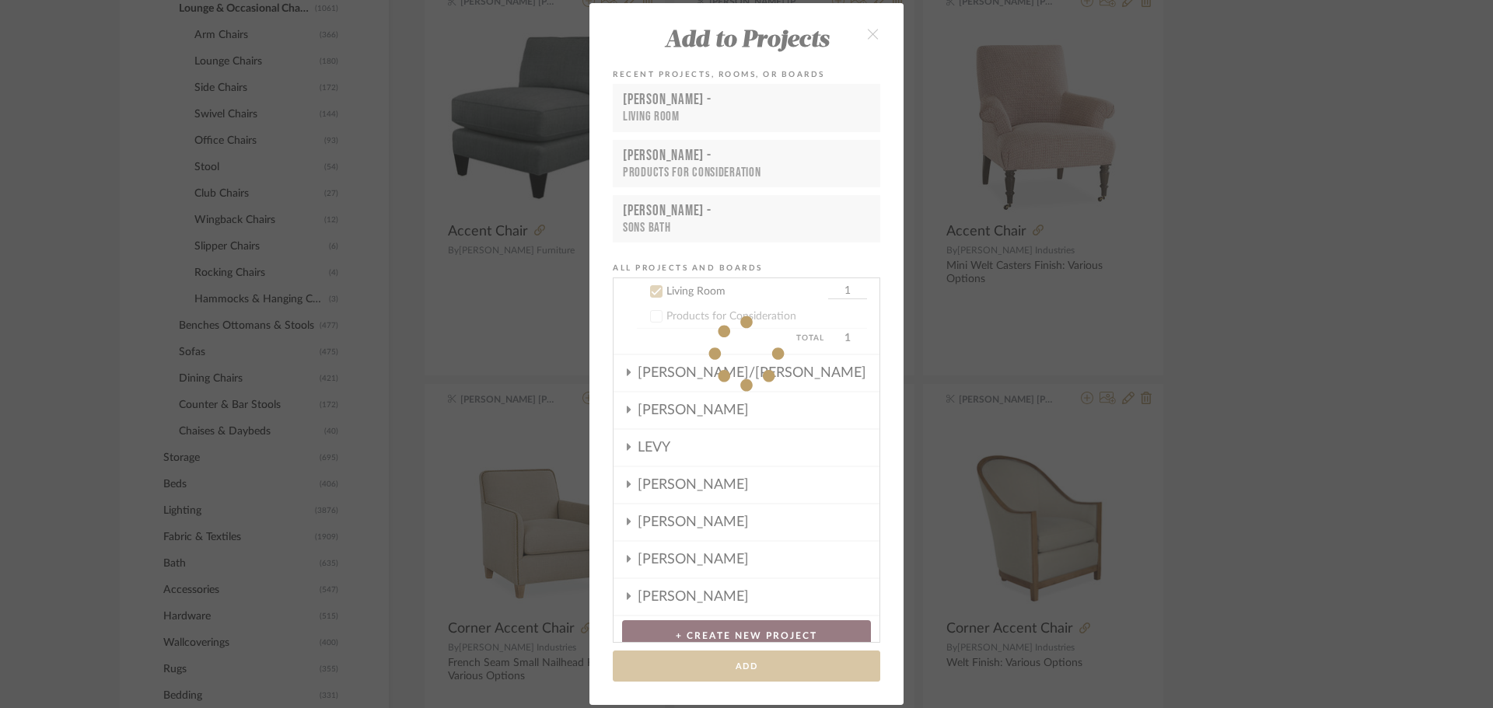
click at [1305, 246] on div "Add to Projects Recent Projects, Rooms, or Boards [PERSON_NAME] - Living Room […" at bounding box center [746, 354] width 1493 height 708
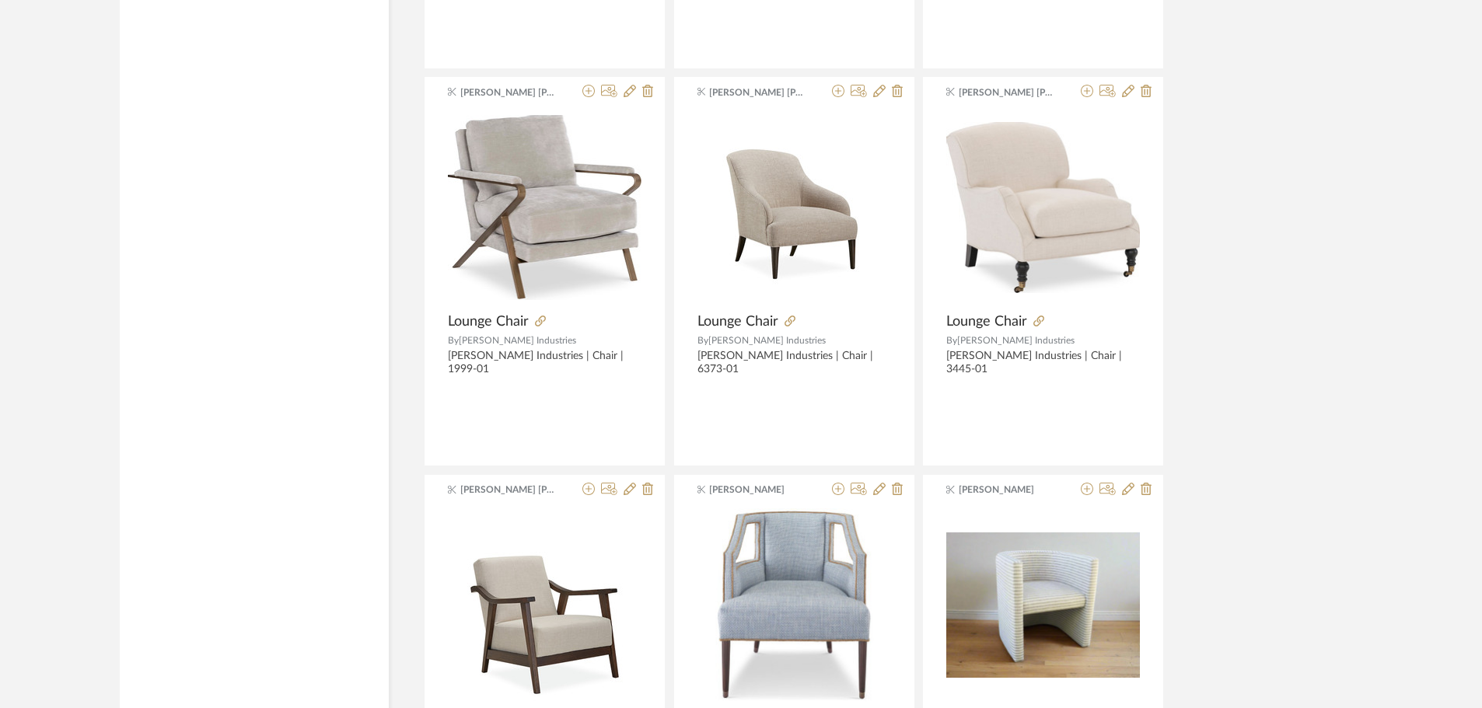
scroll to position [3499, 0]
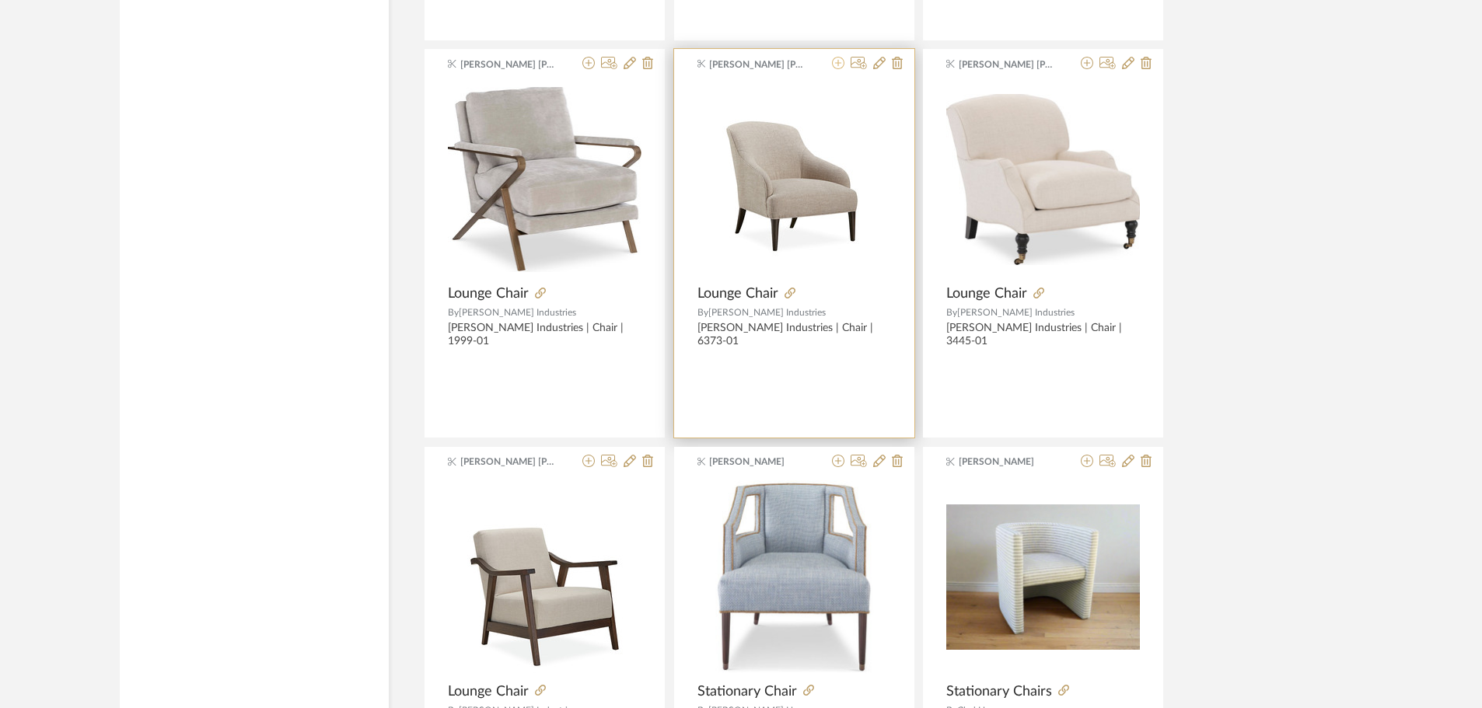
click at [836, 63] on icon at bounding box center [838, 63] width 12 height 12
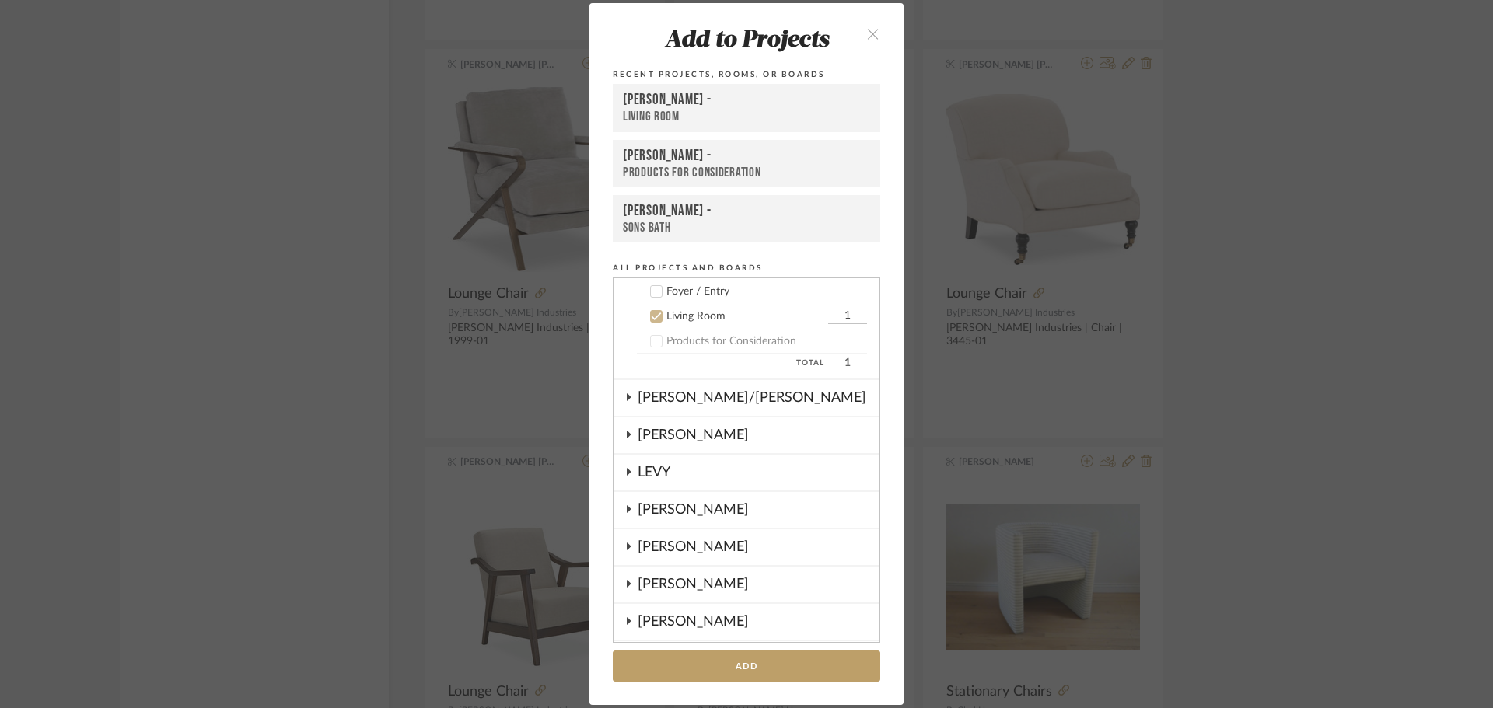
scroll to position [162, 0]
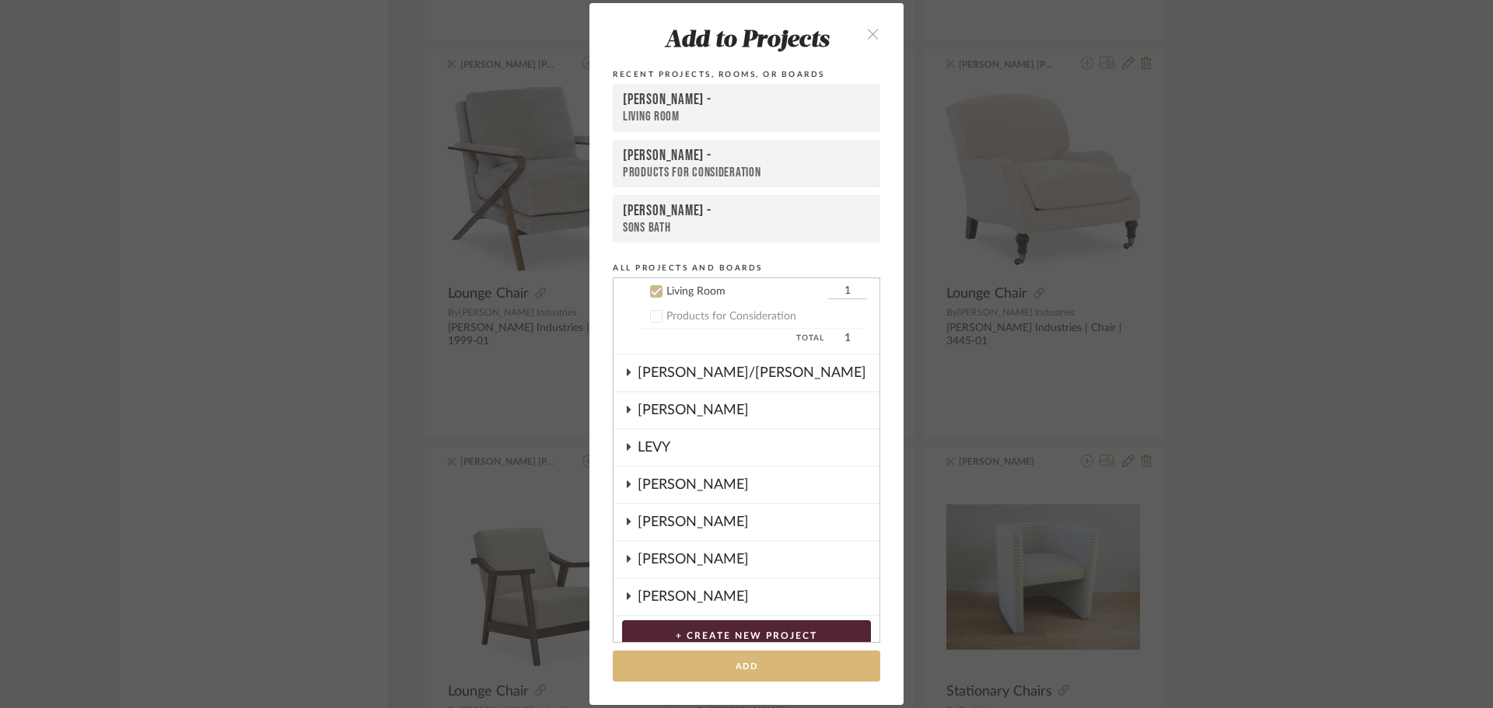
click at [726, 665] on button "Add" at bounding box center [746, 667] width 267 height 32
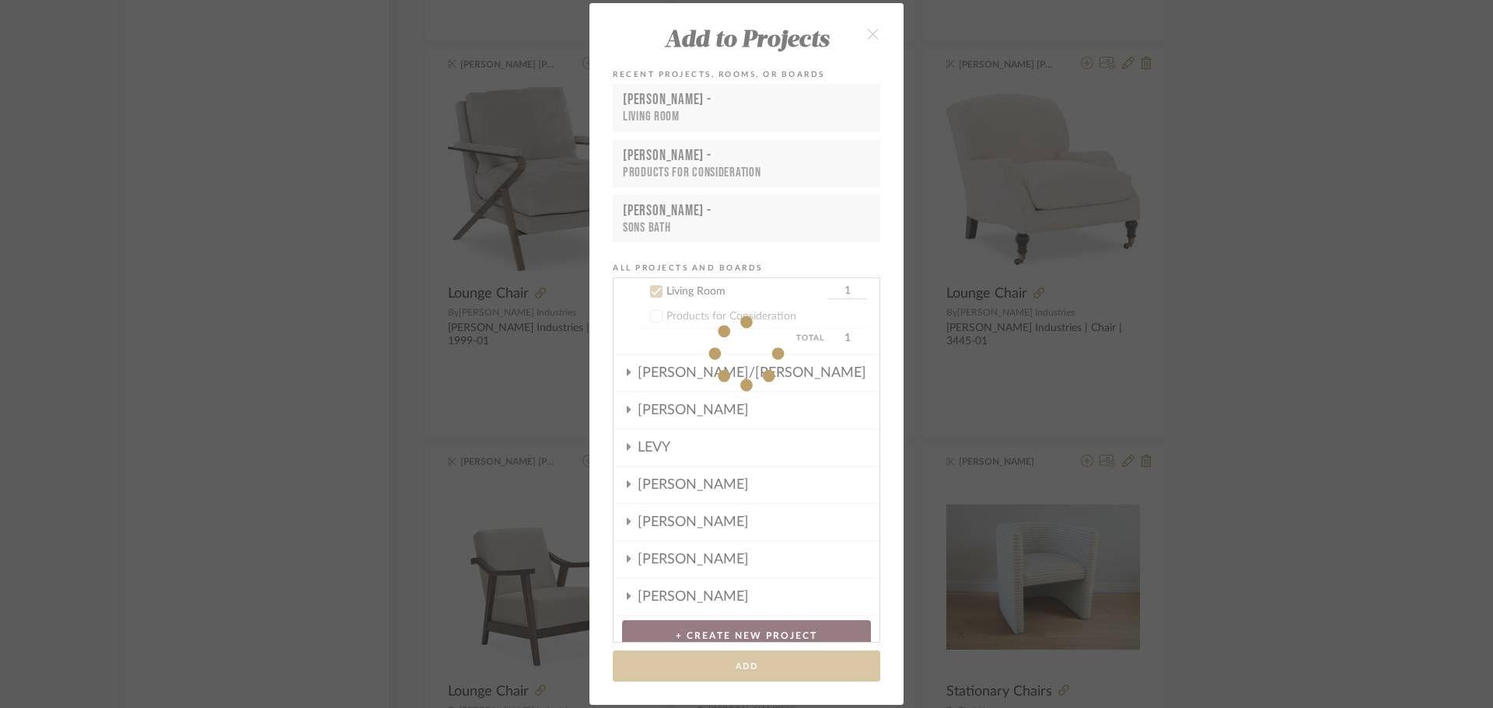
click at [1313, 342] on div "Add to Projects Recent Projects, Rooms, or Boards [PERSON_NAME] - Living Room […" at bounding box center [746, 354] width 1493 height 708
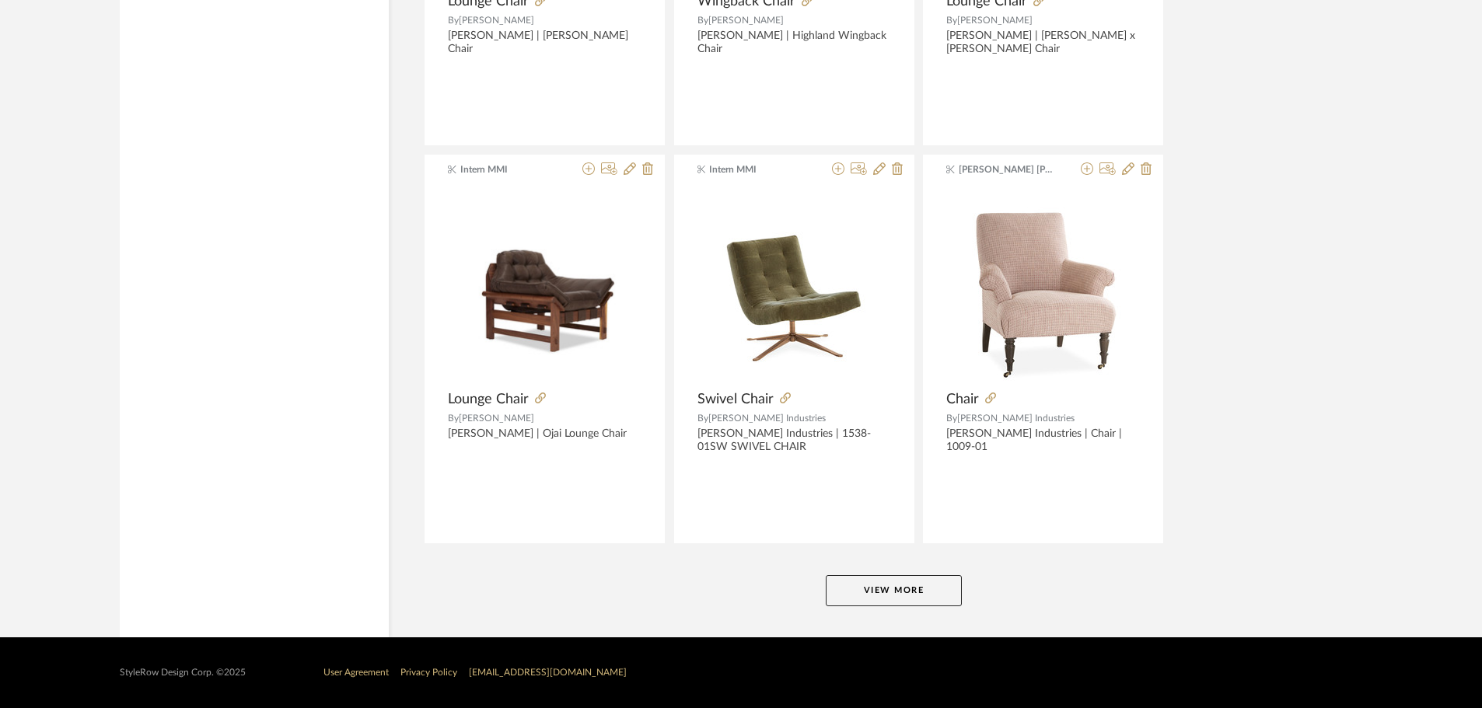
scroll to position [4587, 0]
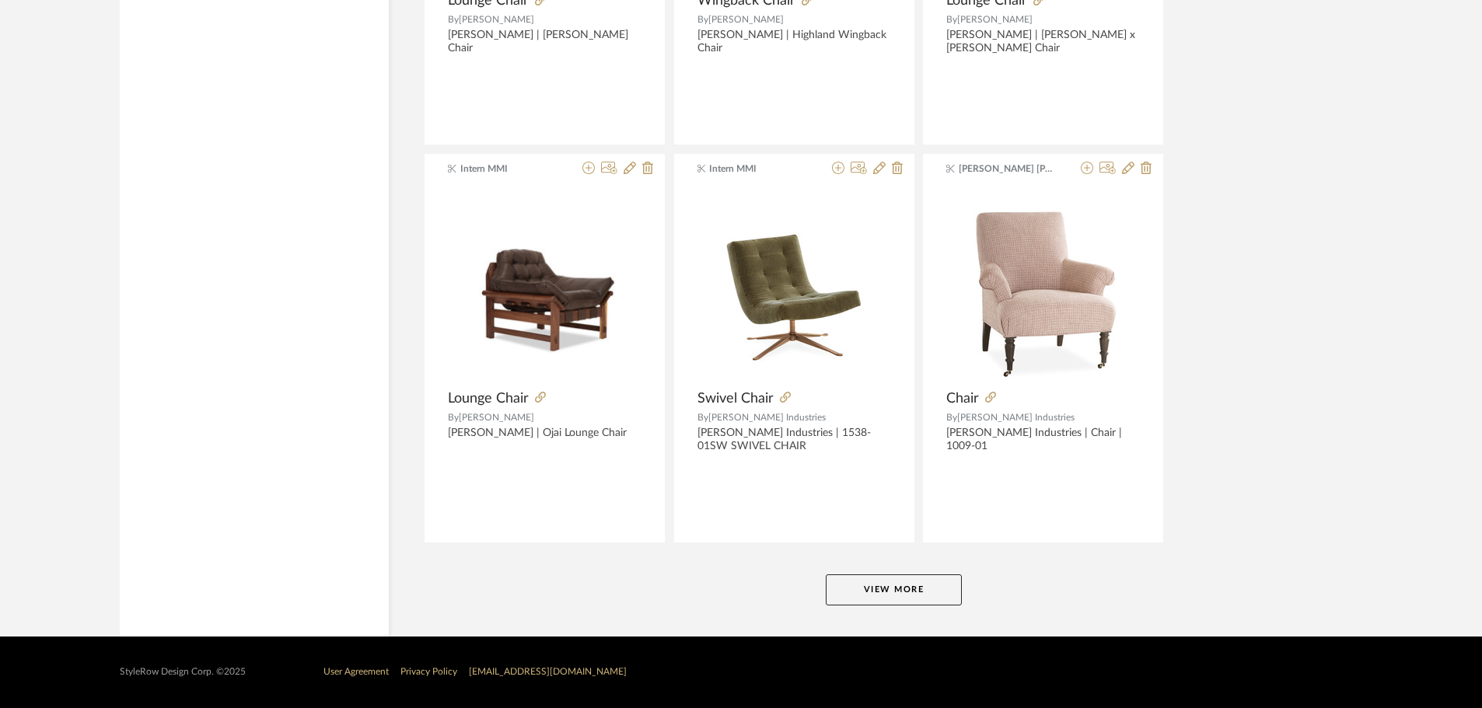
click at [891, 575] on button "View More" at bounding box center [894, 590] width 136 height 31
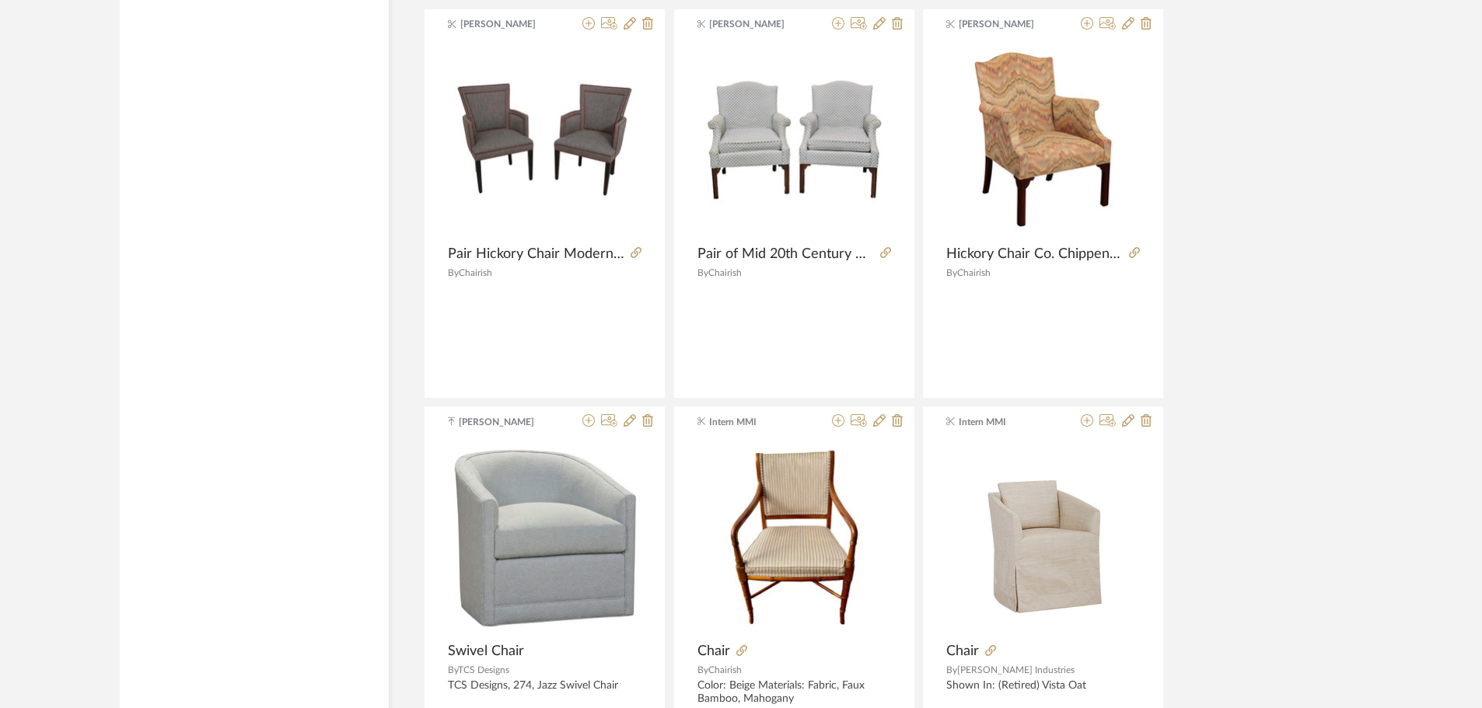
scroll to position [8241, 0]
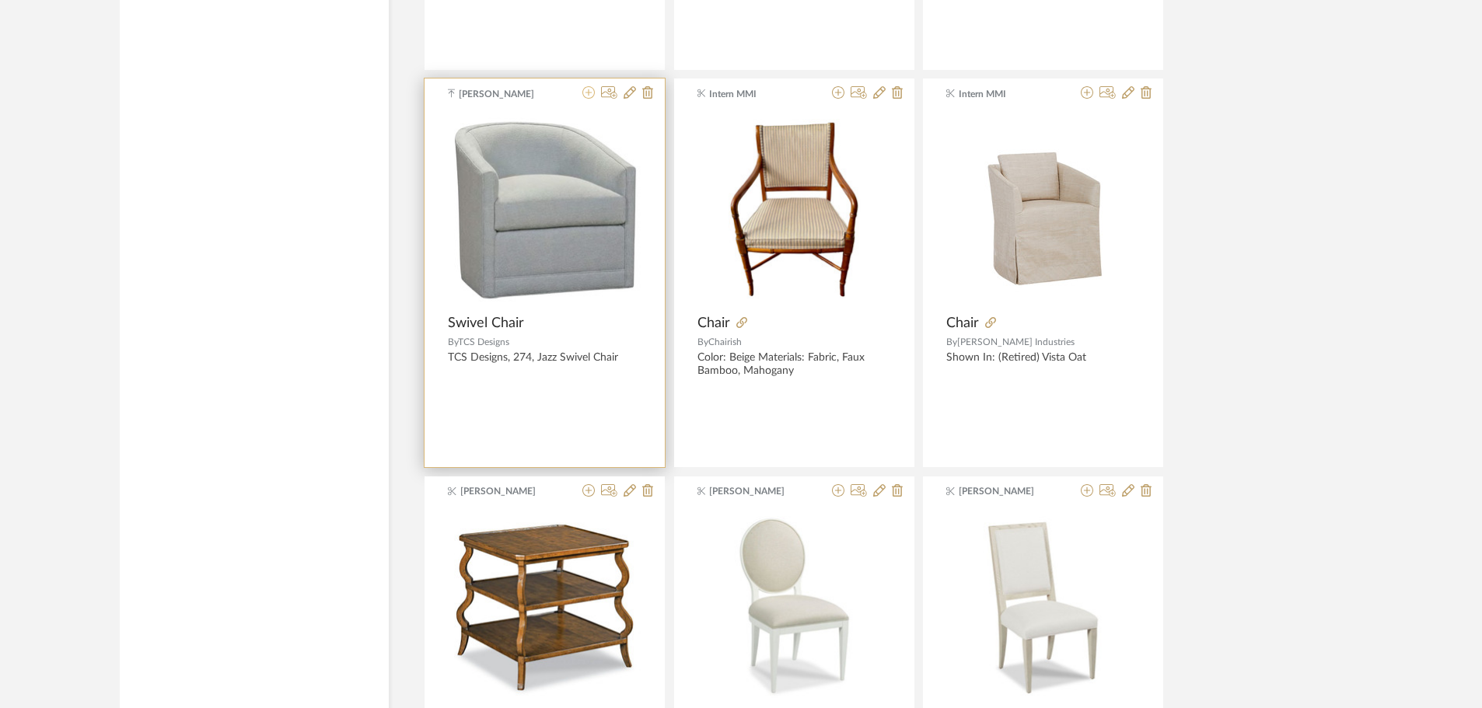
click at [591, 92] on icon at bounding box center [588, 92] width 12 height 12
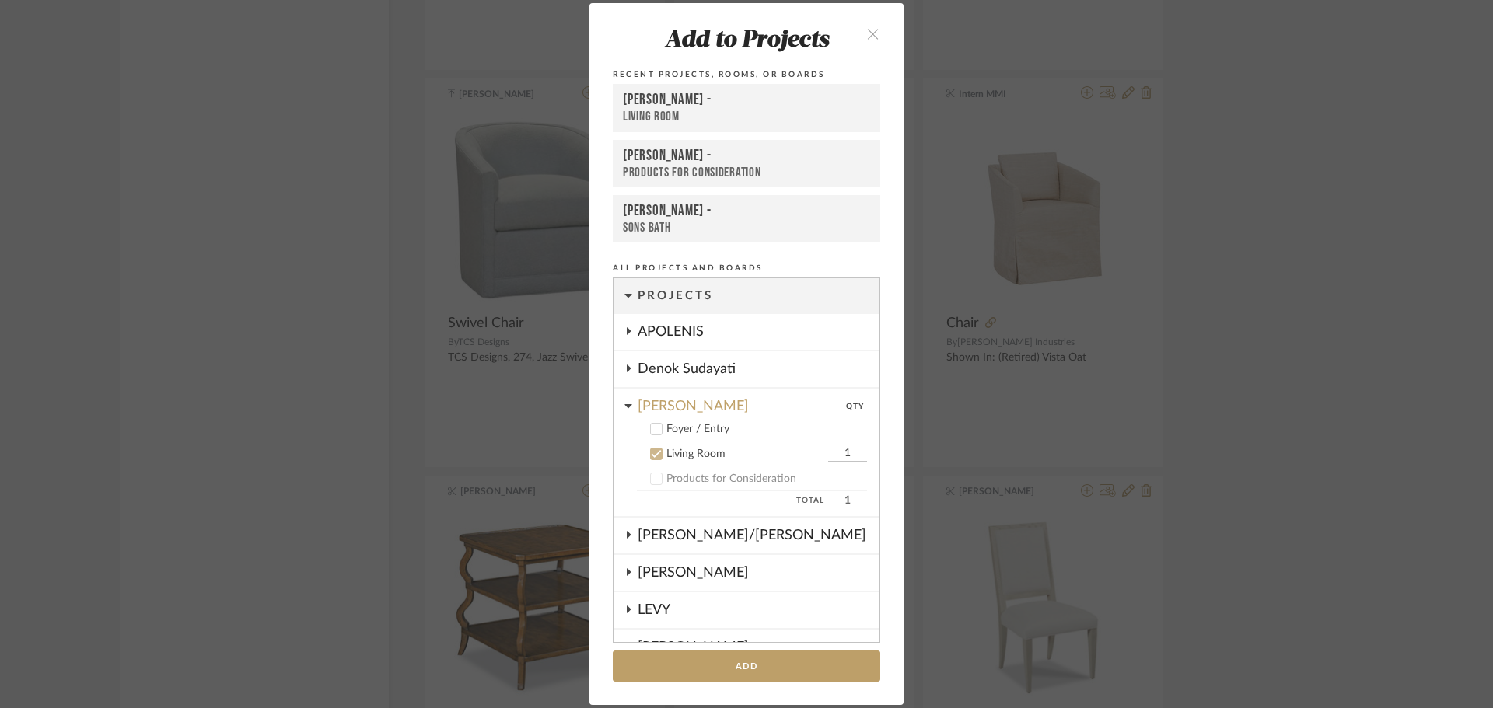
scroll to position [162, 0]
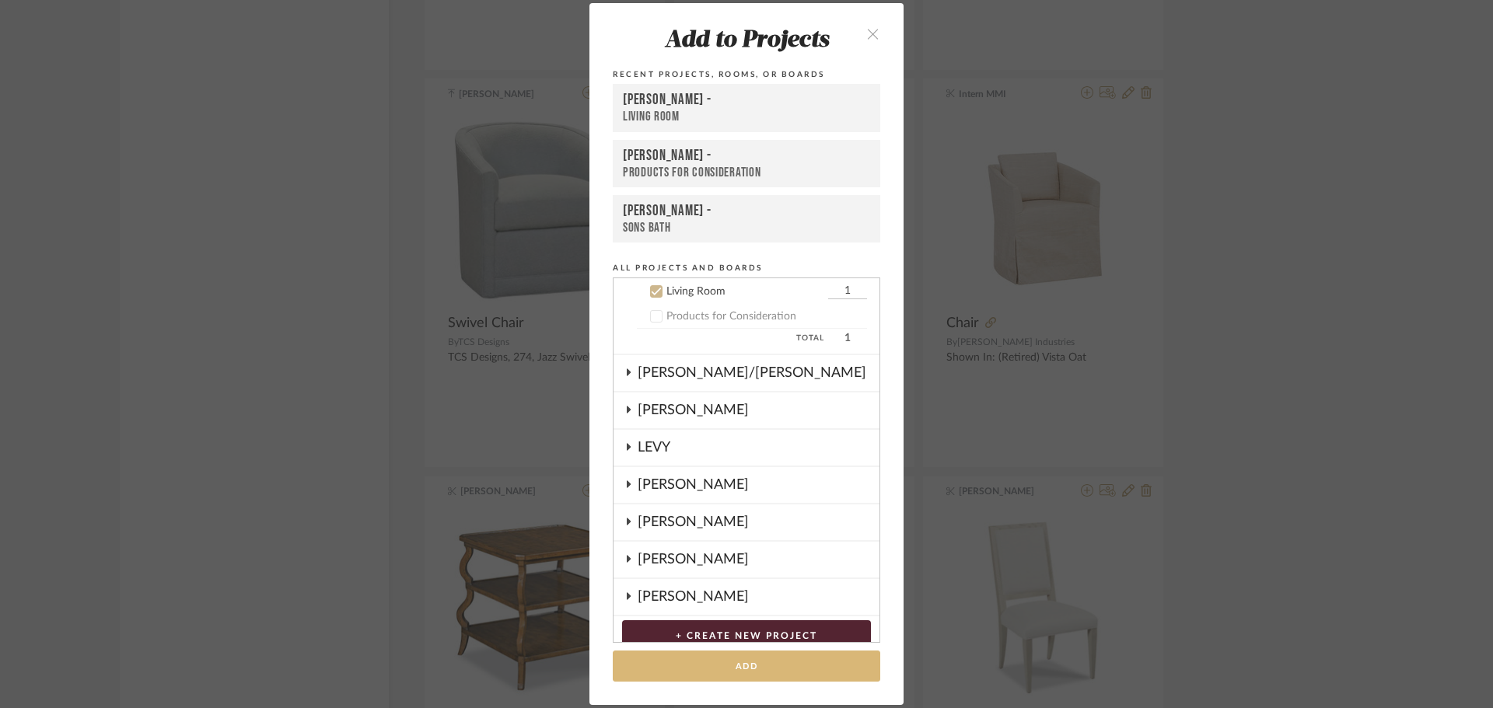
click at [812, 667] on button "Add" at bounding box center [746, 667] width 267 height 32
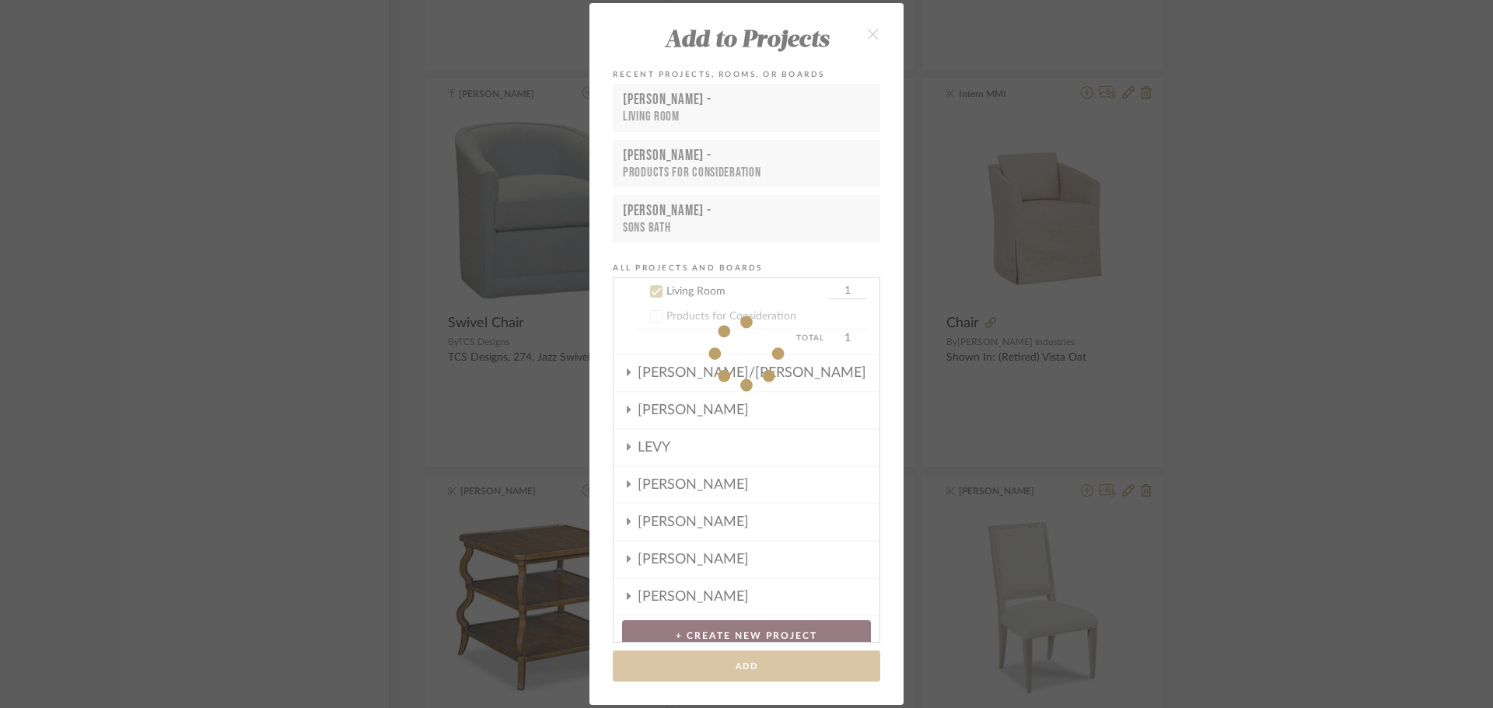
click at [1338, 305] on div "Add to Projects Recent Projects, Rooms, or Boards [PERSON_NAME] - Living Room […" at bounding box center [746, 354] width 1493 height 708
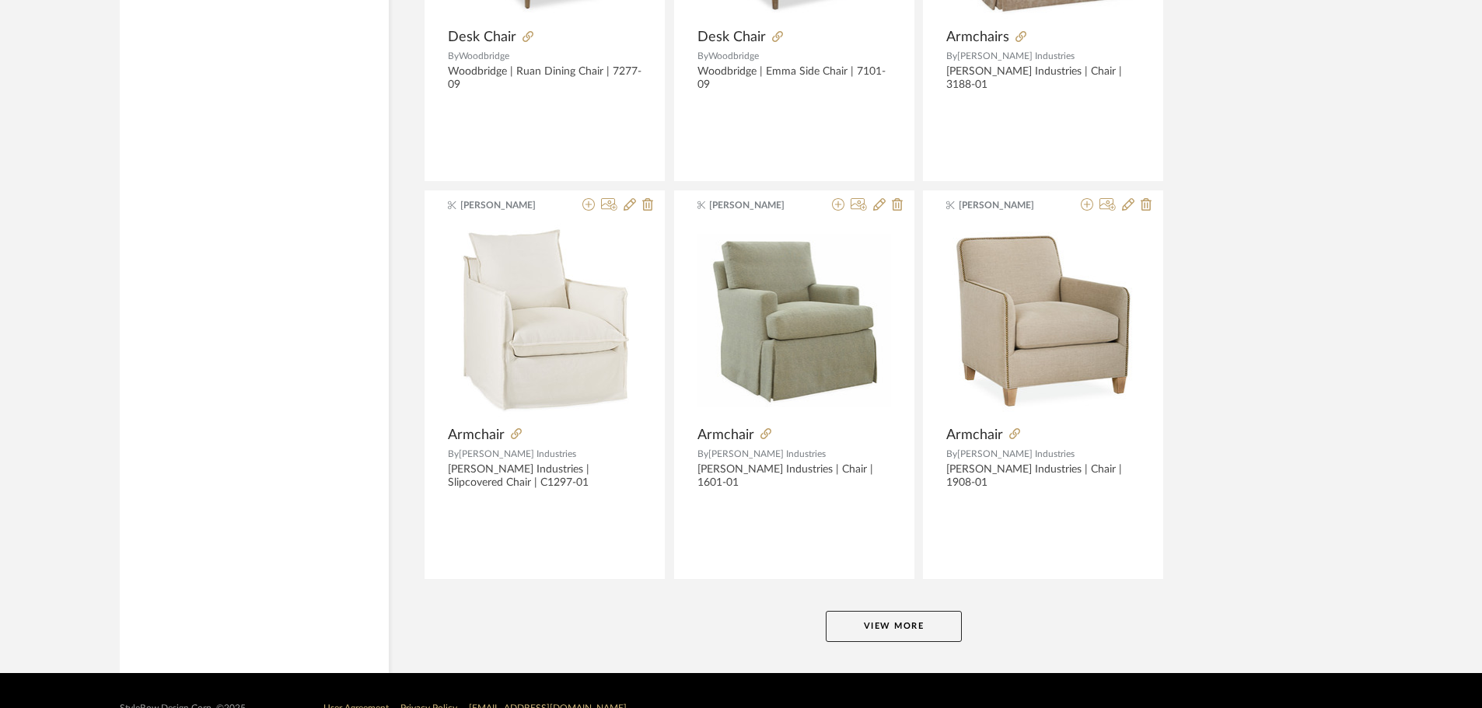
scroll to position [9330, 0]
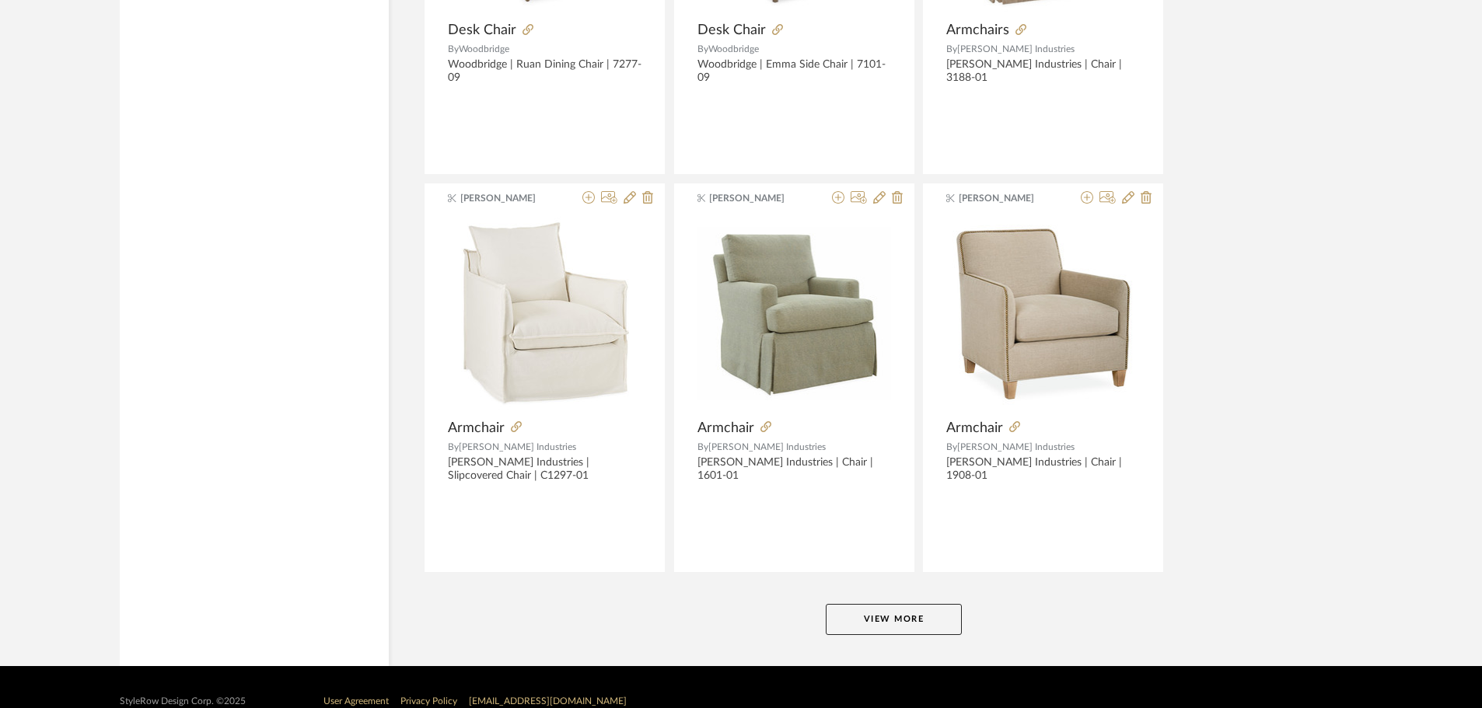
click at [908, 626] on button "View More" at bounding box center [894, 619] width 136 height 31
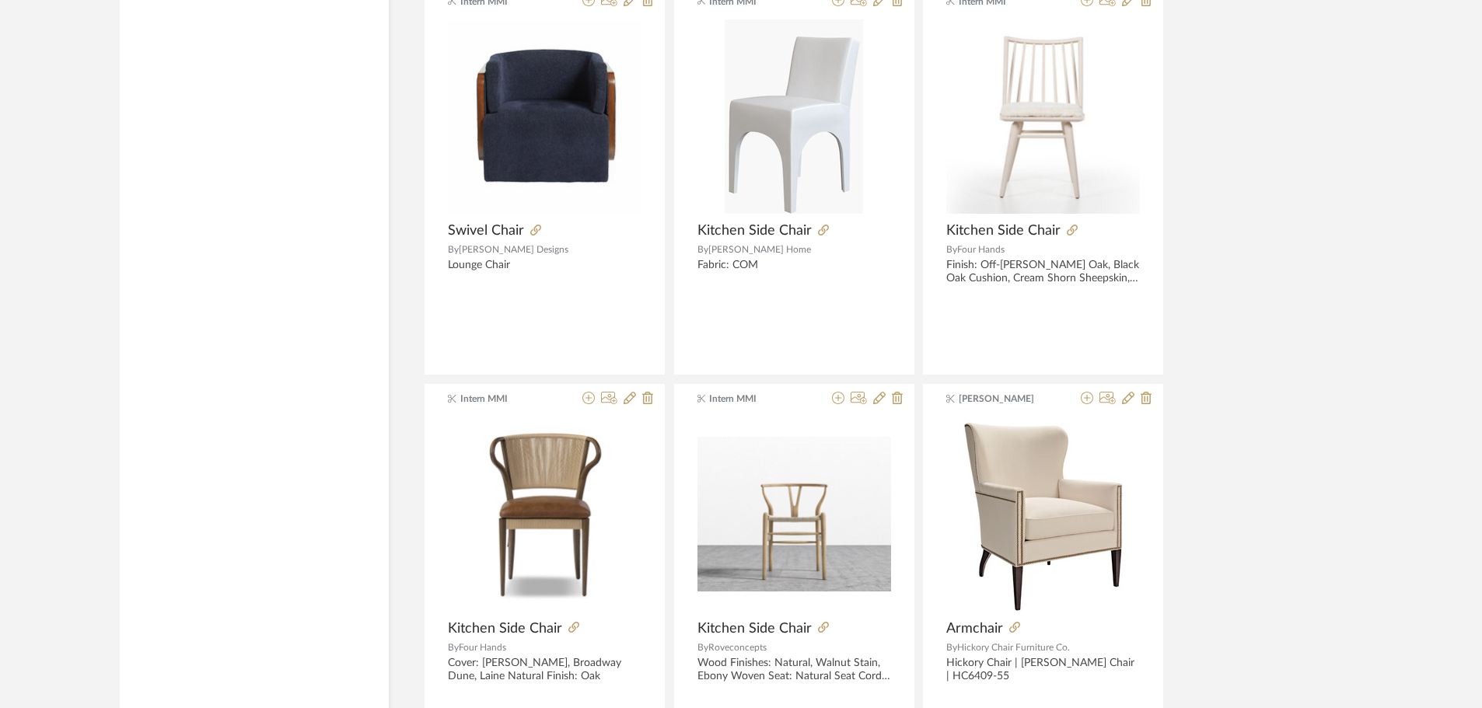
scroll to position [11007, 0]
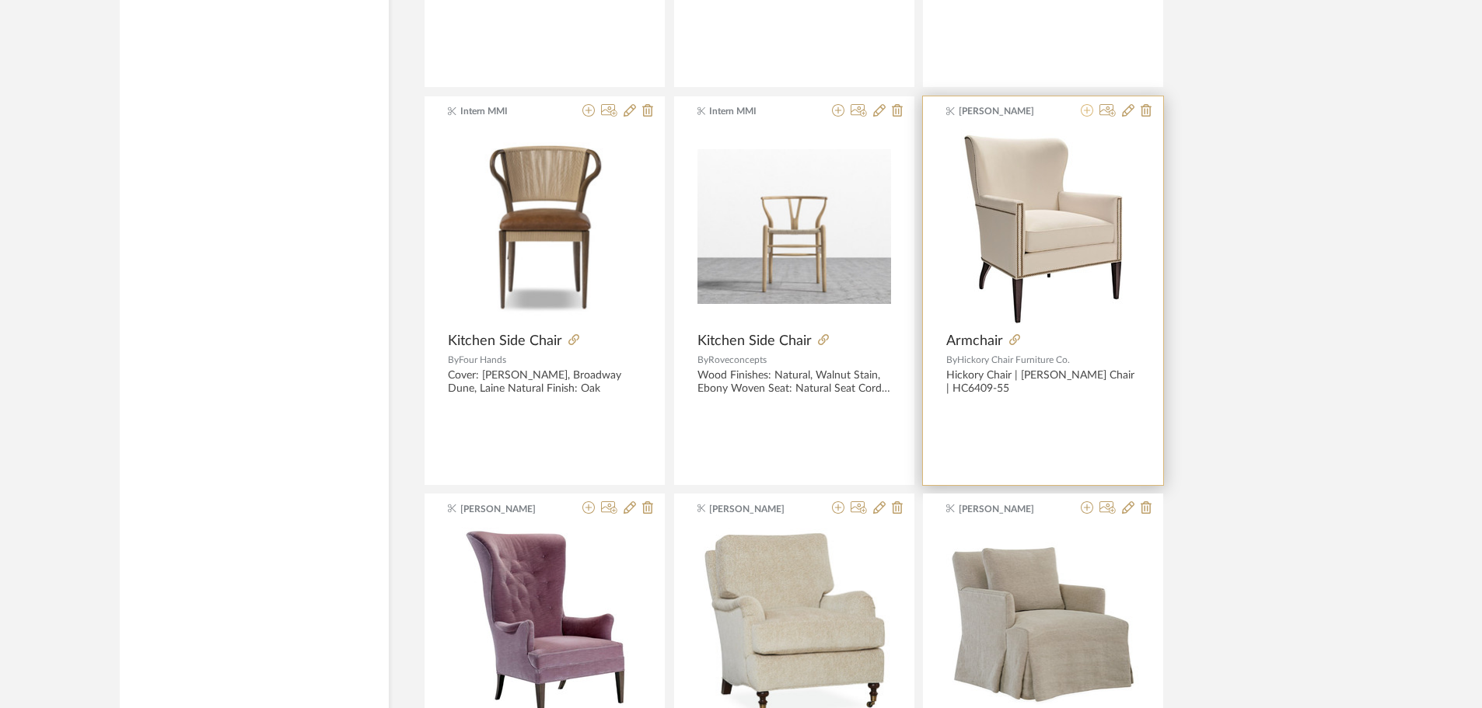
click at [1087, 113] on icon at bounding box center [1087, 110] width 12 height 12
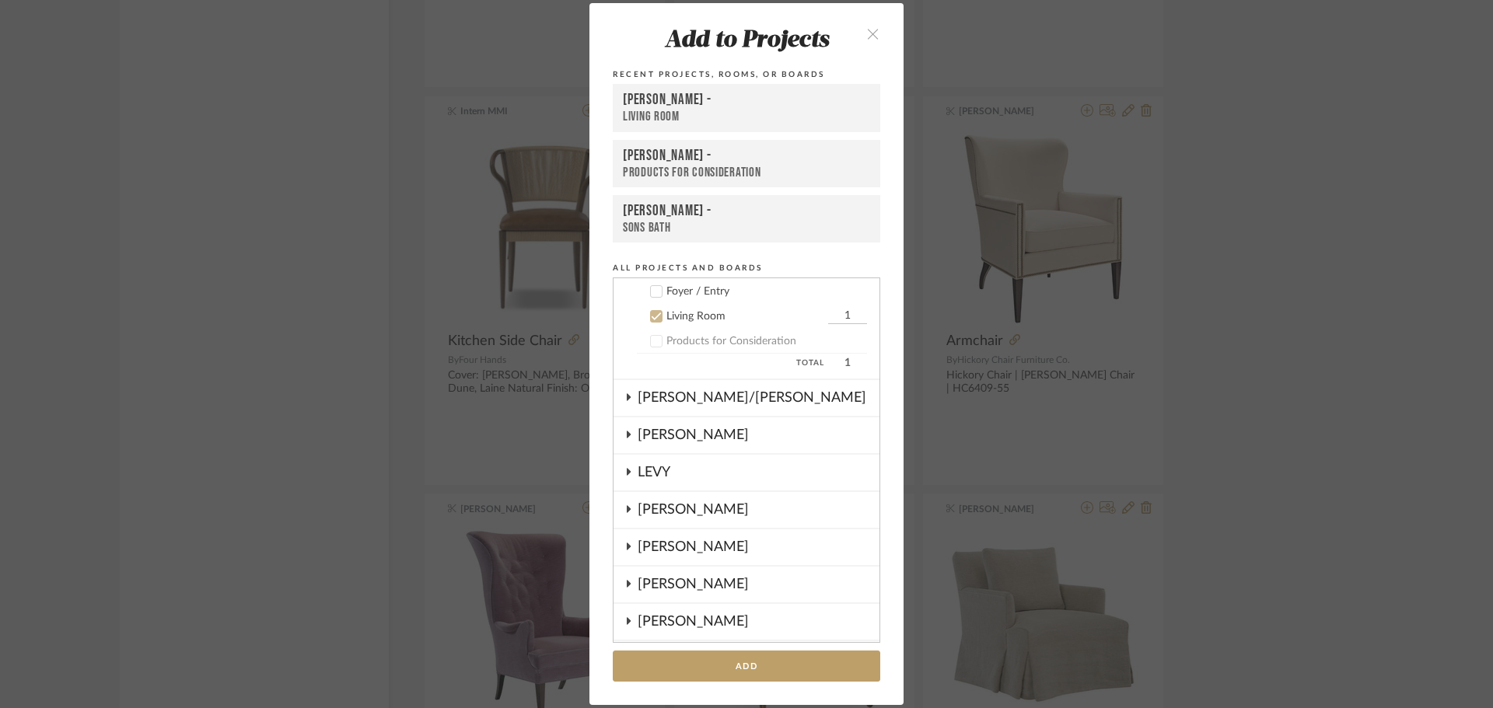
scroll to position [162, 0]
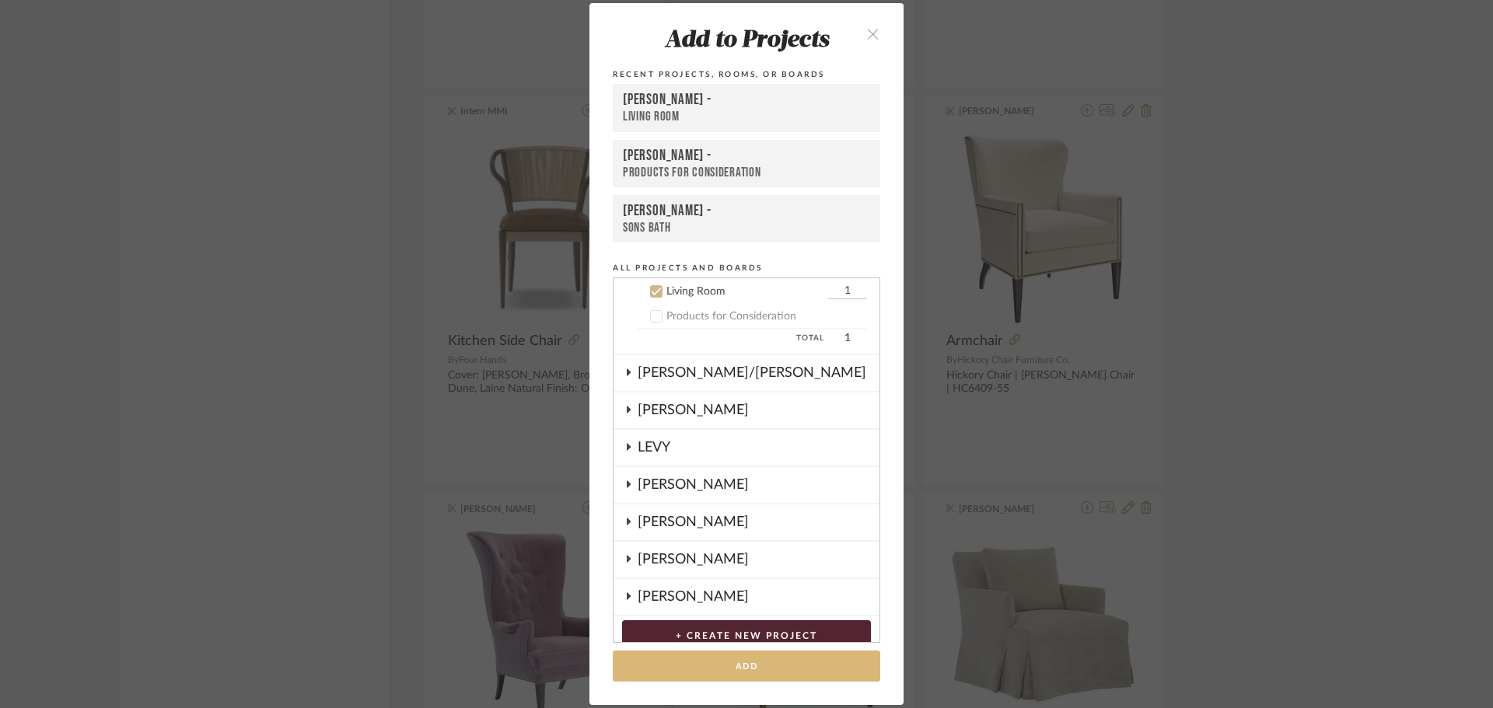
drag, startPoint x: 788, startPoint y: 670, endPoint x: 1225, endPoint y: 491, distance: 472.1
click at [788, 669] on button "Add" at bounding box center [746, 667] width 267 height 32
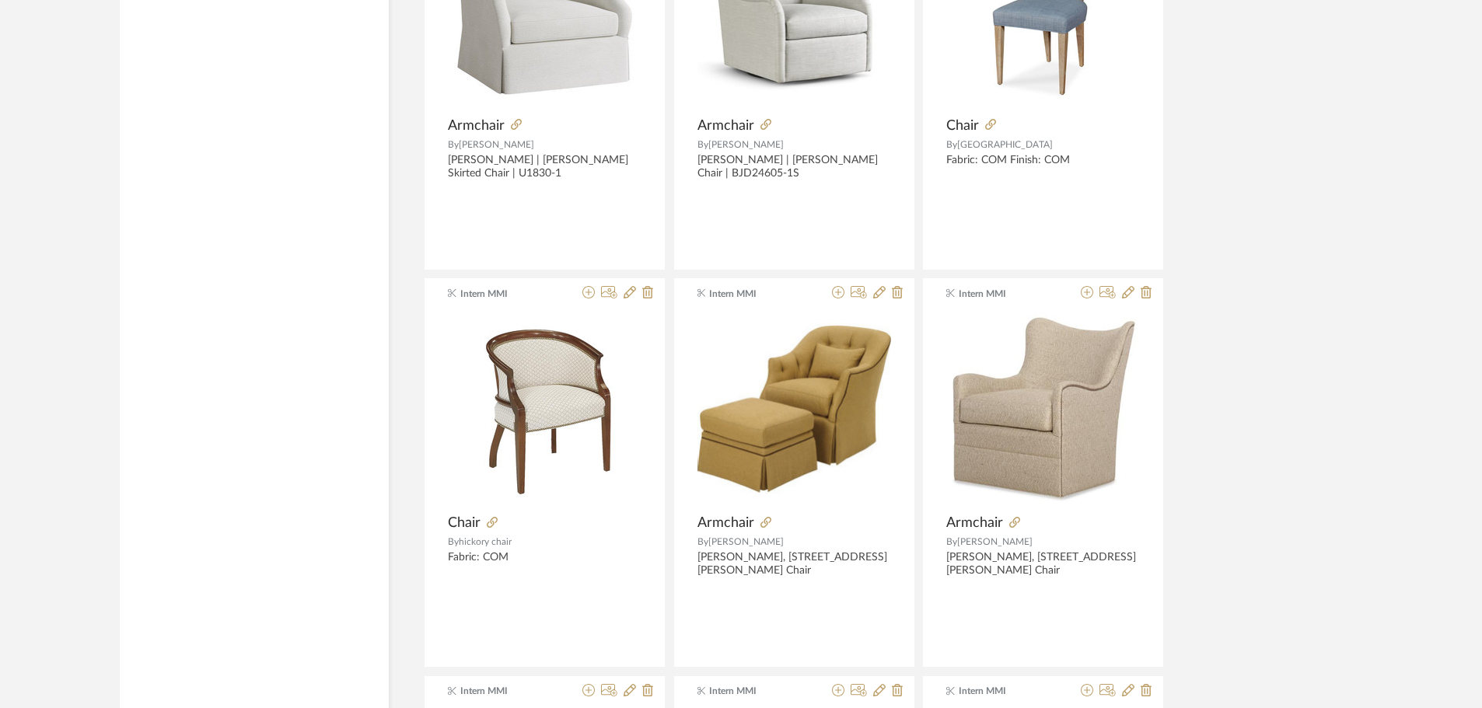
scroll to position [12096, 0]
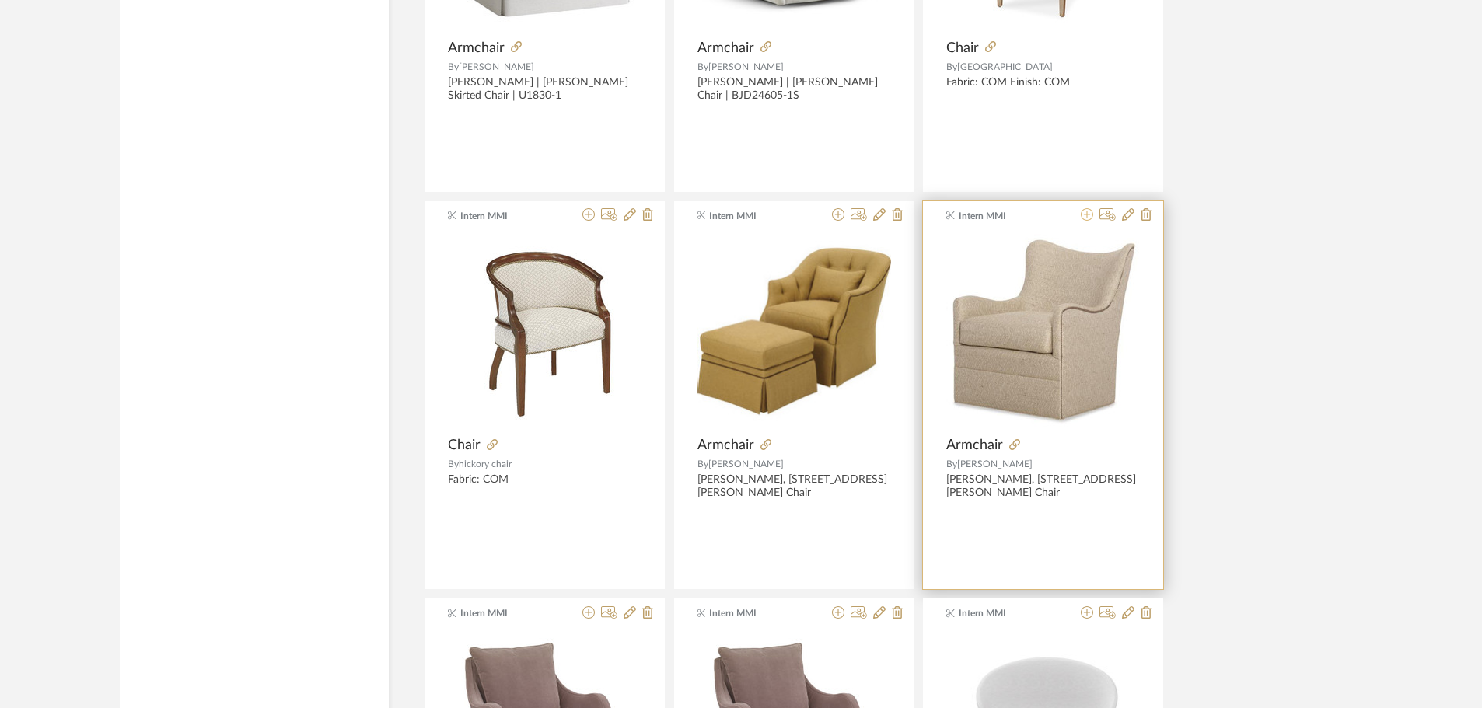
click at [1087, 214] on icon at bounding box center [1087, 214] width 12 height 12
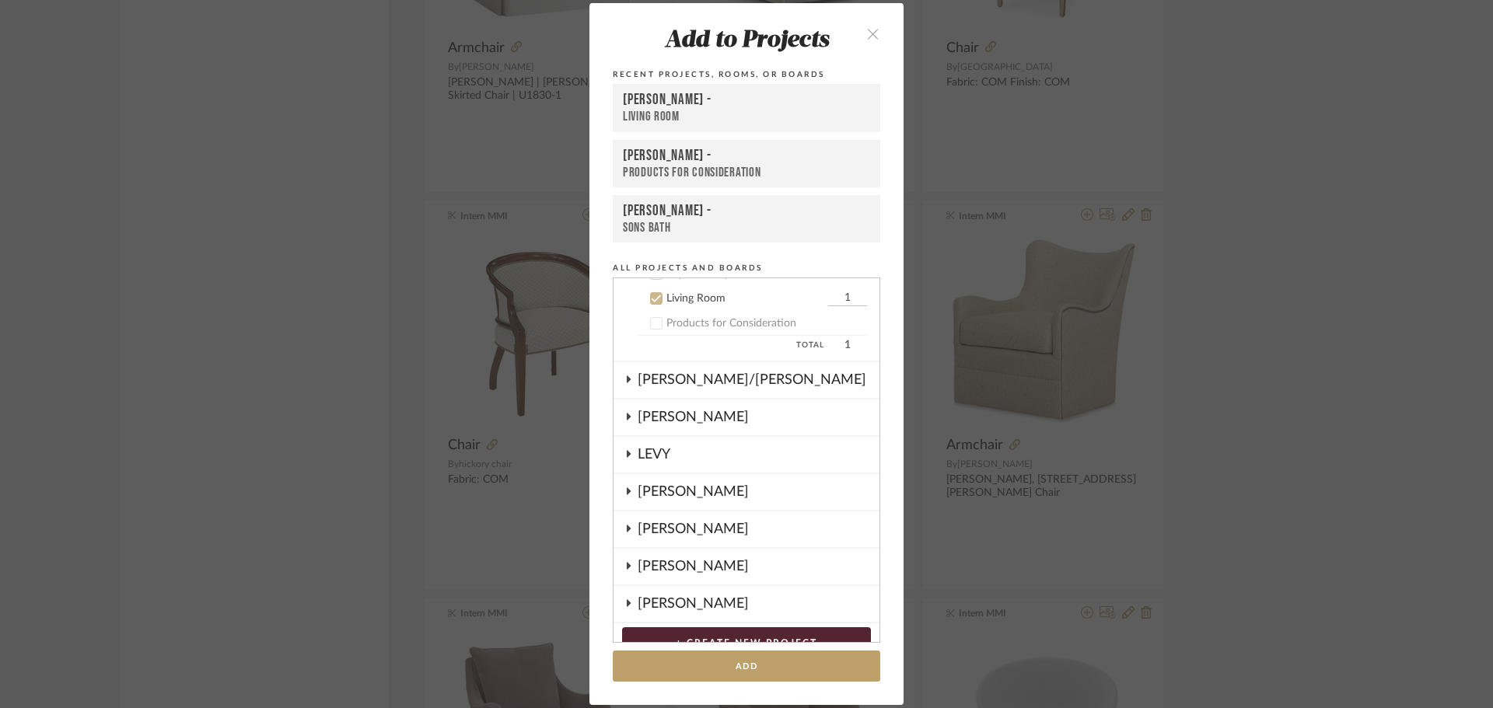
scroll to position [162, 0]
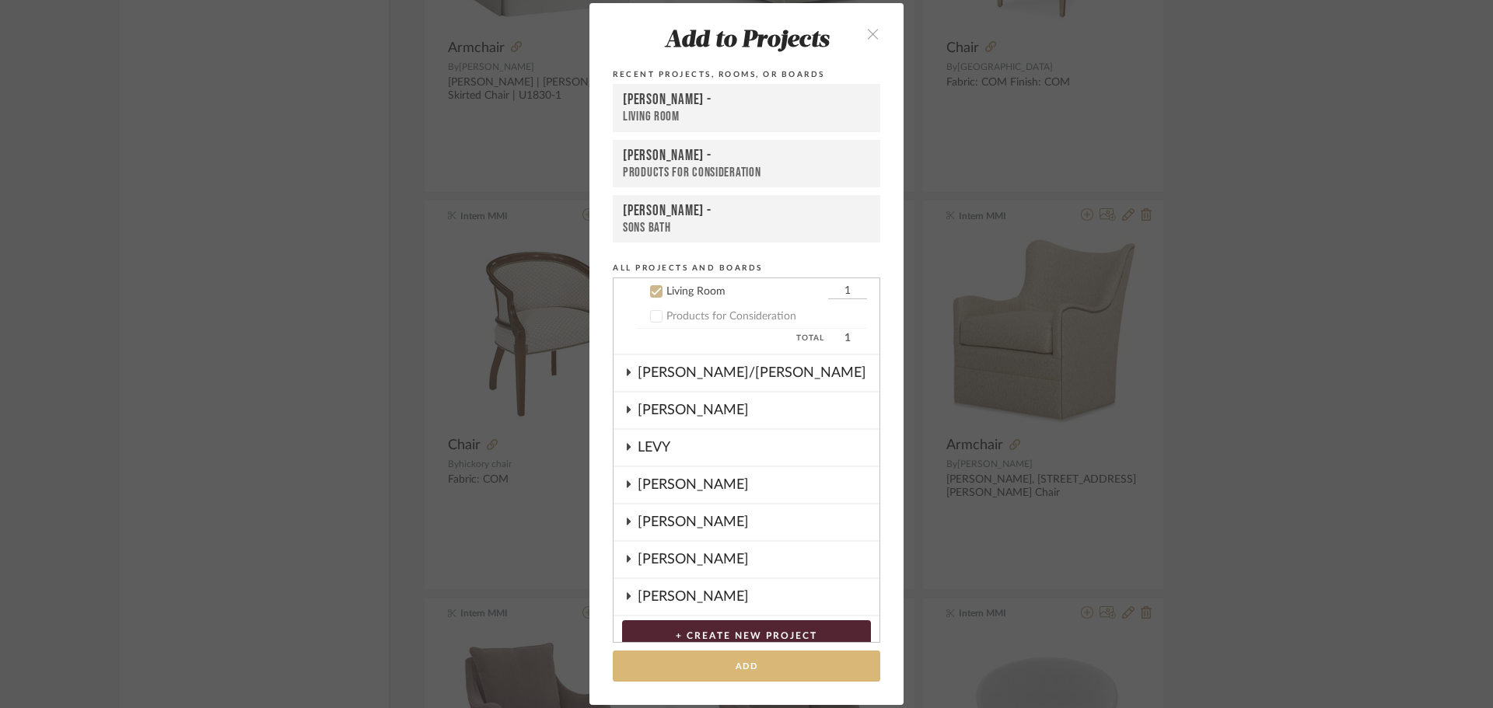
drag, startPoint x: 751, startPoint y: 669, endPoint x: 1046, endPoint y: 571, distance: 311.3
click at [752, 669] on button "Add" at bounding box center [746, 667] width 267 height 32
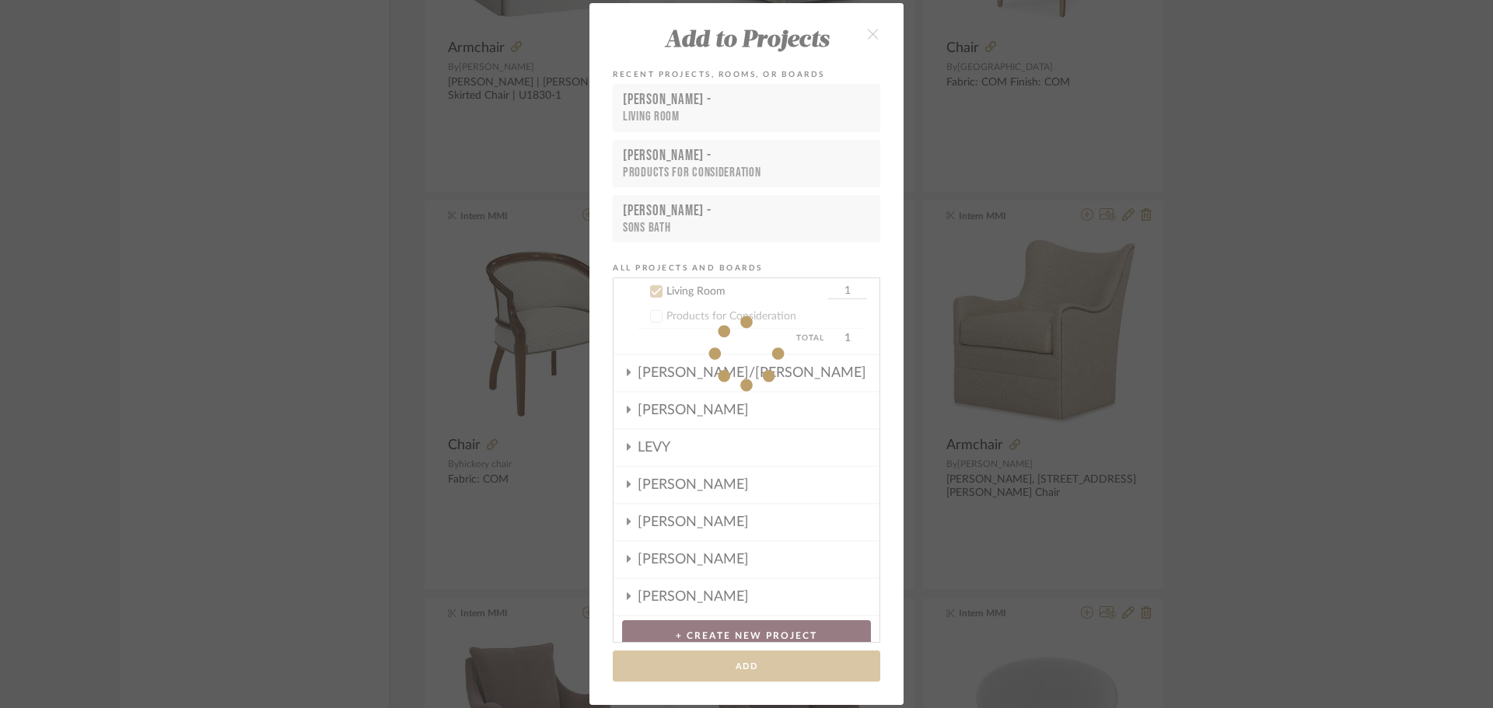
click at [1354, 466] on div "Add to Projects Recent Projects, Rooms, or Boards [PERSON_NAME] - Living Room […" at bounding box center [746, 354] width 1493 height 708
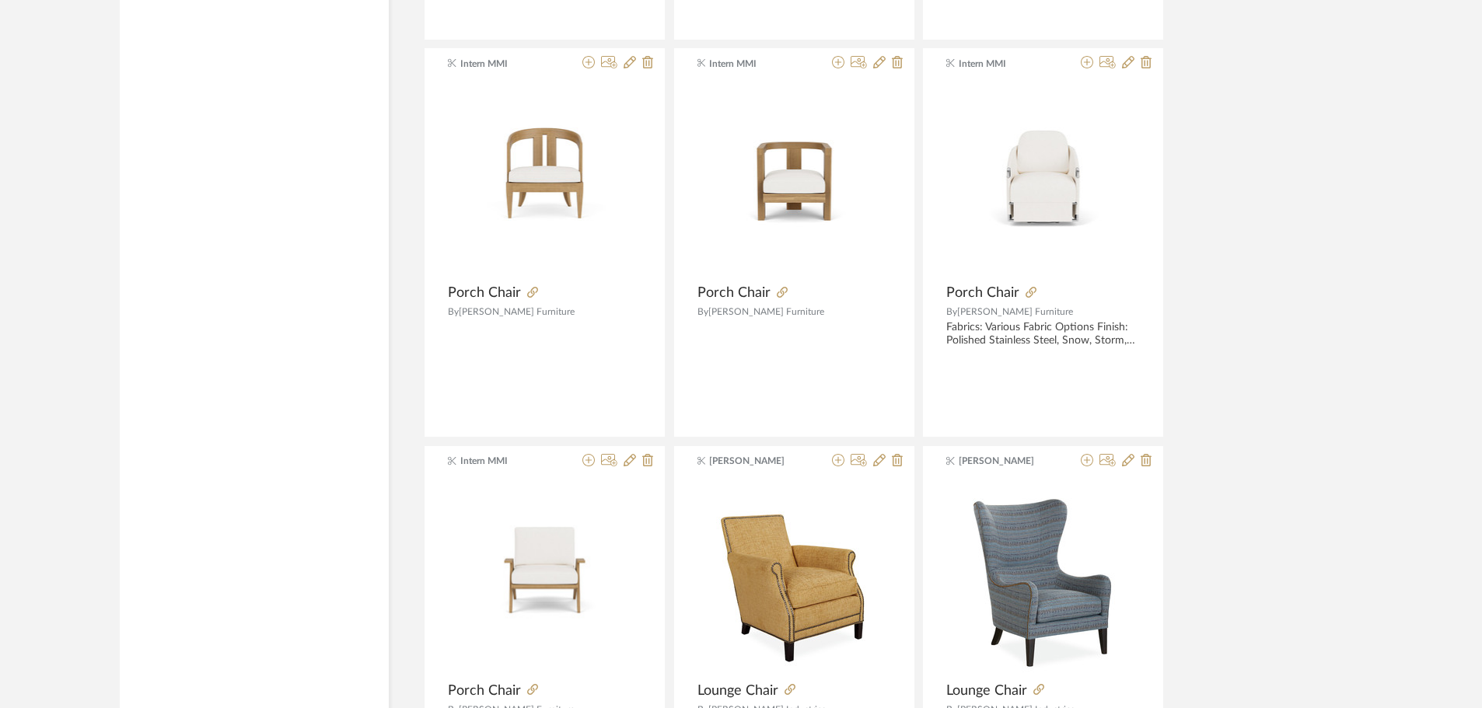
scroll to position [13262, 0]
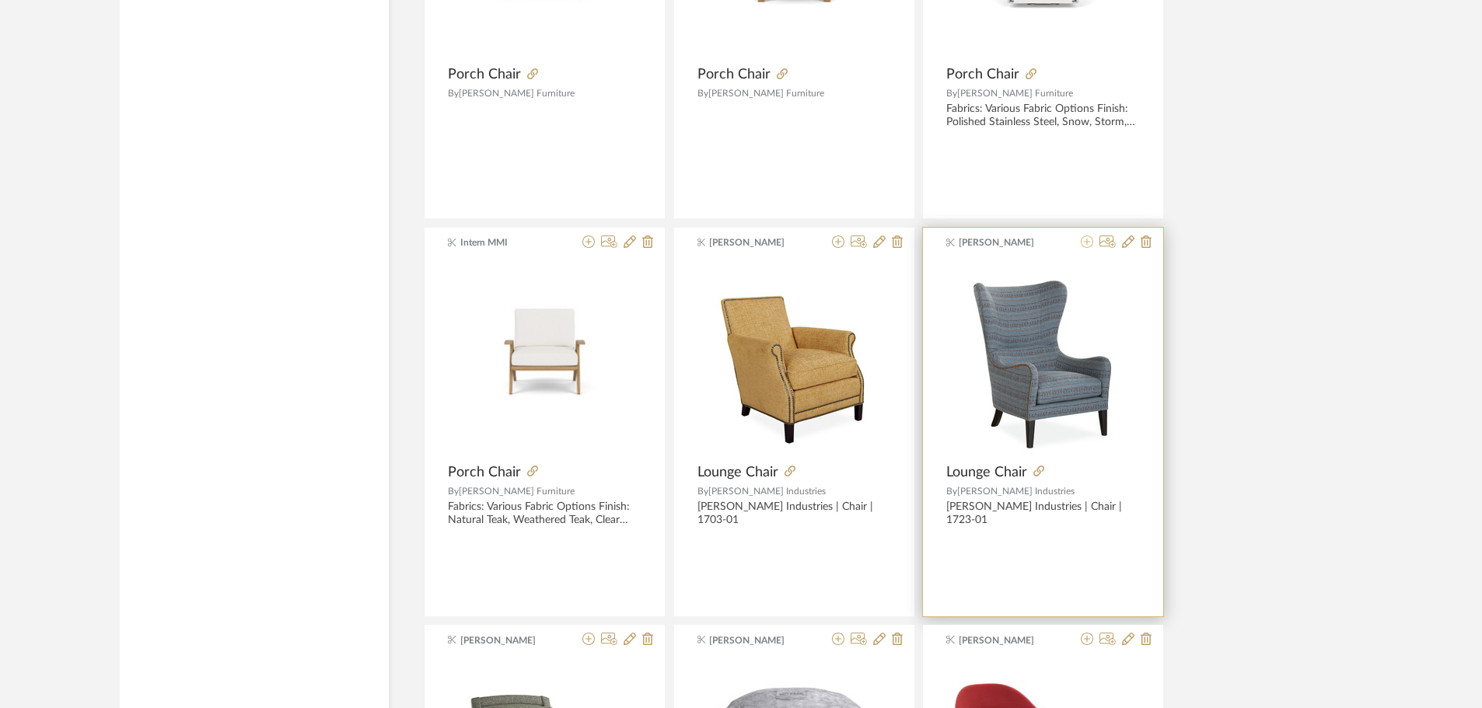
click at [1087, 245] on icon at bounding box center [1087, 242] width 12 height 12
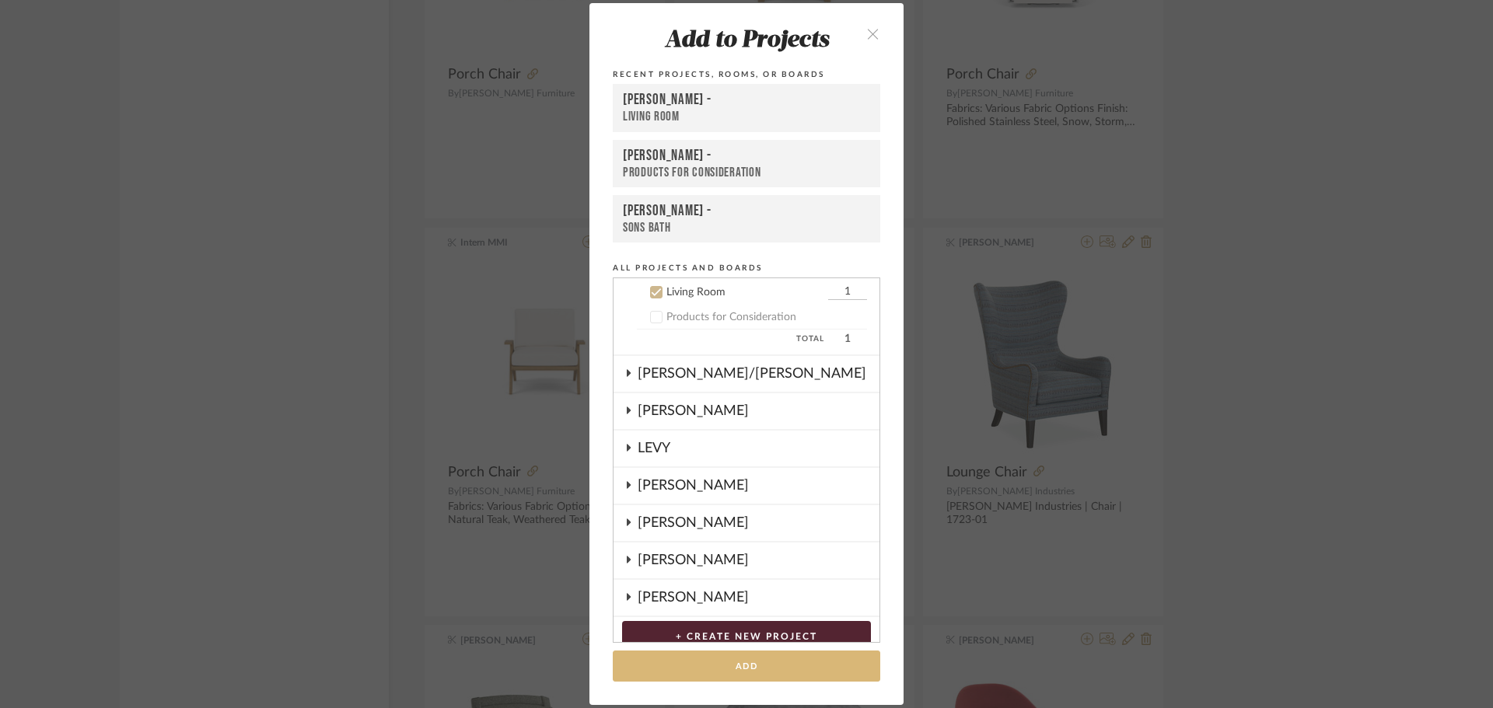
scroll to position [162, 0]
click at [771, 659] on button "Add" at bounding box center [746, 667] width 267 height 32
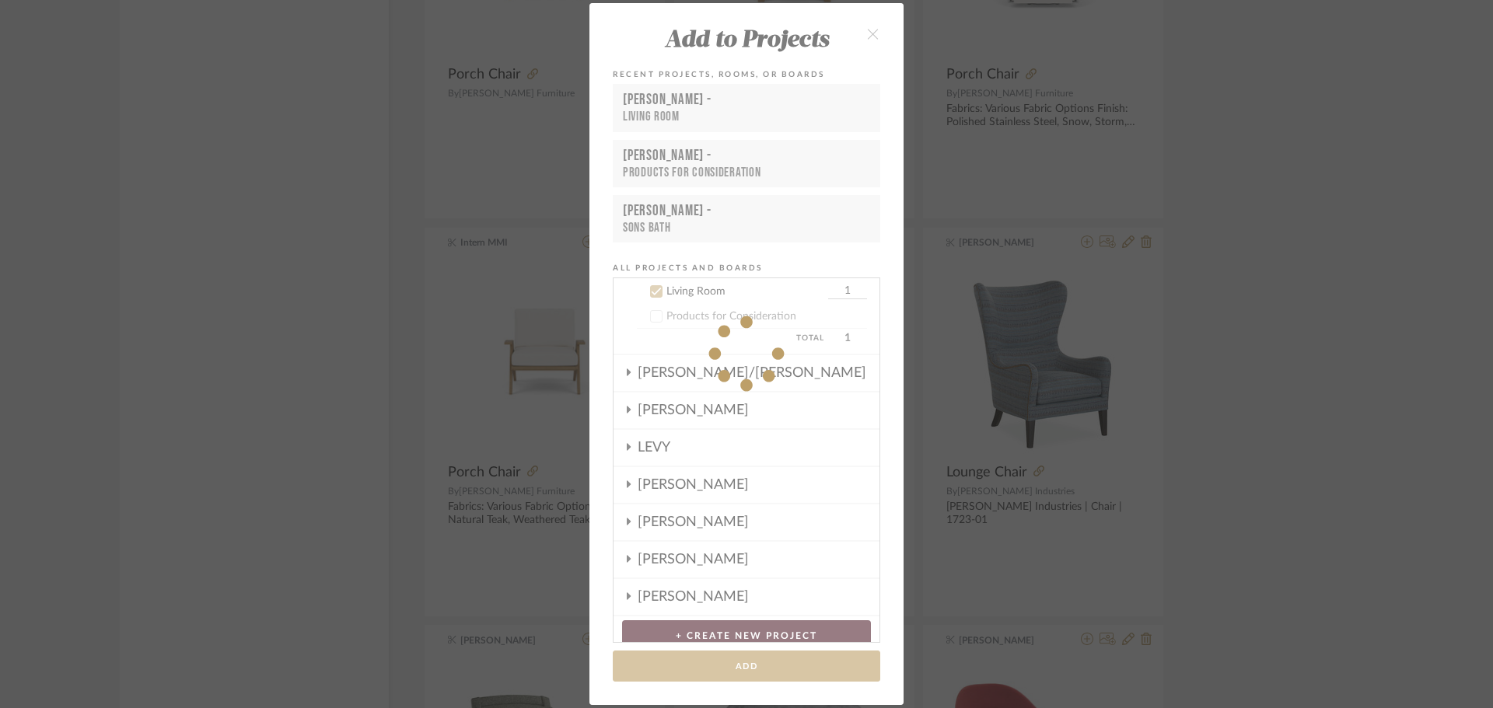
click at [1433, 392] on div "Add to Projects Recent Projects, Rooms, or Boards [PERSON_NAME] - Living Room […" at bounding box center [746, 354] width 1493 height 708
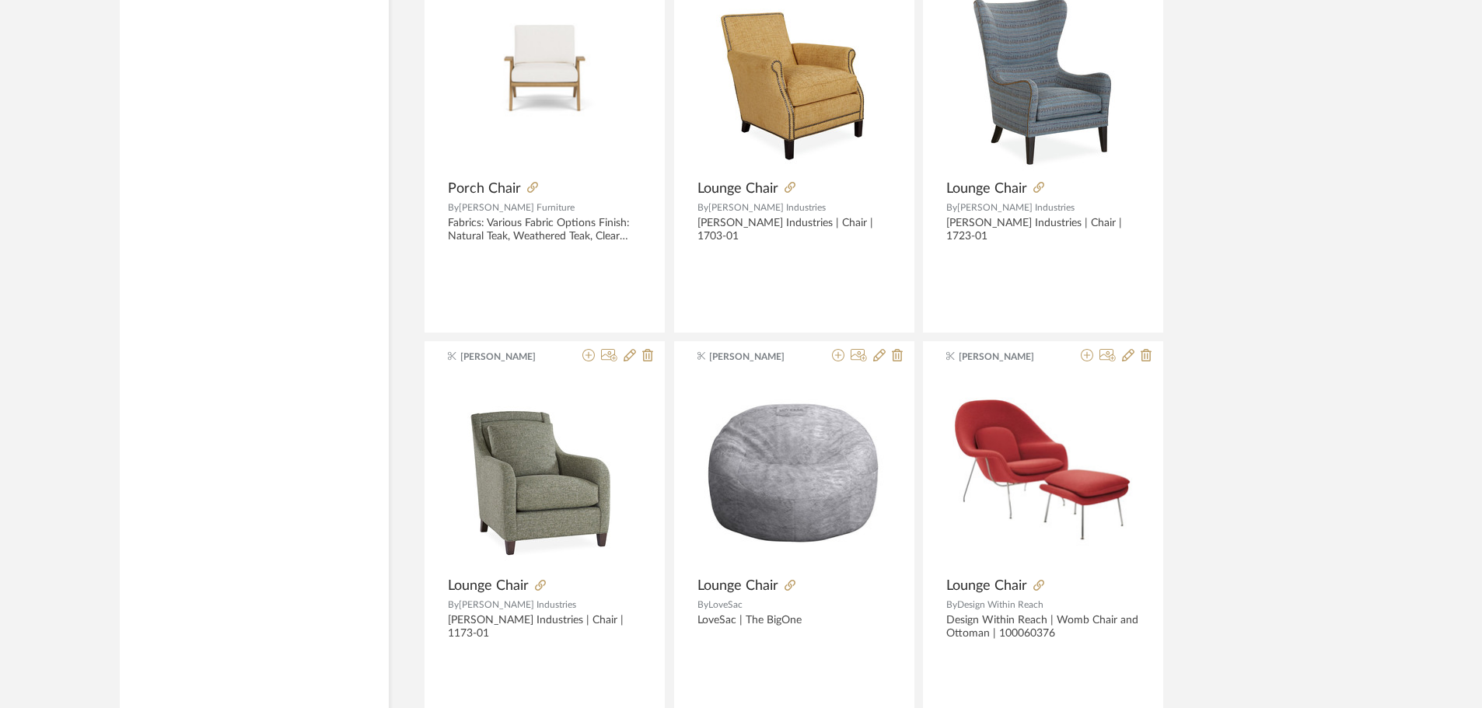
scroll to position [13340, 0]
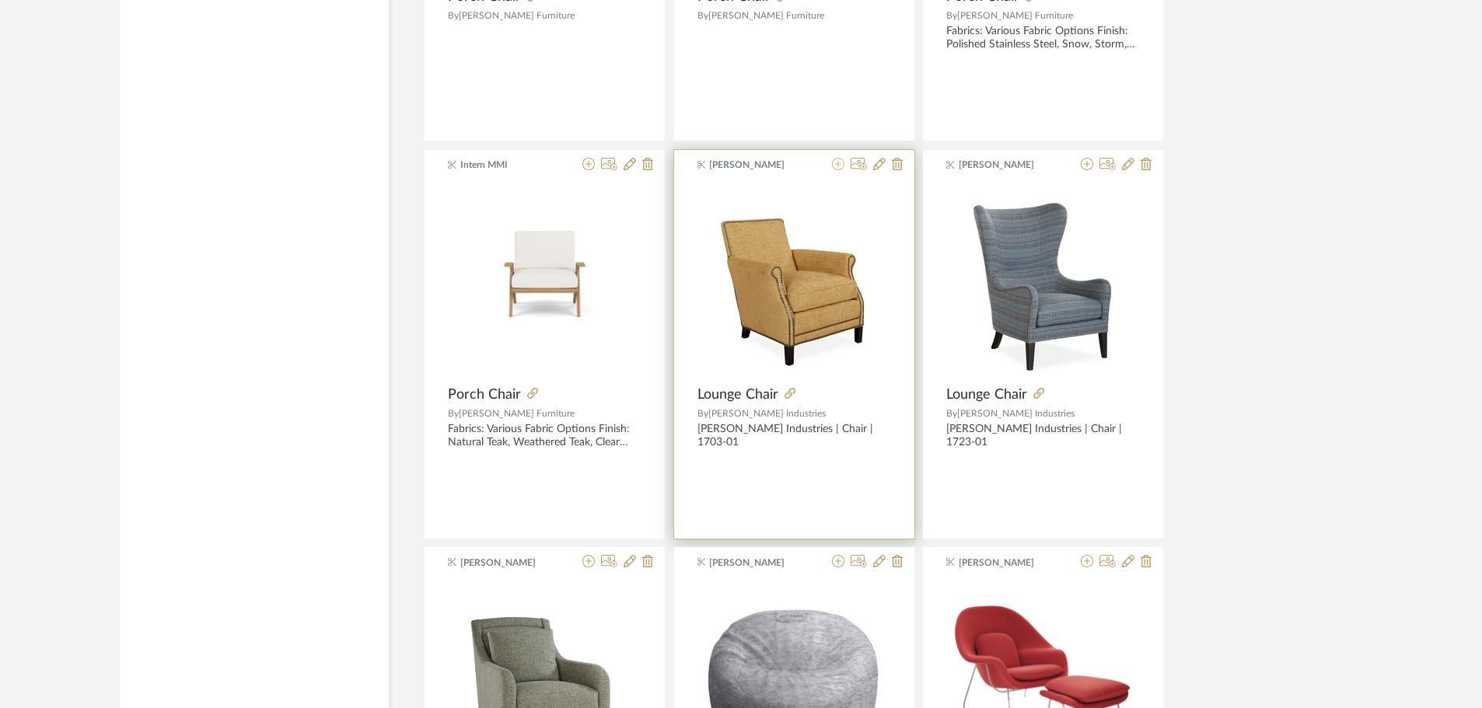
click at [832, 166] on icon at bounding box center [838, 164] width 12 height 12
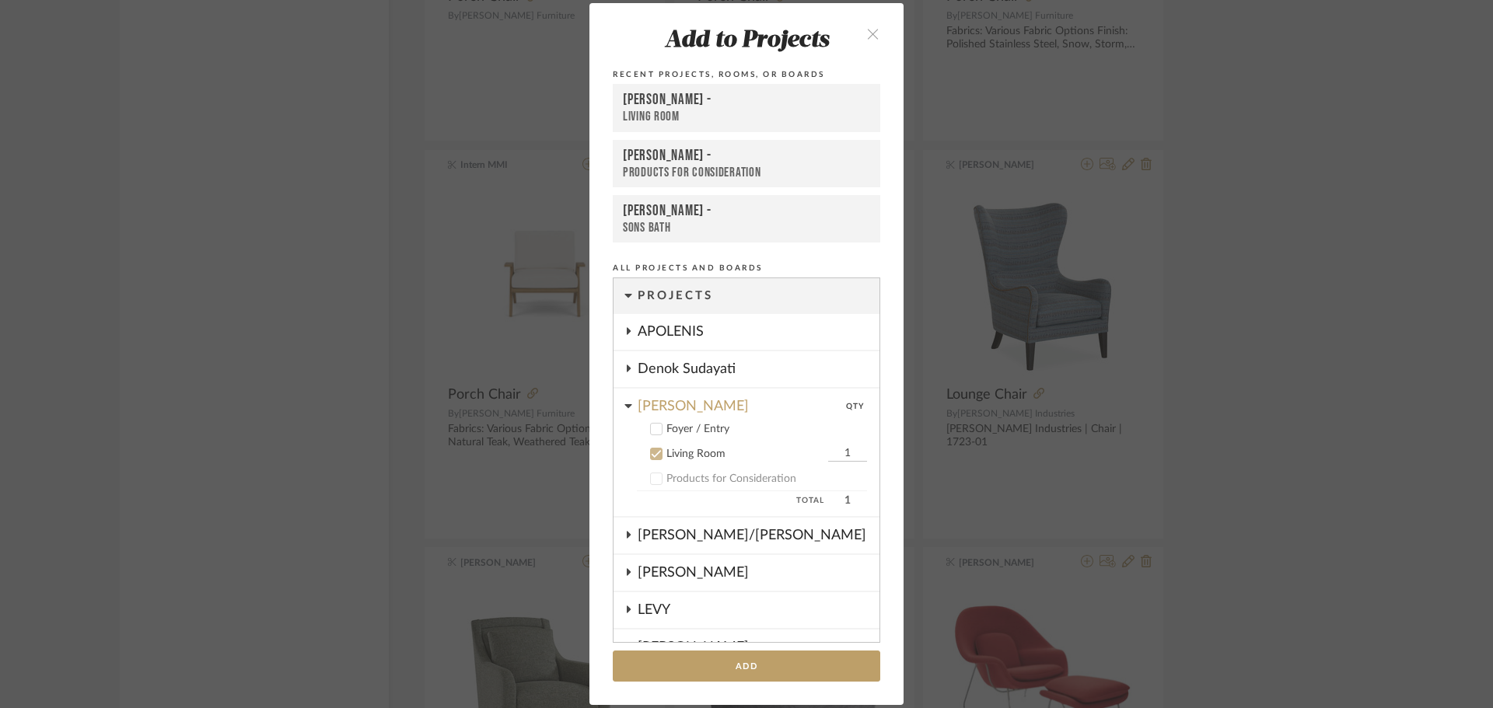
scroll to position [162, 0]
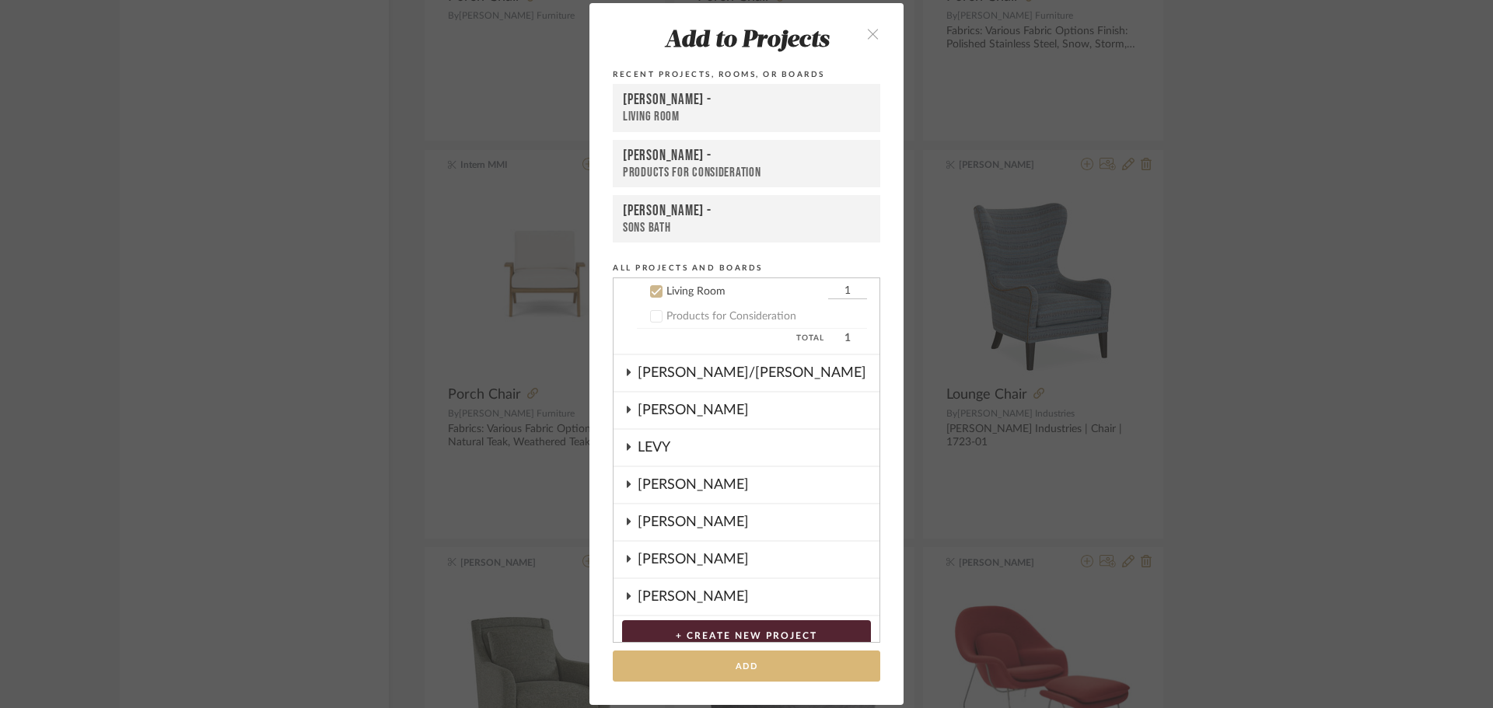
click at [742, 665] on button "Add" at bounding box center [746, 667] width 267 height 32
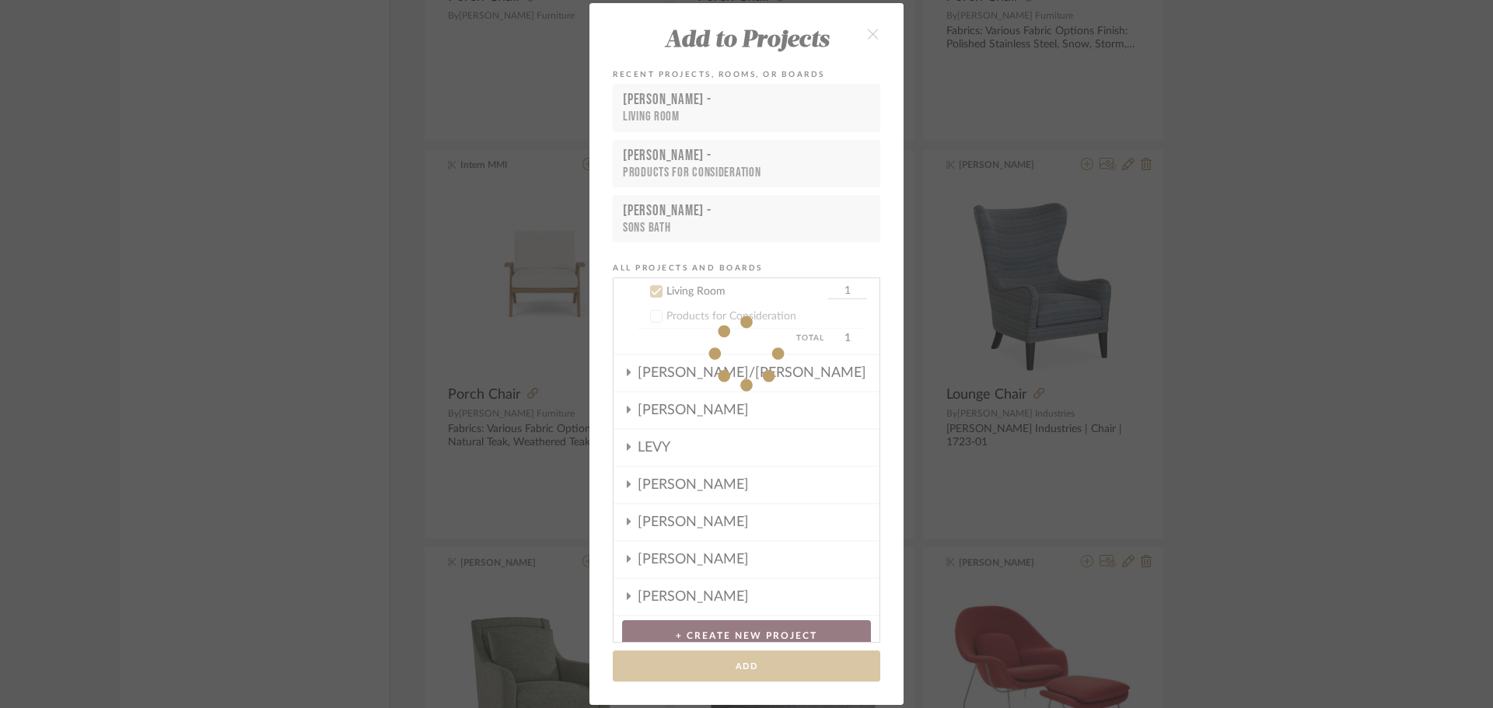
click at [1372, 399] on div "Add to Projects Recent Projects, Rooms, or Boards [PERSON_NAME] - Living Room […" at bounding box center [746, 354] width 1493 height 708
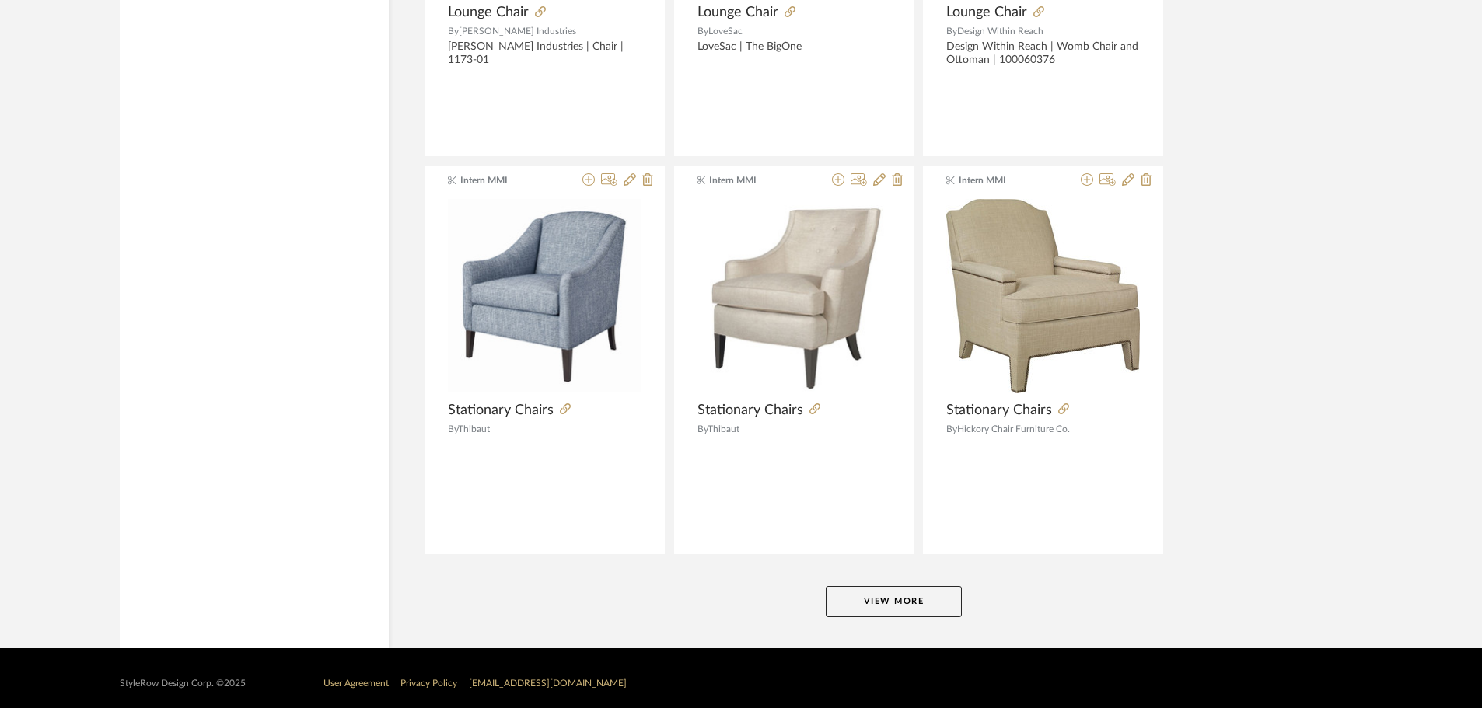
scroll to position [14131, 0]
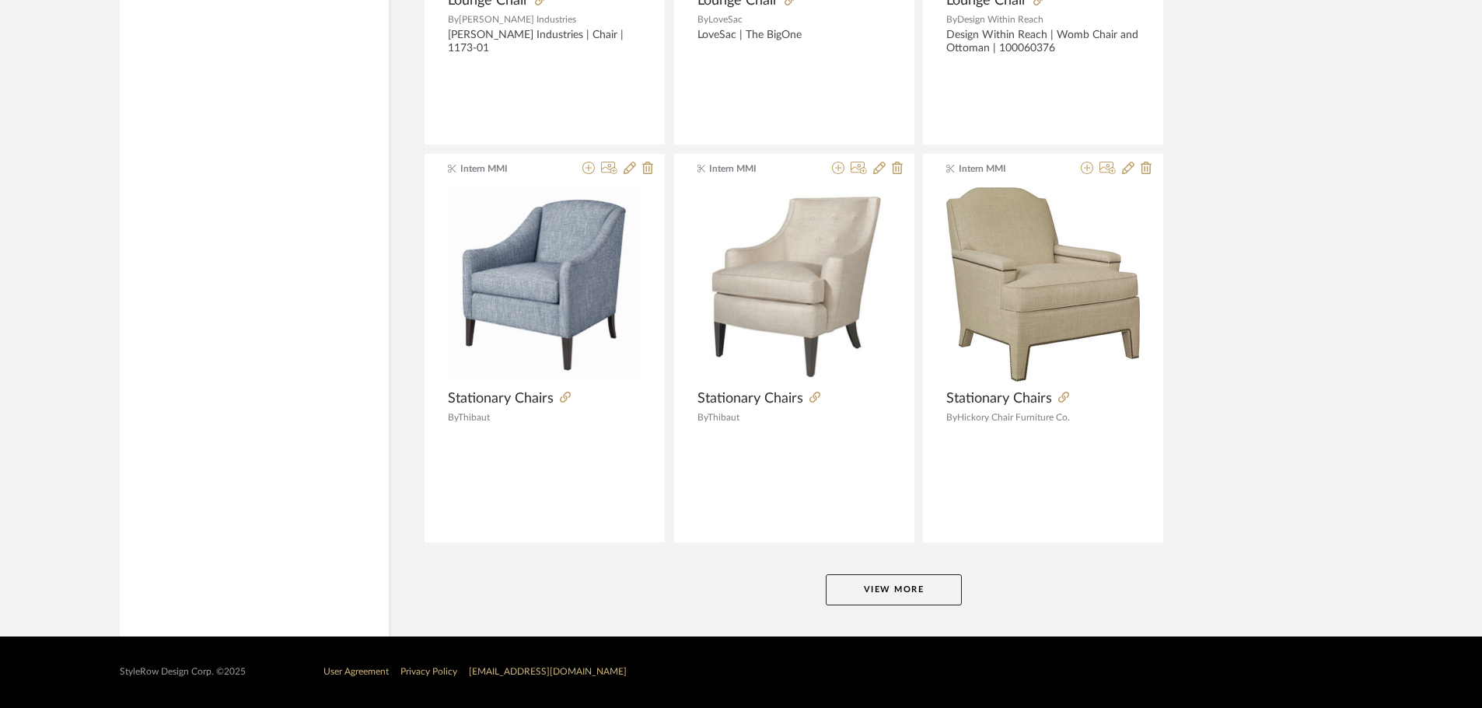
click at [922, 588] on button "View More" at bounding box center [894, 590] width 136 height 31
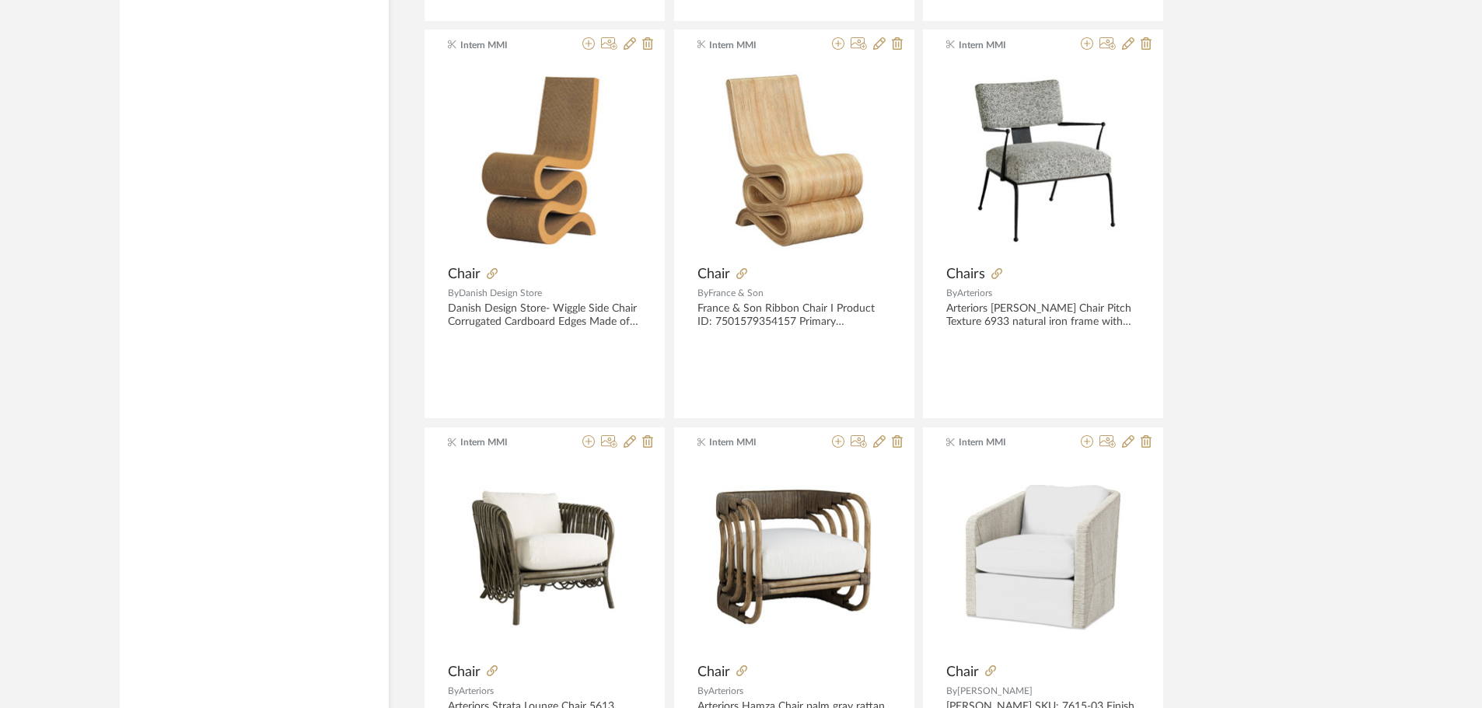
scroll to position [18903, 0]
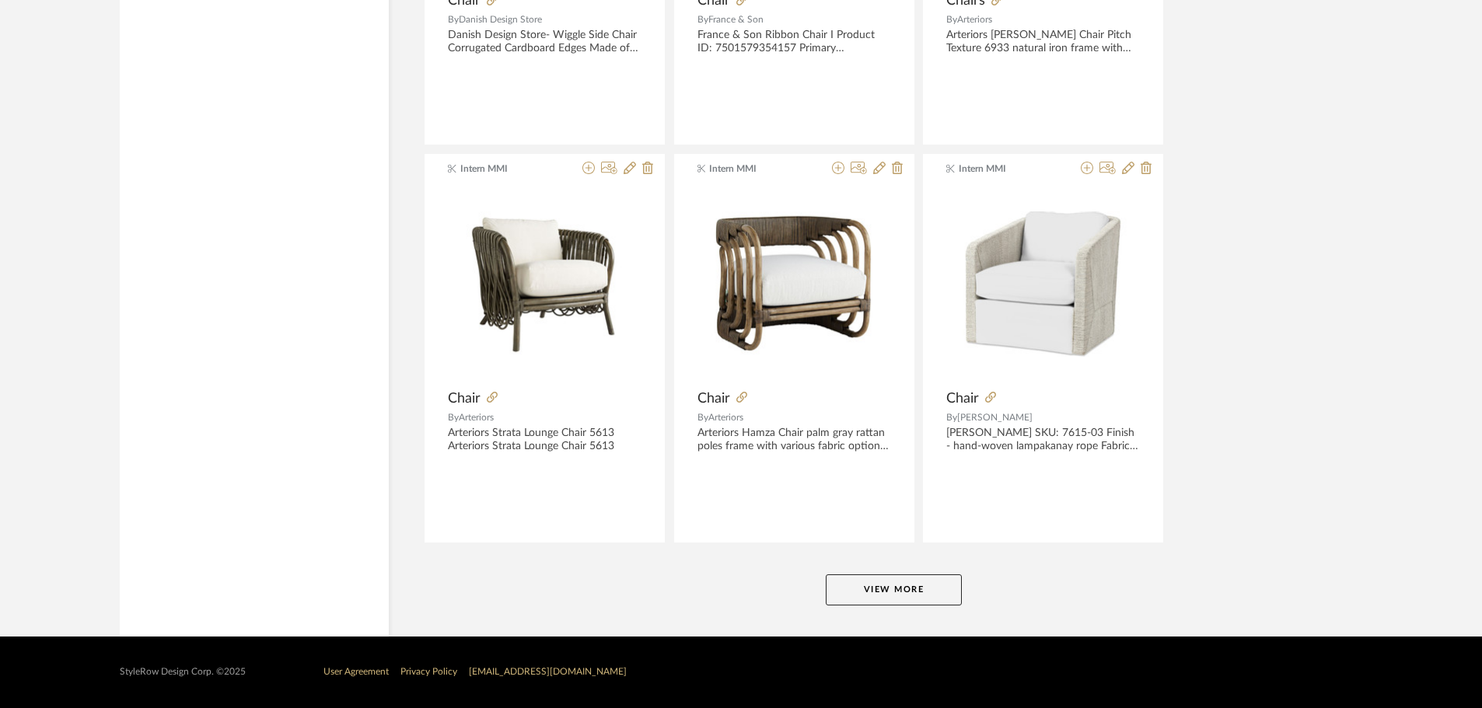
click at [921, 597] on button "View More" at bounding box center [894, 590] width 136 height 31
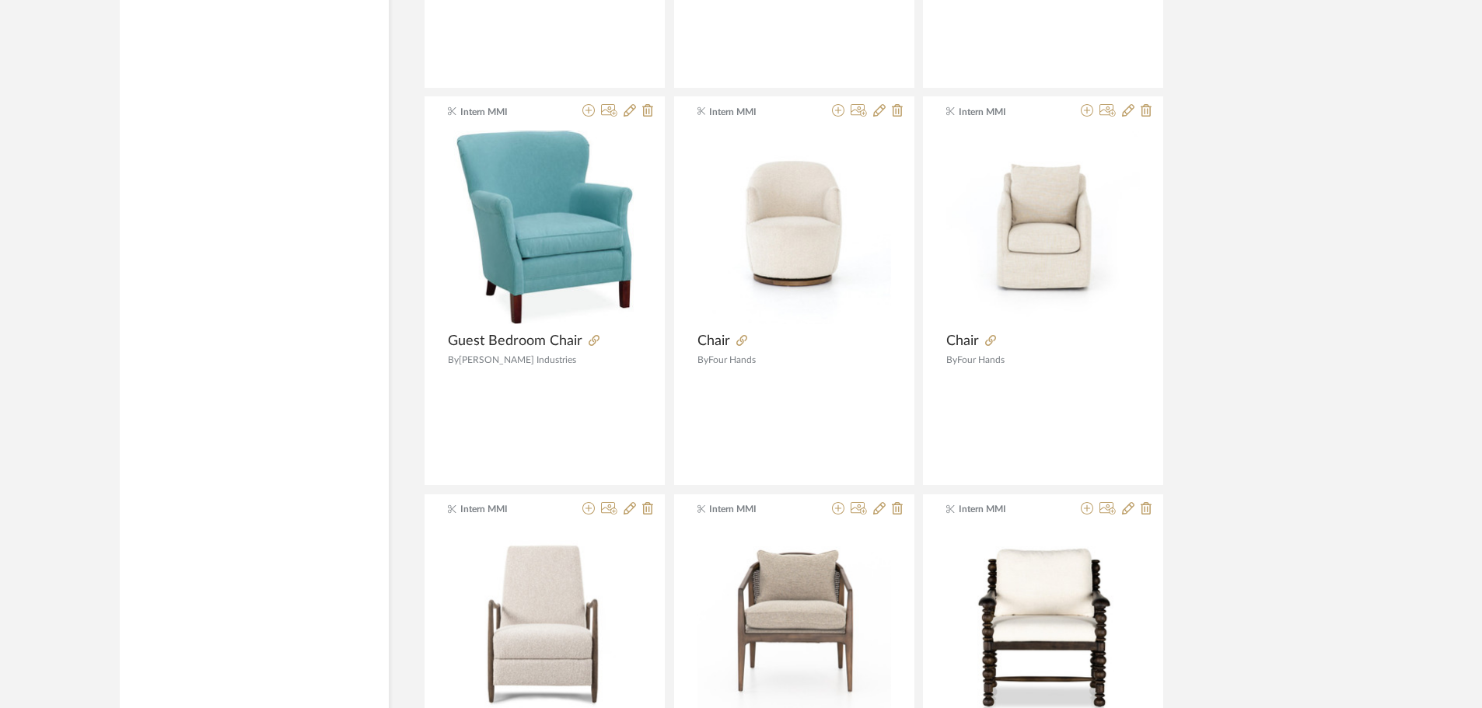
scroll to position [23676, 0]
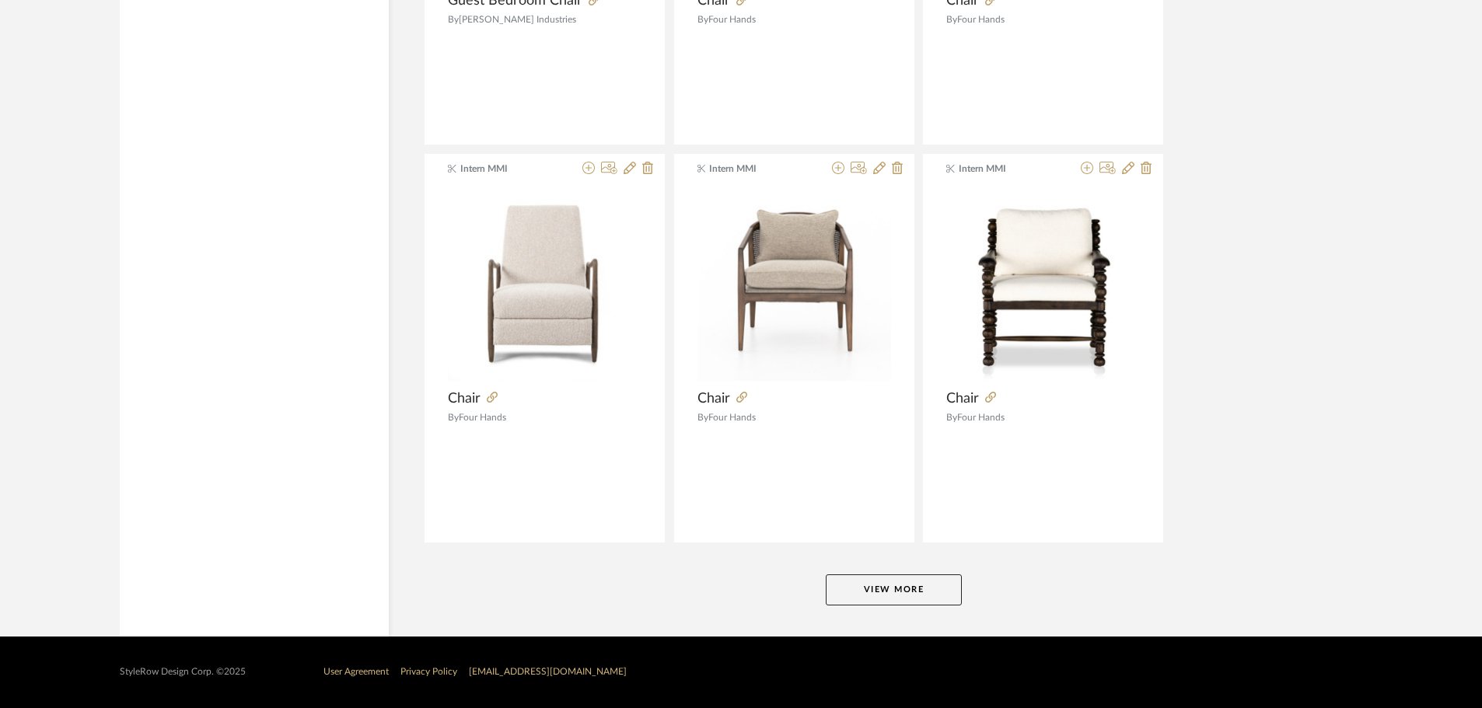
click at [893, 595] on button "View More" at bounding box center [894, 590] width 136 height 31
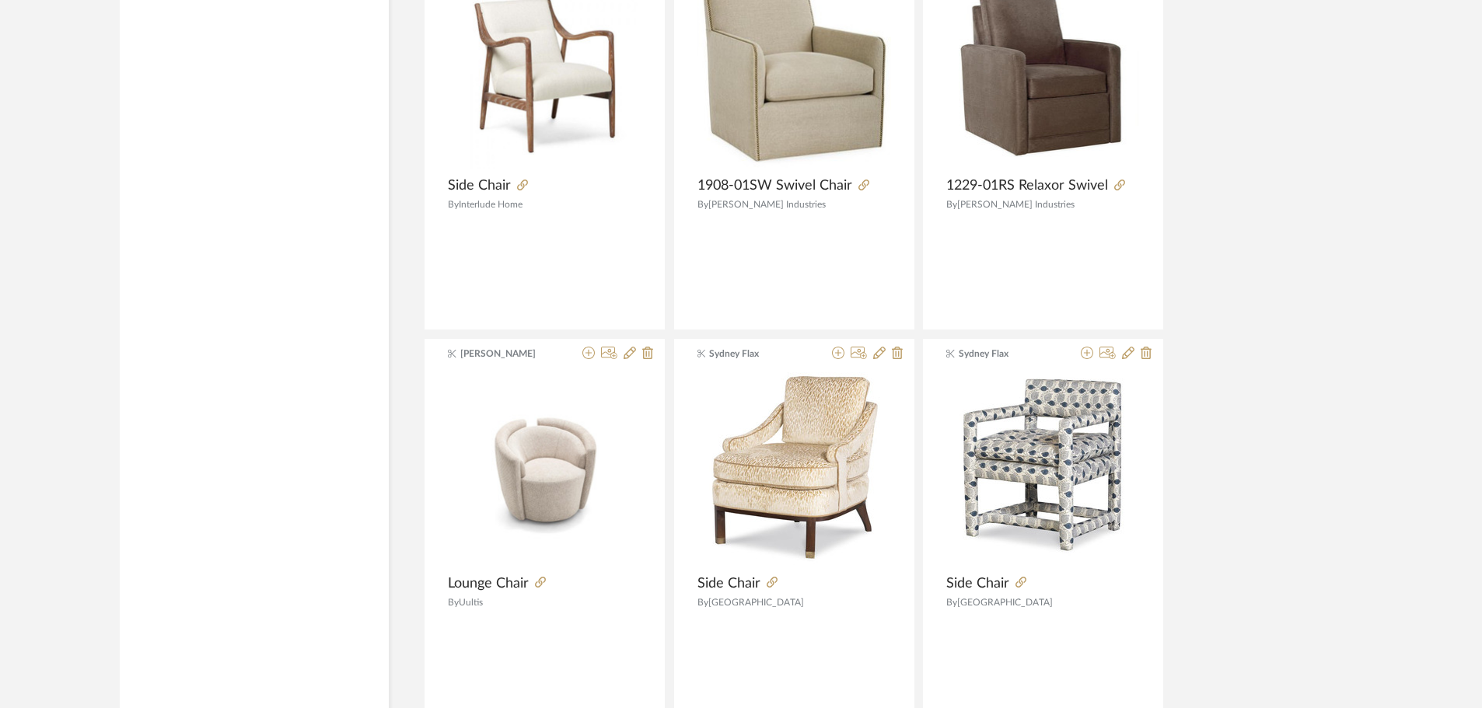
scroll to position [28448, 0]
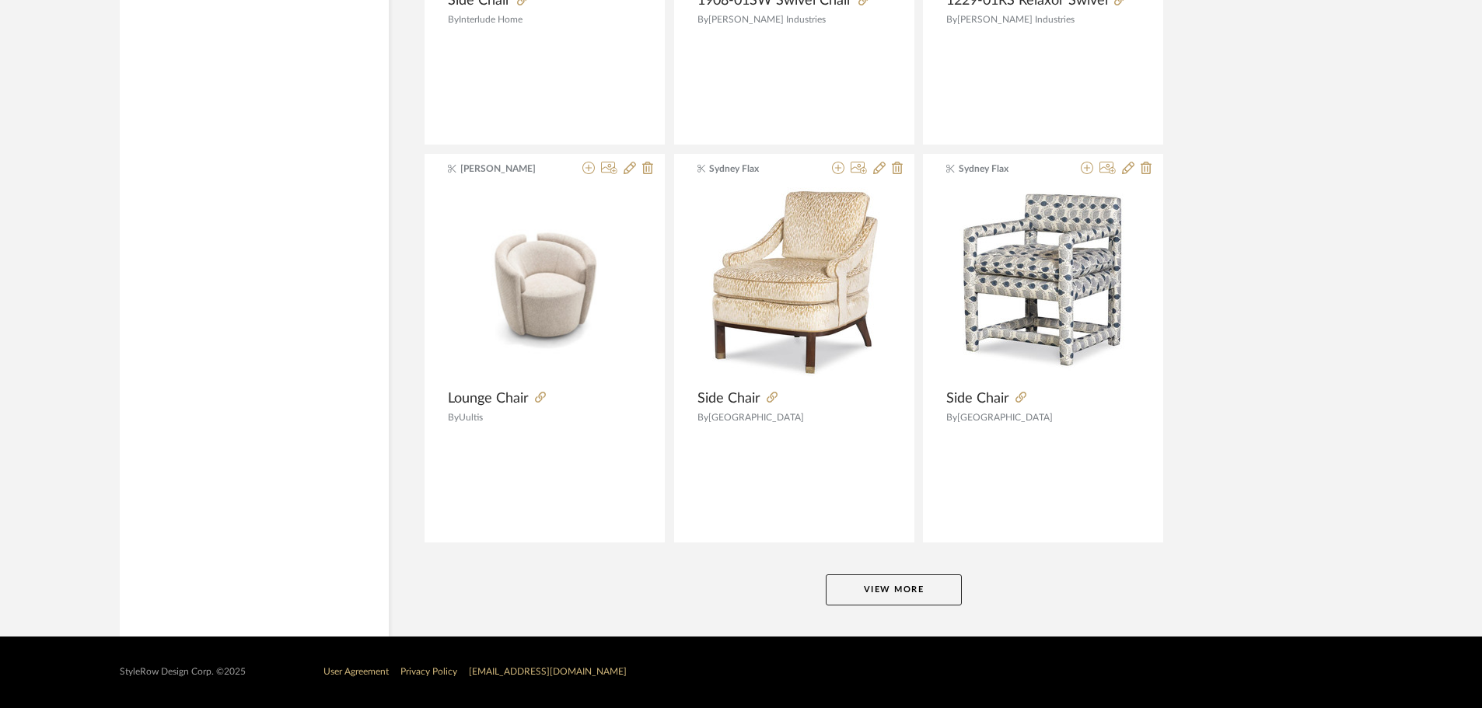
click at [925, 585] on button "View More" at bounding box center [894, 590] width 136 height 31
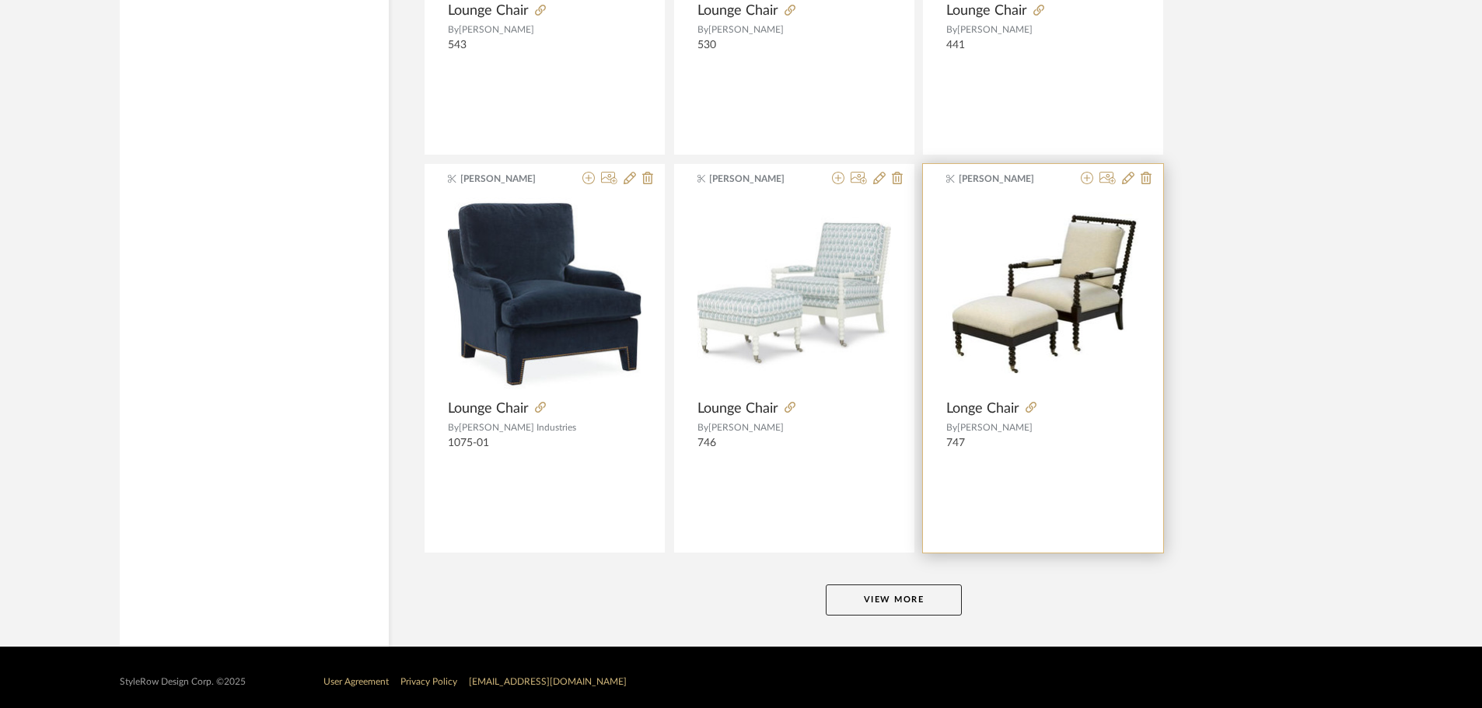
scroll to position [33220, 0]
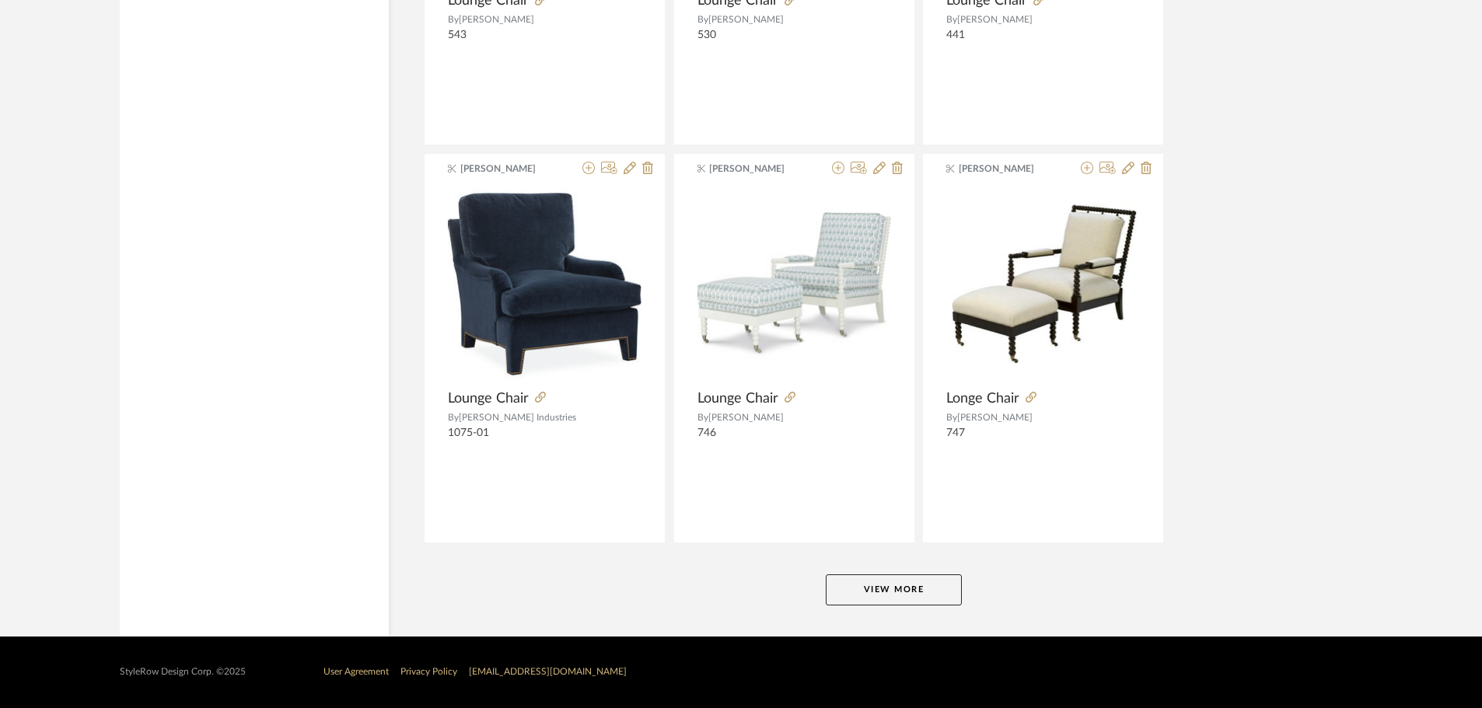
drag, startPoint x: 929, startPoint y: 594, endPoint x: 1492, endPoint y: 361, distance: 609.3
click at [931, 594] on button "View More" at bounding box center [894, 590] width 136 height 31
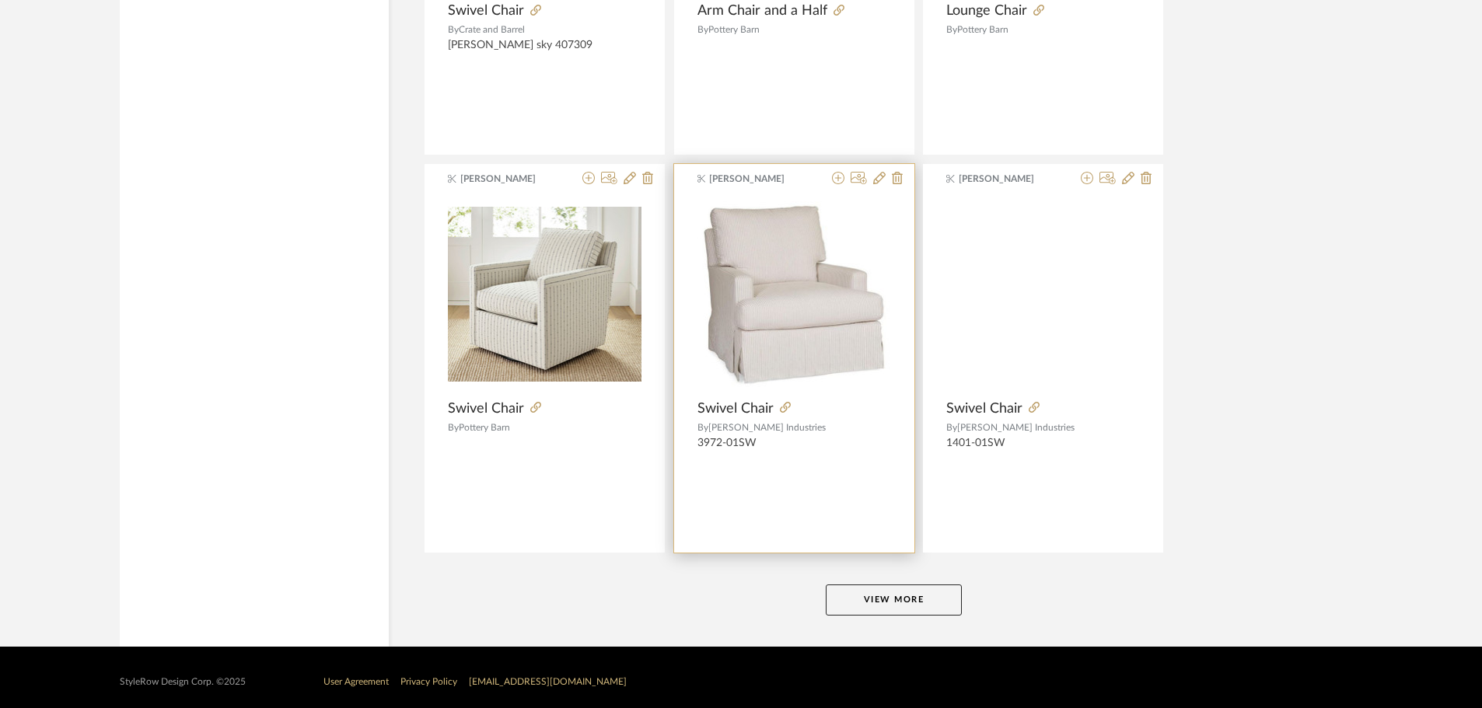
scroll to position [37992, 0]
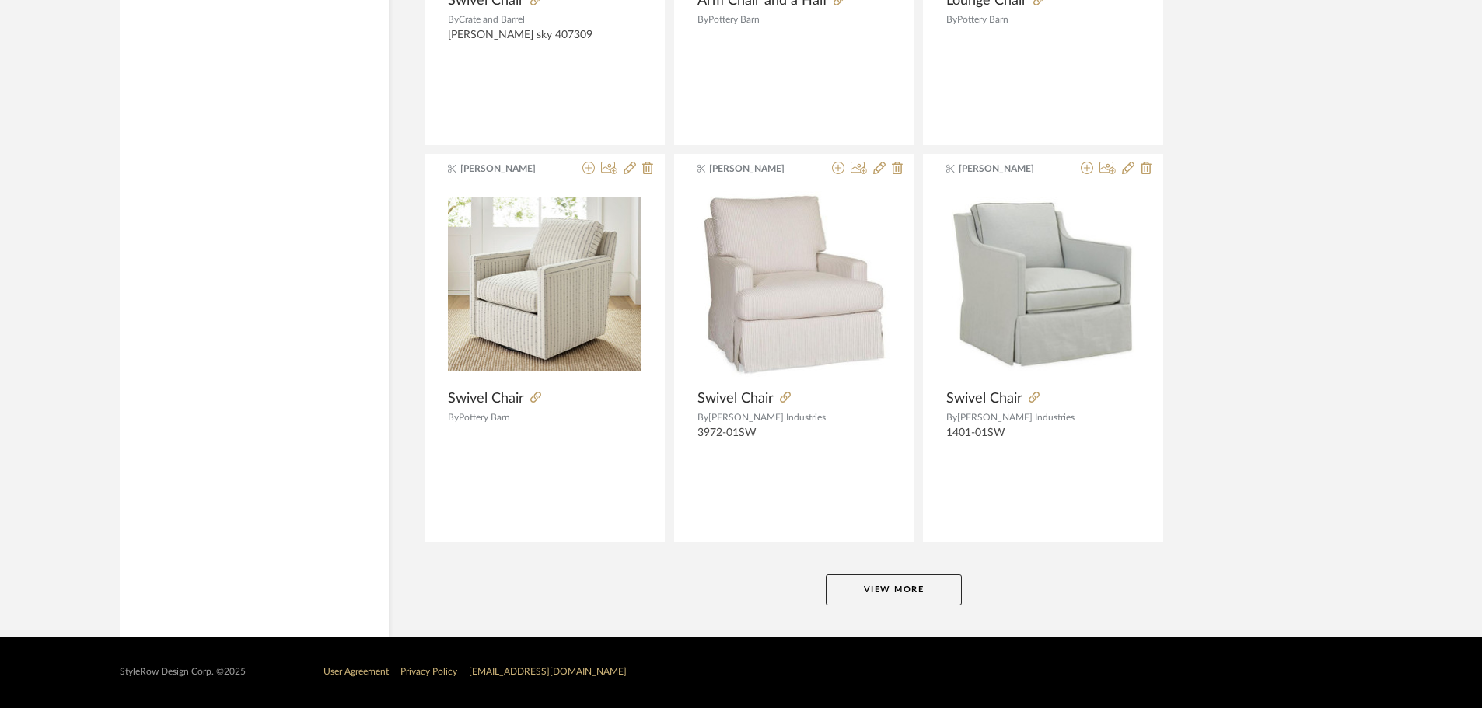
click at [929, 581] on button "View More" at bounding box center [894, 590] width 136 height 31
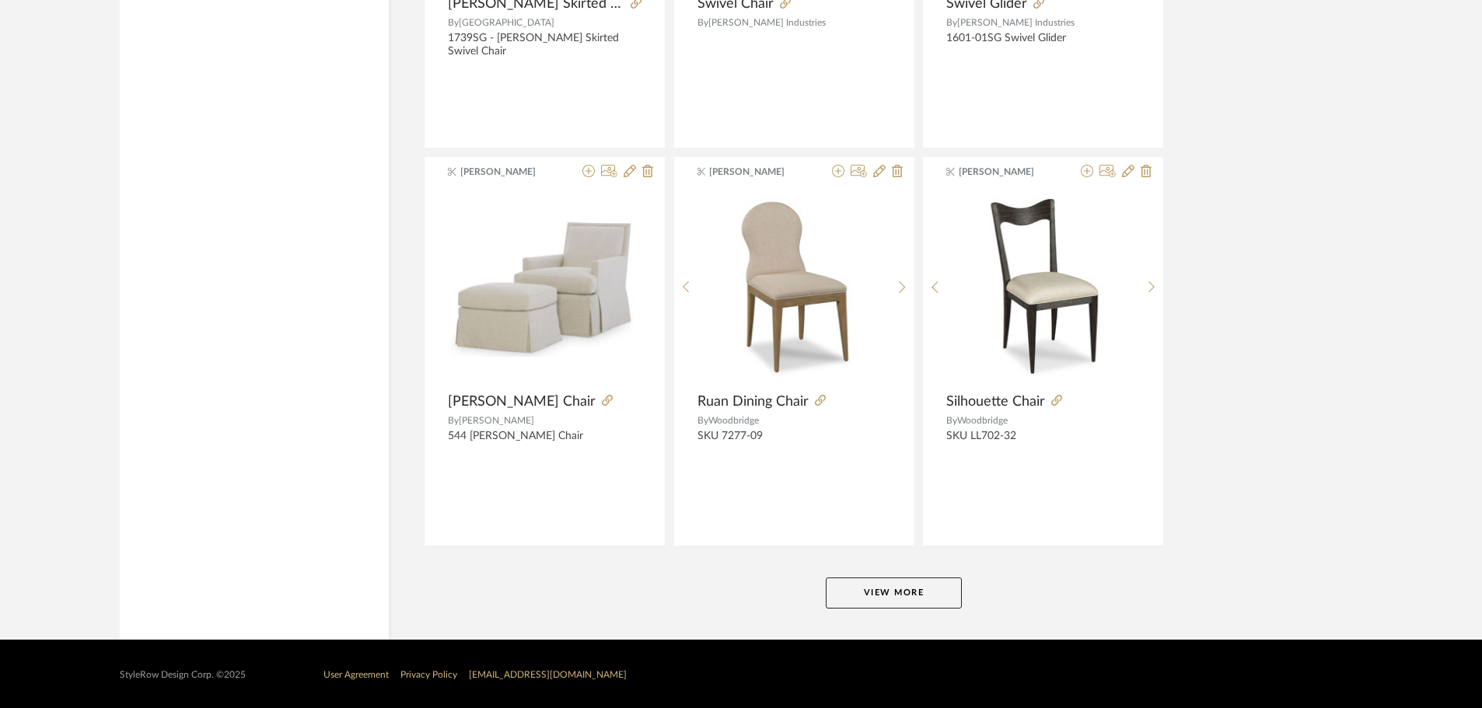
scroll to position [42764, 0]
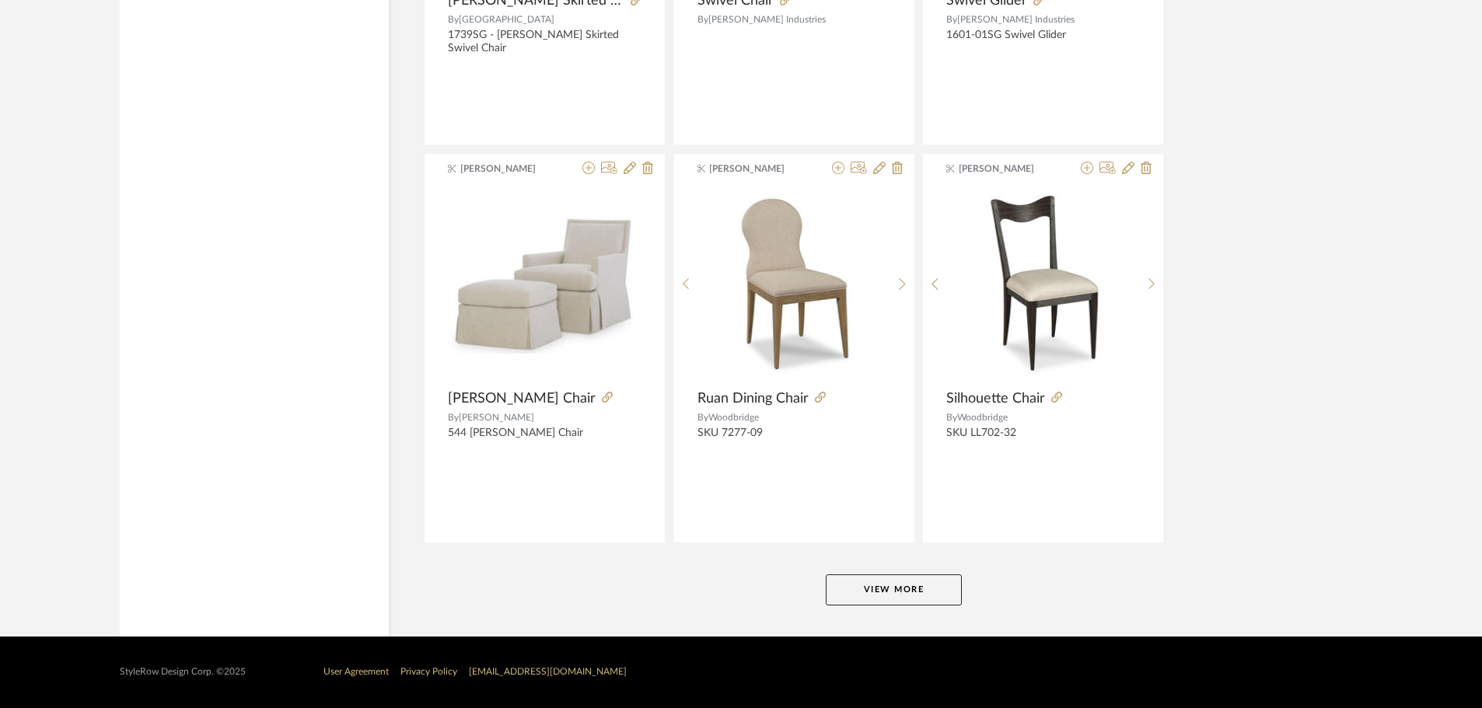
click at [909, 583] on button "View More" at bounding box center [894, 590] width 136 height 31
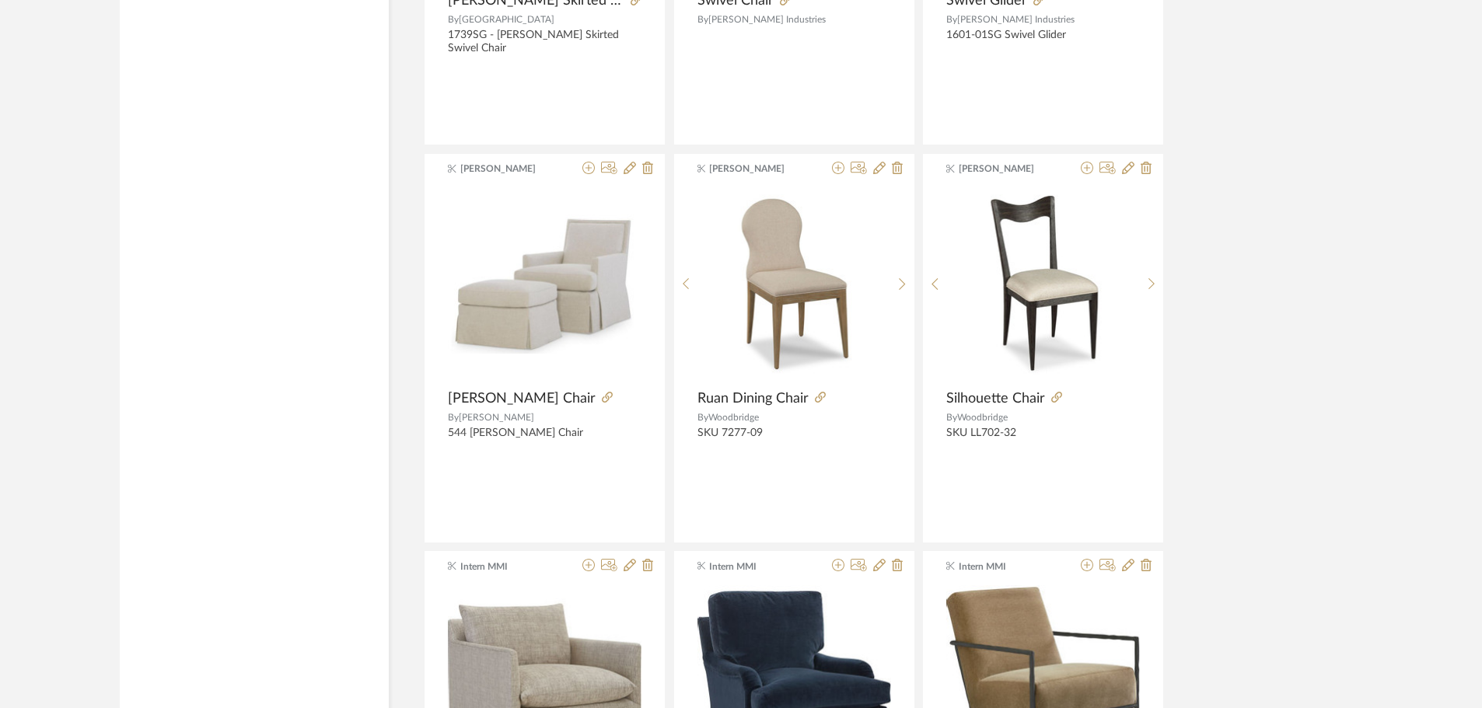
scroll to position [43308, 0]
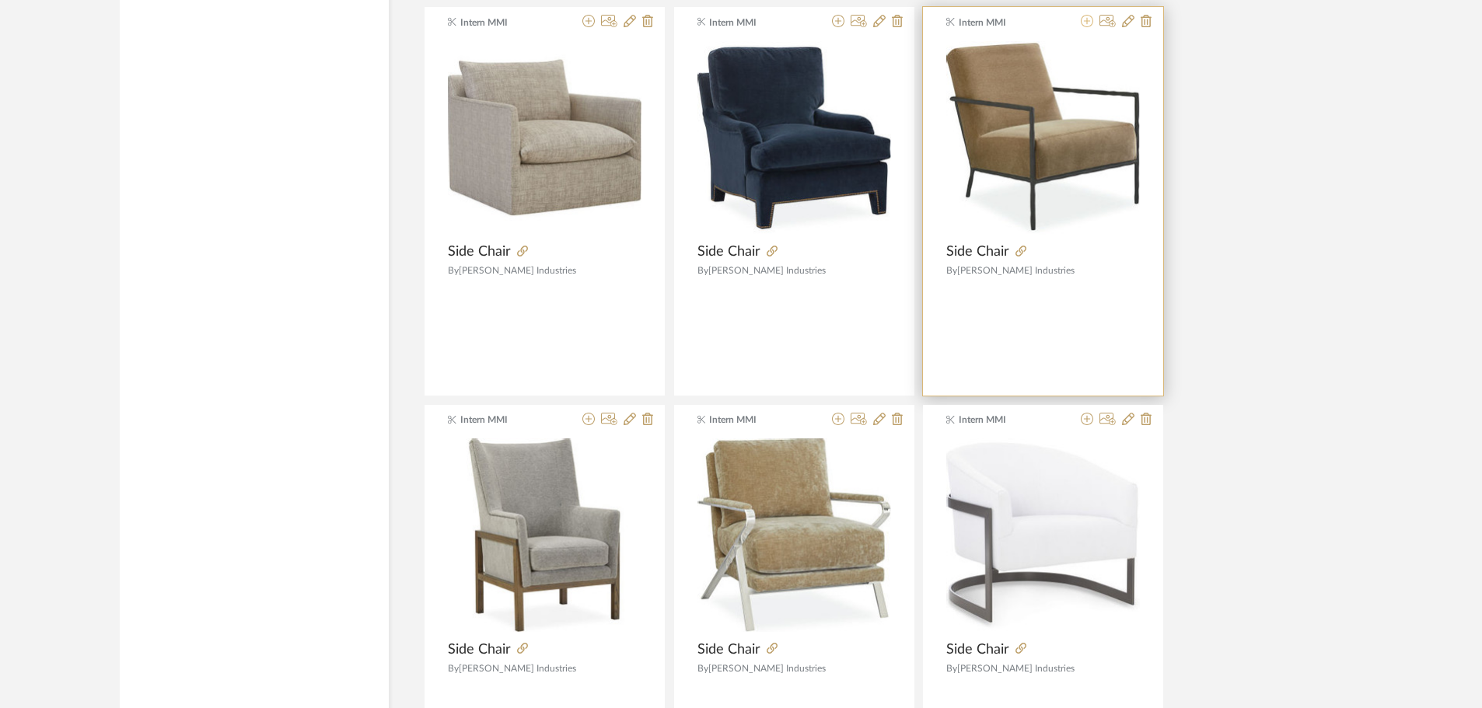
click at [1089, 17] on icon at bounding box center [1087, 21] width 12 height 12
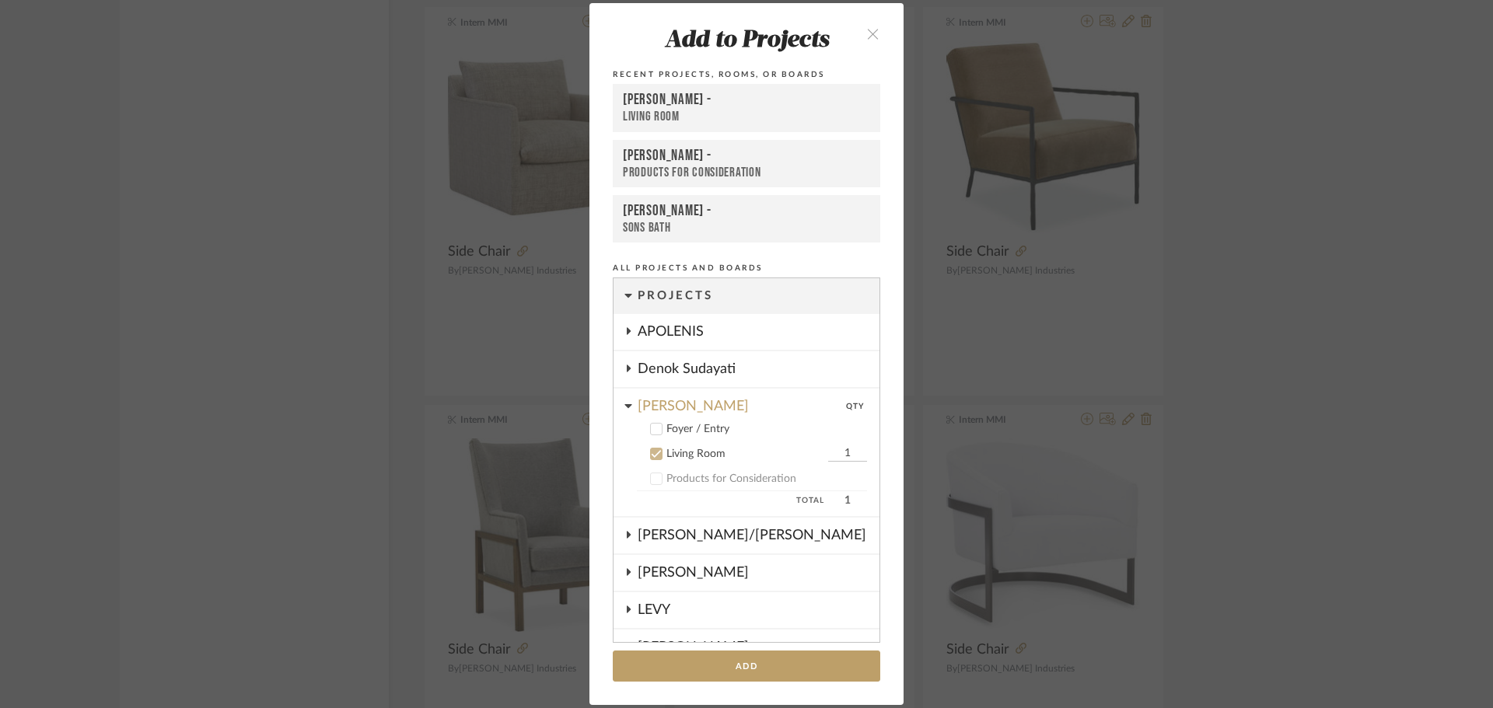
scroll to position [162, 0]
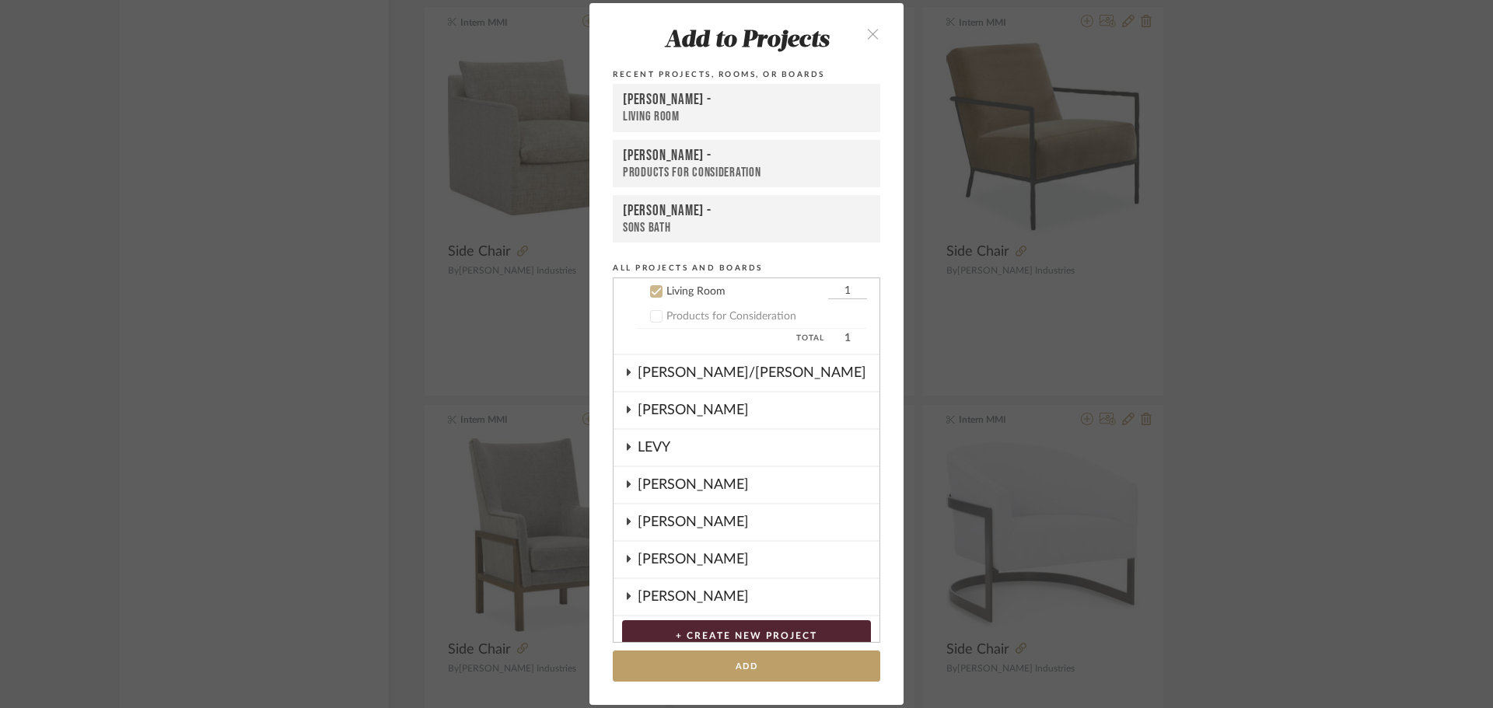
click at [777, 658] on button "Add" at bounding box center [746, 667] width 267 height 32
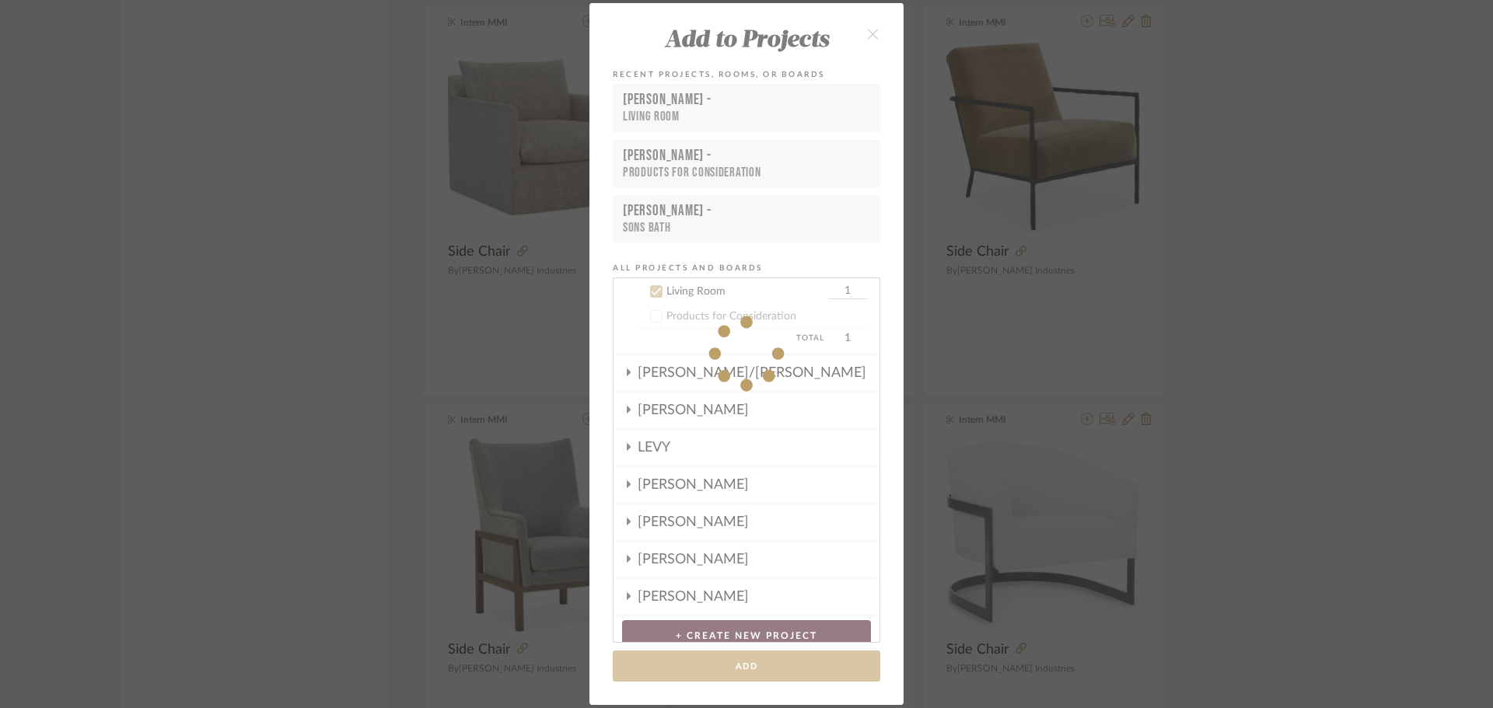
drag, startPoint x: 1294, startPoint y: 334, endPoint x: 1305, endPoint y: 237, distance: 96.9
click at [1294, 334] on div "Add to Projects Recent Projects, Rooms, or Boards [PERSON_NAME] - Living Room […" at bounding box center [746, 354] width 1493 height 708
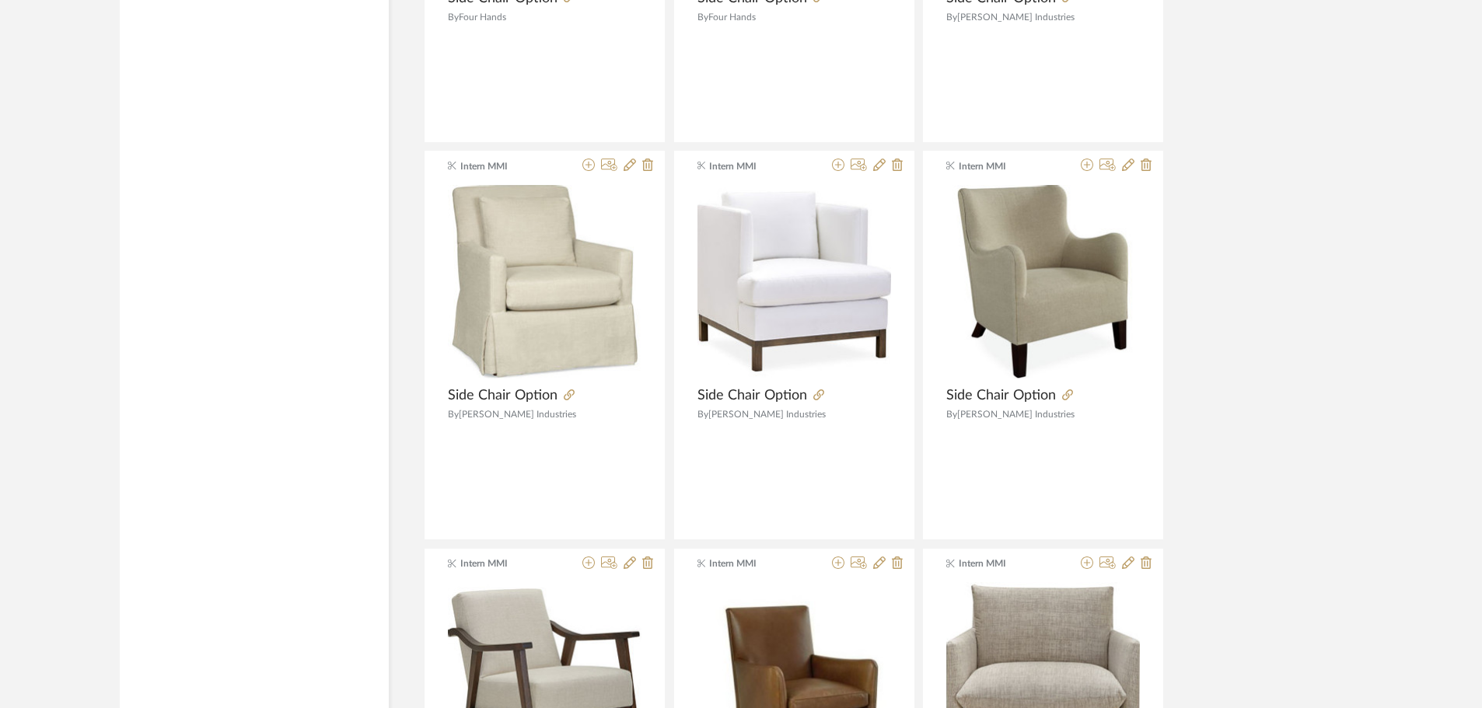
scroll to position [44863, 0]
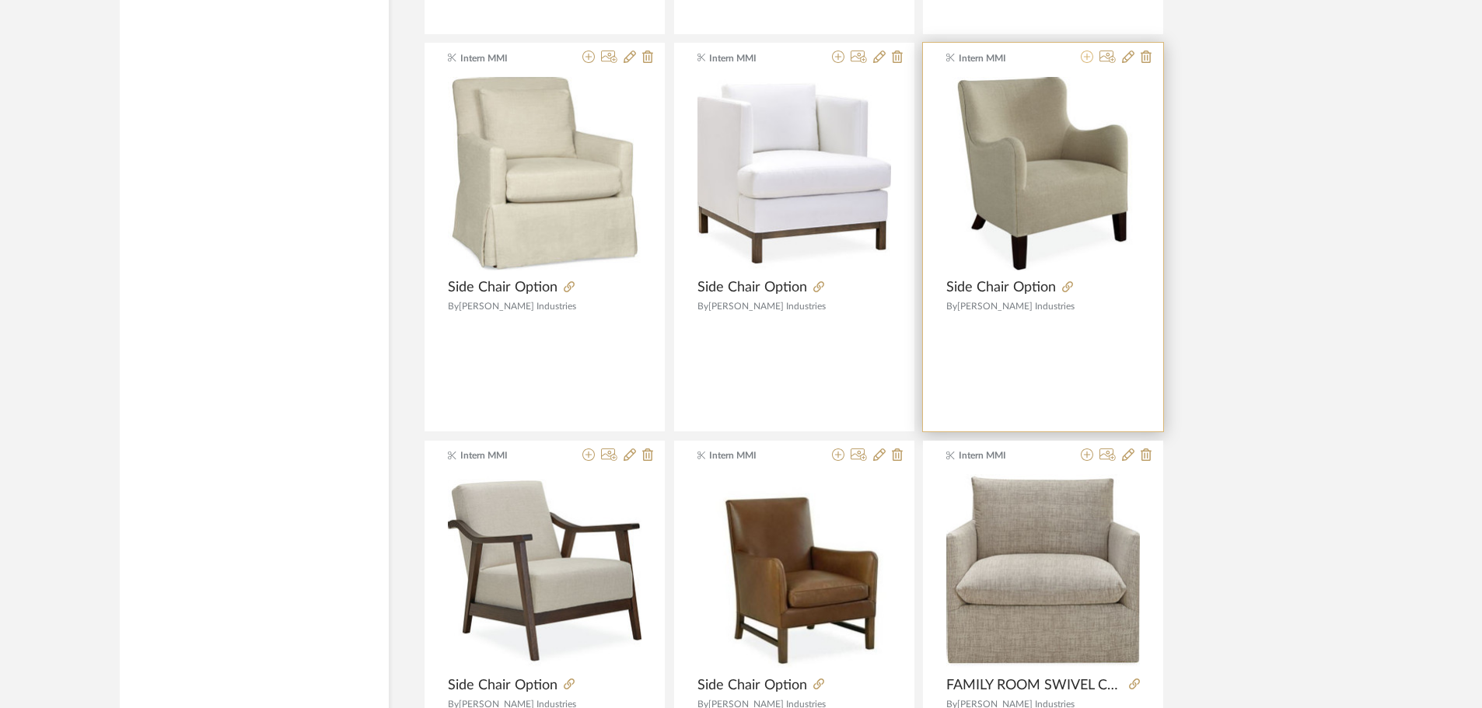
click at [1086, 56] on icon at bounding box center [1087, 57] width 12 height 12
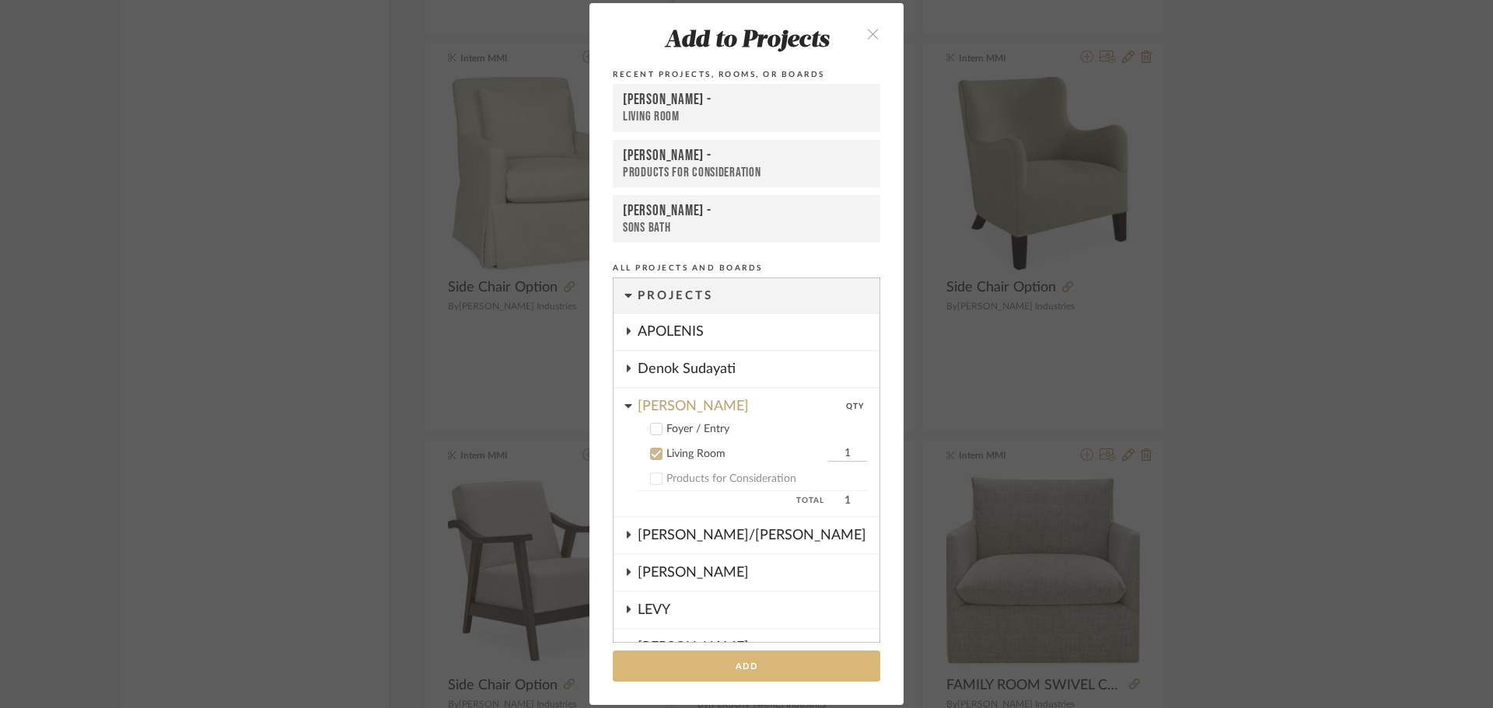
scroll to position [162, 0]
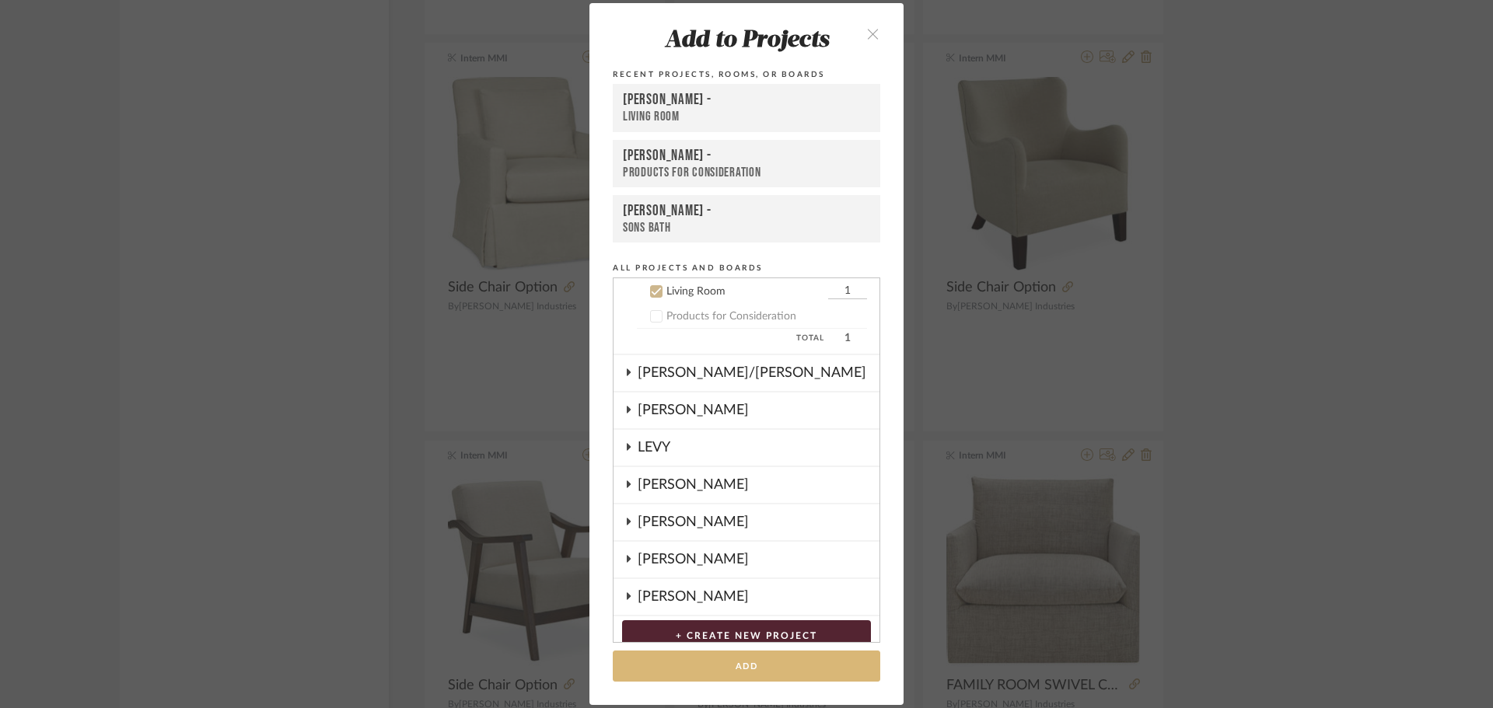
click at [775, 661] on button "Add" at bounding box center [746, 667] width 267 height 32
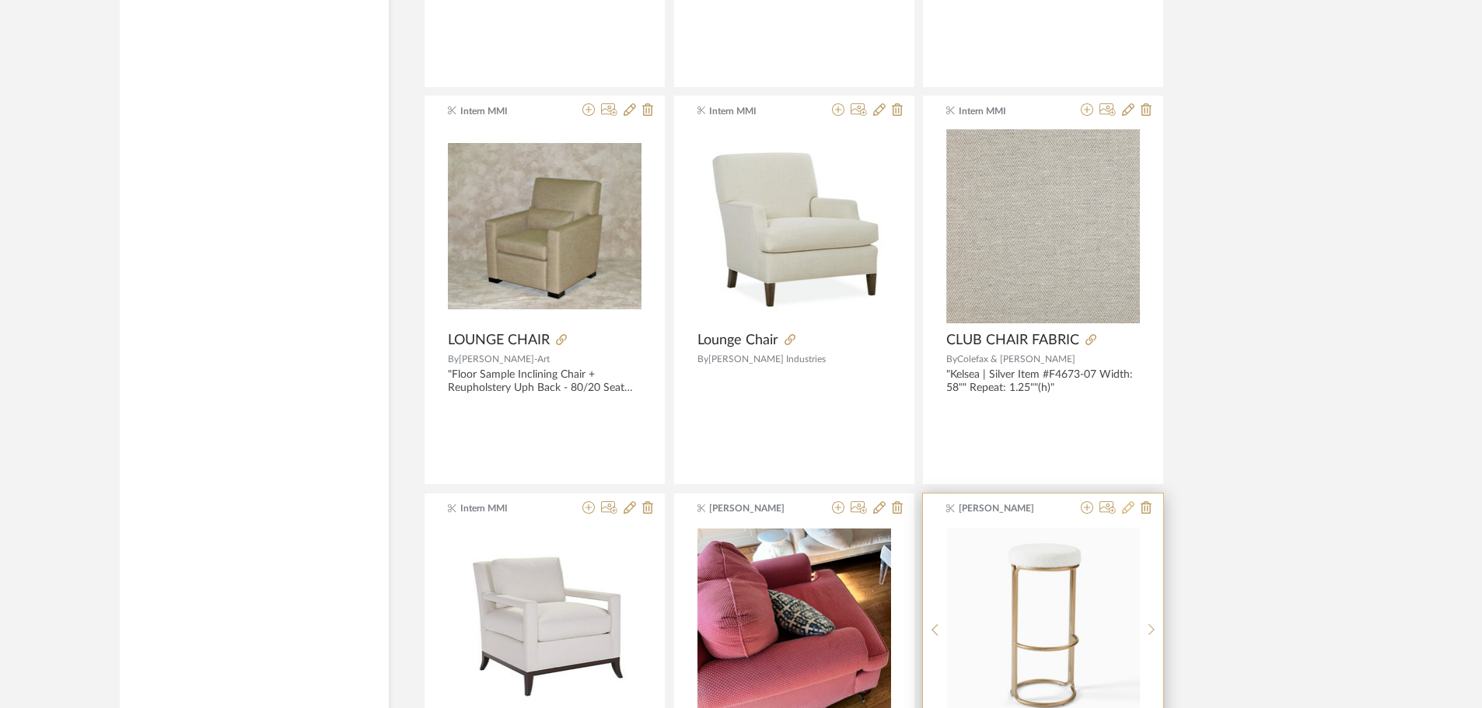
scroll to position [47196, 0]
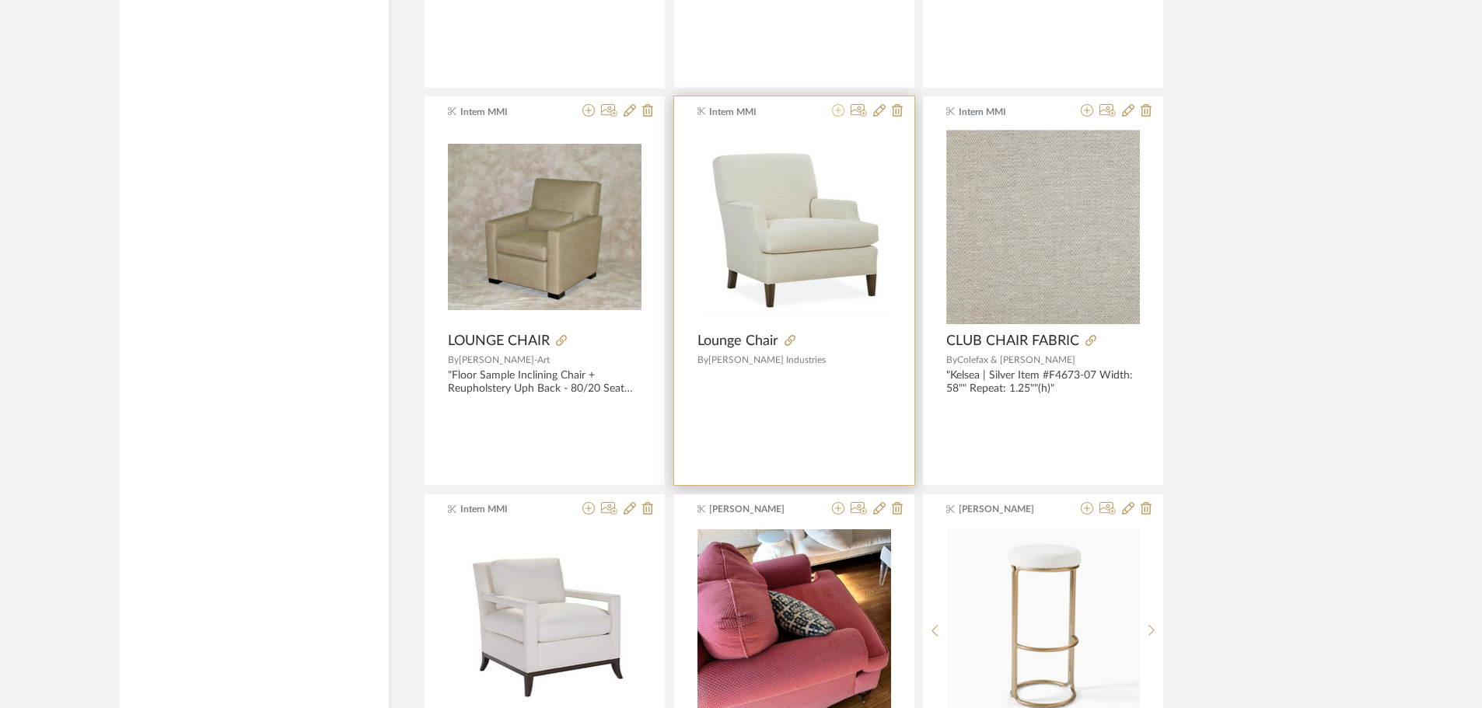
click at [834, 114] on icon at bounding box center [838, 110] width 12 height 12
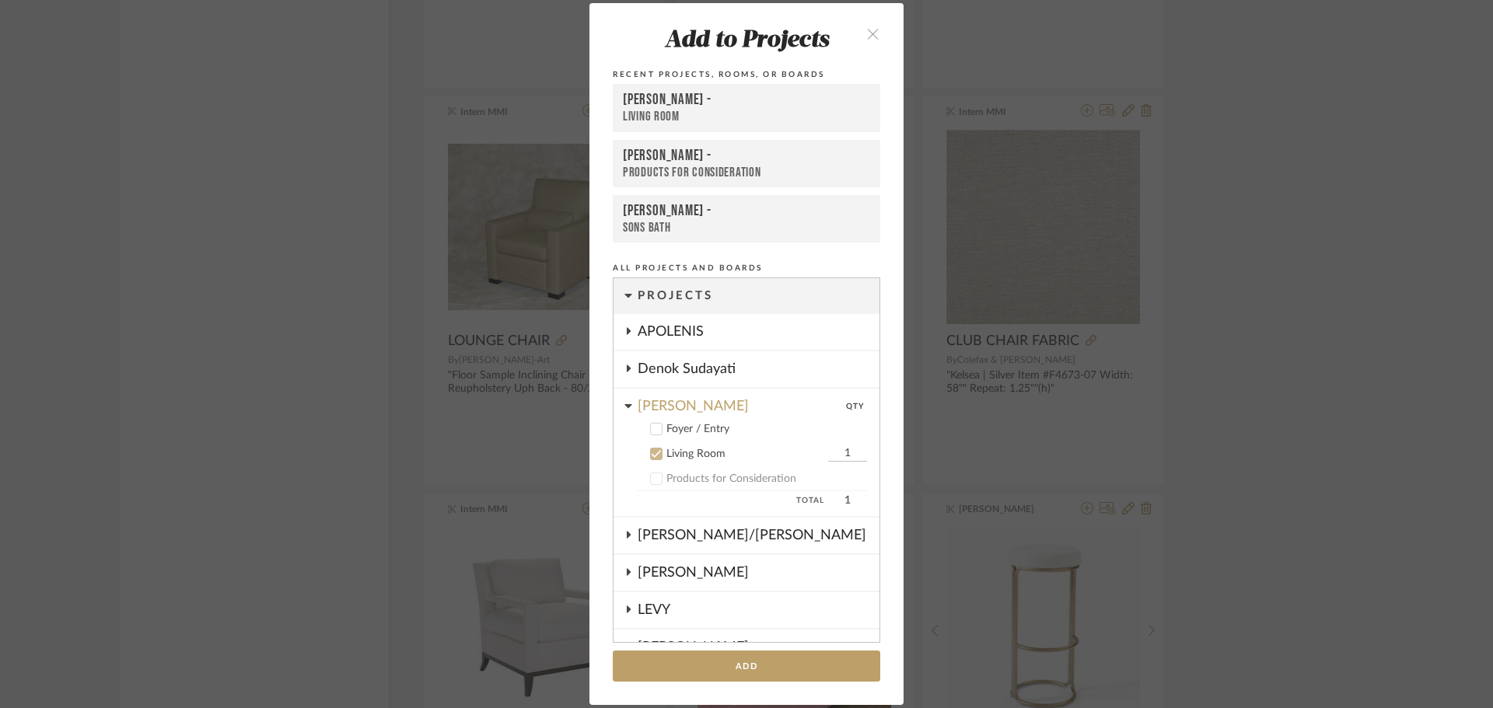
scroll to position [162, 0]
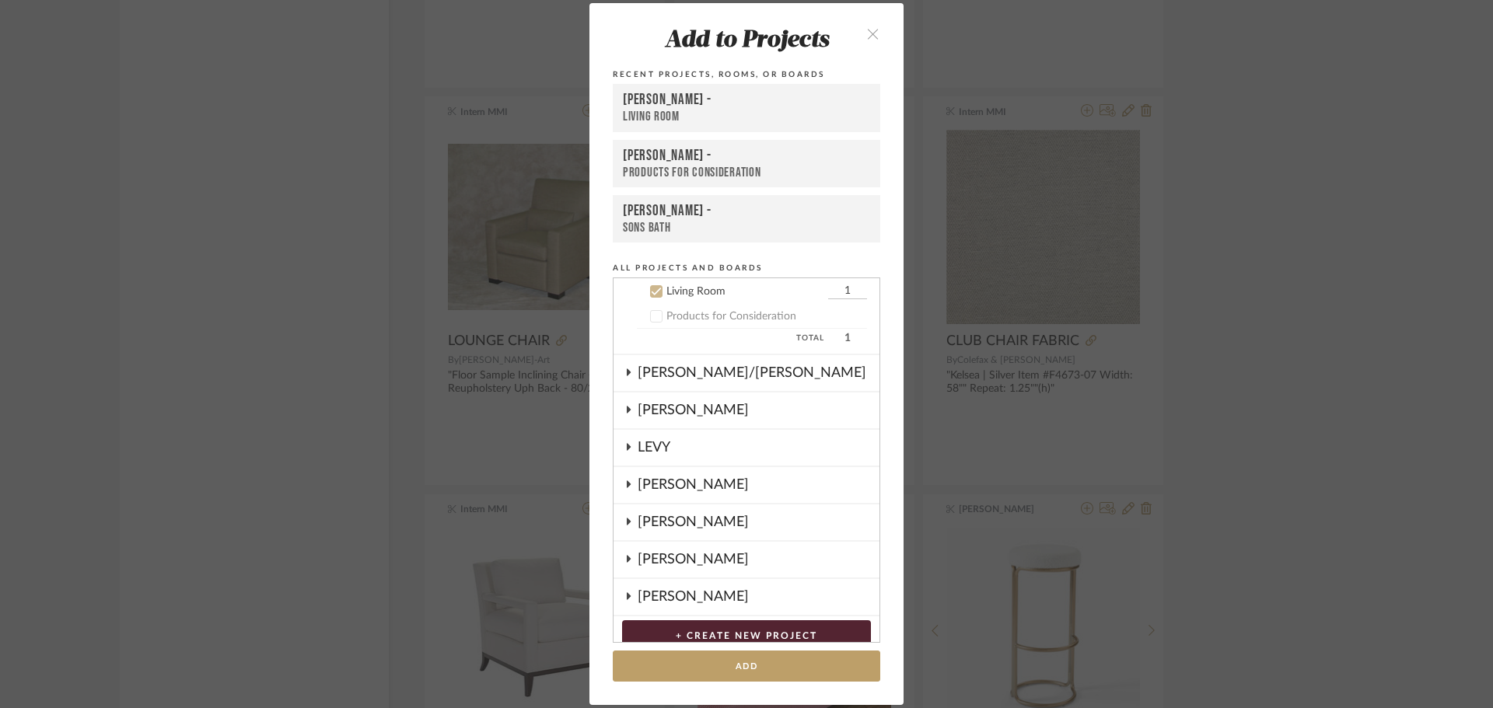
drag, startPoint x: 781, startPoint y: 662, endPoint x: 945, endPoint y: 600, distance: 176.2
click at [781, 663] on button "Add" at bounding box center [746, 667] width 267 height 32
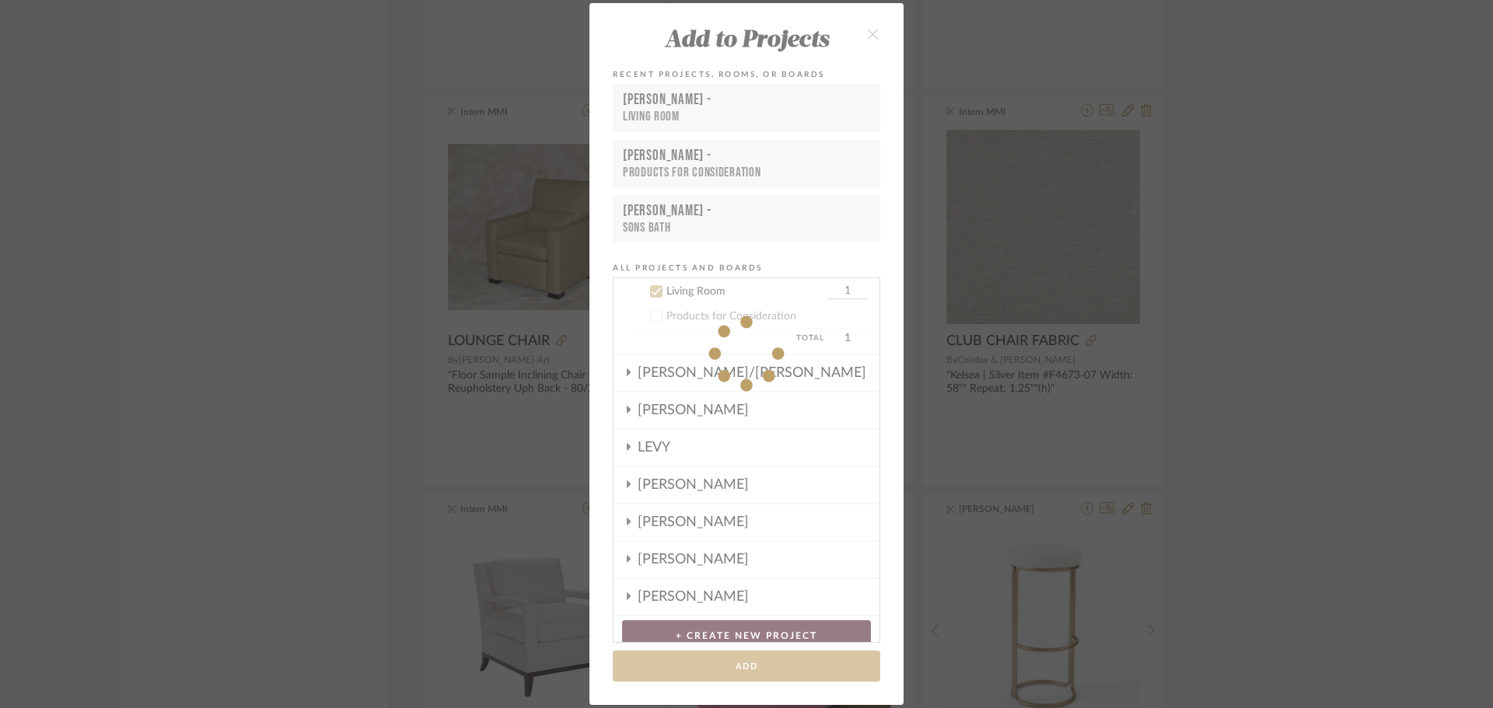
click at [1345, 423] on div "Add to Projects Recent Projects, Rooms, or Boards [PERSON_NAME] - Living Room […" at bounding box center [746, 354] width 1493 height 708
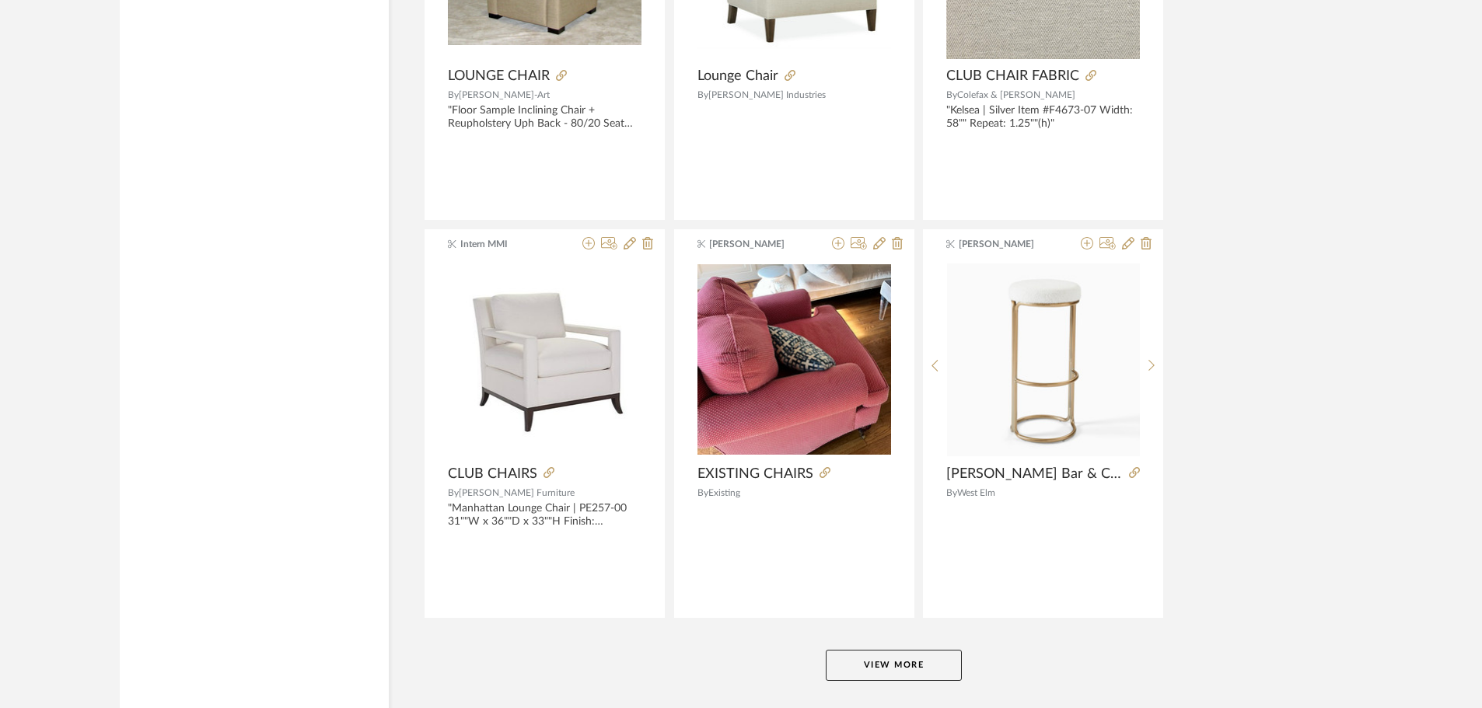
scroll to position [47536, 0]
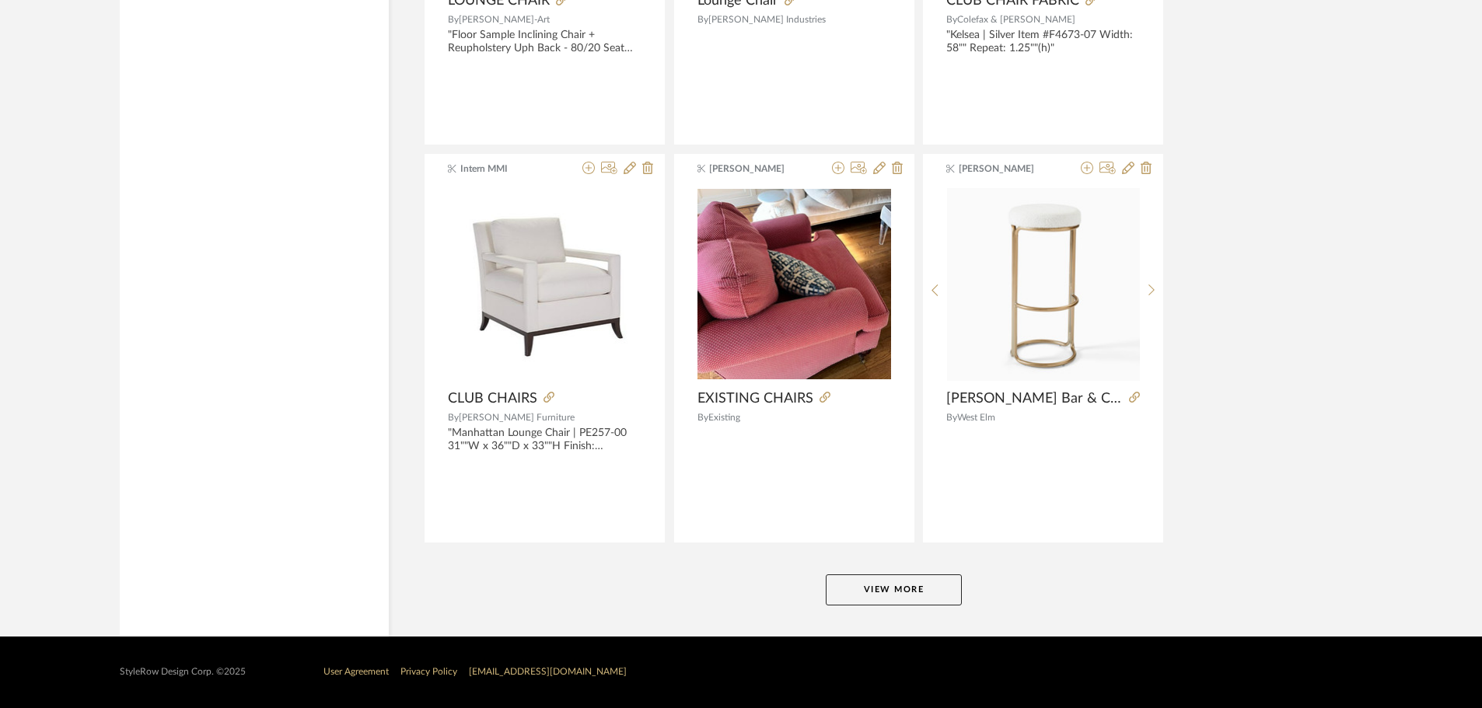
click at [845, 596] on button "View More" at bounding box center [894, 590] width 136 height 31
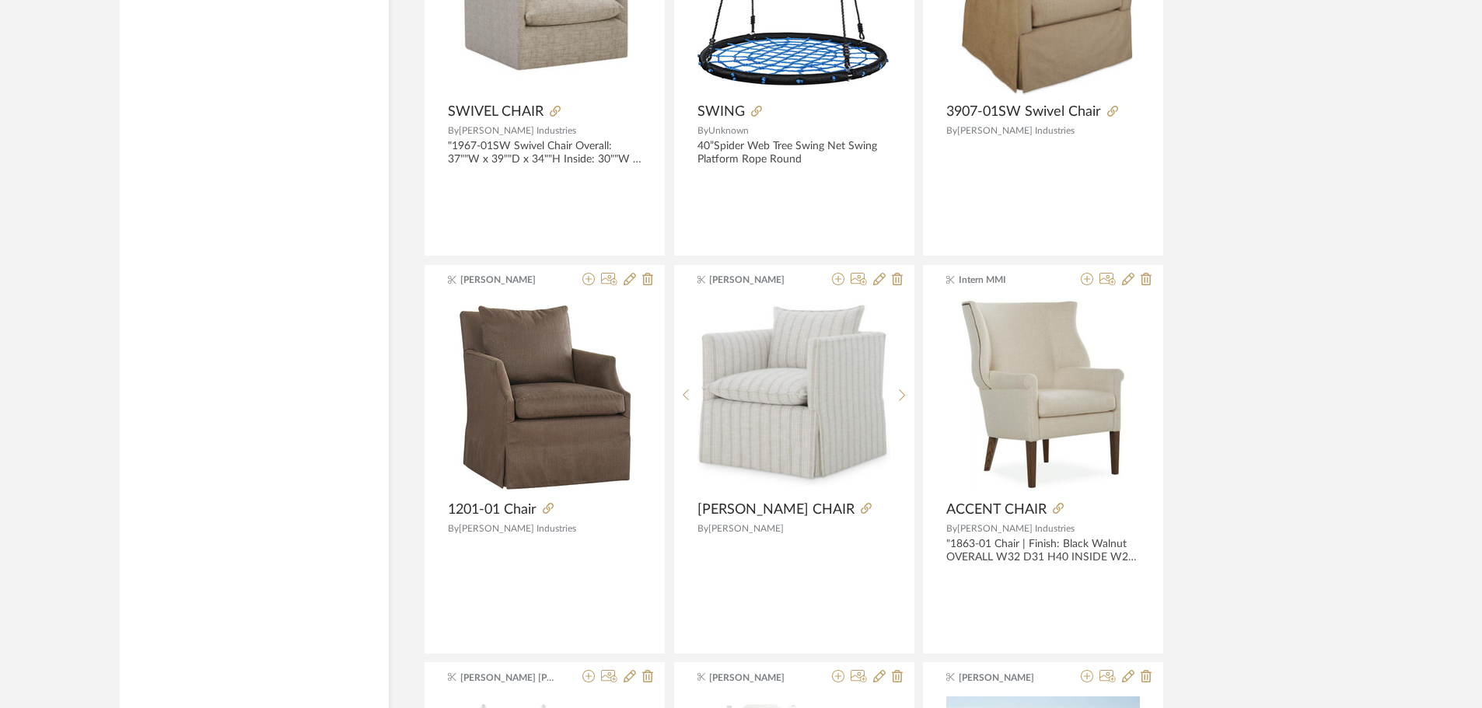
scroll to position [48314, 0]
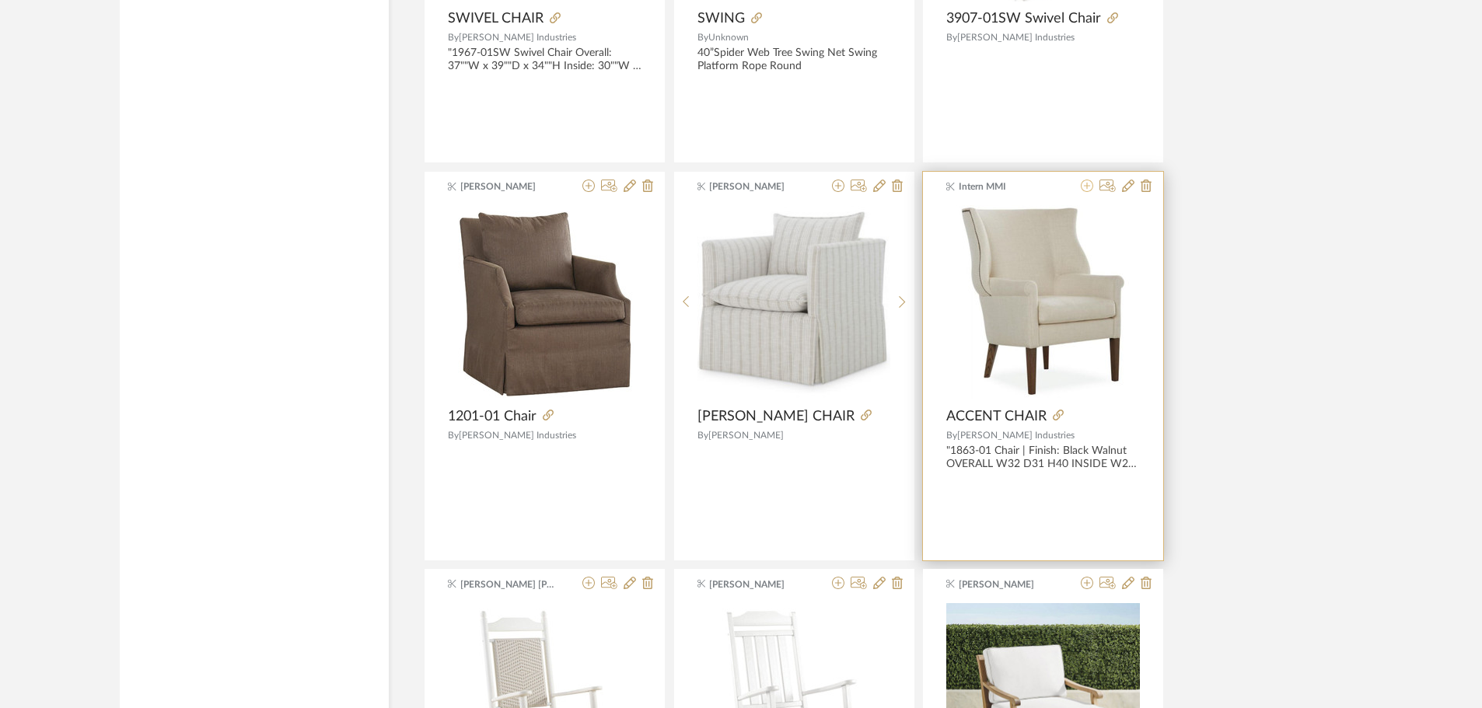
click at [1087, 186] on icon at bounding box center [1087, 186] width 12 height 12
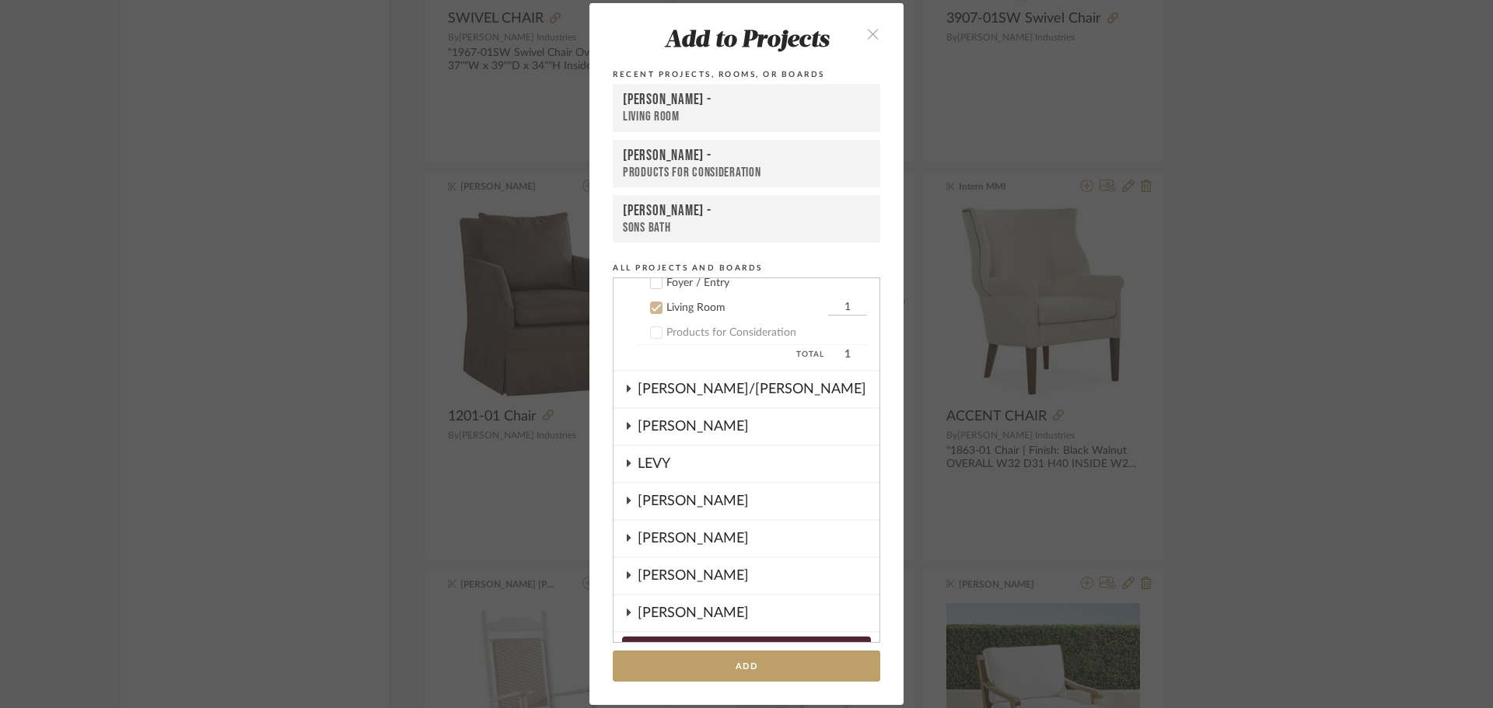
scroll to position [162, 0]
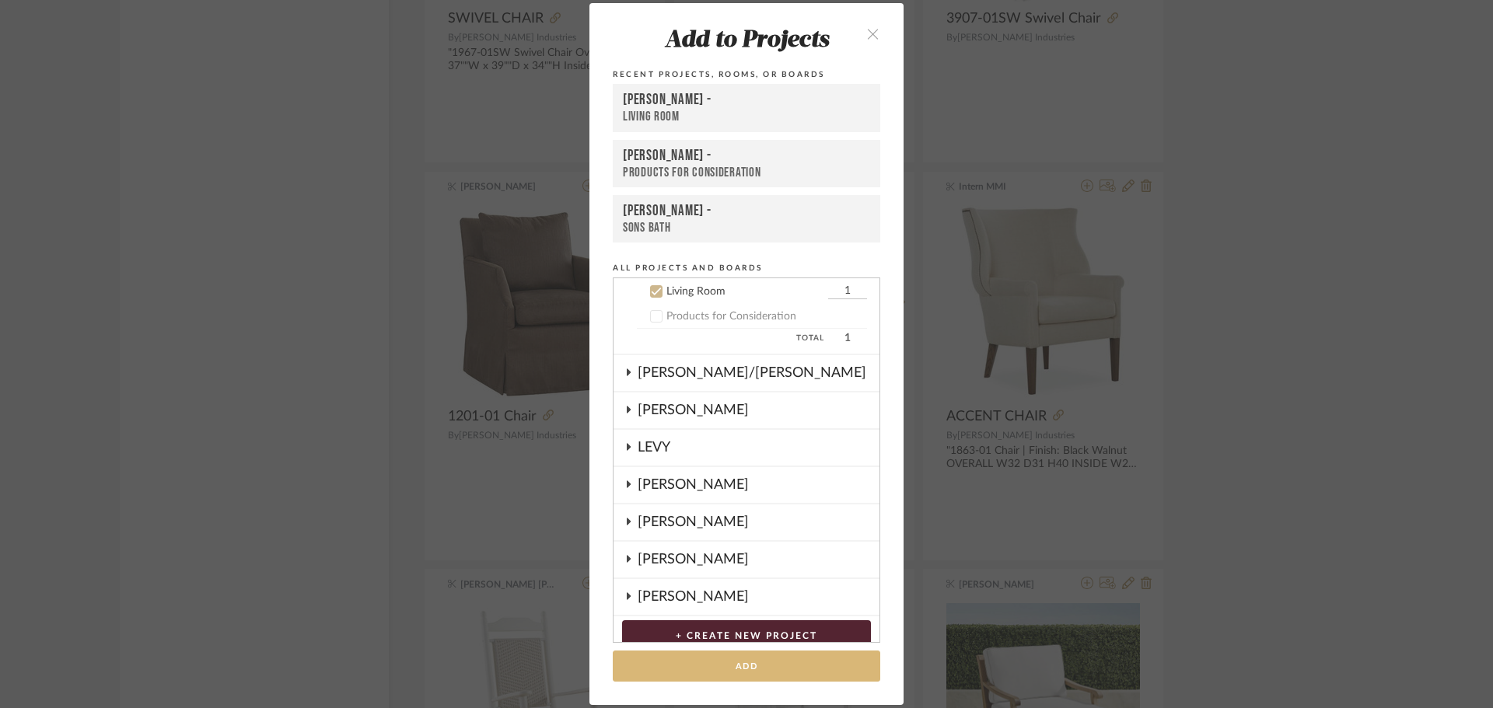
click at [720, 672] on button "Add" at bounding box center [746, 667] width 267 height 32
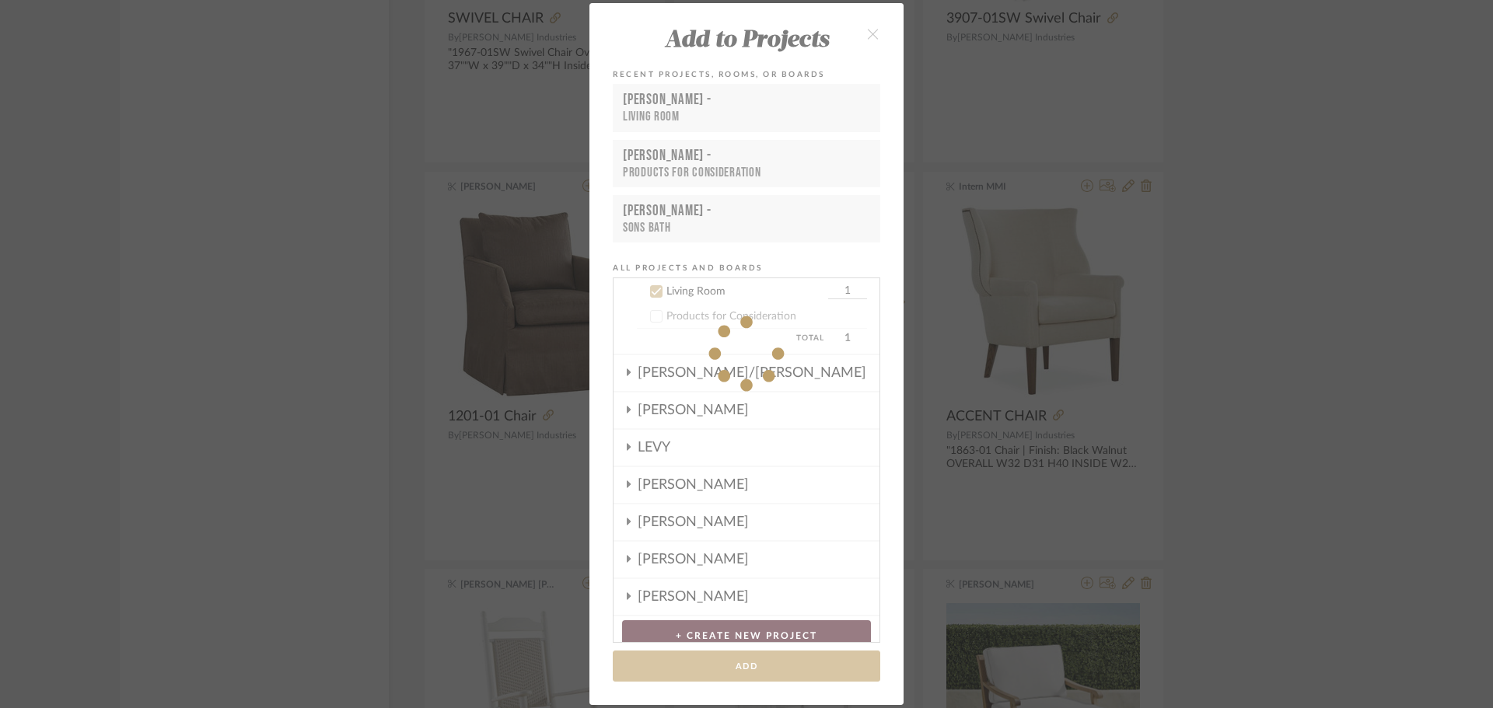
click at [1283, 355] on div "Add to Projects Recent Projects, Rooms, or Boards [PERSON_NAME] - Living Room […" at bounding box center [746, 354] width 1493 height 708
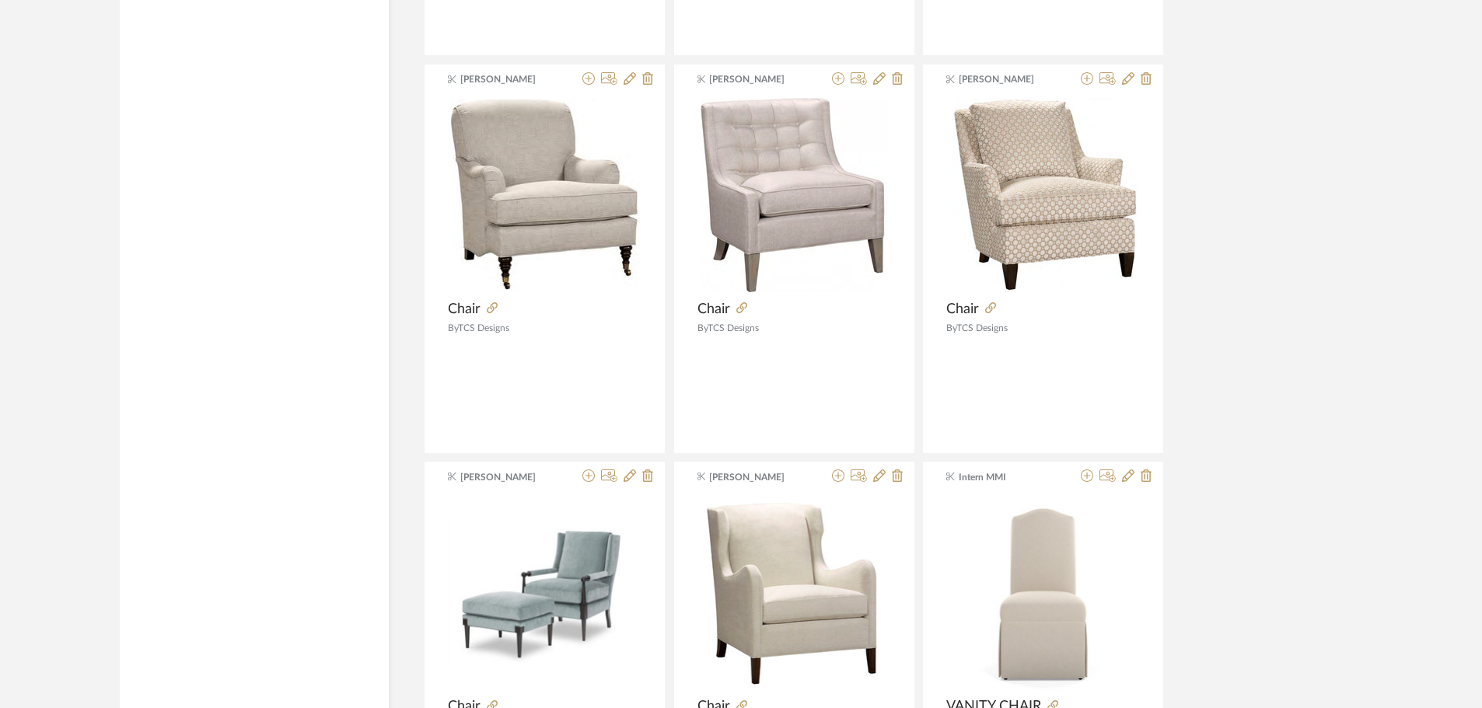
scroll to position [50024, 0]
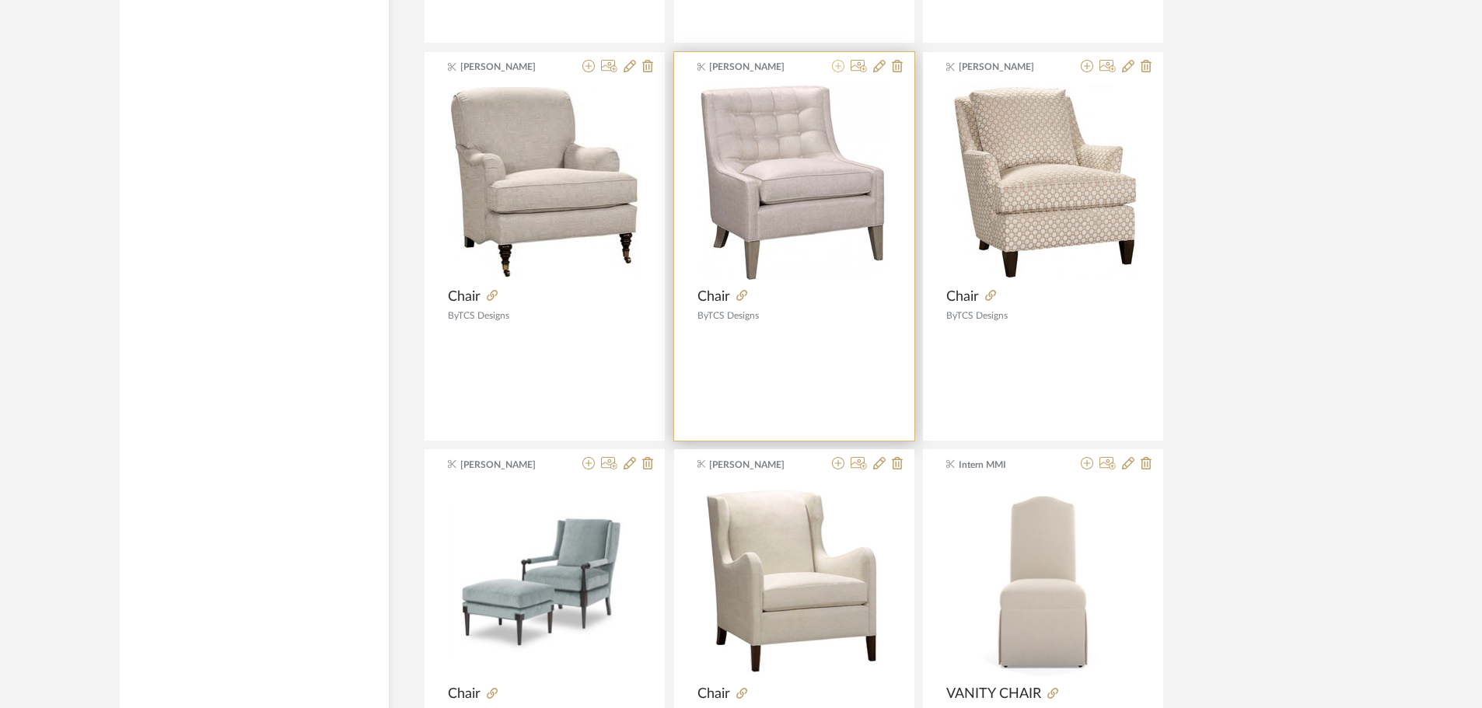
click at [841, 68] on icon at bounding box center [838, 66] width 12 height 12
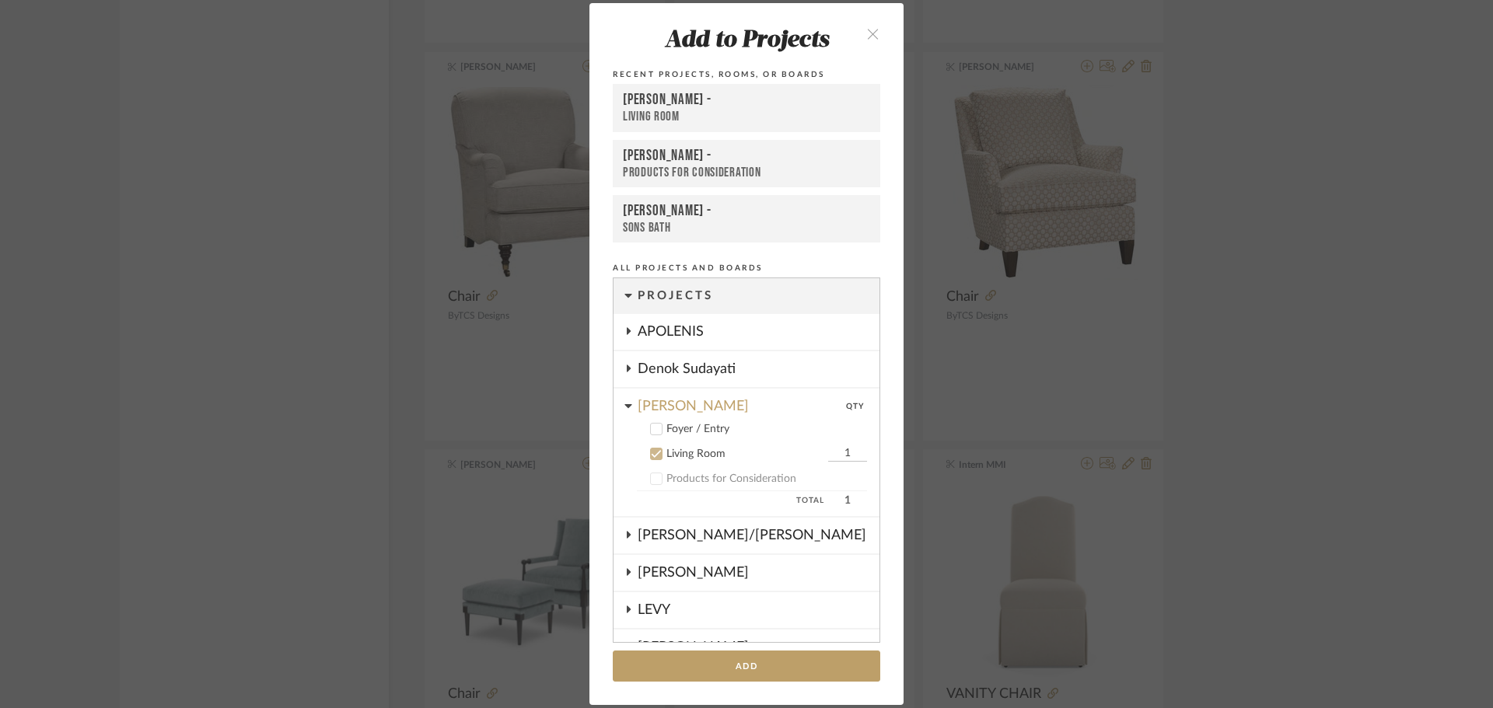
scroll to position [162, 0]
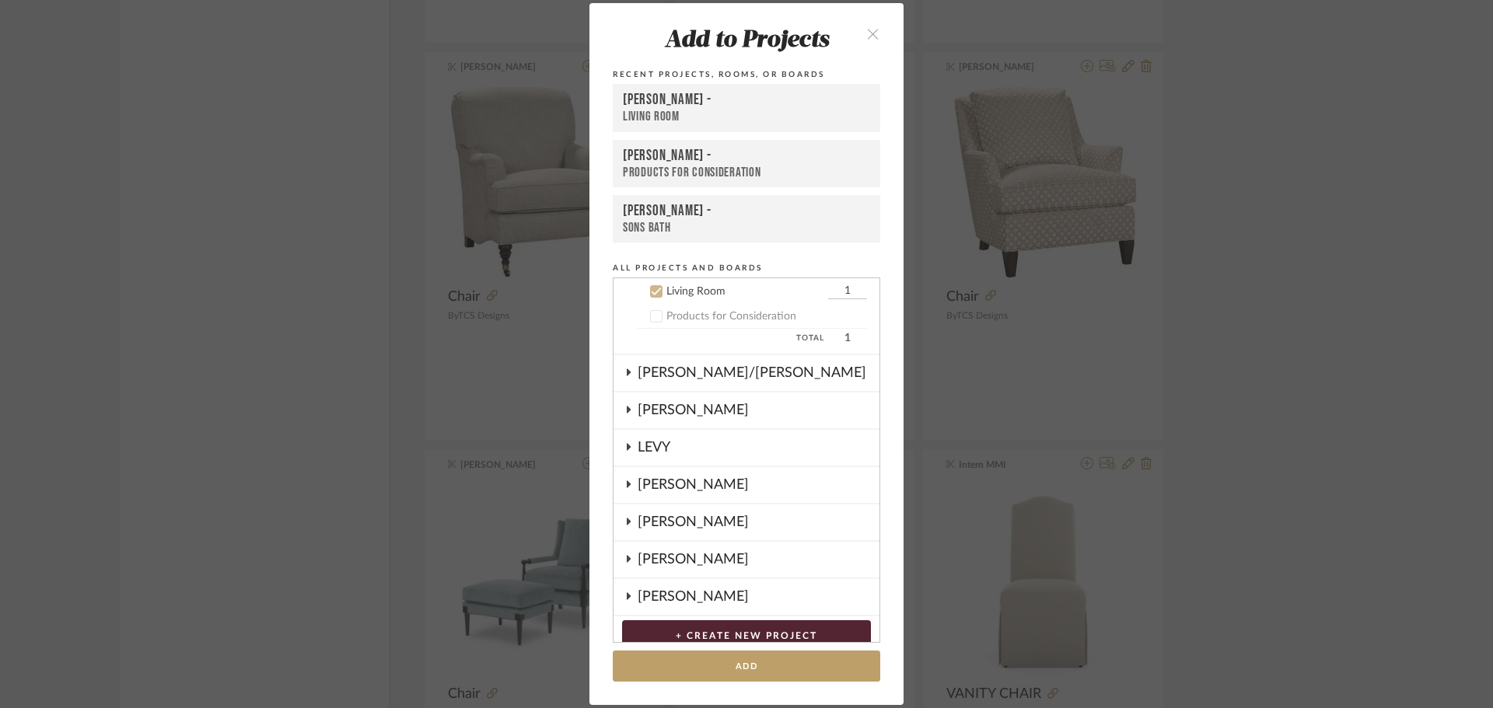
drag, startPoint x: 768, startPoint y: 671, endPoint x: 1165, endPoint y: 582, distance: 406.5
click at [768, 670] on button "Add" at bounding box center [746, 667] width 267 height 32
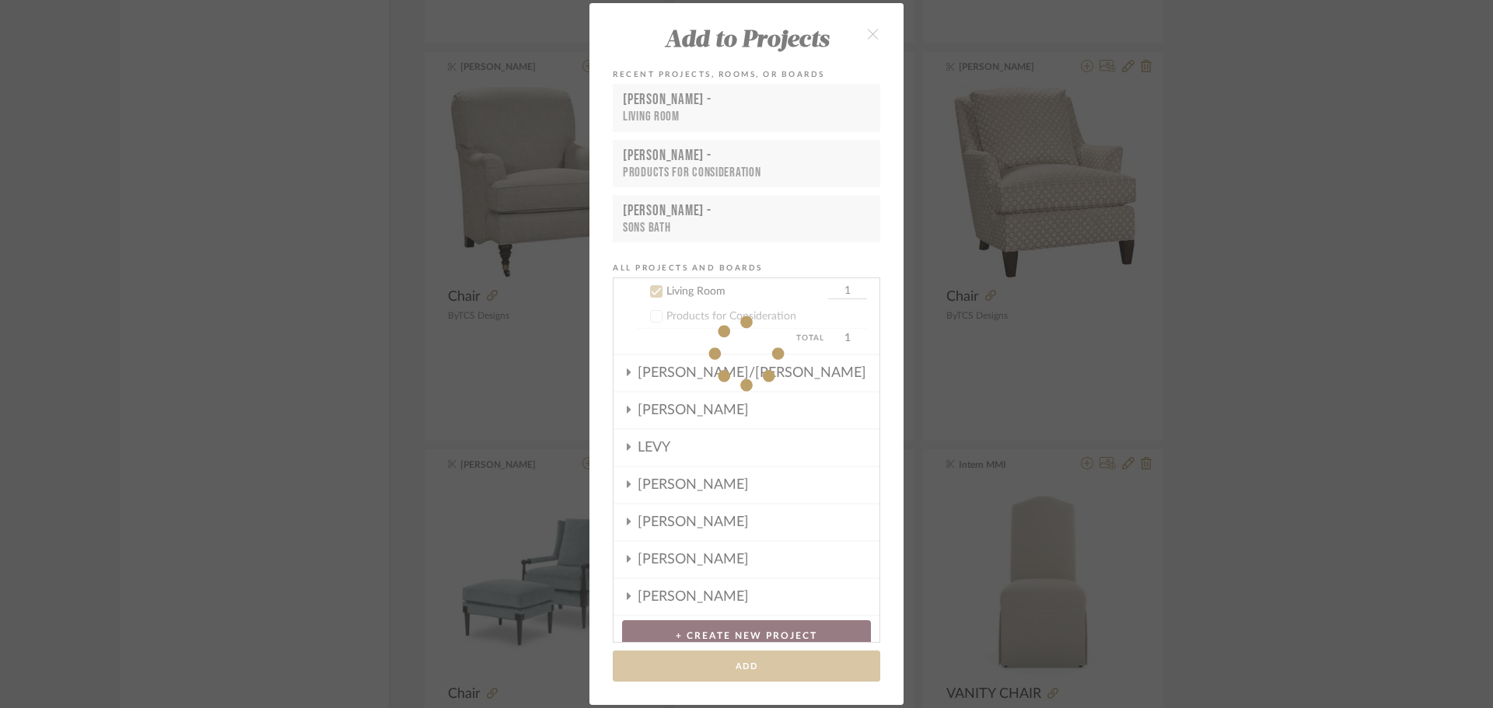
click at [1350, 470] on div "Add to Projects Recent Projects, Rooms, or Boards [PERSON_NAME] - Living Room […" at bounding box center [746, 354] width 1493 height 708
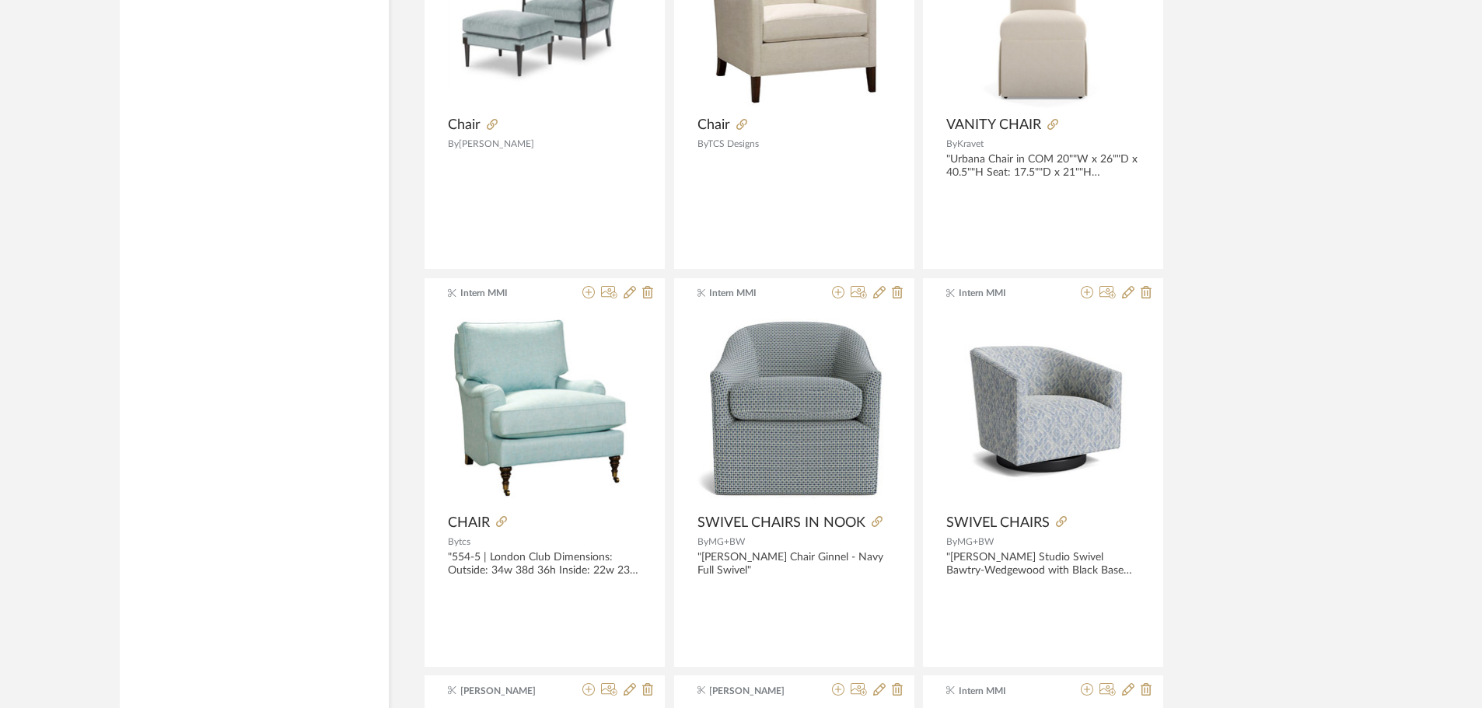
scroll to position [50413, 0]
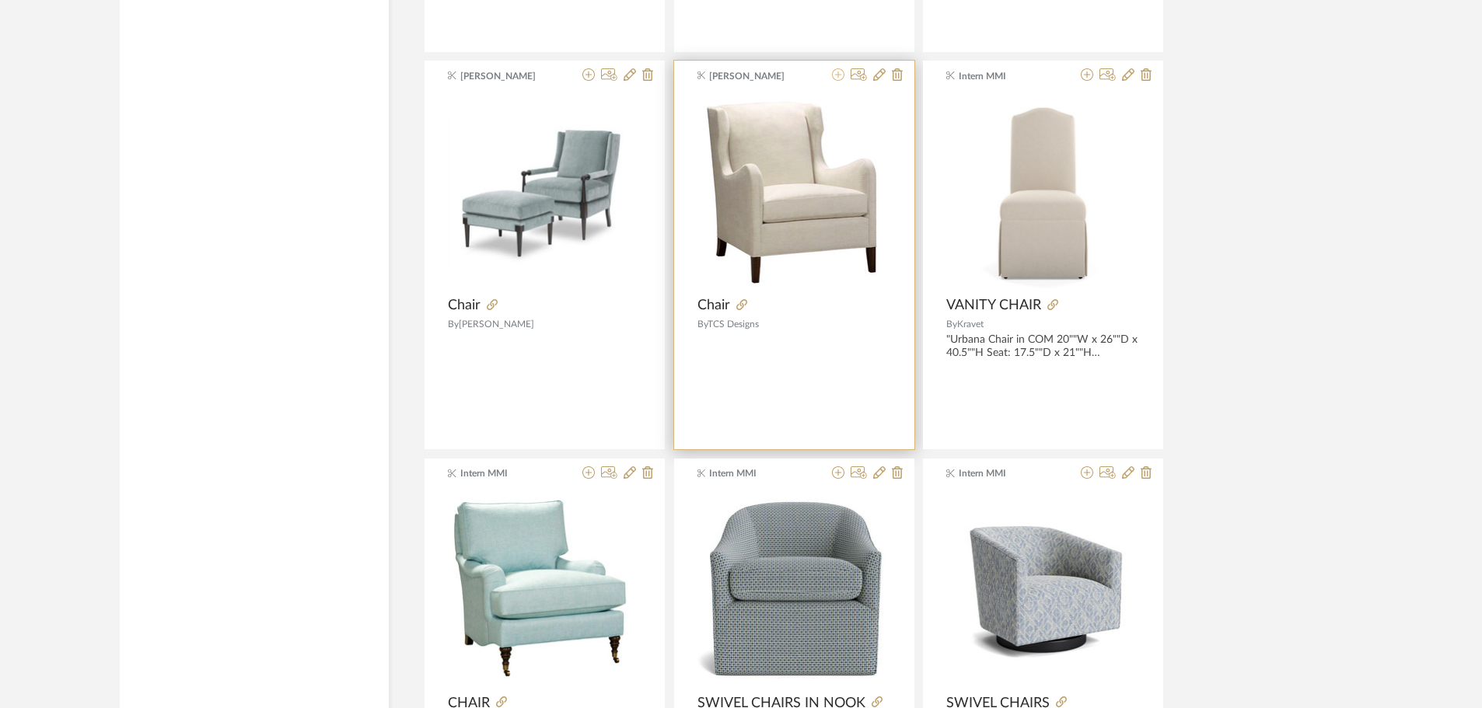
click at [840, 72] on icon at bounding box center [838, 74] width 12 height 12
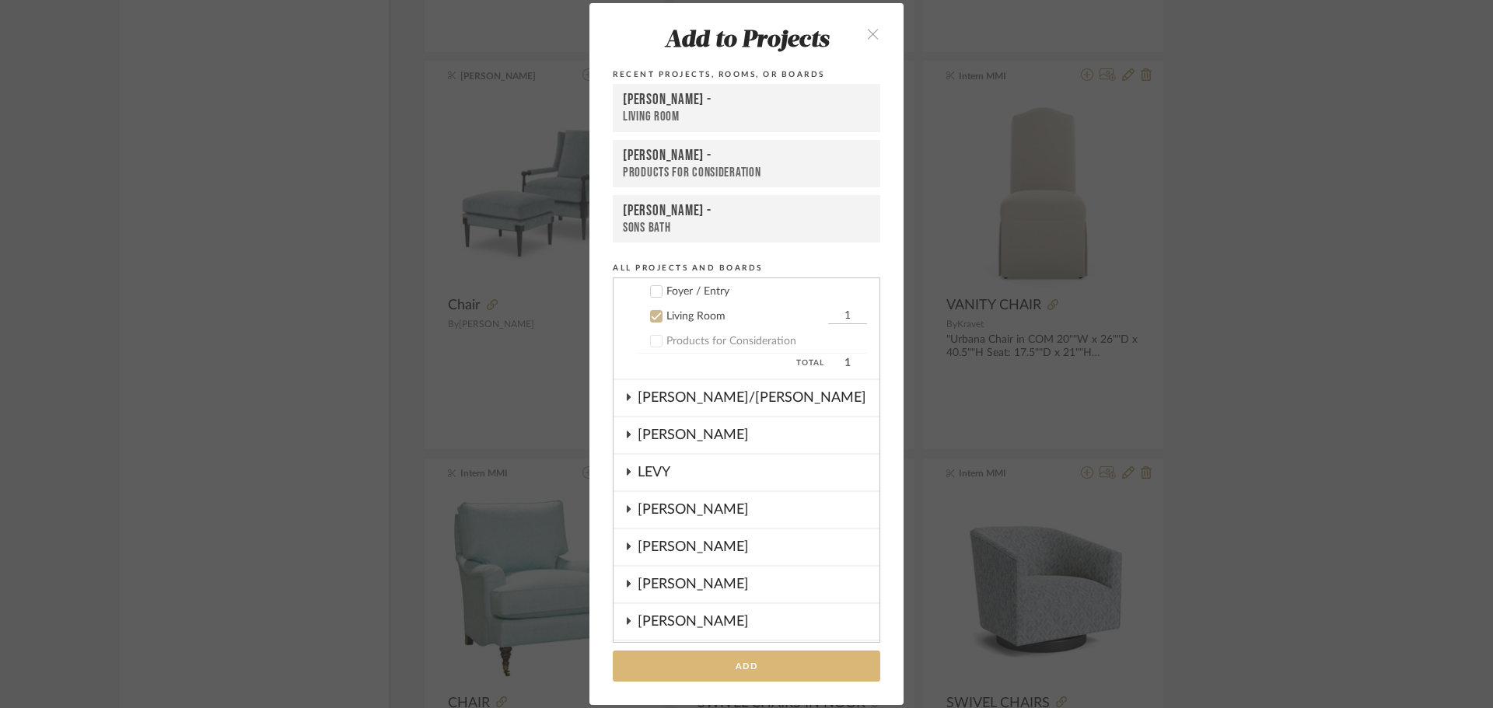
scroll to position [162, 0]
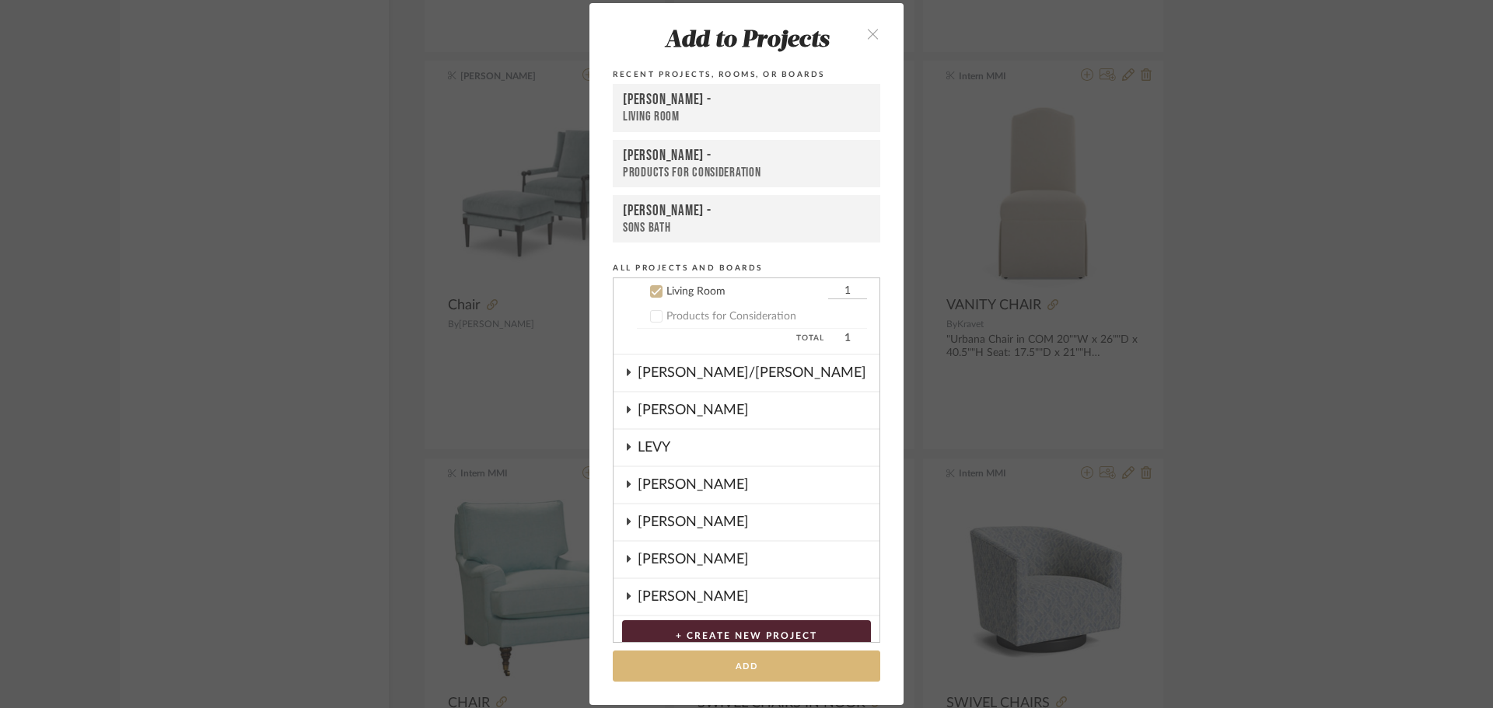
drag, startPoint x: 766, startPoint y: 673, endPoint x: 938, endPoint y: 562, distance: 204.2
click at [765, 673] on button "Add" at bounding box center [746, 667] width 267 height 32
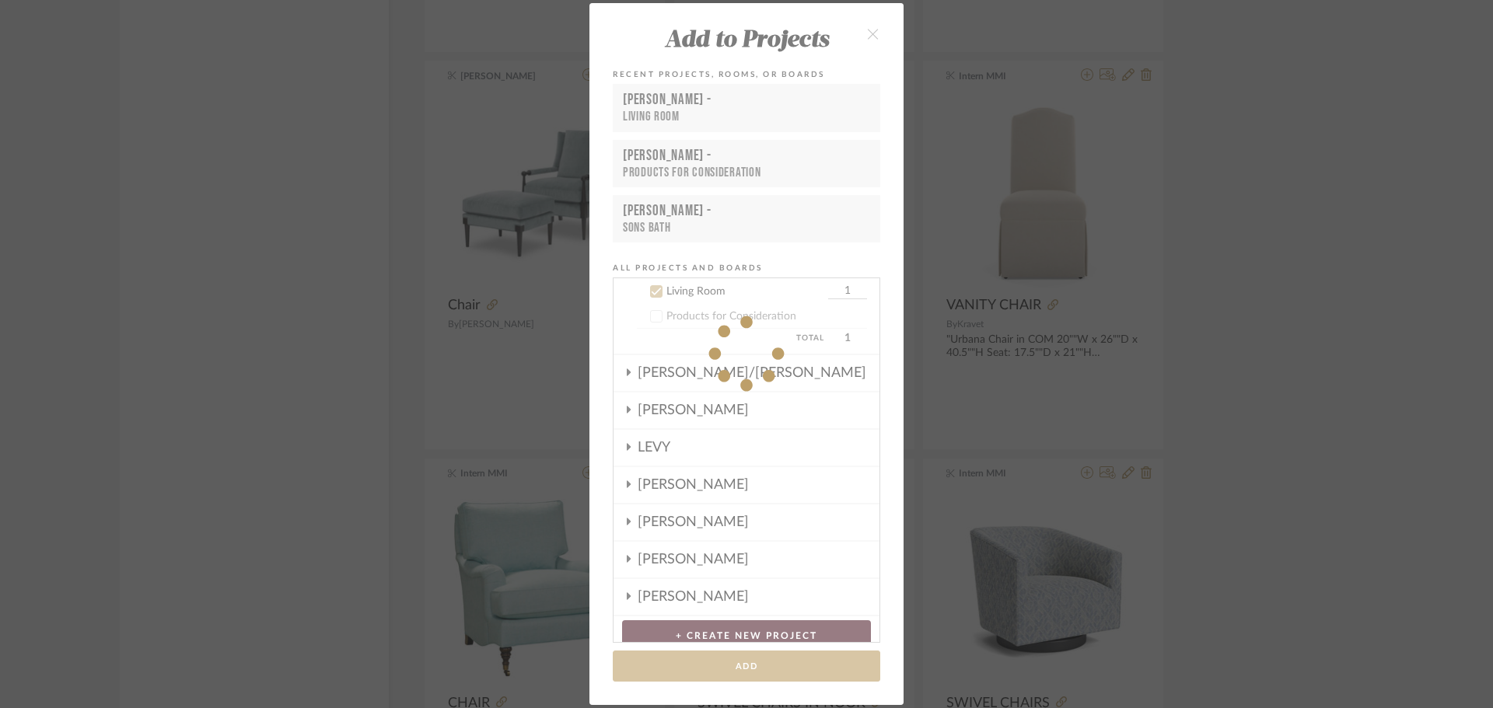
click at [1407, 376] on div "Add to Projects Recent Projects, Rooms, or Boards [PERSON_NAME] - Living Room […" at bounding box center [746, 354] width 1493 height 708
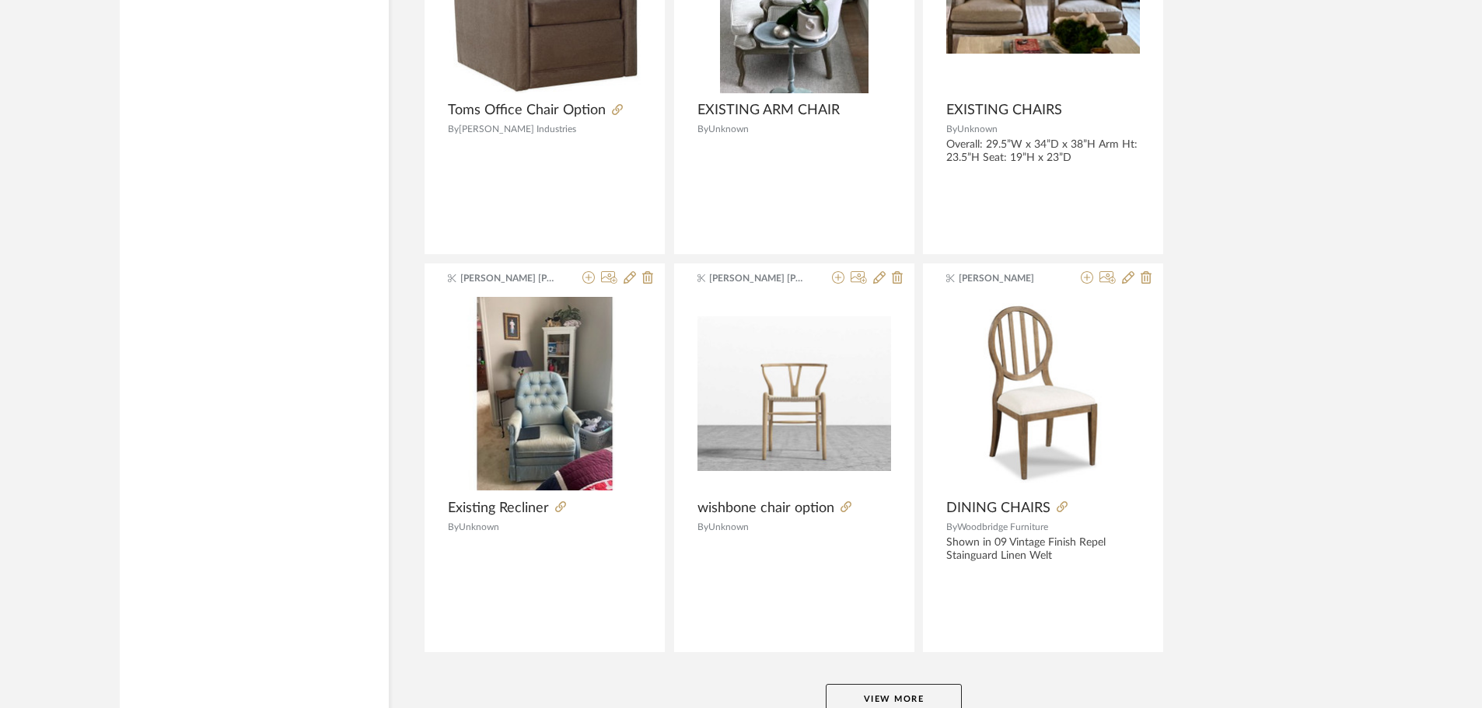
scroll to position [52308, 0]
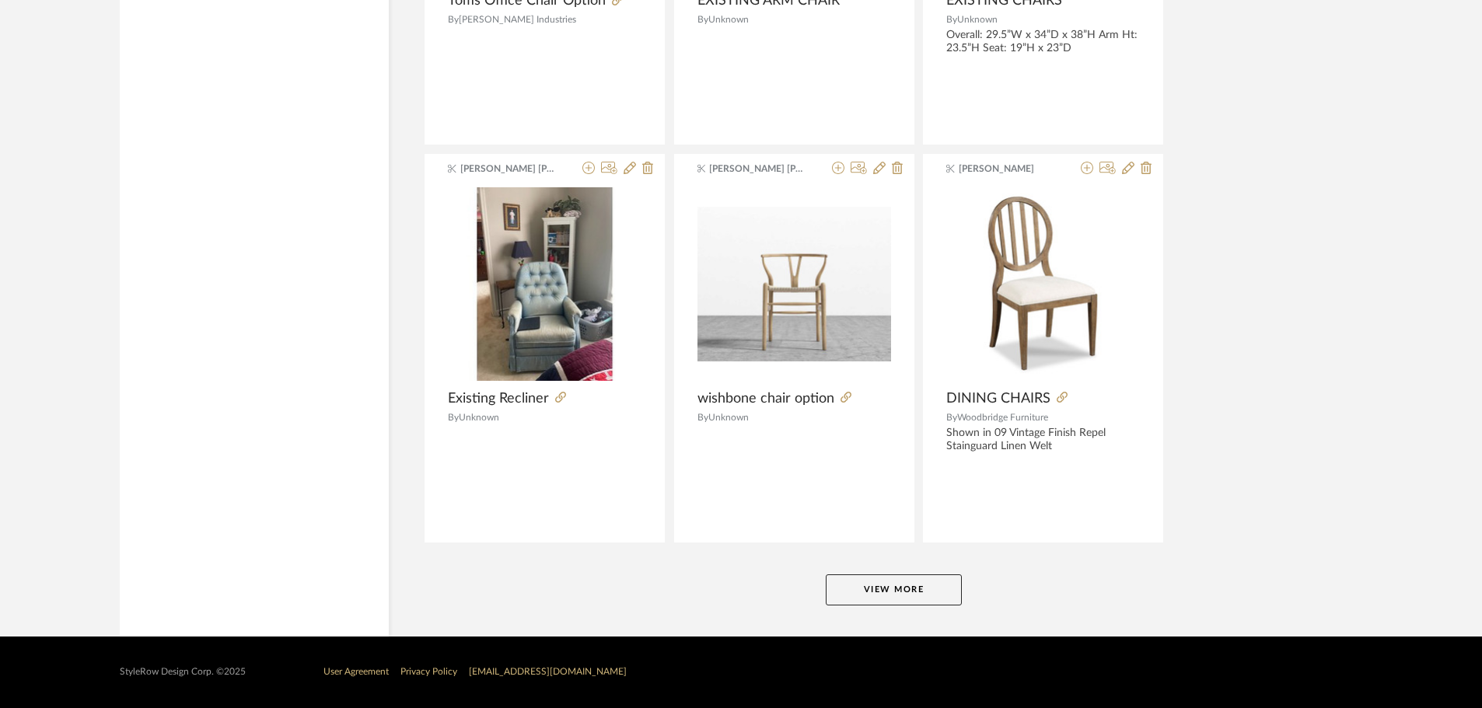
click at [912, 579] on button "View More" at bounding box center [894, 590] width 136 height 31
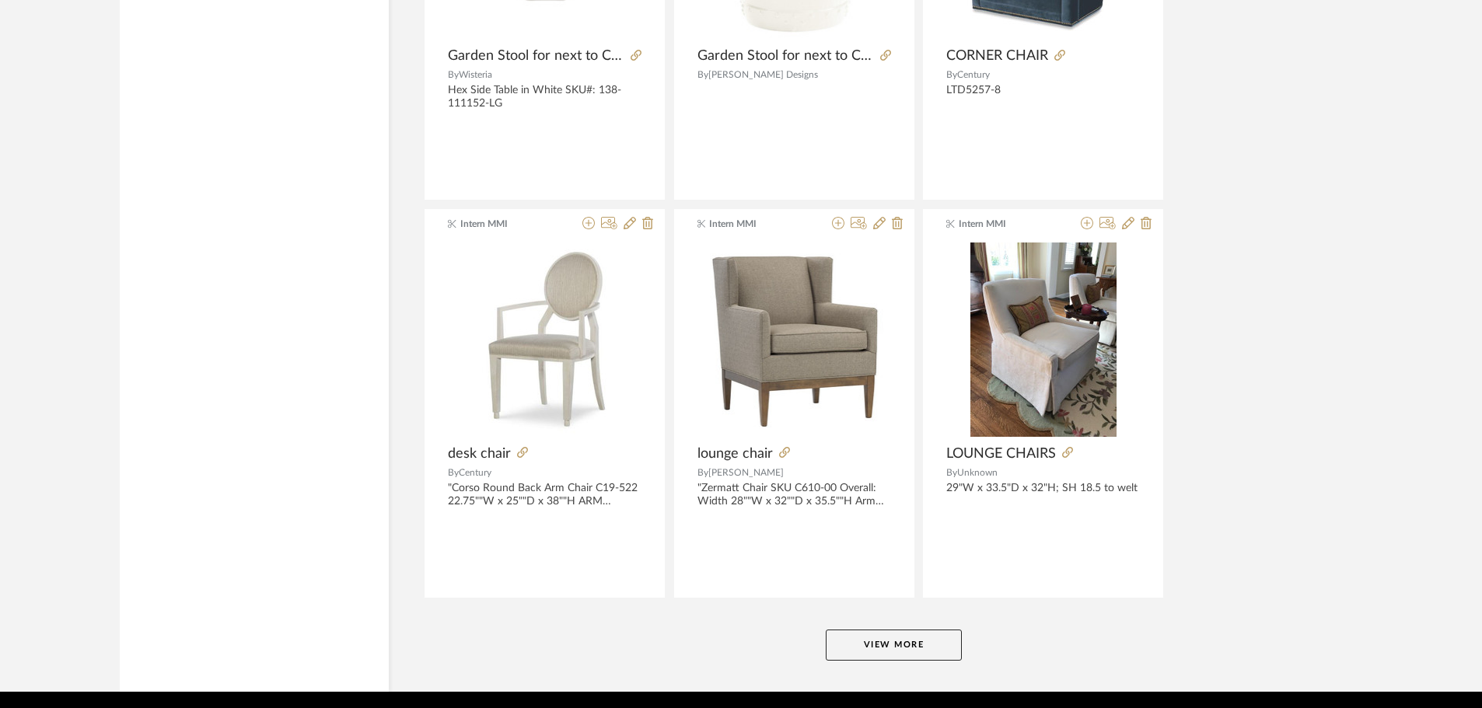
scroll to position [57080, 0]
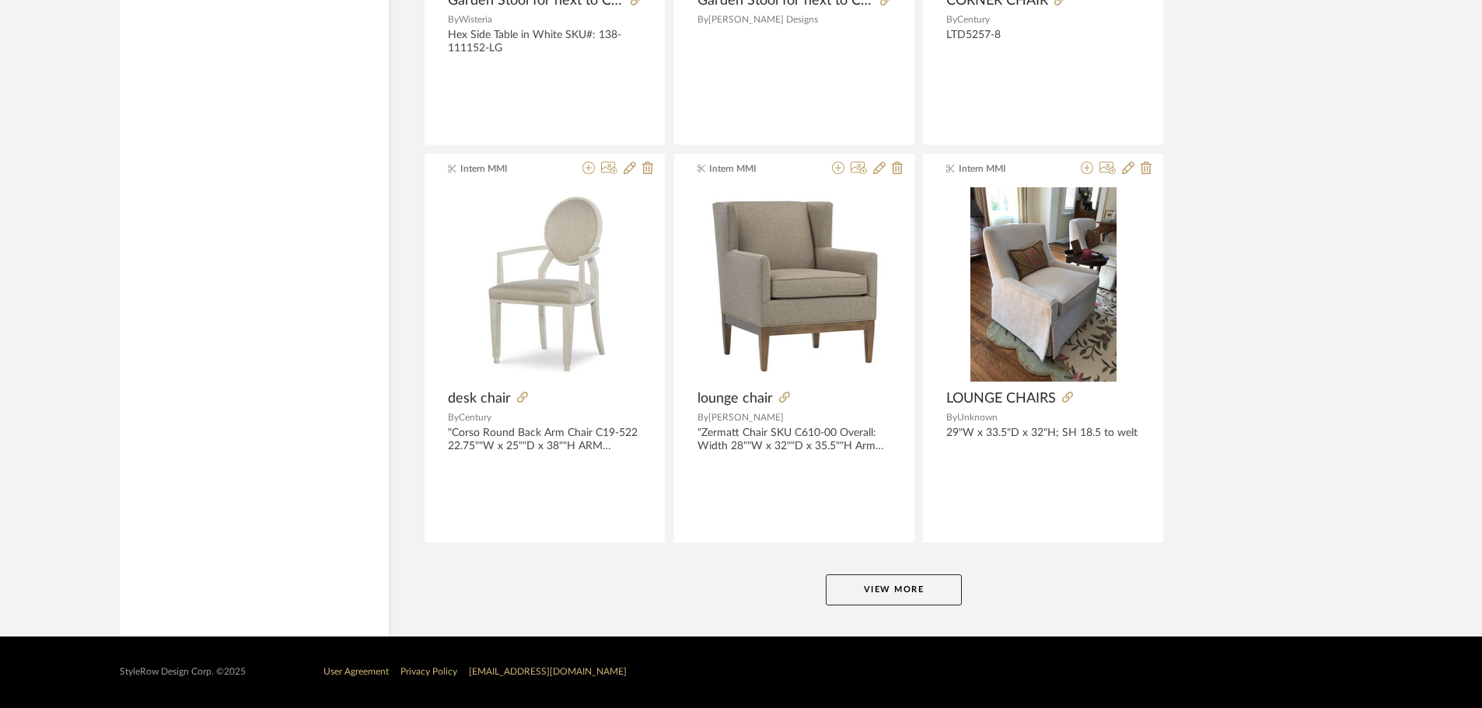
click at [913, 583] on button "View More" at bounding box center [894, 590] width 136 height 31
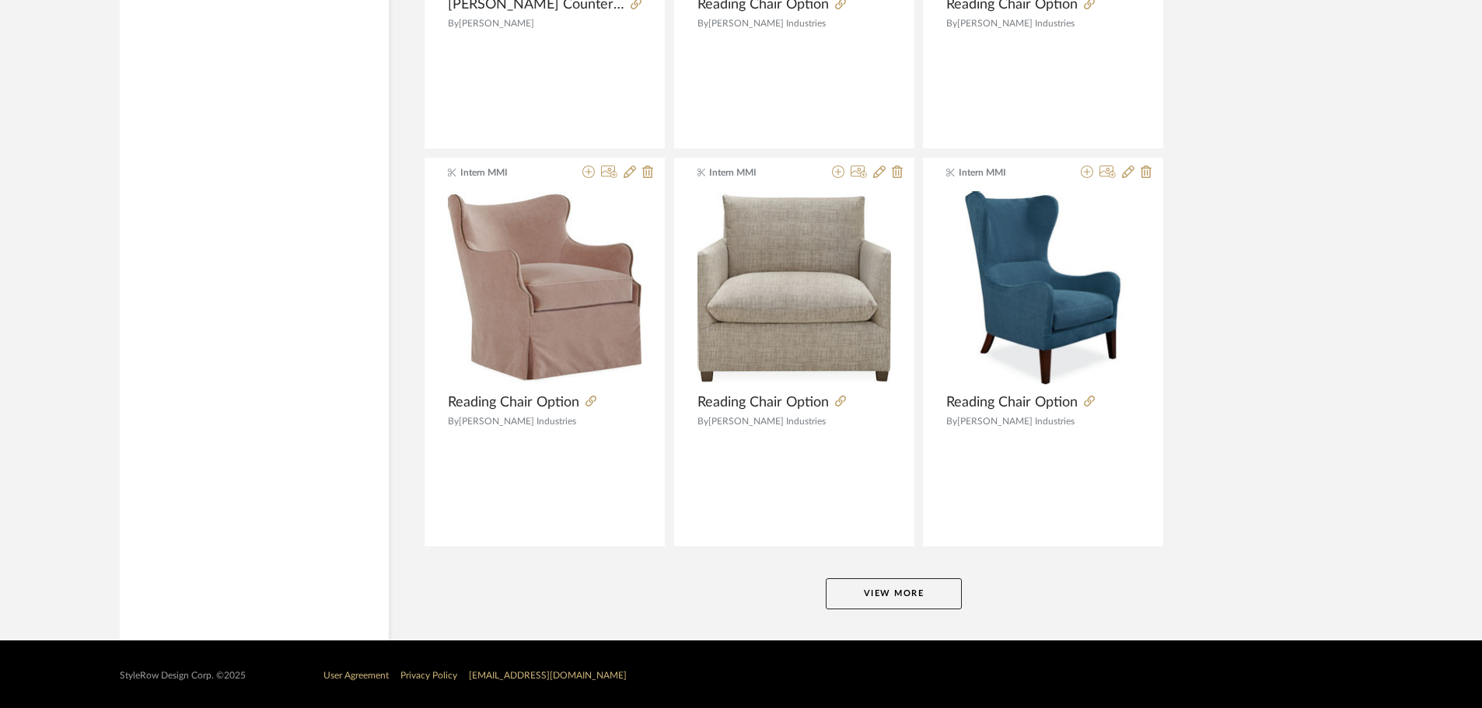
scroll to position [61853, 0]
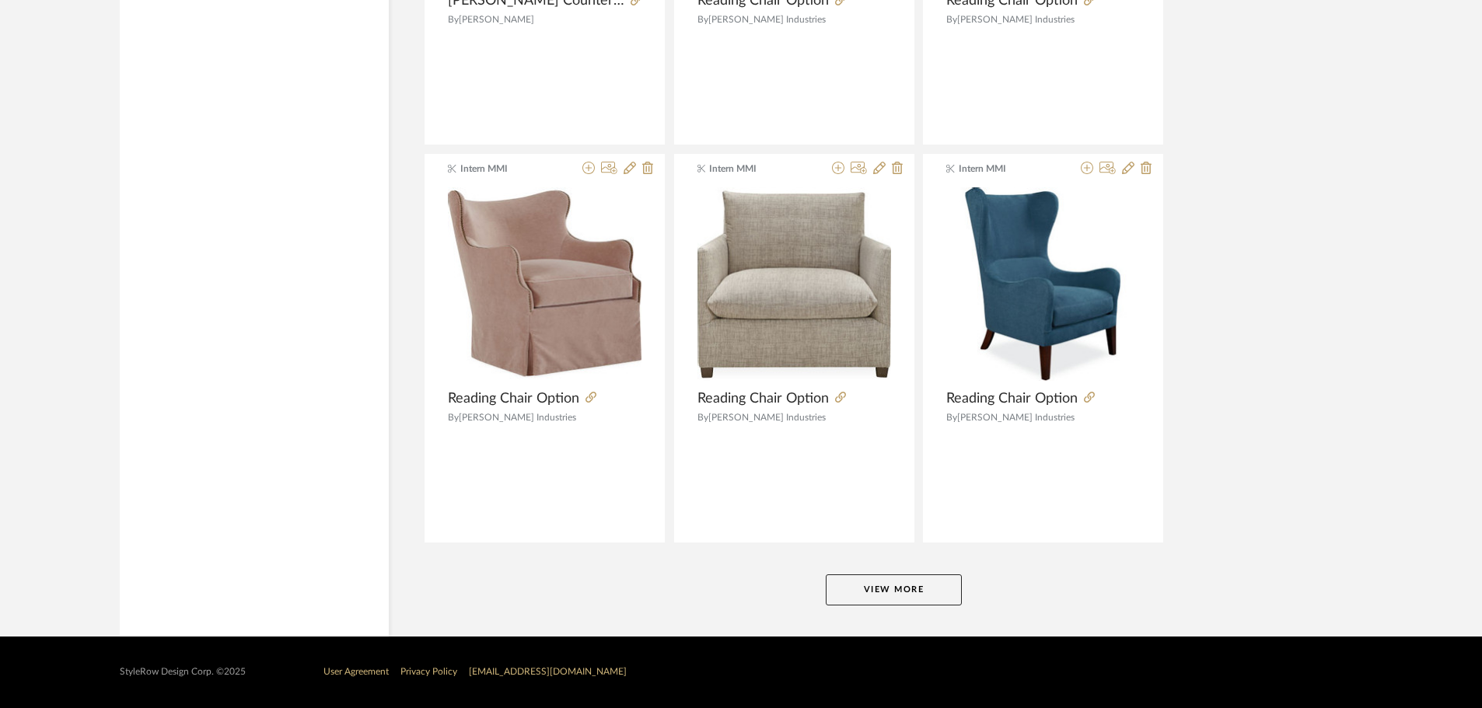
click at [914, 604] on button "View More" at bounding box center [894, 590] width 136 height 31
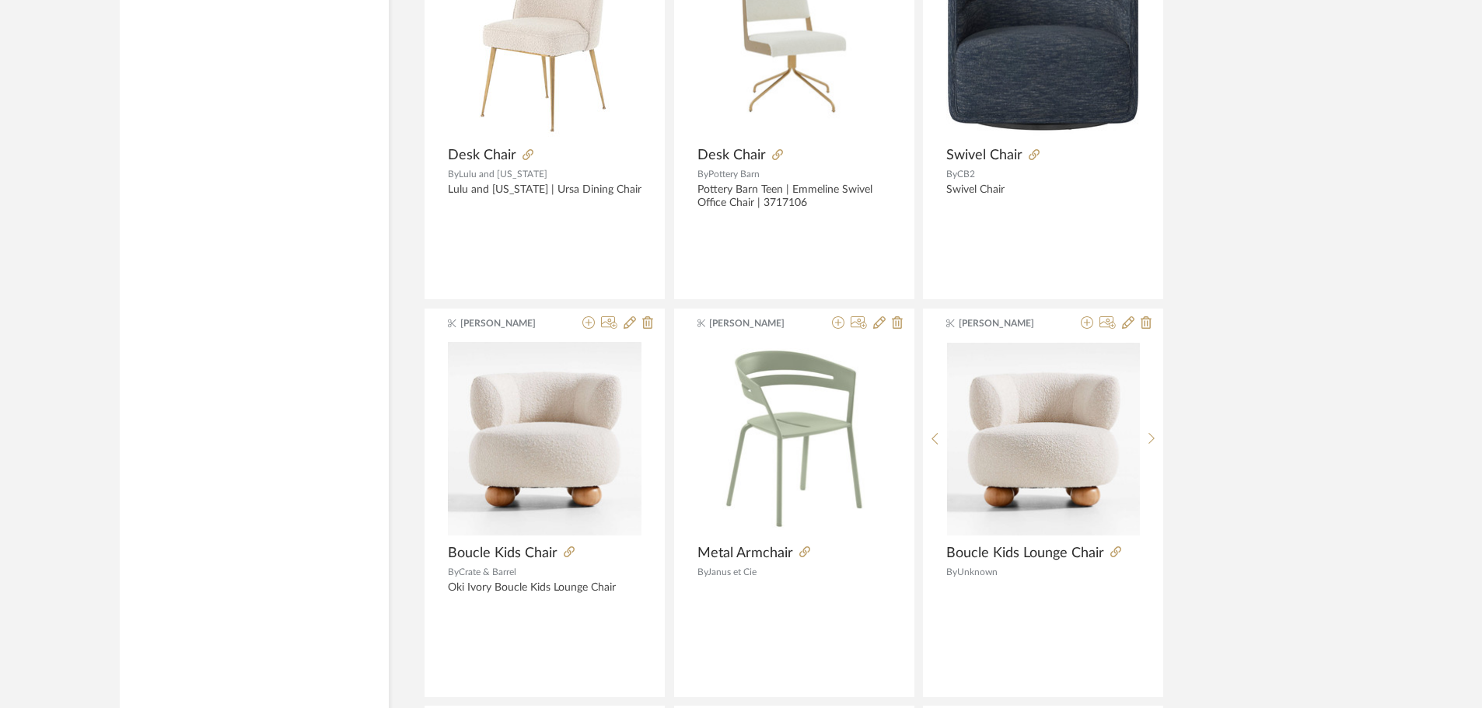
scroll to position [0, 0]
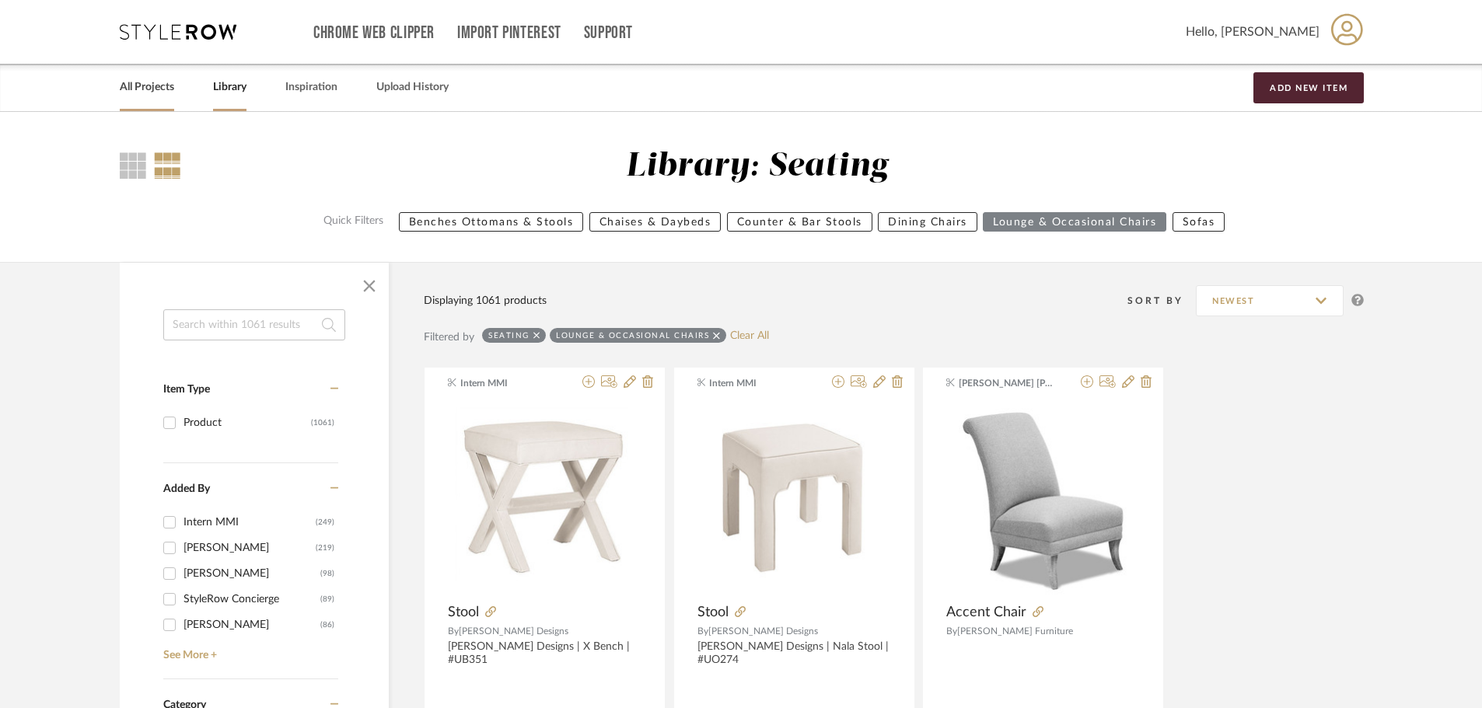
click at [141, 92] on link "All Projects" at bounding box center [147, 87] width 54 height 21
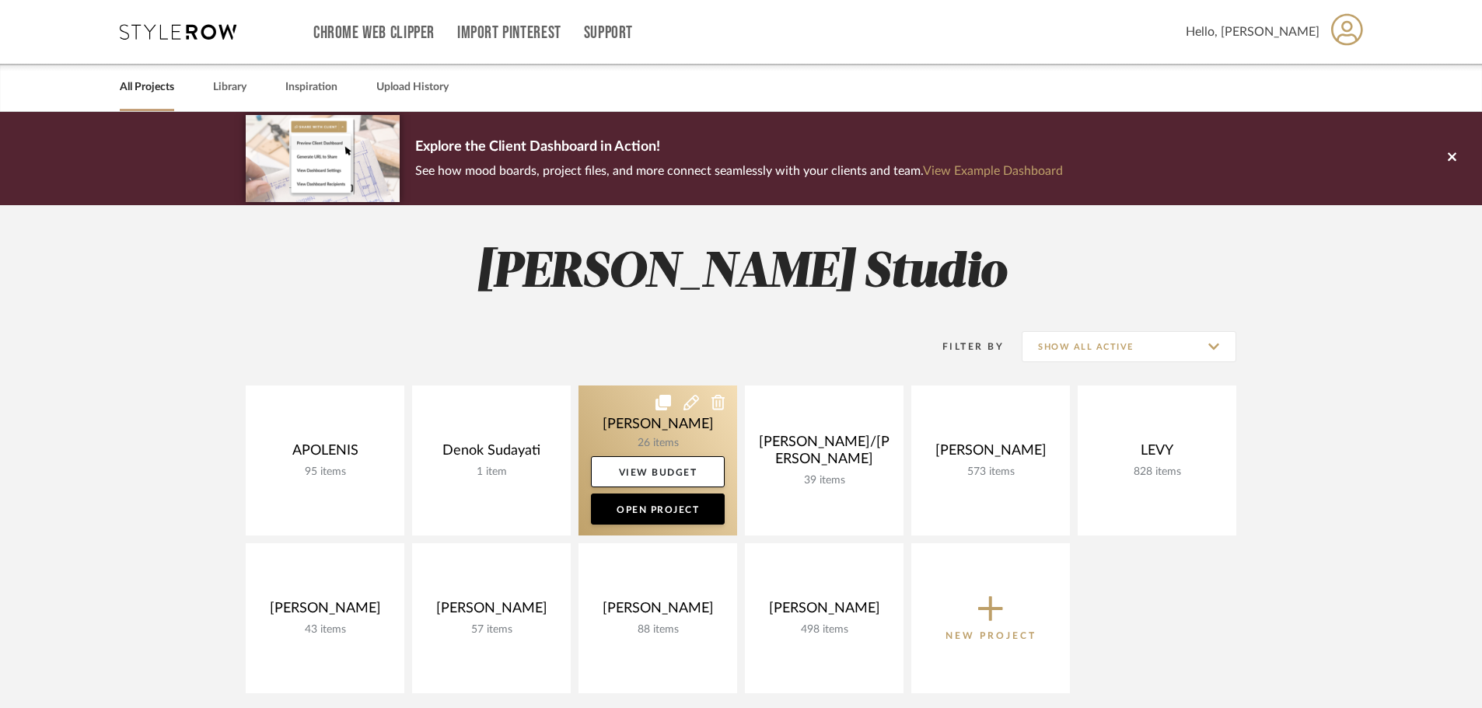
click at [637, 436] on link at bounding box center [657, 461] width 159 height 150
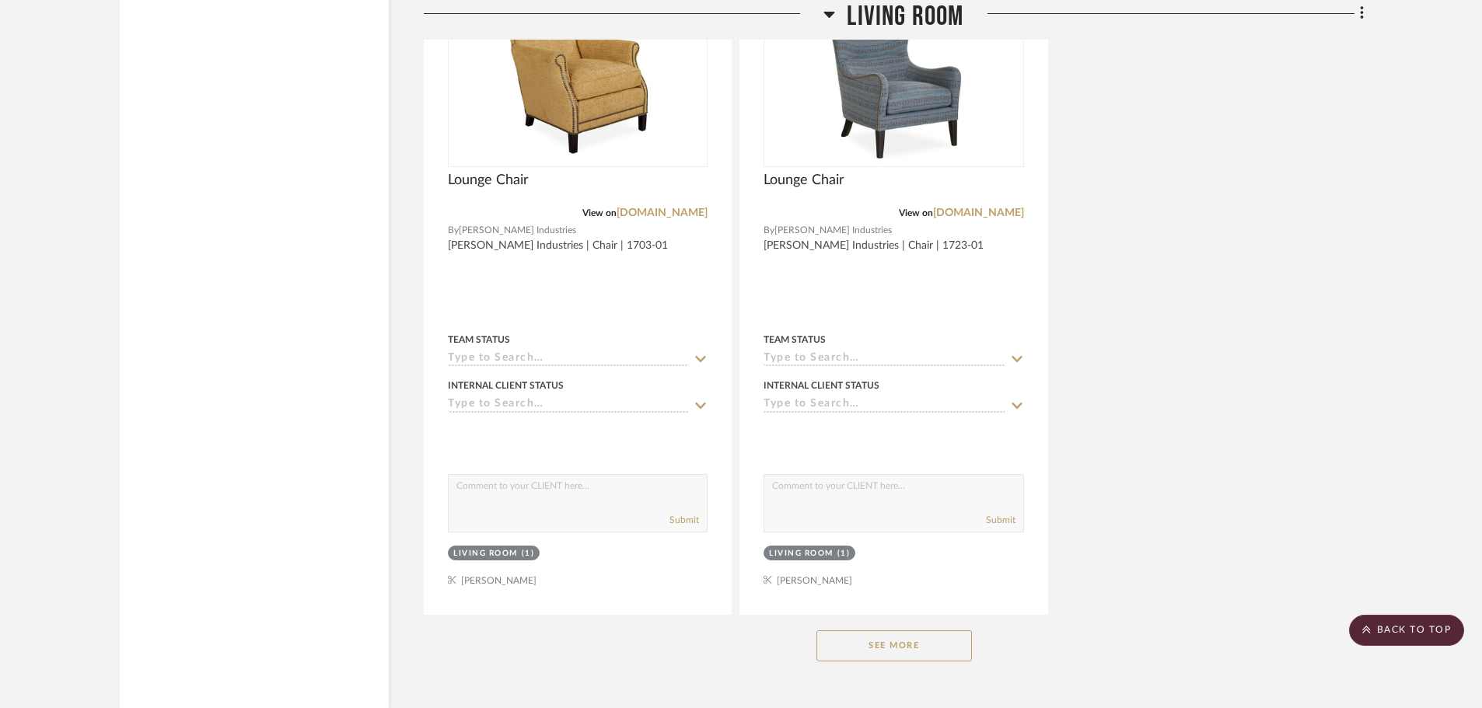
scroll to position [2098, 0]
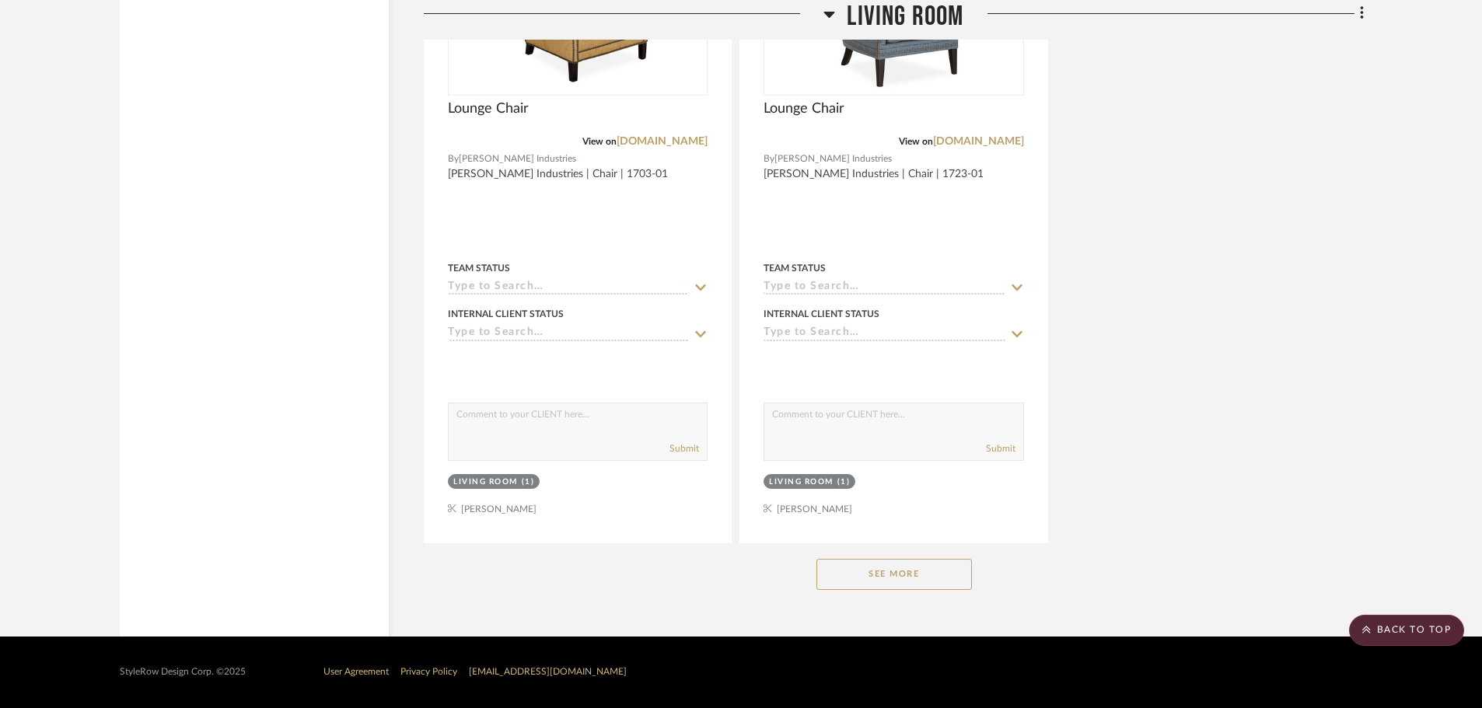
click at [930, 568] on button "See More" at bounding box center [893, 574] width 155 height 31
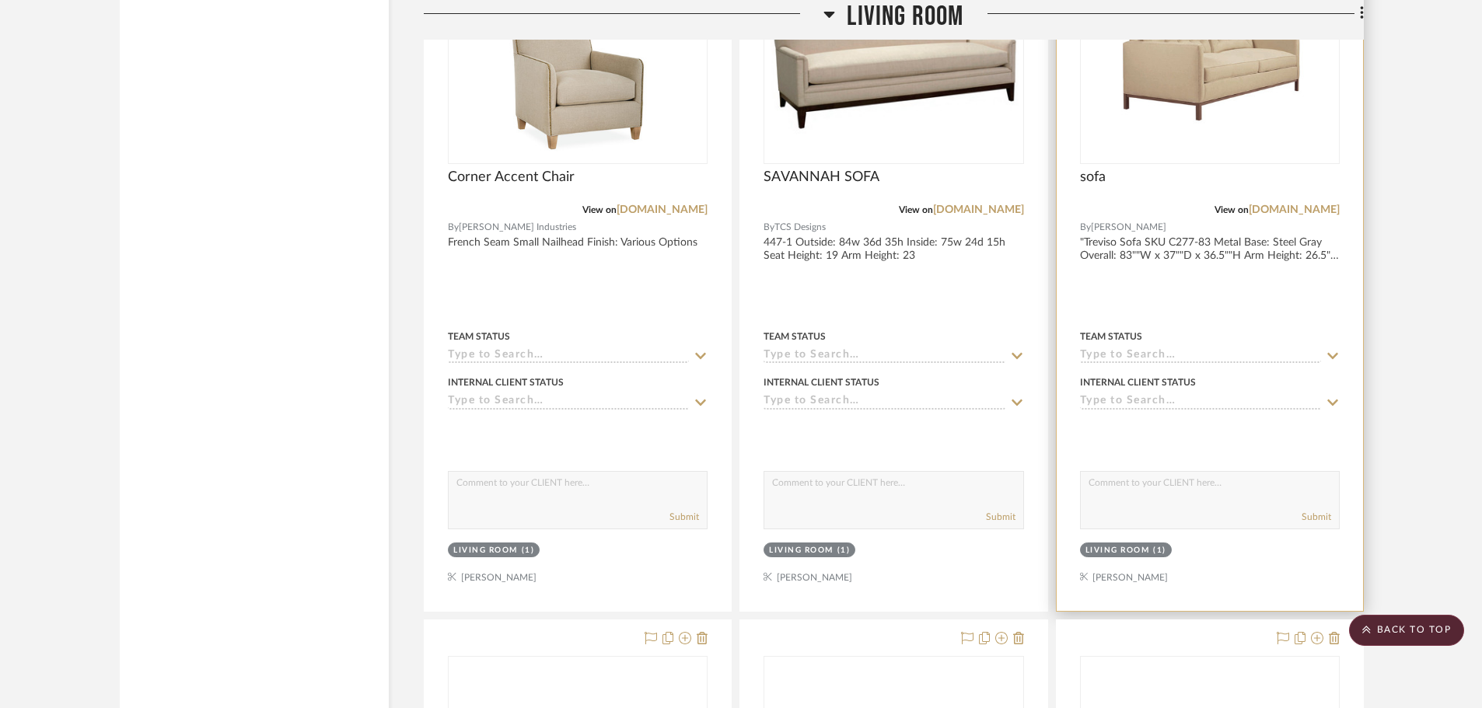
scroll to position [3419, 0]
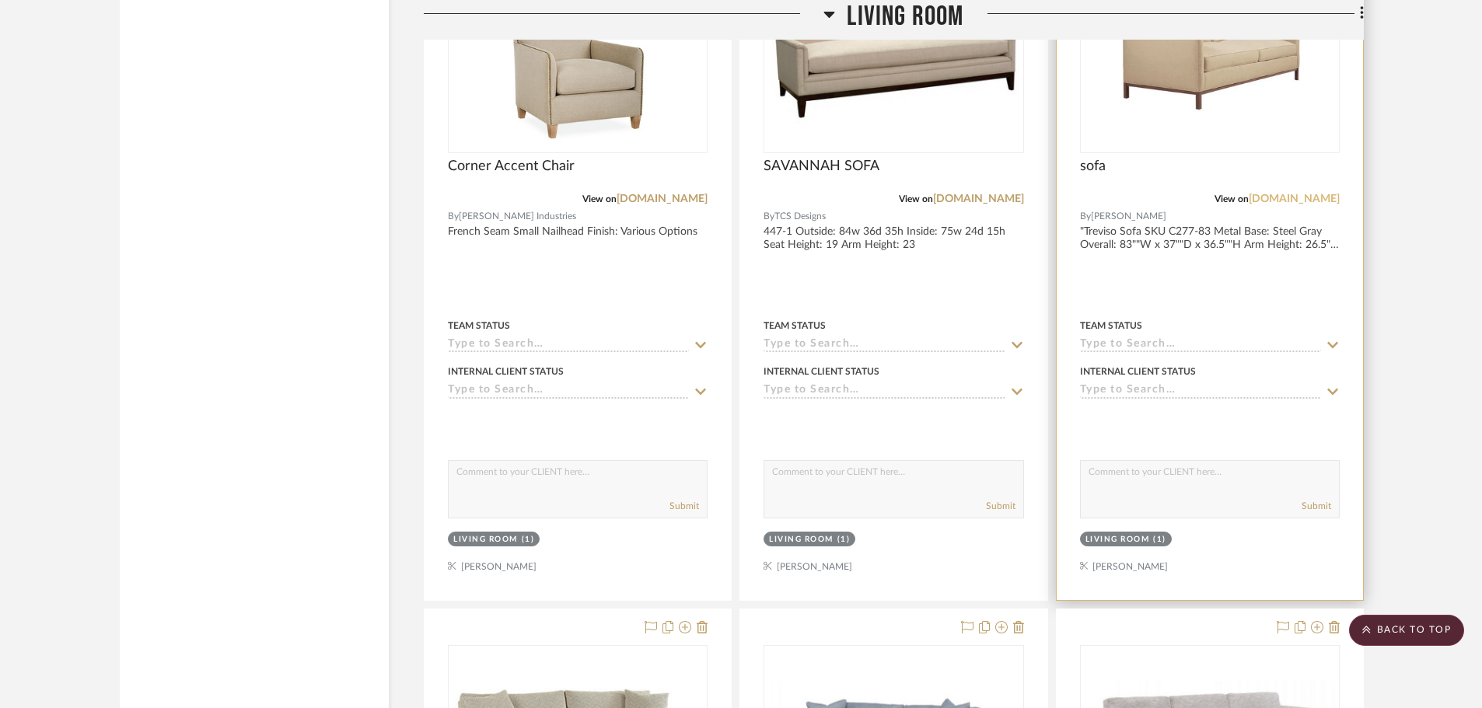
click at [1287, 199] on link "[DOMAIN_NAME]" at bounding box center [1294, 199] width 91 height 11
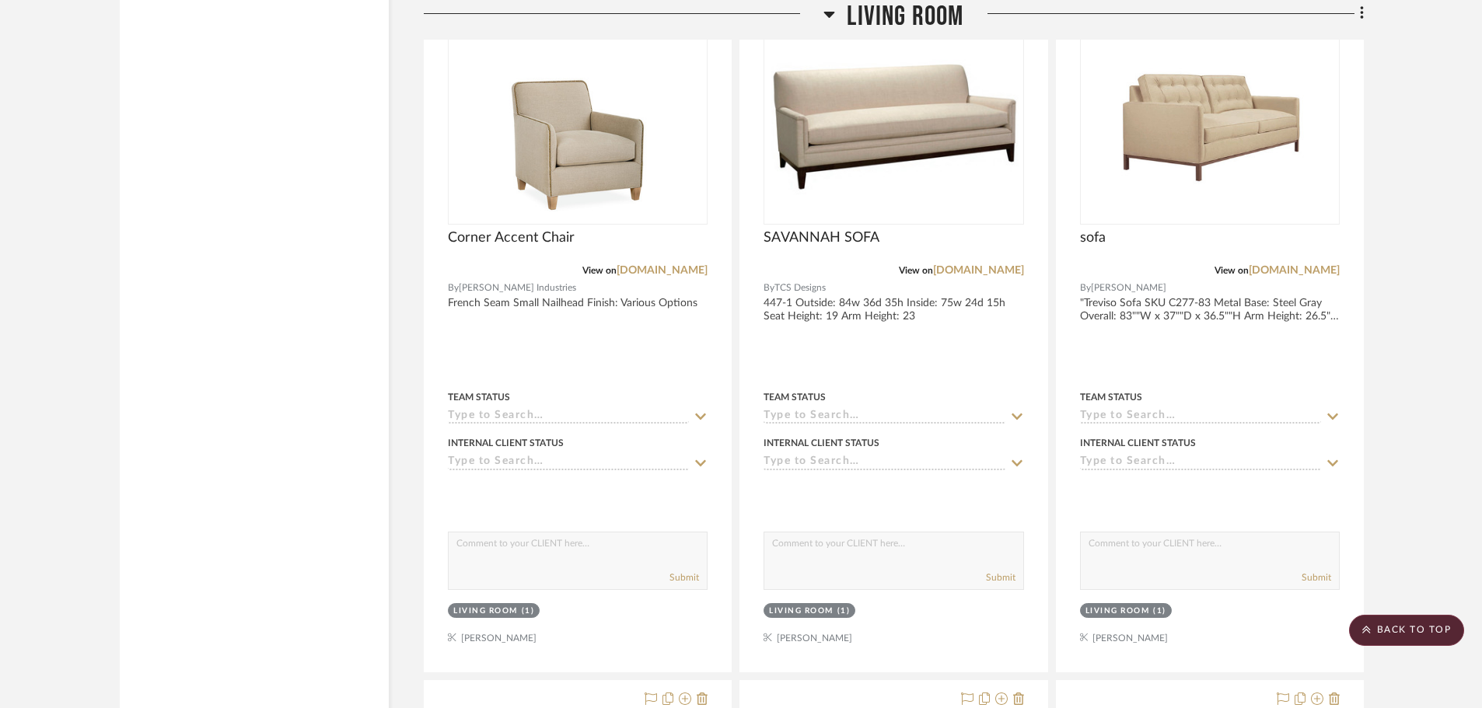
scroll to position [3264, 0]
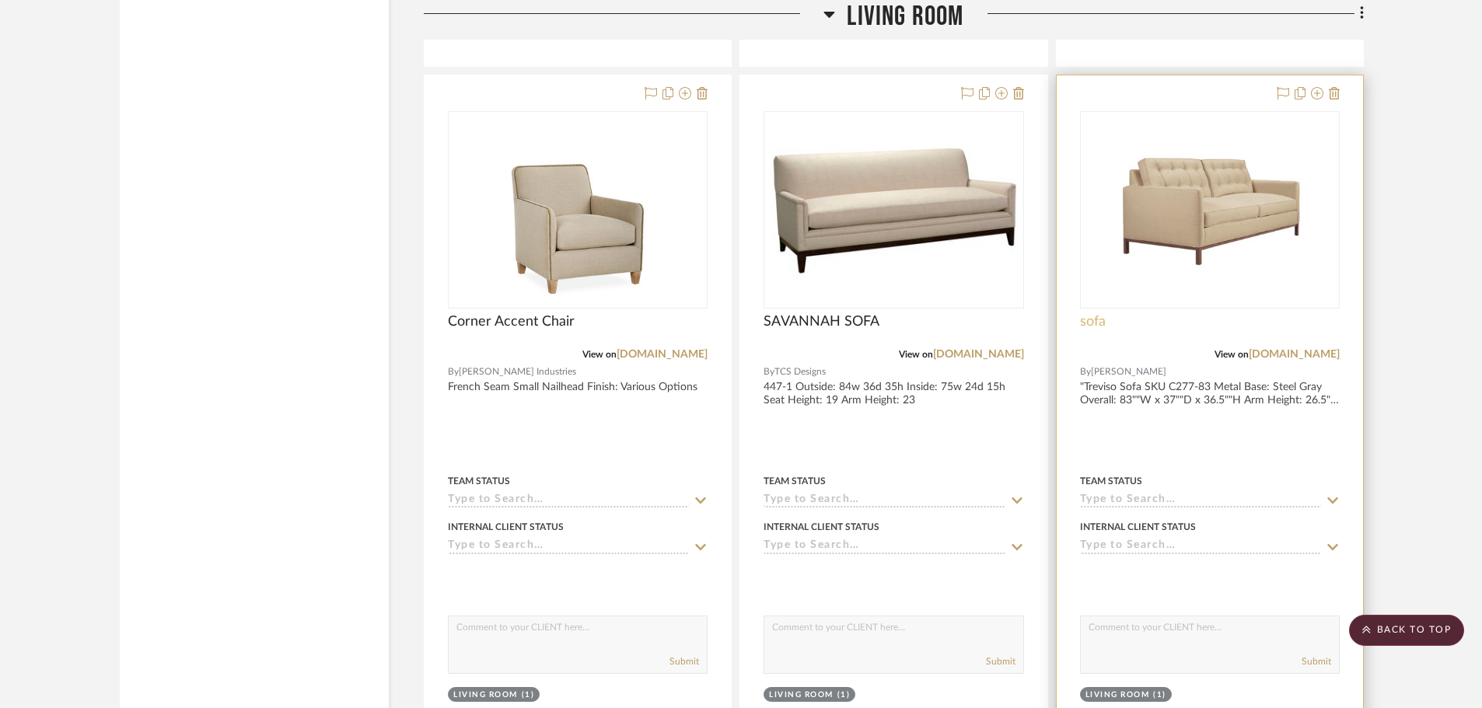
click at [1096, 325] on span "sofa" at bounding box center [1093, 321] width 26 height 17
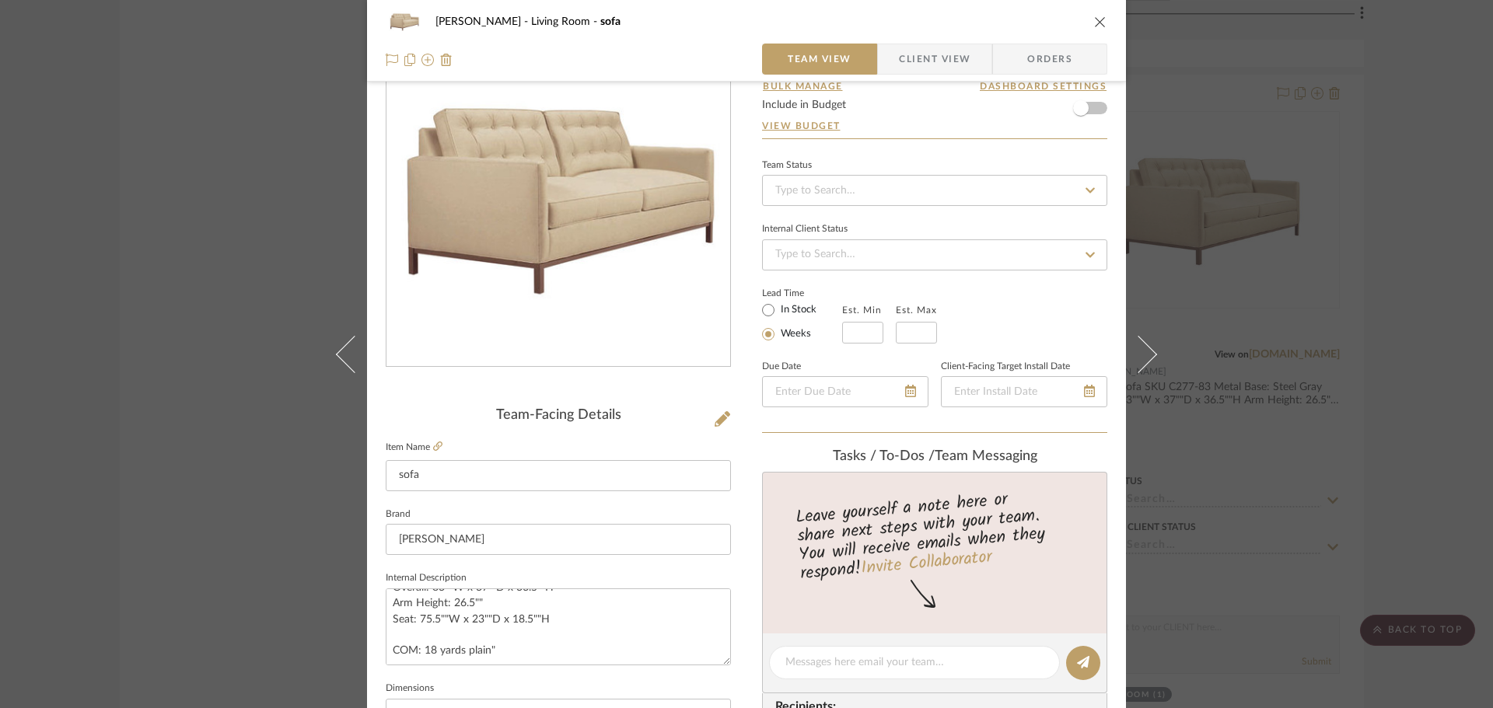
scroll to position [0, 0]
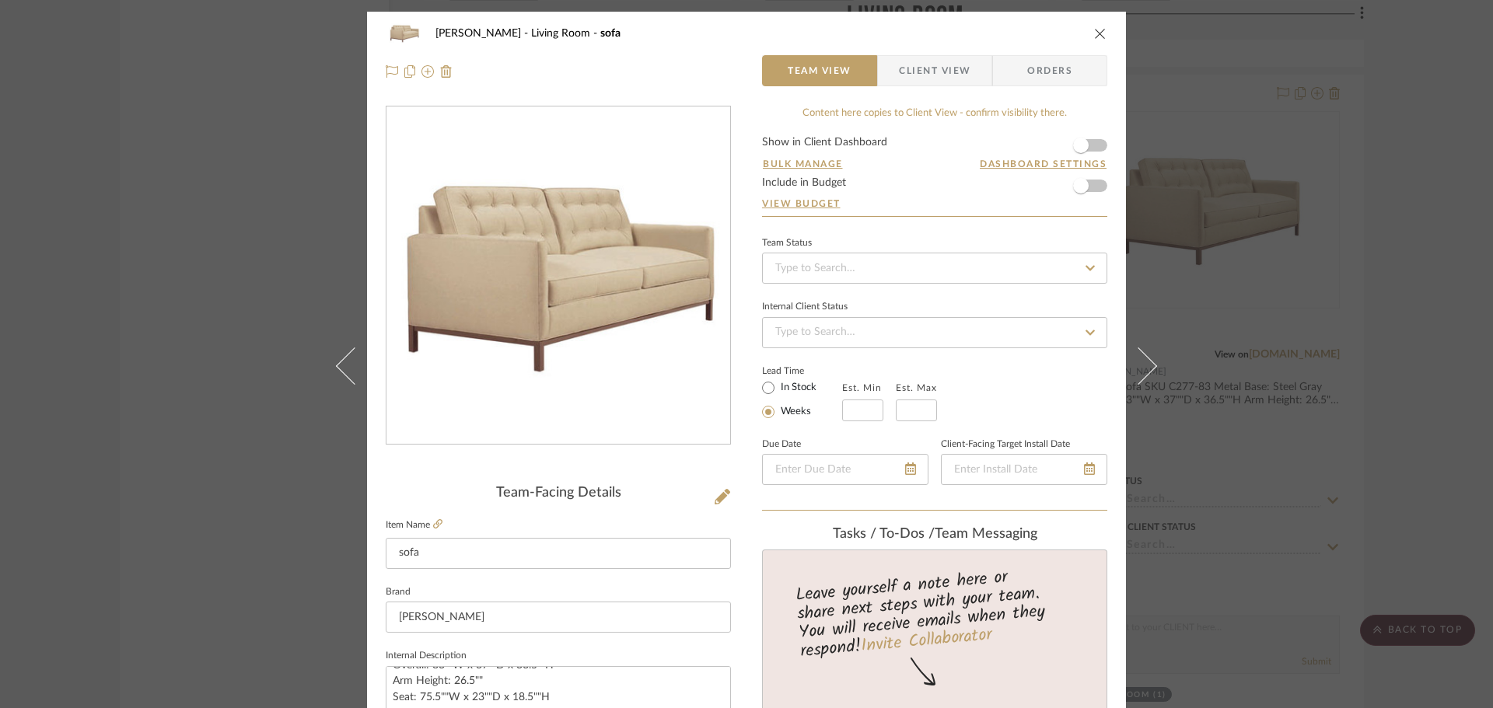
click at [1099, 34] on icon "close" at bounding box center [1100, 33] width 12 height 12
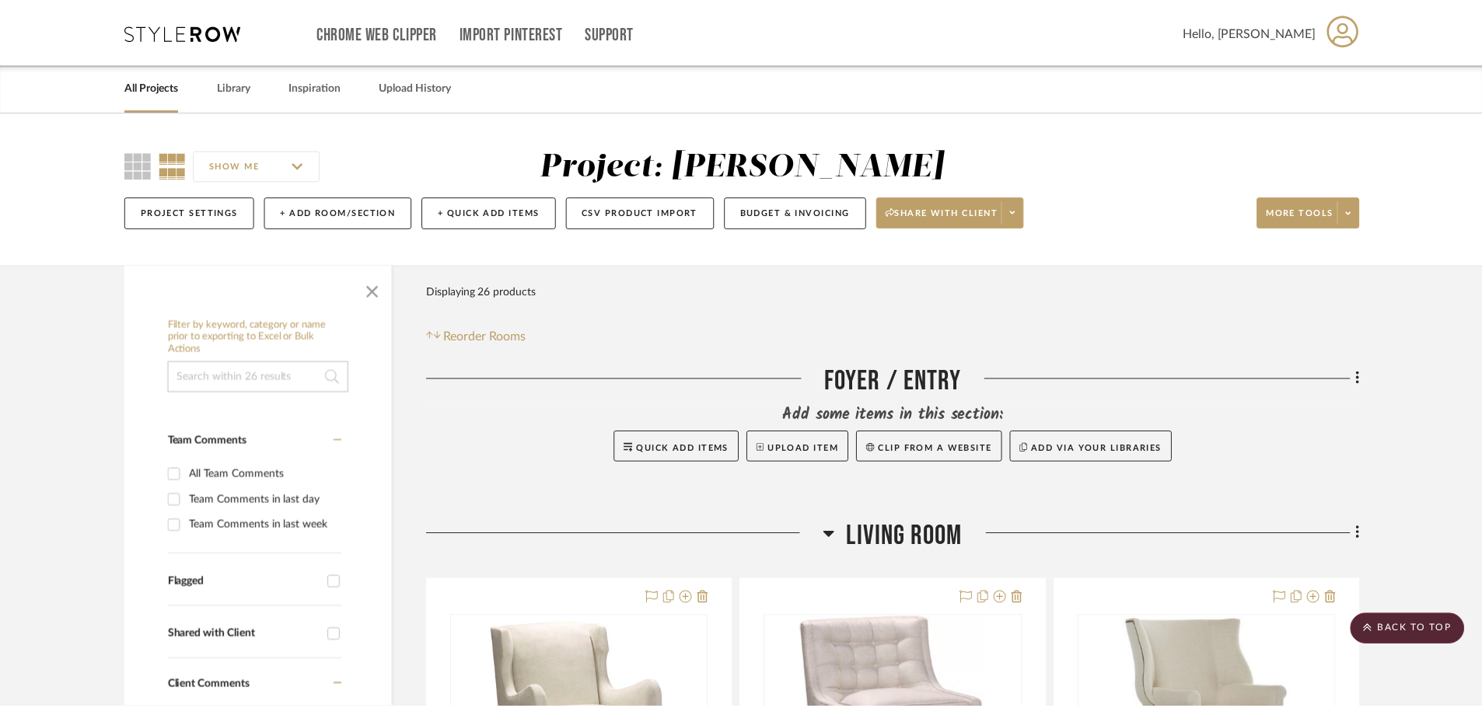
scroll to position [3264, 0]
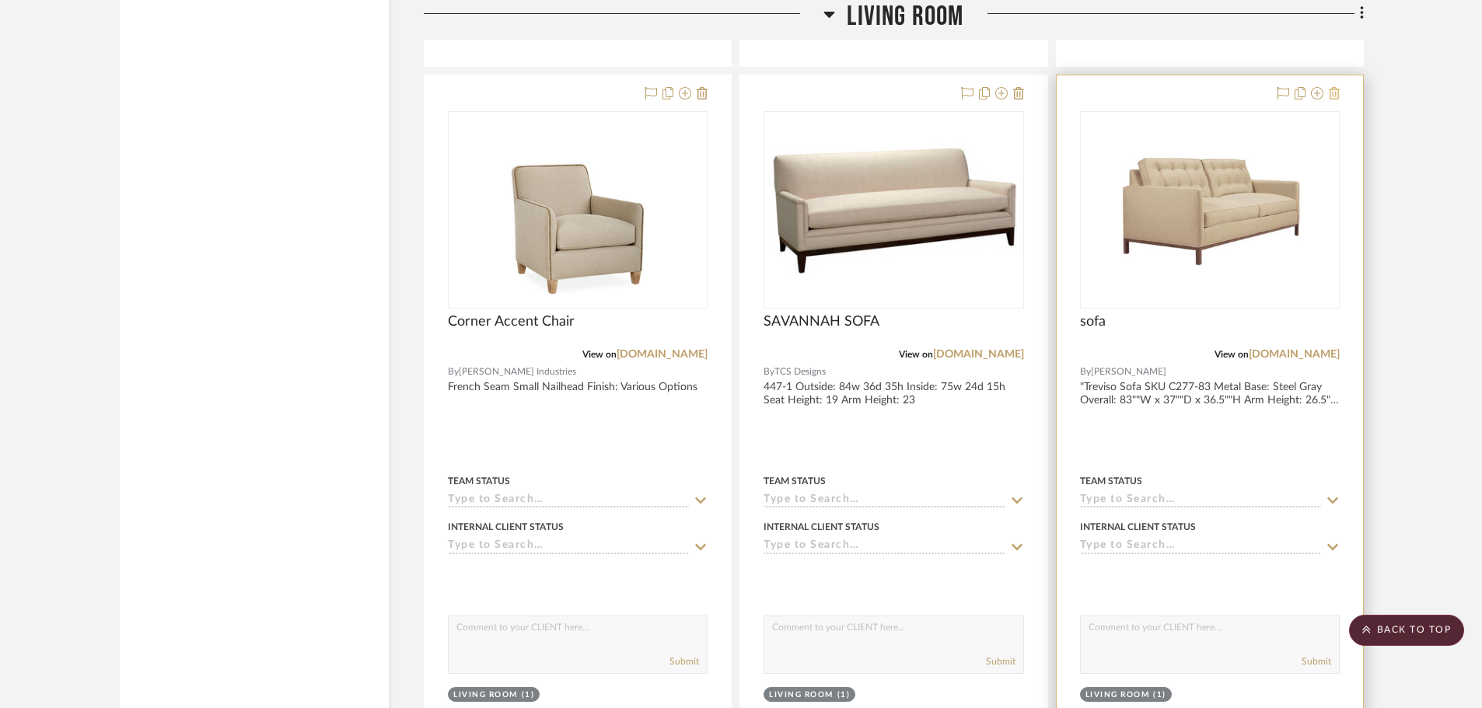
click at [1336, 96] on icon at bounding box center [1334, 93] width 11 height 12
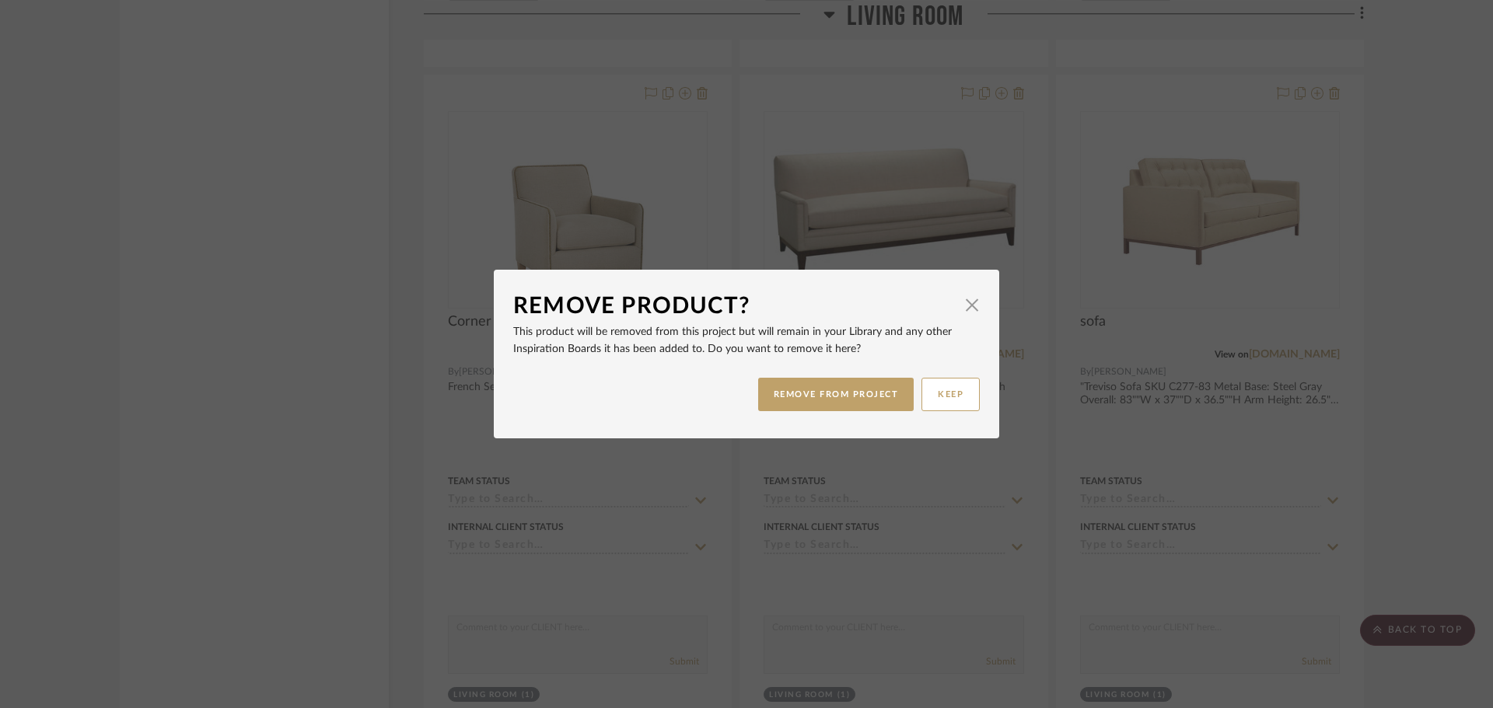
drag, startPoint x: 606, startPoint y: 333, endPoint x: 893, endPoint y: 342, distance: 286.3
click at [893, 342] on p "This product will be removed from this project but will remain in your Library …" at bounding box center [746, 340] width 466 height 34
click at [845, 400] on button "REMOVE FROM PROJECT" at bounding box center [836, 394] width 156 height 33
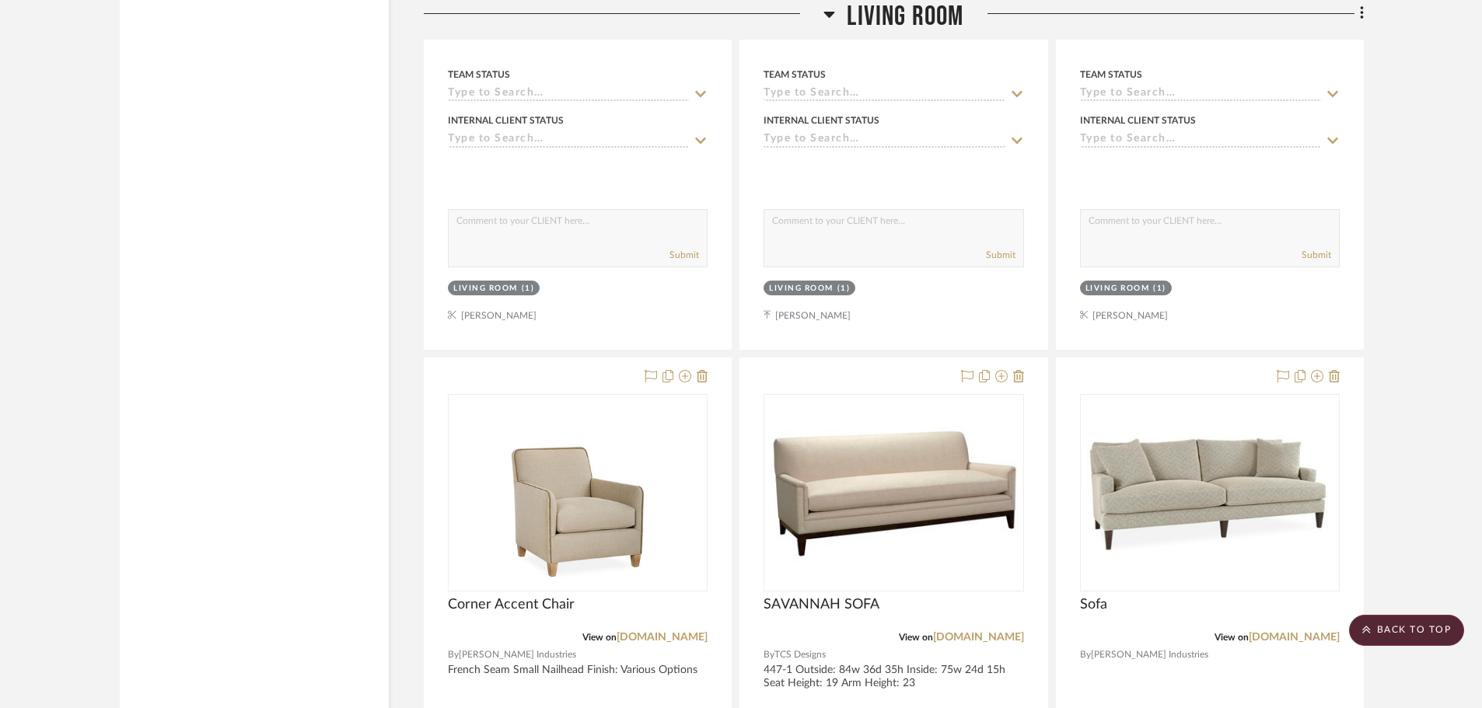
scroll to position [2953, 0]
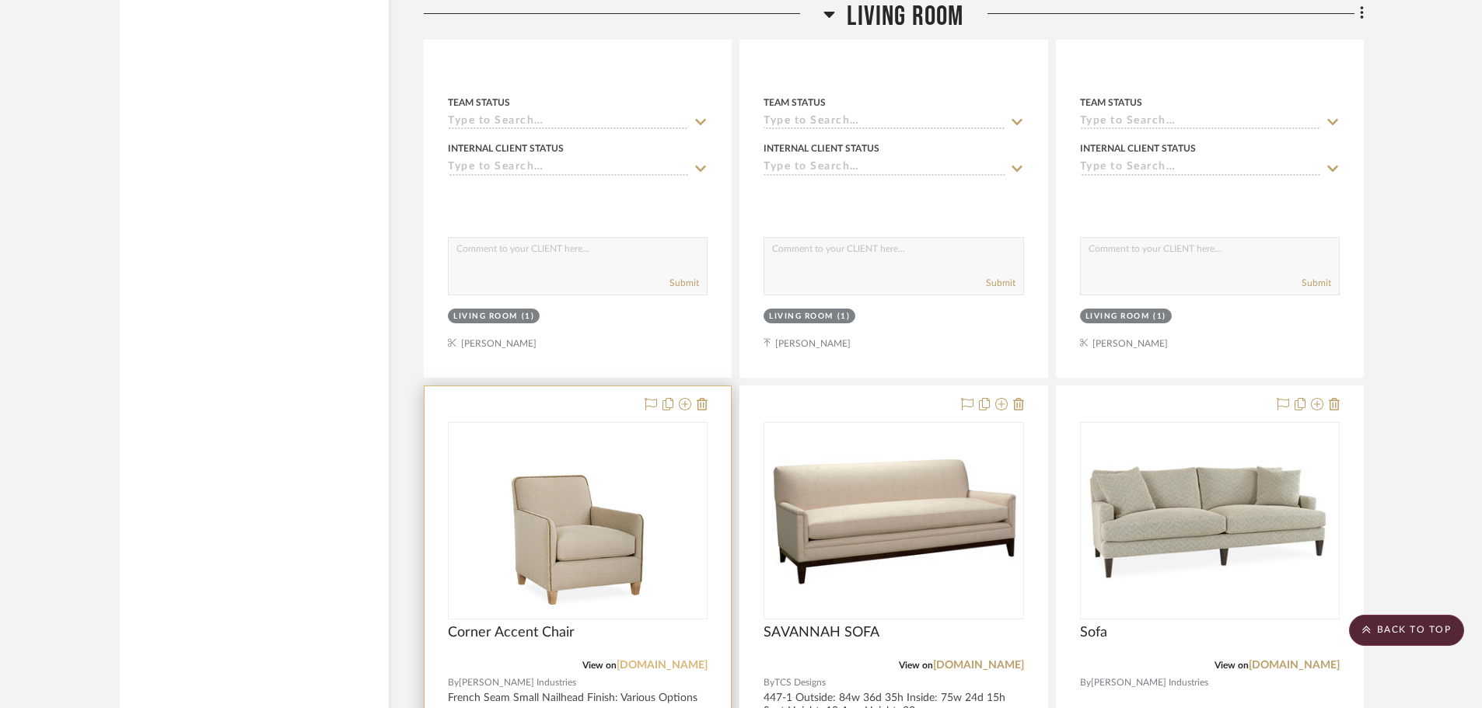
click at [687, 668] on link "[DOMAIN_NAME]" at bounding box center [662, 665] width 91 height 11
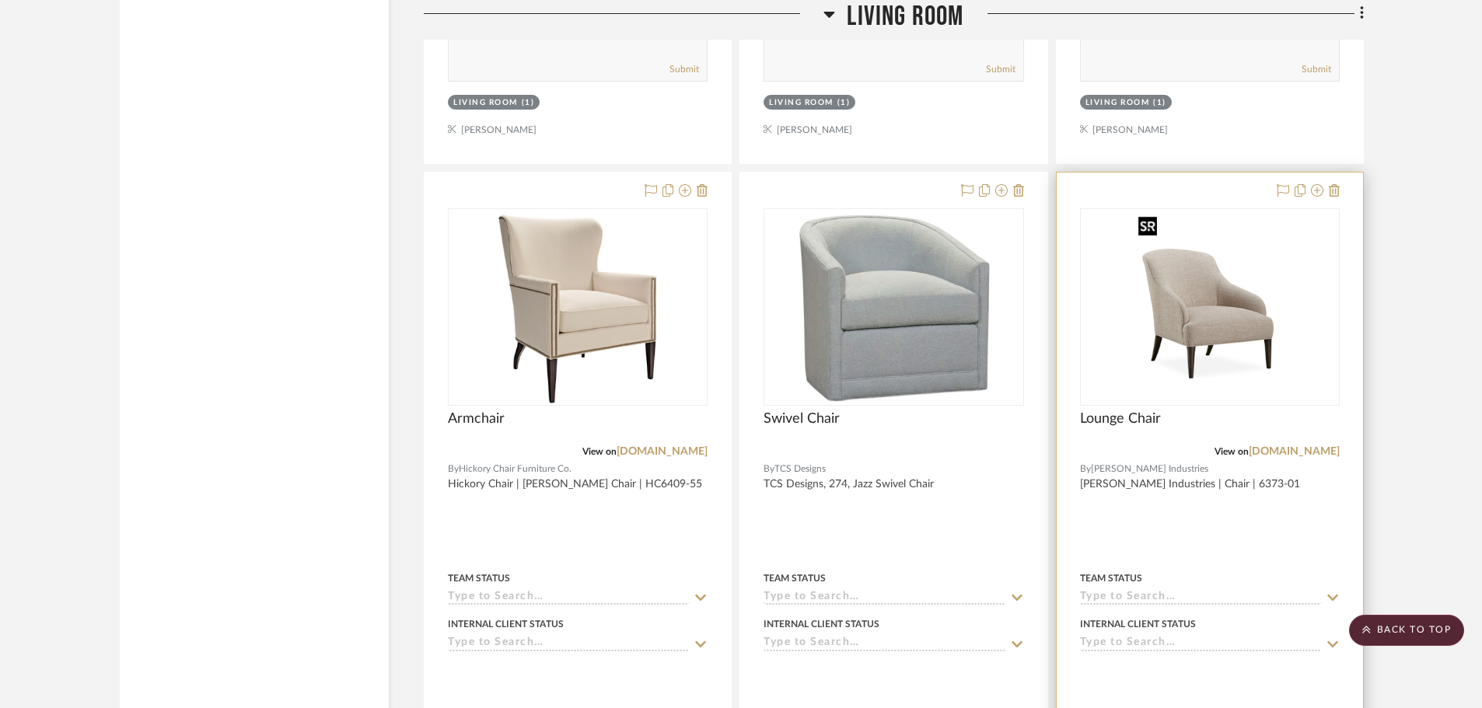
scroll to position [2253, 0]
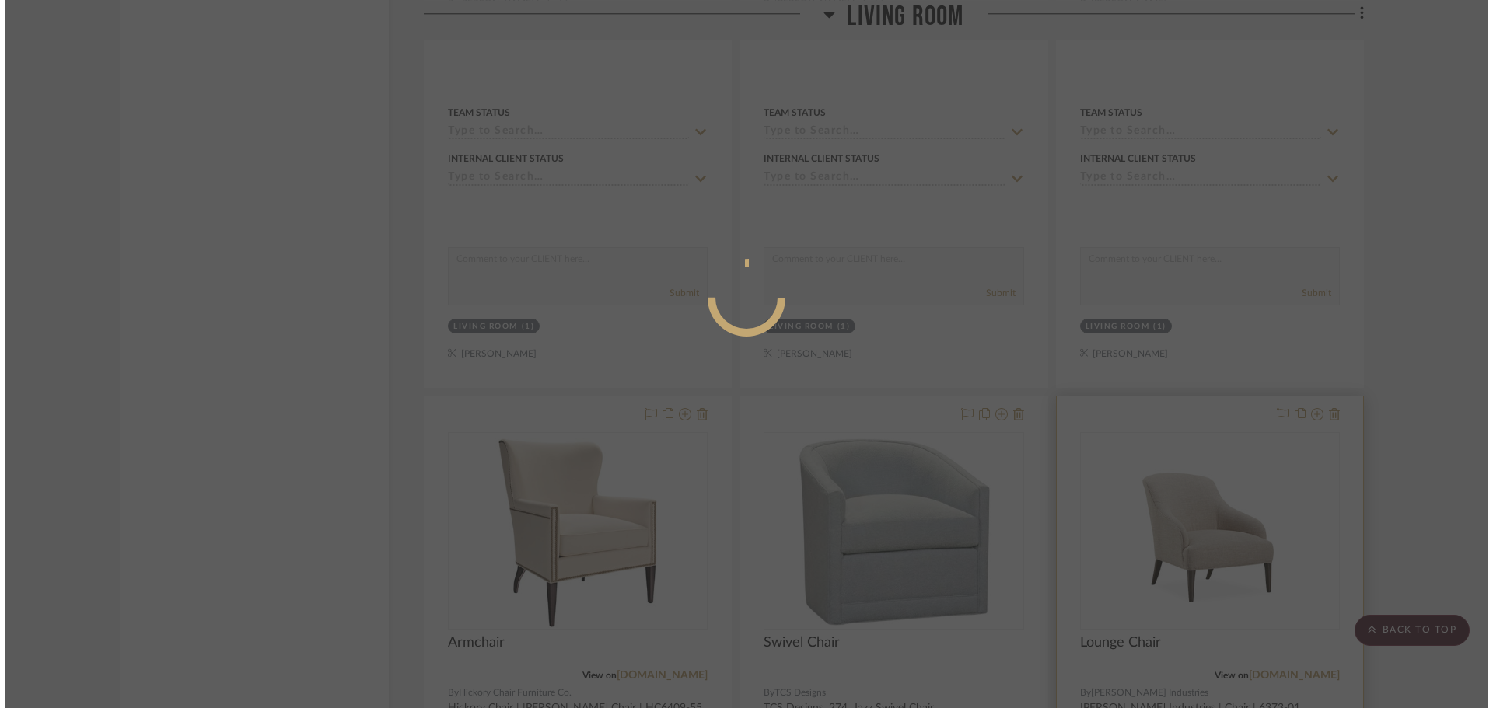
scroll to position [0, 0]
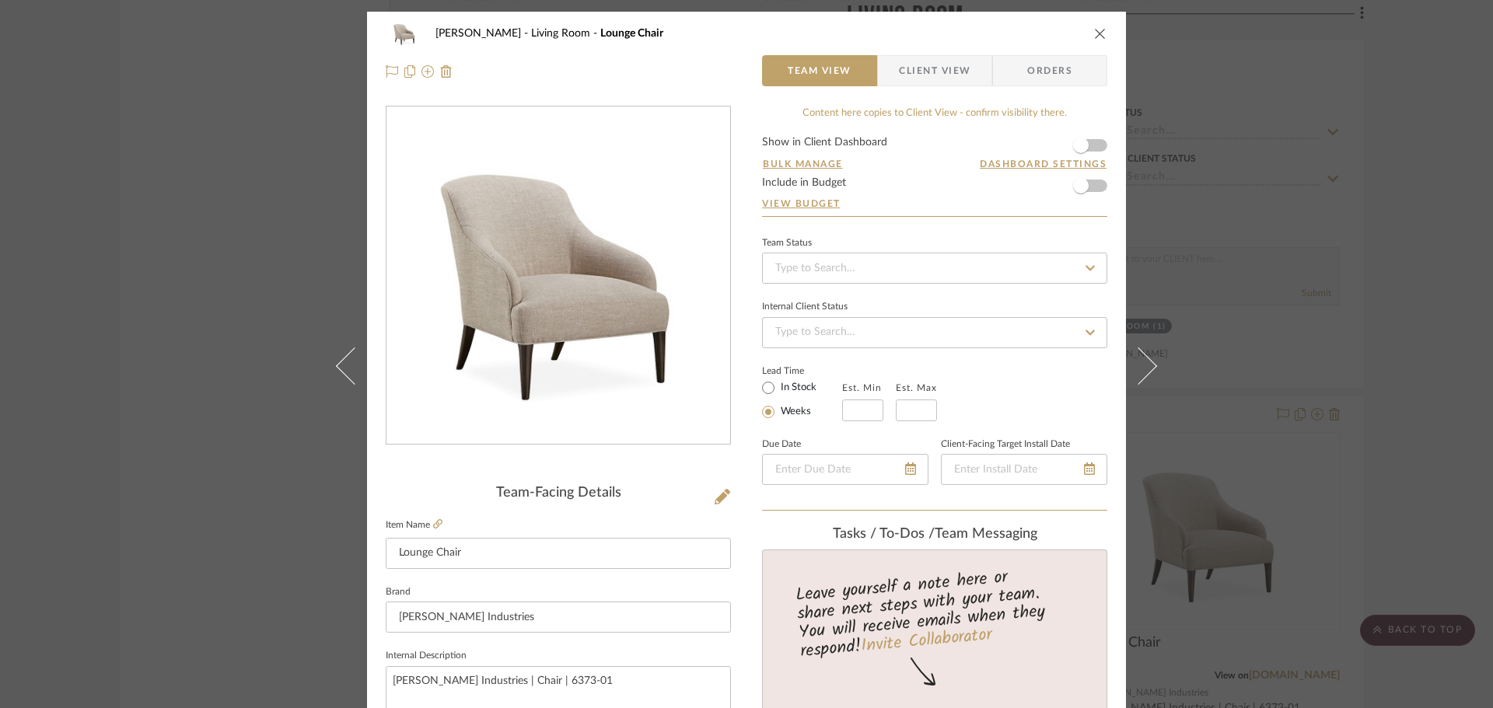
click at [1085, 40] on div "[PERSON_NAME] Living Room Lounge Chair" at bounding box center [746, 33] width 721 height 31
click at [1102, 35] on div "[PERSON_NAME] Living Room Lounge Chair Team View Client View Orders" at bounding box center [746, 53] width 759 height 82
click at [1096, 34] on icon "close" at bounding box center [1100, 33] width 12 height 12
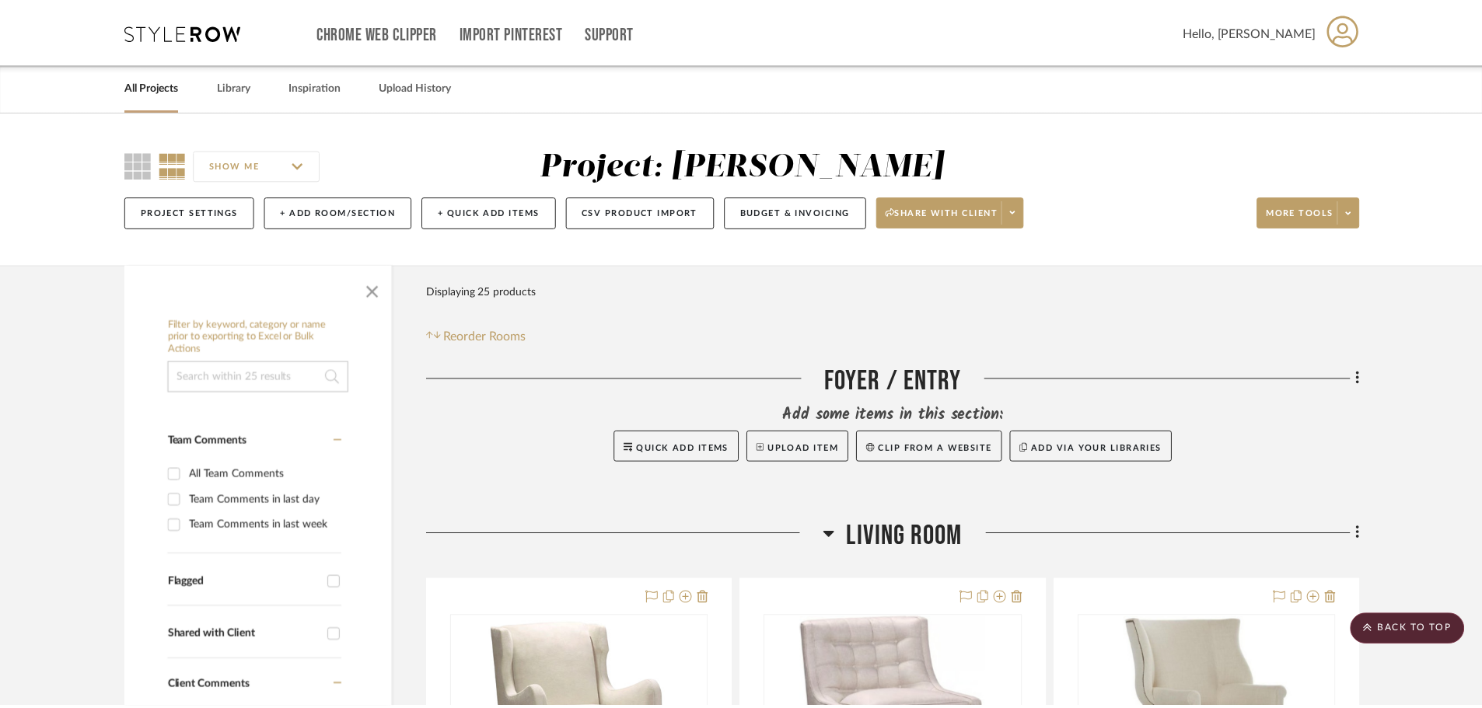
scroll to position [2253, 0]
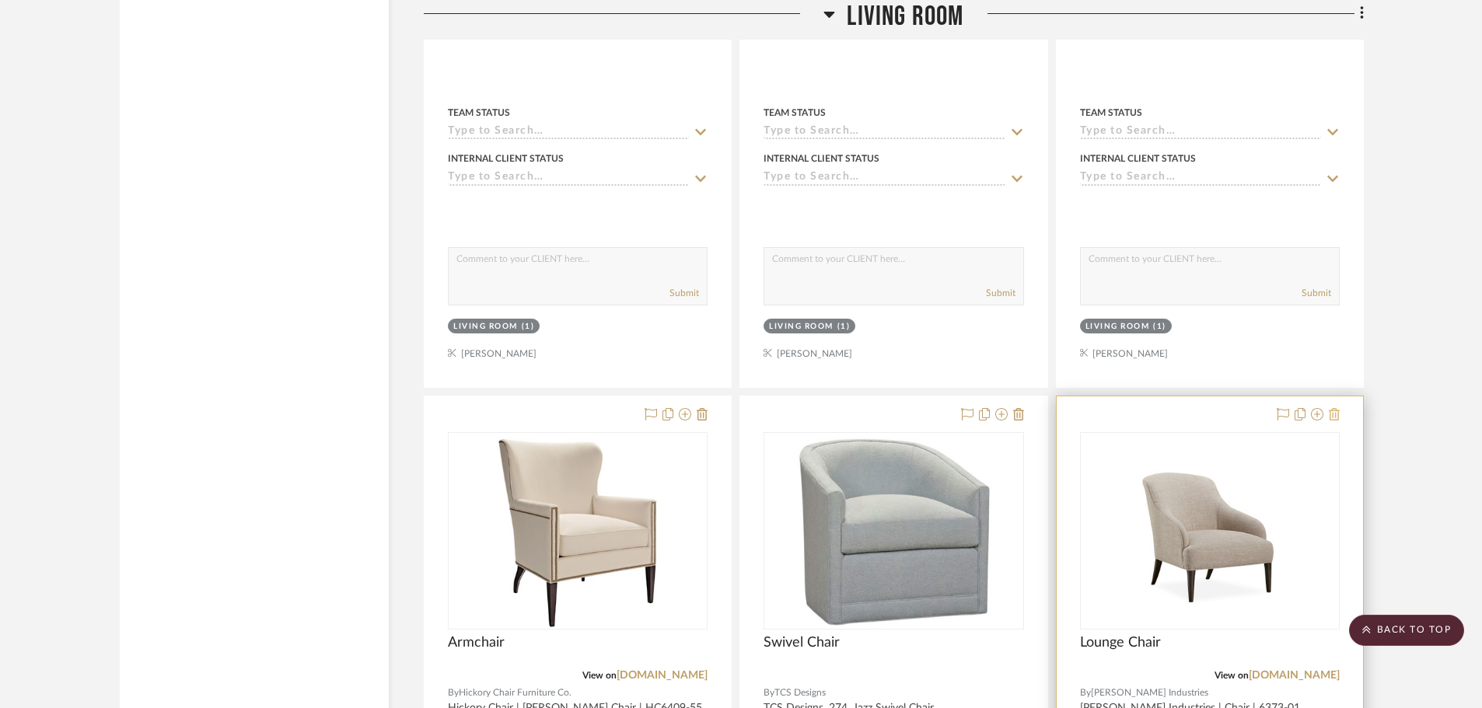
click at [1339, 417] on icon at bounding box center [1334, 414] width 11 height 12
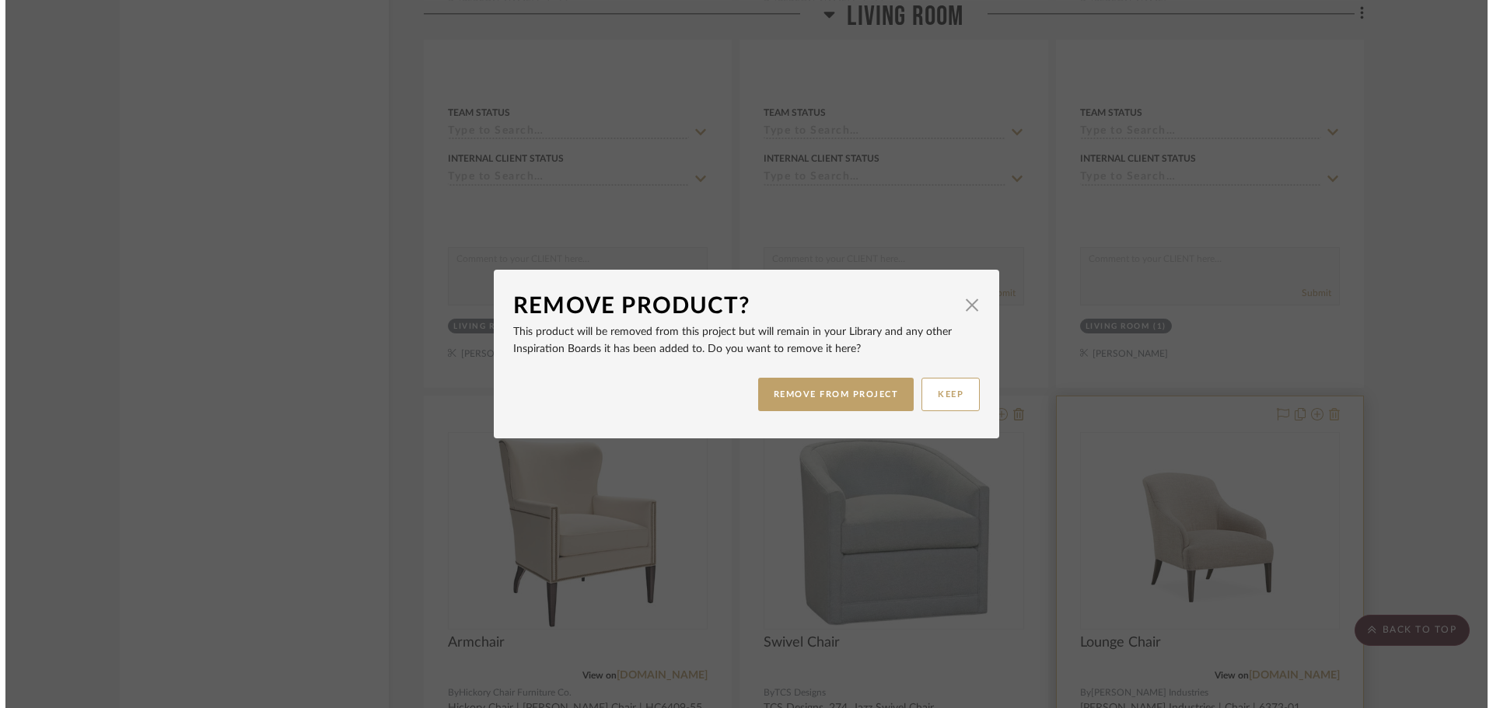
scroll to position [0, 0]
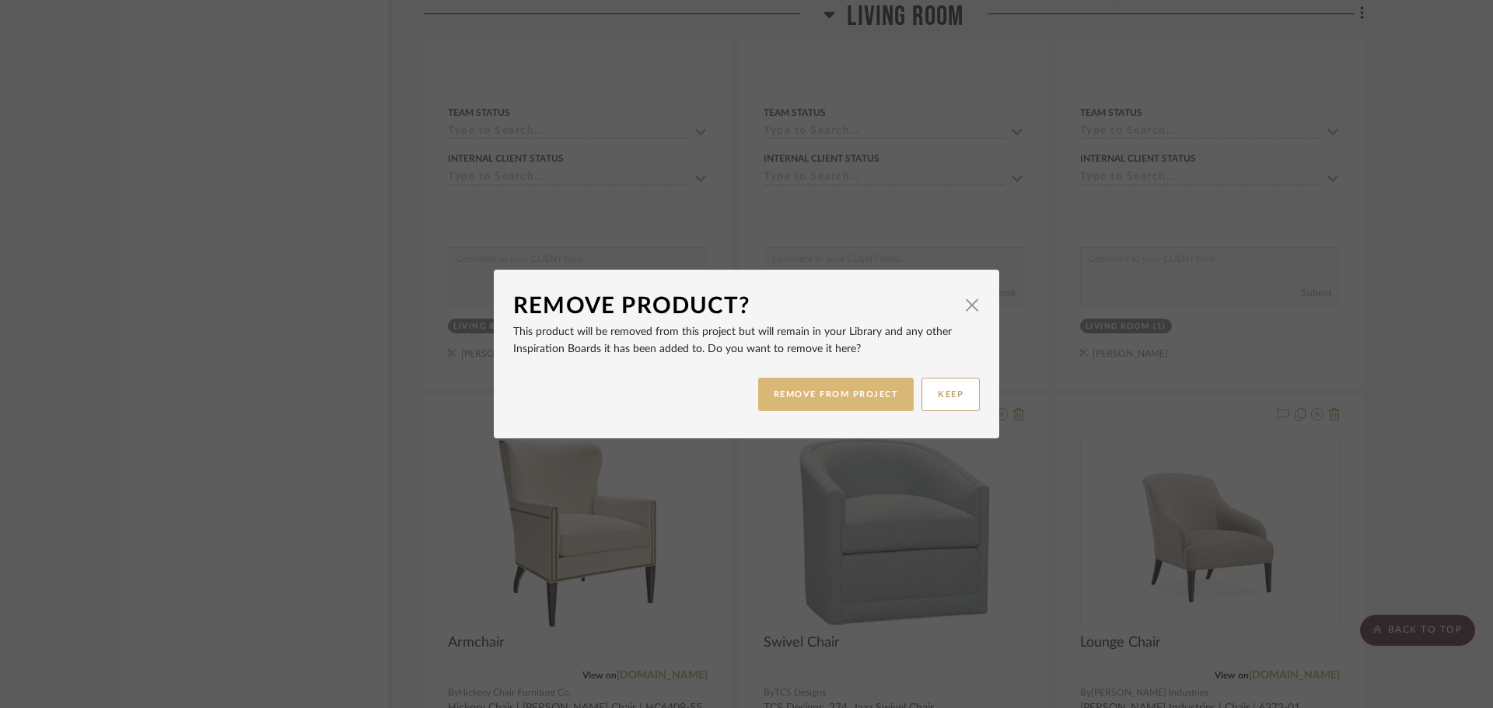
click at [854, 397] on button "REMOVE FROM PROJECT" at bounding box center [836, 394] width 156 height 33
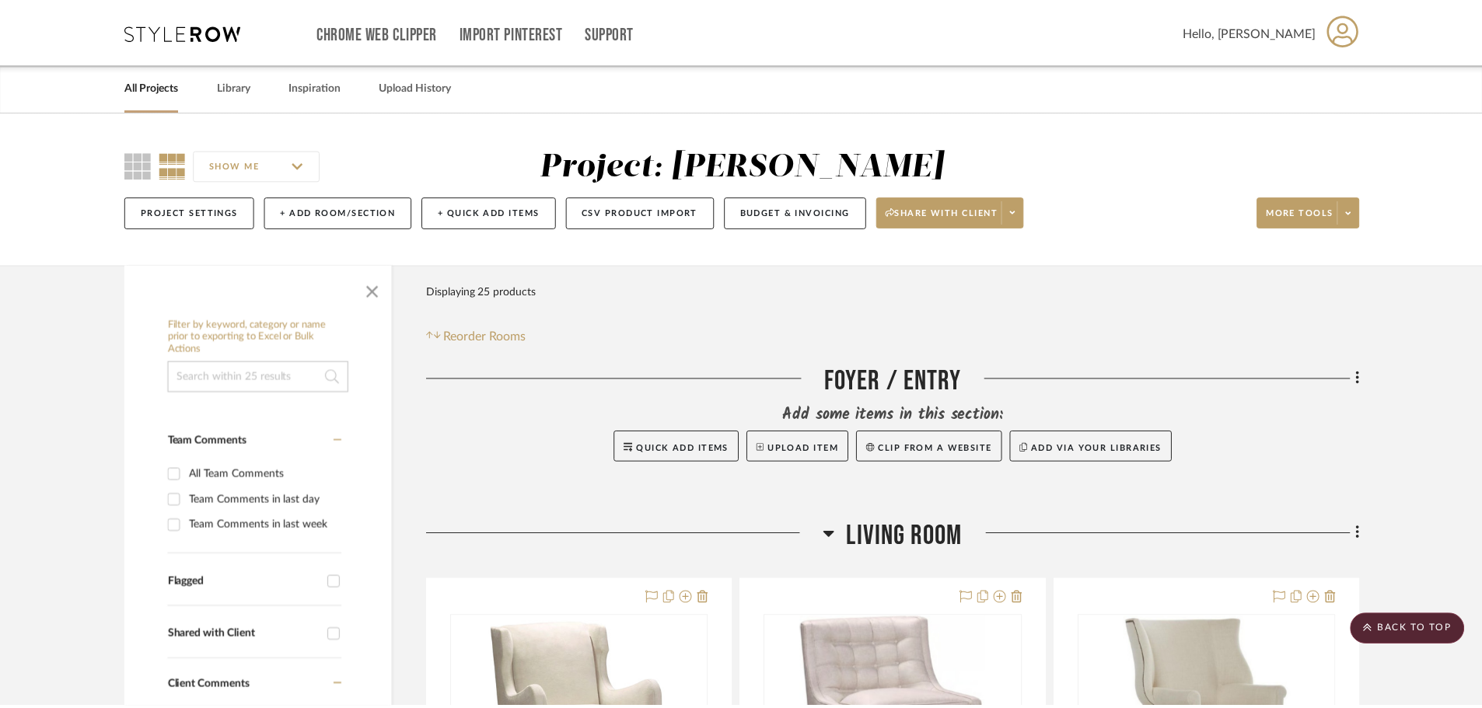
scroll to position [2253, 0]
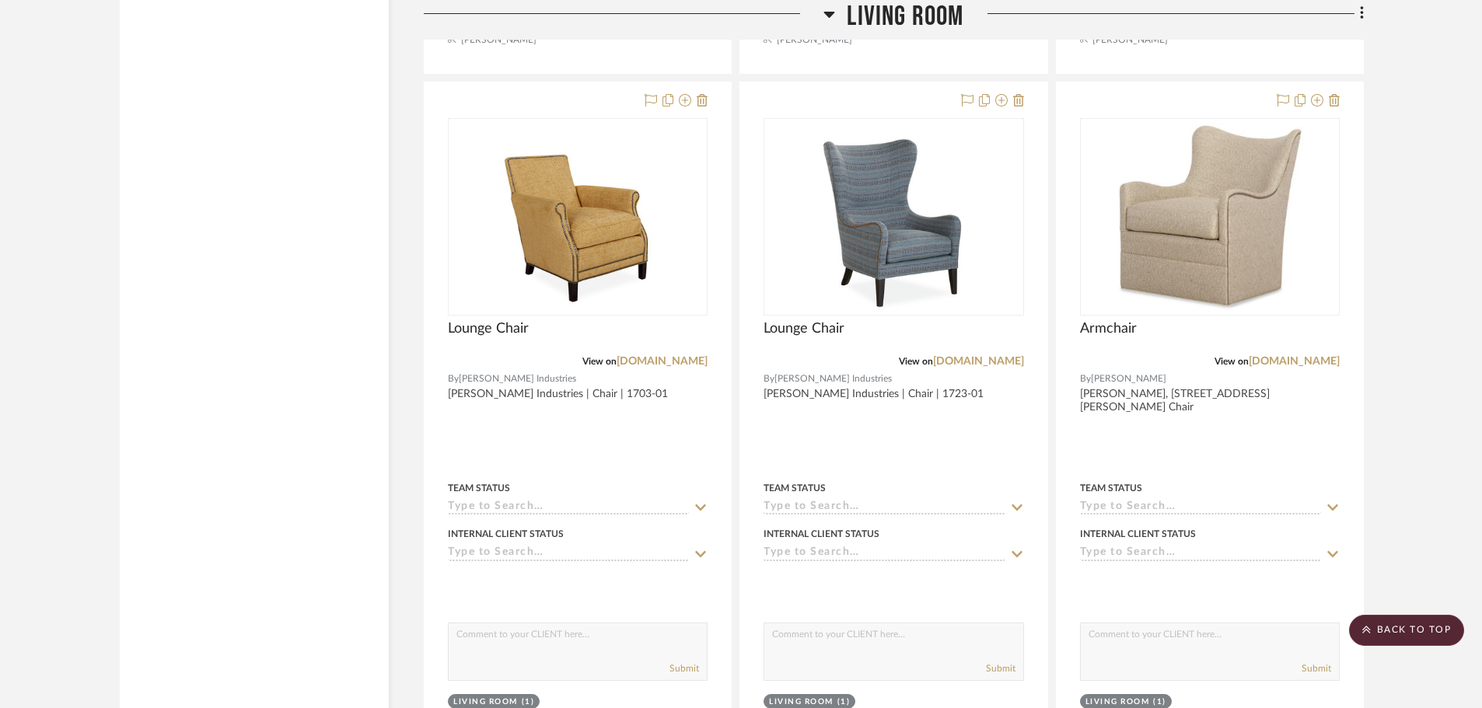
scroll to position [1864, 0]
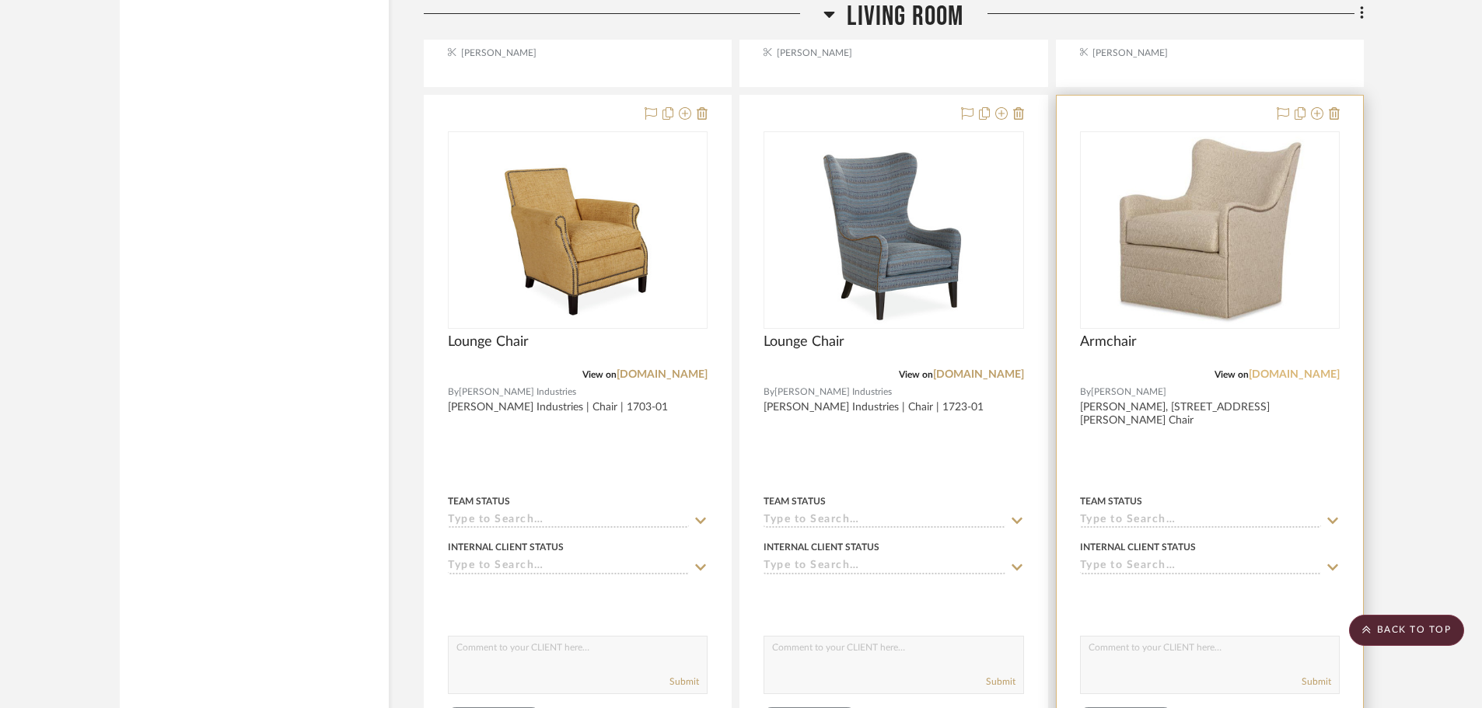
click at [1301, 376] on link "[DOMAIN_NAME]" at bounding box center [1294, 374] width 91 height 11
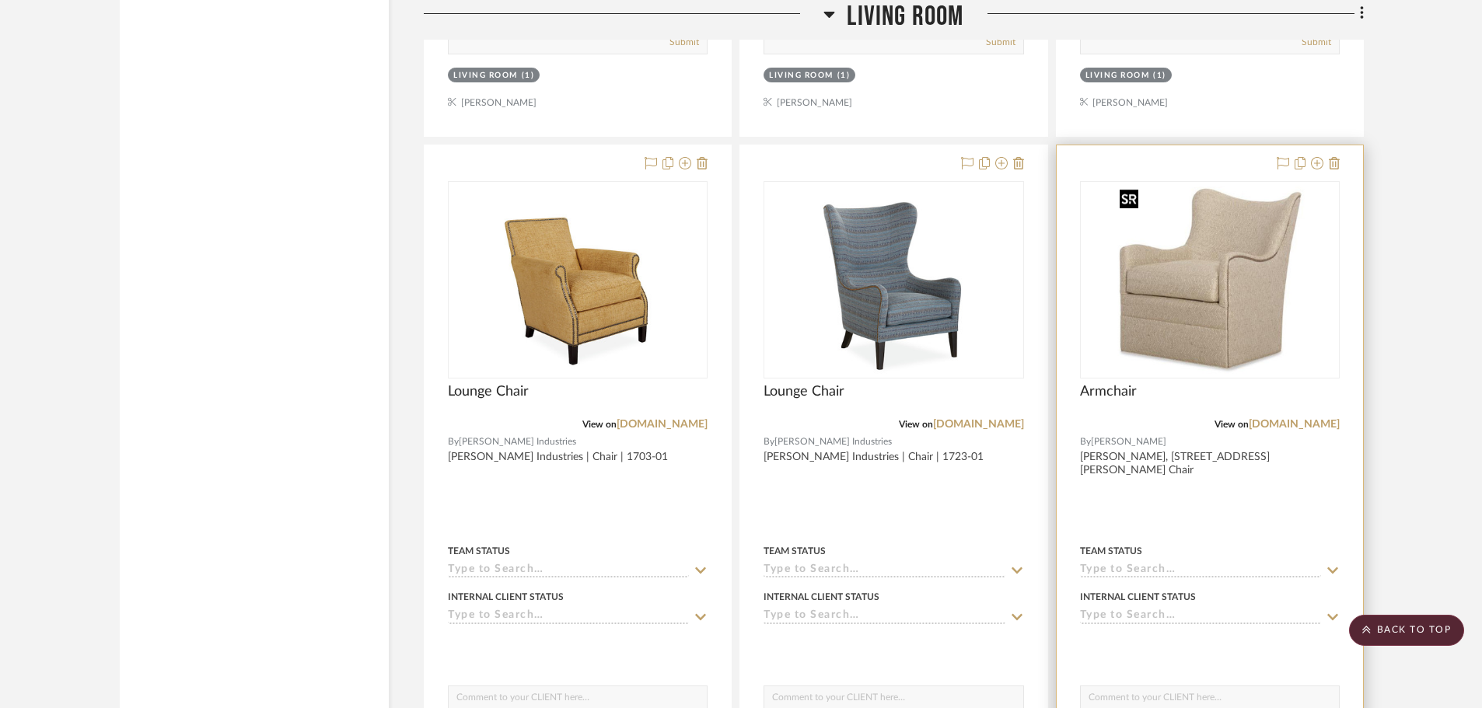
scroll to position [1787, 0]
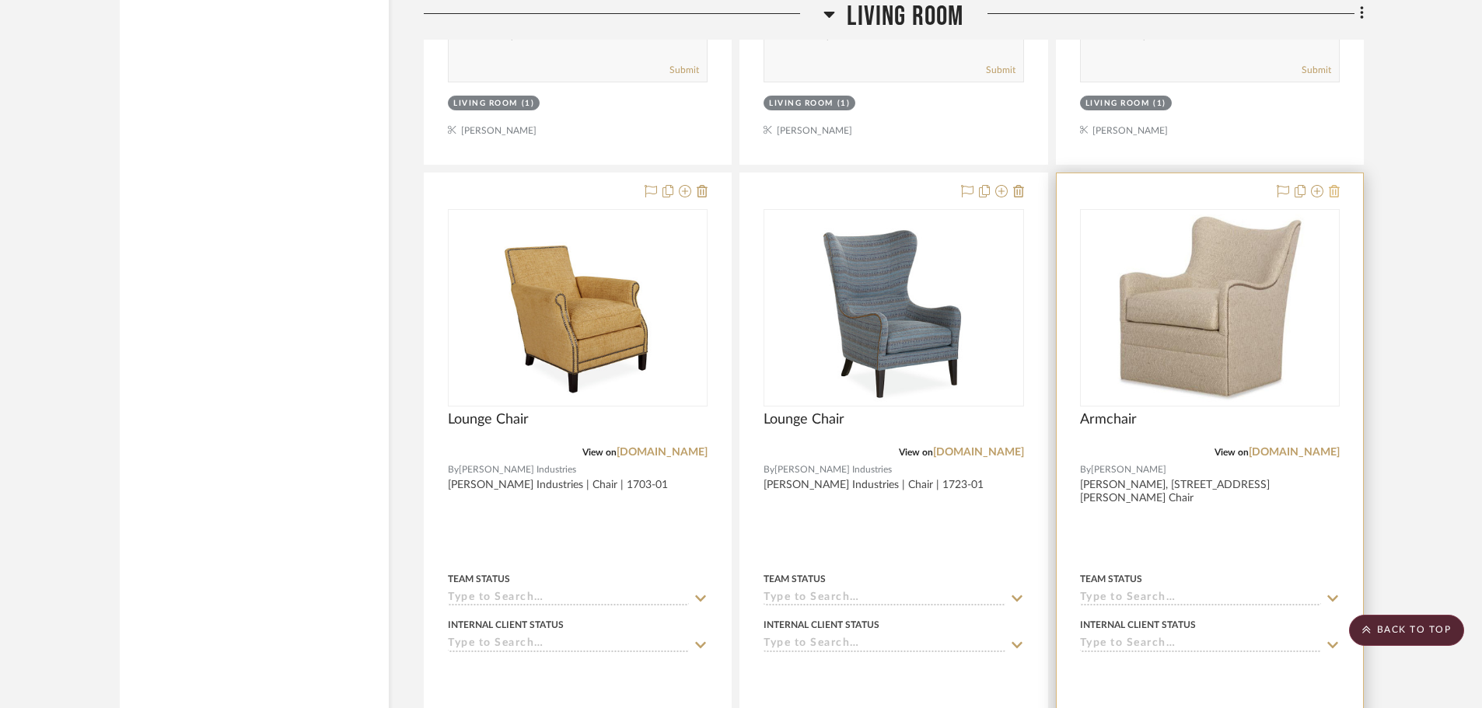
click at [1333, 190] on icon at bounding box center [1334, 191] width 11 height 12
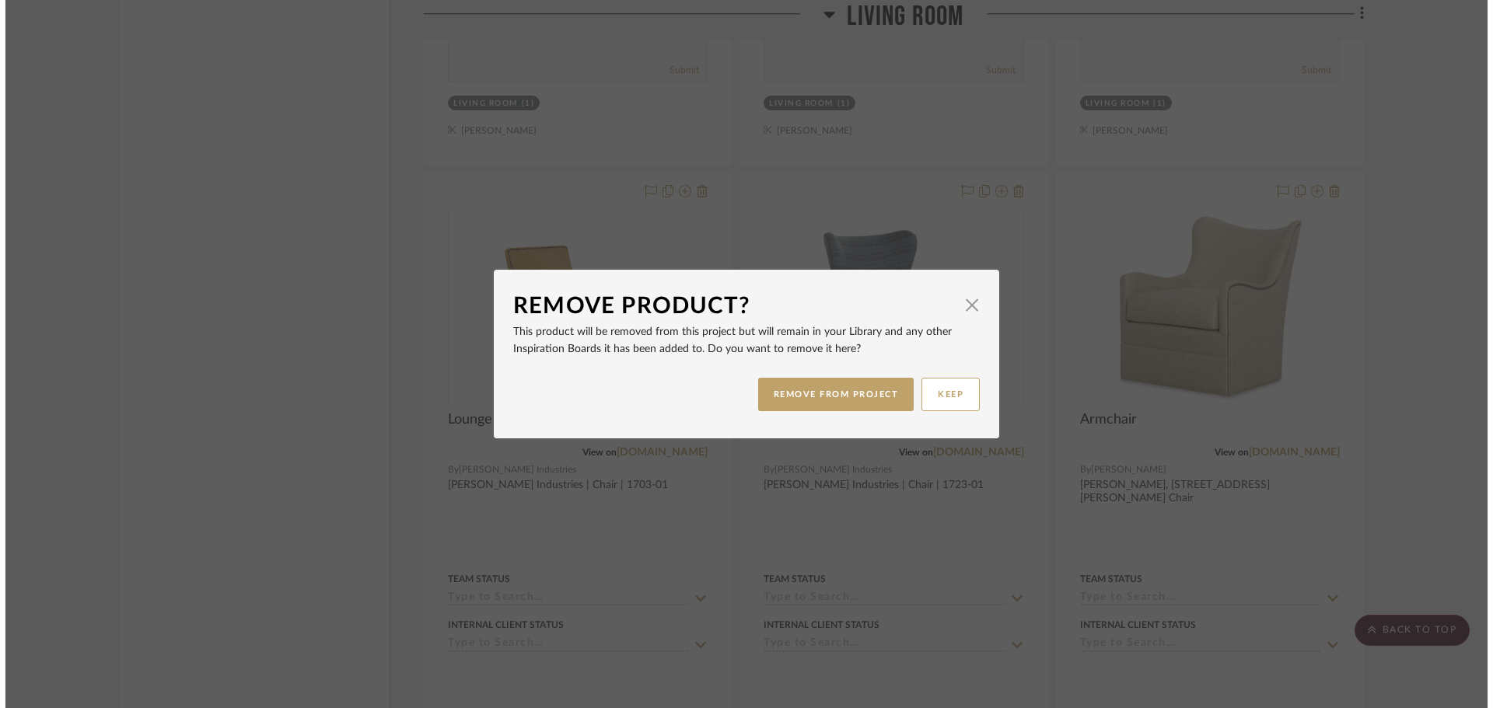
scroll to position [0, 0]
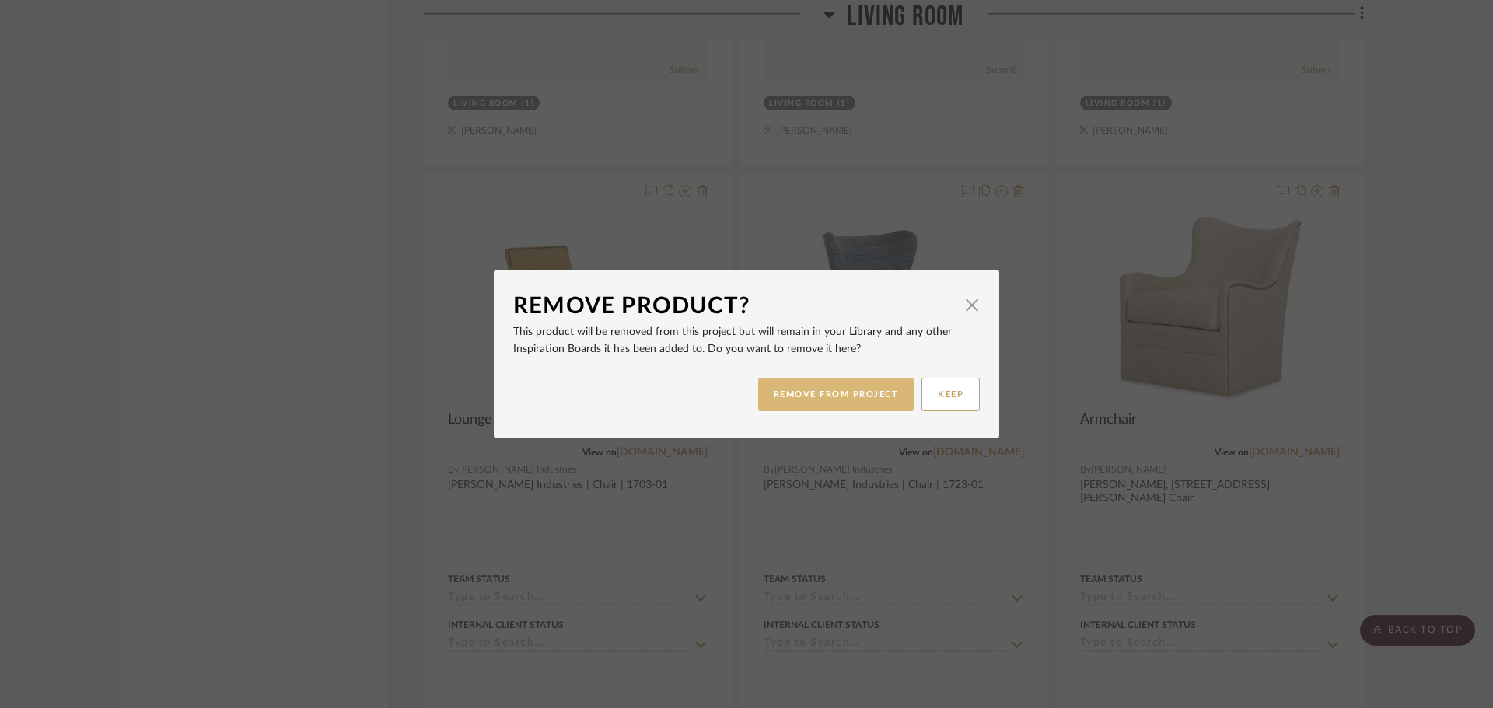
click at [855, 403] on button "REMOVE FROM PROJECT" at bounding box center [836, 394] width 156 height 33
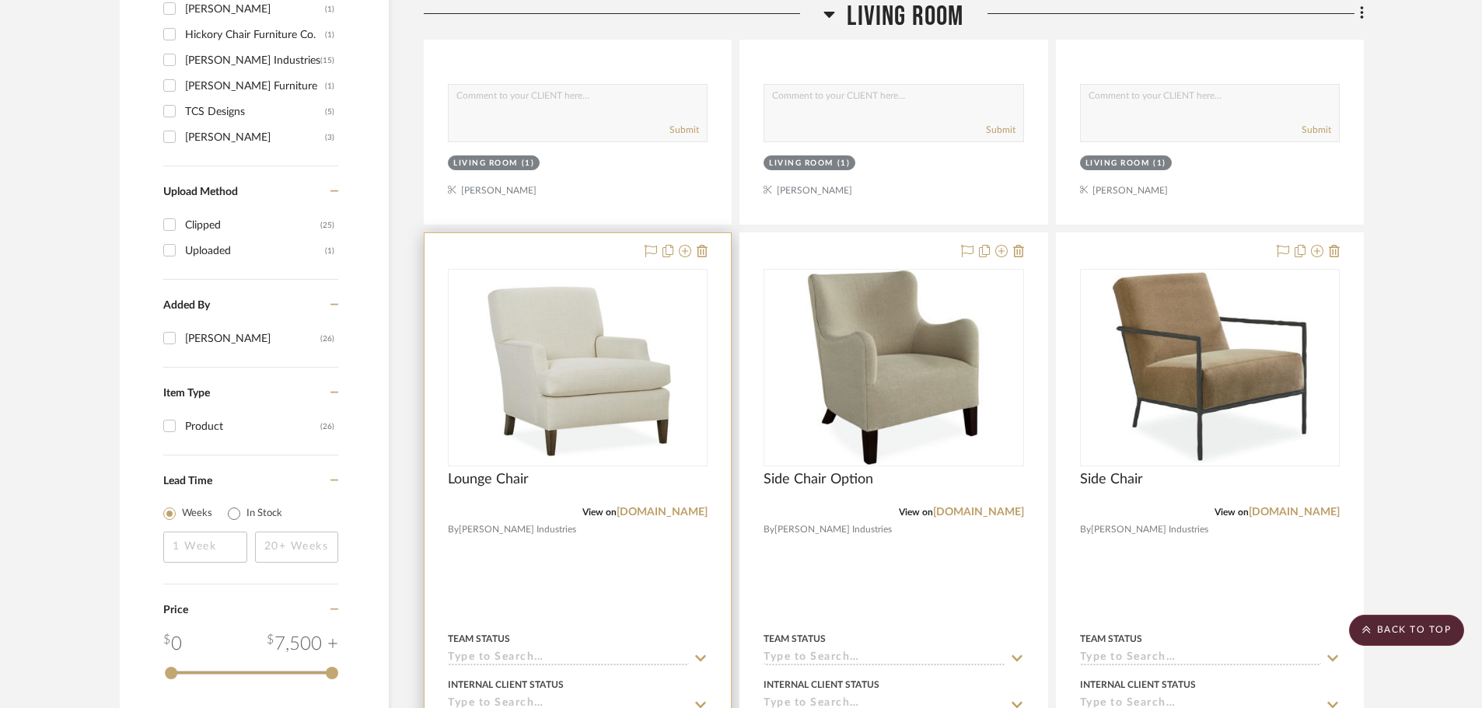
scroll to position [1009, 0]
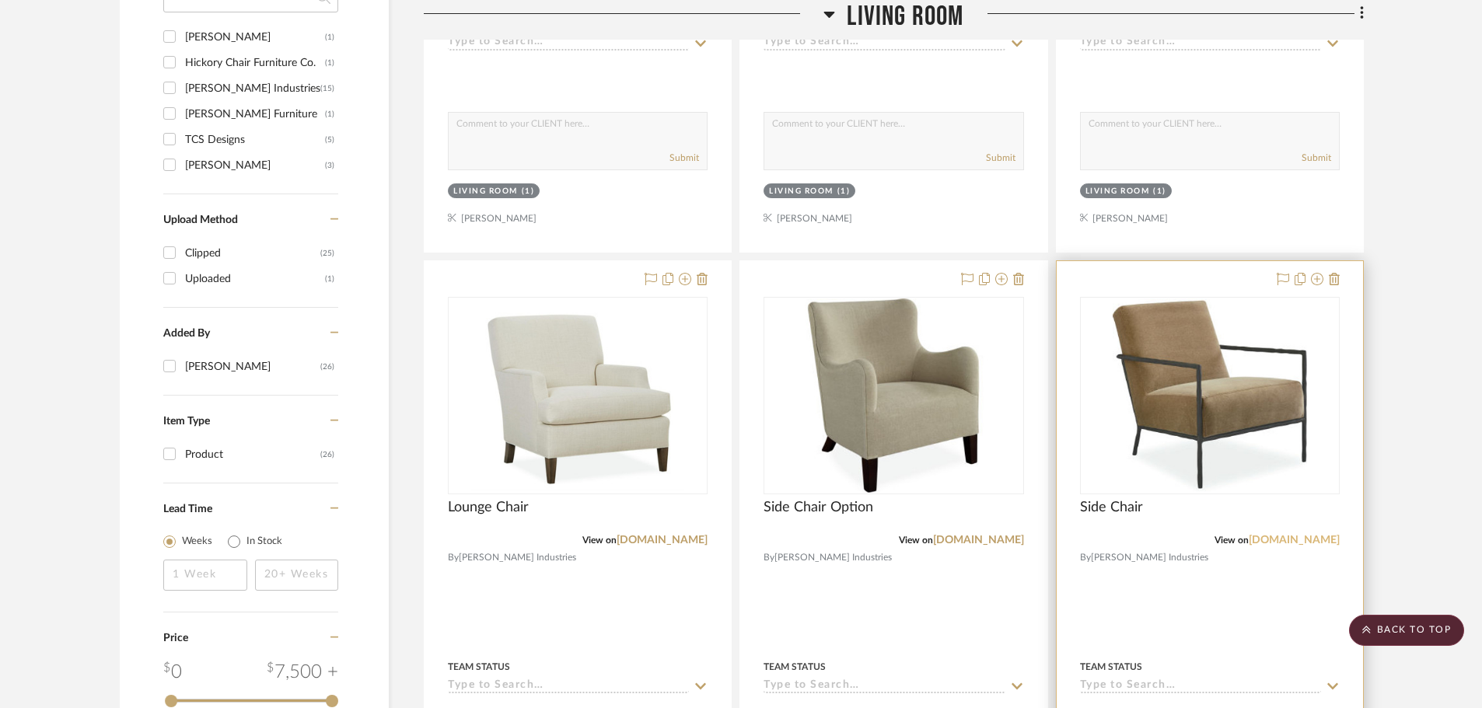
click at [1287, 537] on link "[DOMAIN_NAME]" at bounding box center [1294, 540] width 91 height 11
